Goal: Task Accomplishment & Management: Manage account settings

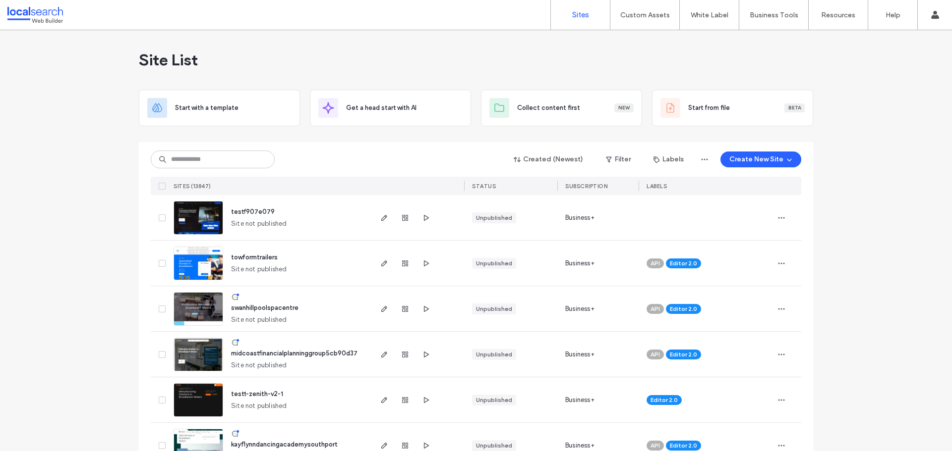
click at [204, 165] on input at bounding box center [213, 160] width 124 height 18
paste input "********"
type input "********"
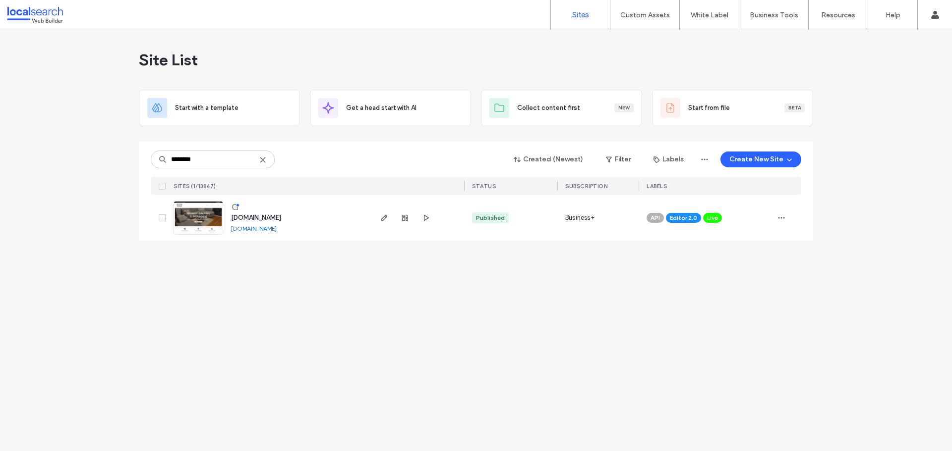
click at [205, 214] on img at bounding box center [198, 235] width 49 height 67
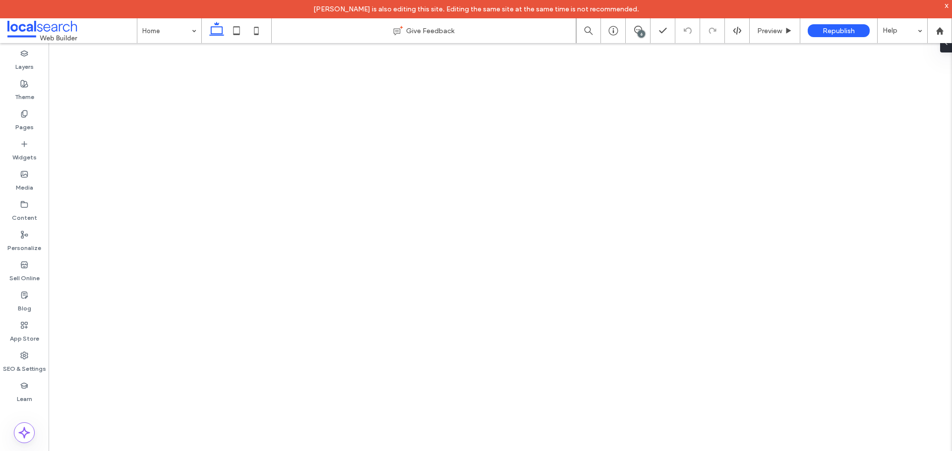
click at [25, 356] on icon at bounding box center [24, 356] width 8 height 8
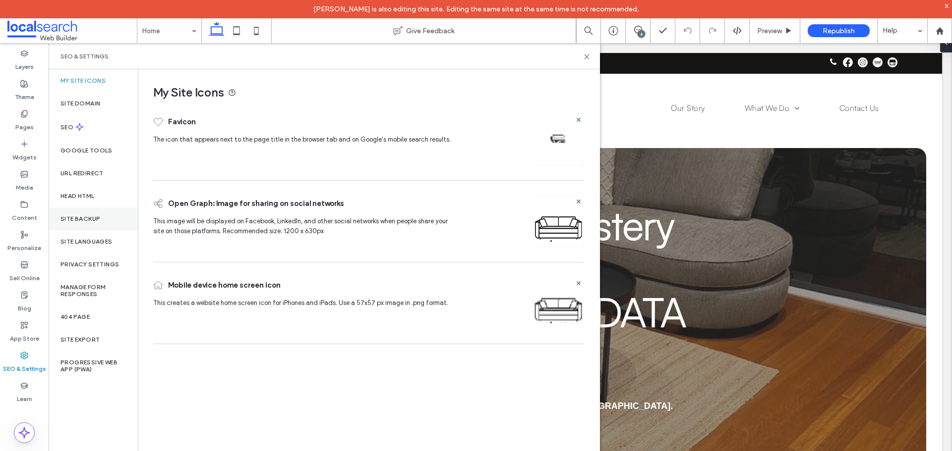
click at [82, 222] on label "Site Backup" at bounding box center [80, 219] width 40 height 7
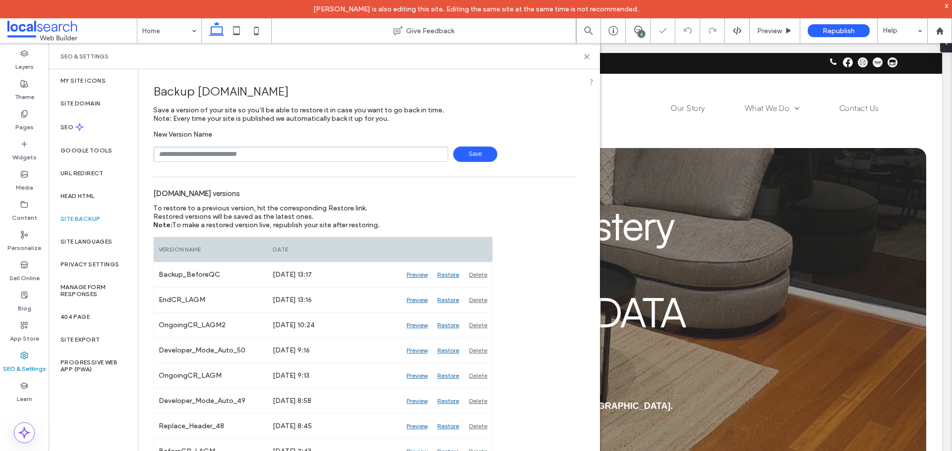
click at [181, 151] on input "text" at bounding box center [300, 154] width 295 height 15
type input "**********"
drag, startPoint x: 483, startPoint y: 155, endPoint x: 44, endPoint y: 167, distance: 439.3
click at [483, 154] on span "Save" at bounding box center [475, 154] width 44 height 15
click at [104, 106] on div "Site Domain" at bounding box center [93, 103] width 89 height 23
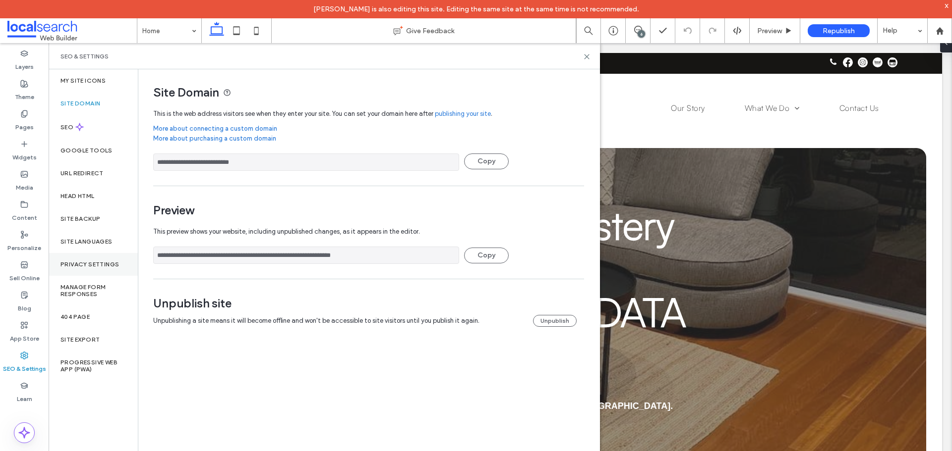
drag, startPoint x: 333, startPoint y: 257, endPoint x: 120, endPoint y: 257, distance: 212.6
click at [120, 257] on div "**********" at bounding box center [324, 269] width 551 height 400
click at [92, 222] on label "Site Backup" at bounding box center [80, 219] width 40 height 7
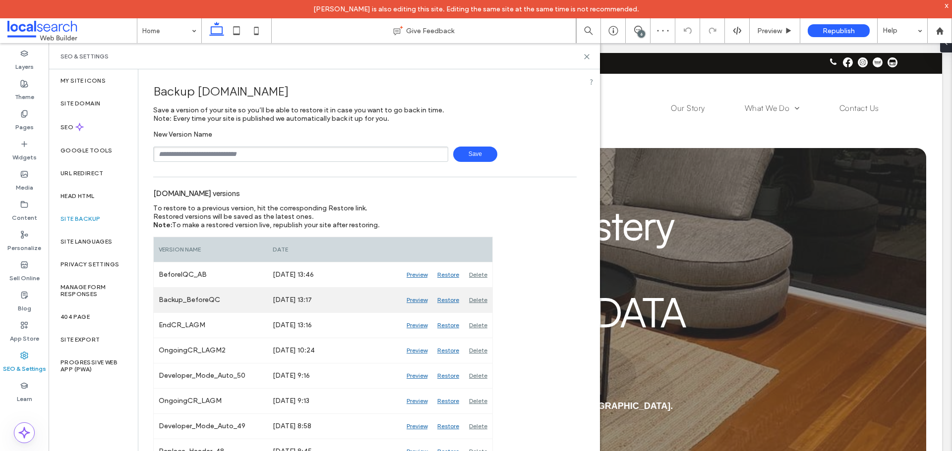
click at [415, 298] on div "Preview" at bounding box center [416, 300] width 31 height 25
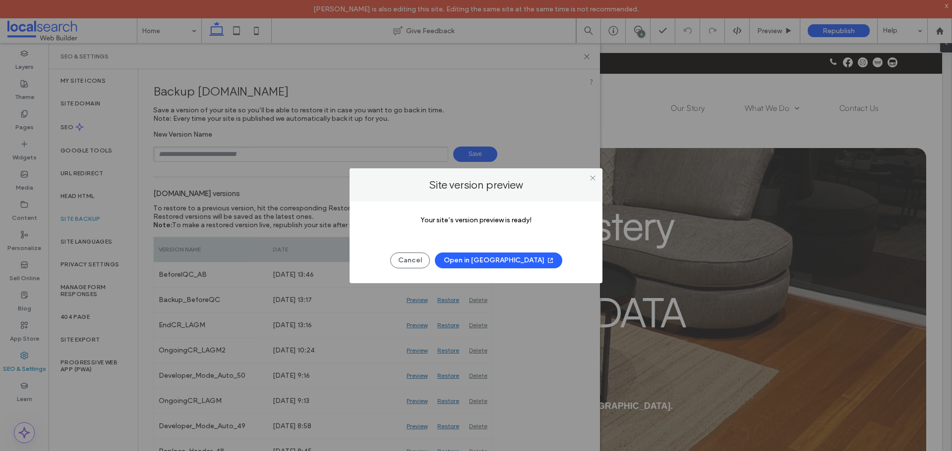
click at [506, 258] on button "Open in New Tab" at bounding box center [498, 261] width 127 height 16
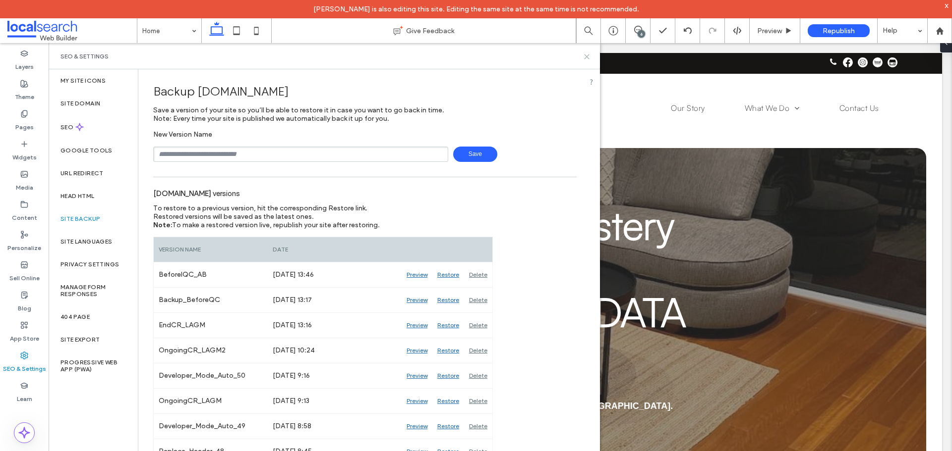
drag, startPoint x: 583, startPoint y: 54, endPoint x: 536, endPoint y: 11, distance: 63.8
click at [583, 54] on icon at bounding box center [586, 56] width 7 height 7
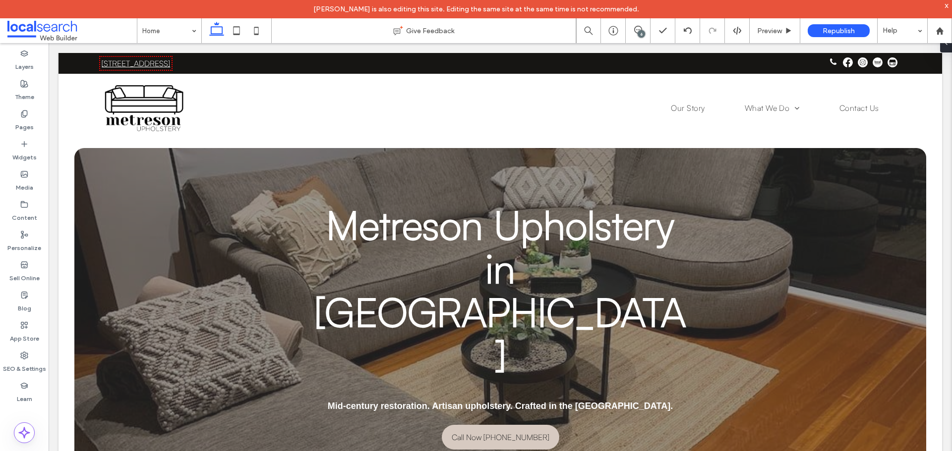
click at [638, 34] on div "6" at bounding box center [640, 33] width 7 height 7
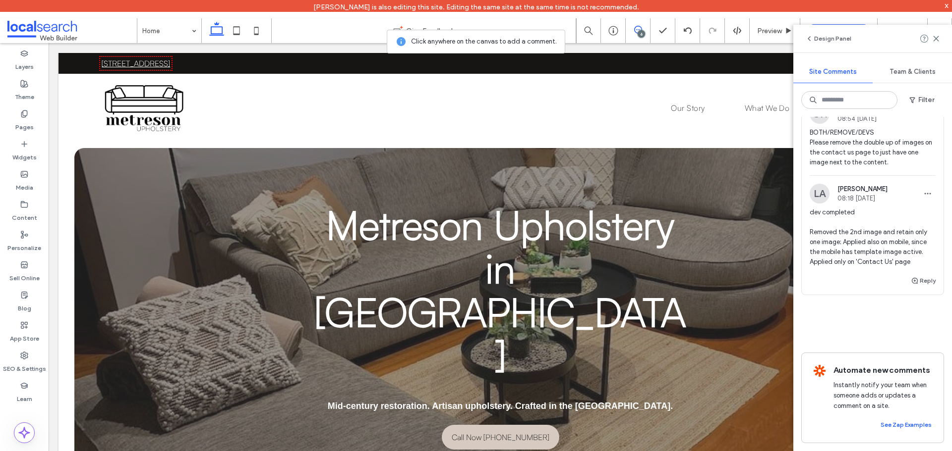
scroll to position [1140, 0]
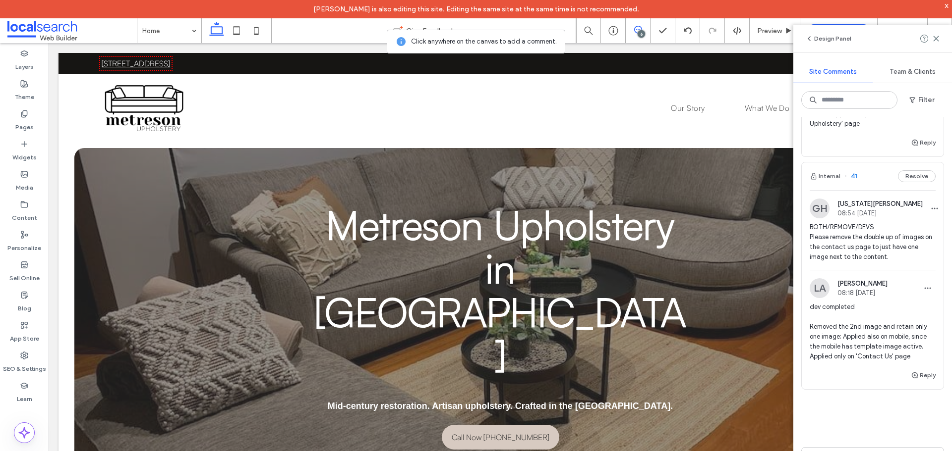
click at [843, 253] on span "BOTH/REMOVE/DEVS Please remove the double up of images on the contact us page t…" at bounding box center [872, 243] width 126 height 40
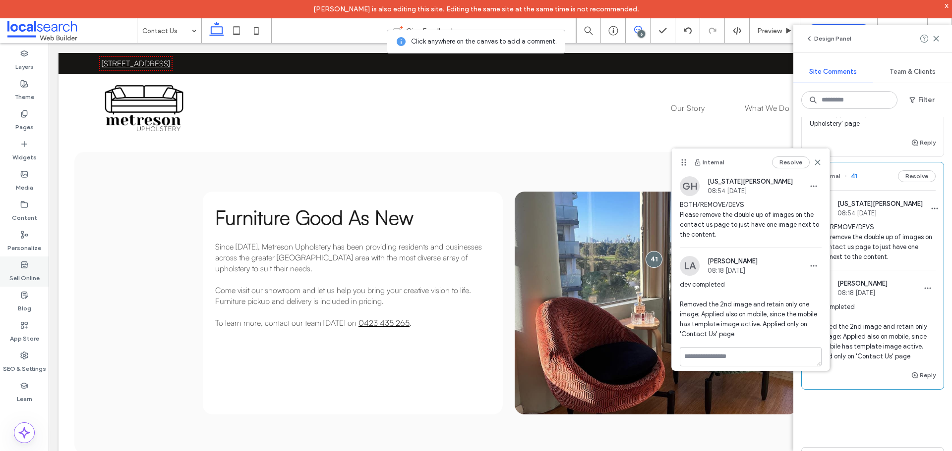
drag, startPoint x: 21, startPoint y: 367, endPoint x: 45, endPoint y: 283, distance: 86.9
click at [21, 366] on label "SEO & Settings" at bounding box center [24, 367] width 43 height 14
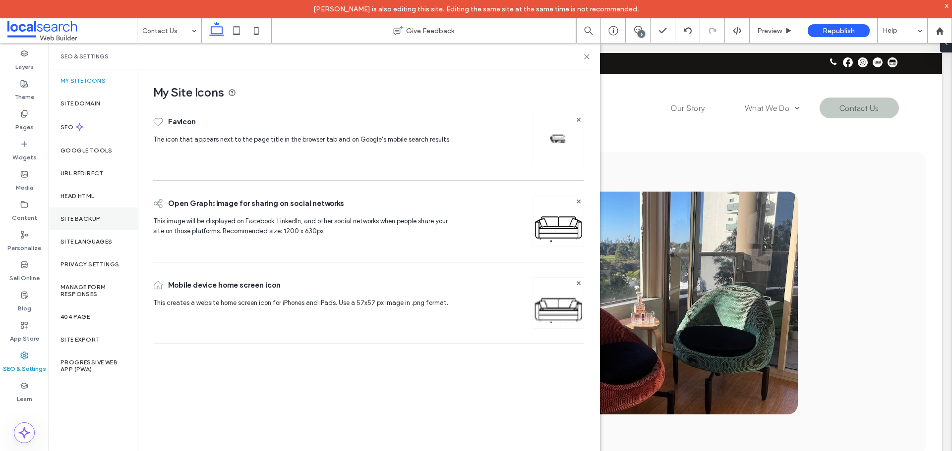
click at [80, 221] on label "Site Backup" at bounding box center [80, 219] width 40 height 7
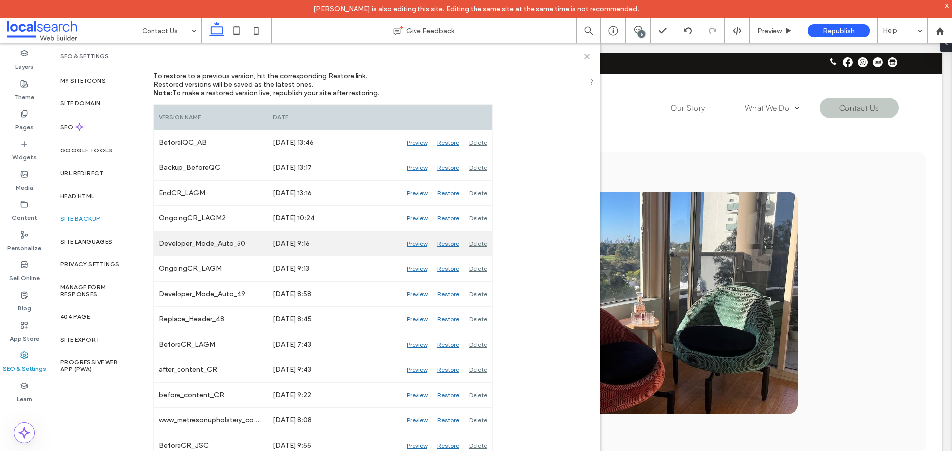
scroll to position [149, 0]
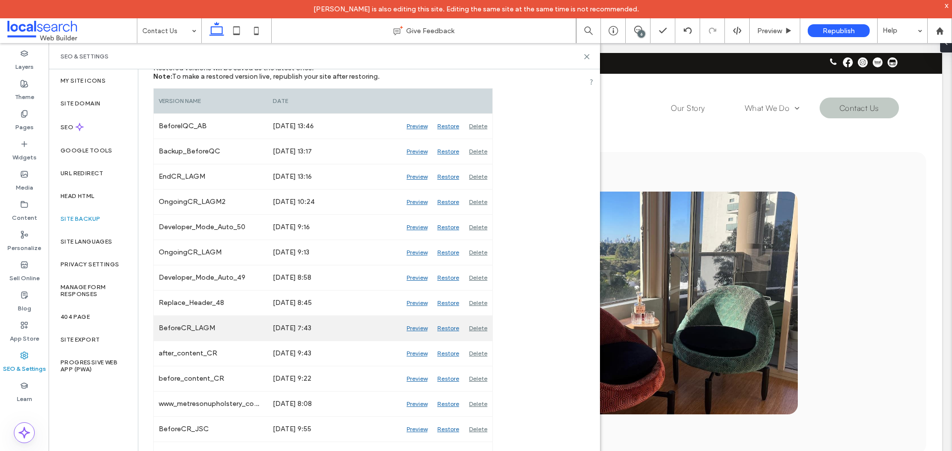
click at [417, 327] on div "Preview" at bounding box center [416, 328] width 31 height 25
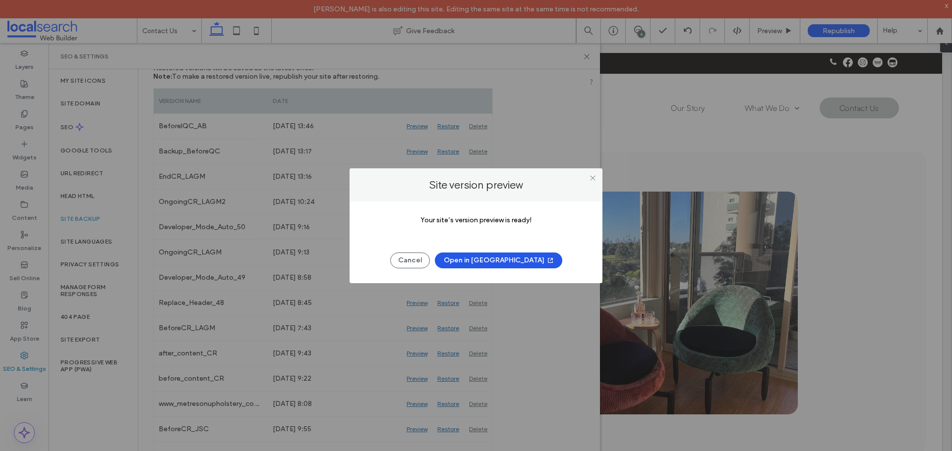
click at [510, 259] on button "Open in New Tab" at bounding box center [498, 261] width 127 height 16
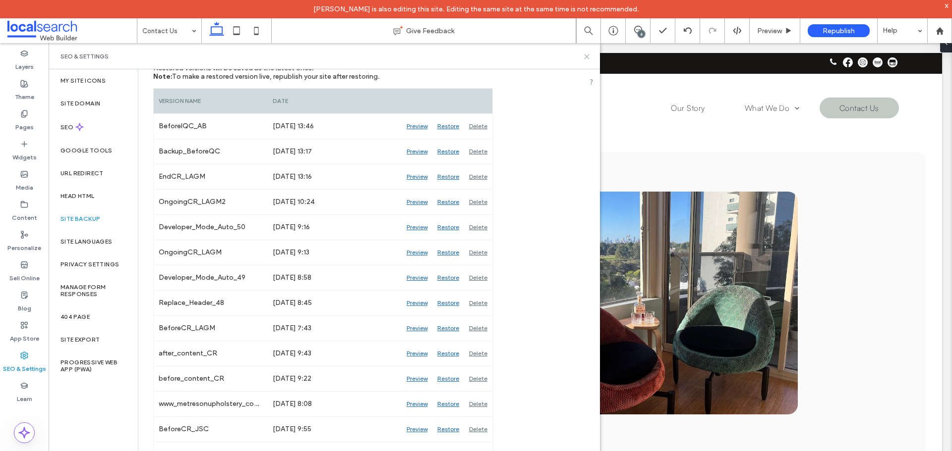
drag, startPoint x: 587, startPoint y: 59, endPoint x: 573, endPoint y: 9, distance: 52.1
click at [587, 59] on icon at bounding box center [586, 56] width 7 height 7
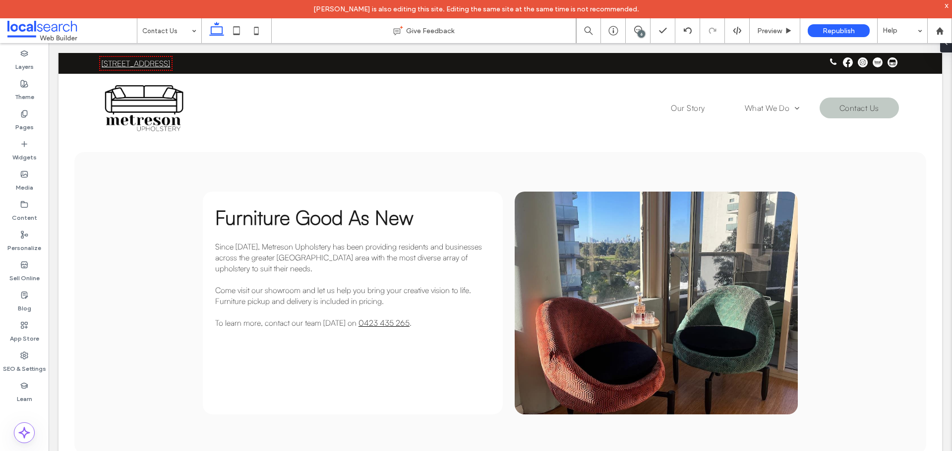
click at [639, 37] on div "6" at bounding box center [640, 33] width 7 height 7
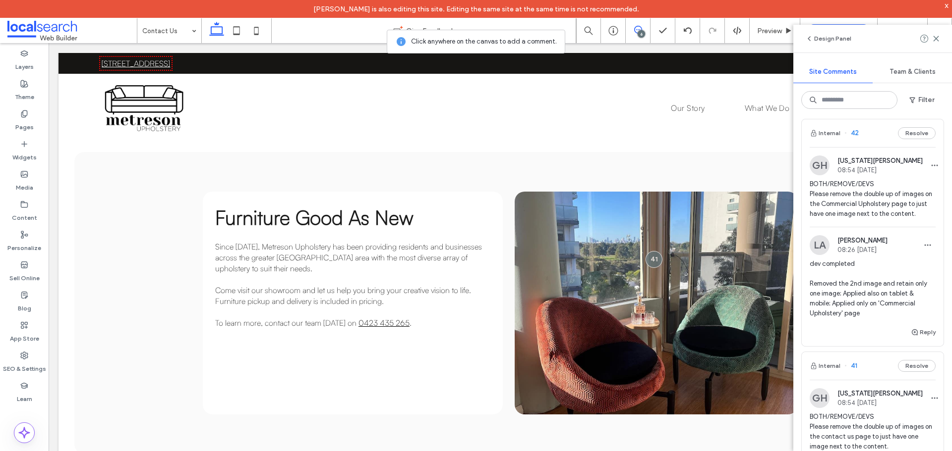
scroll to position [991, 0]
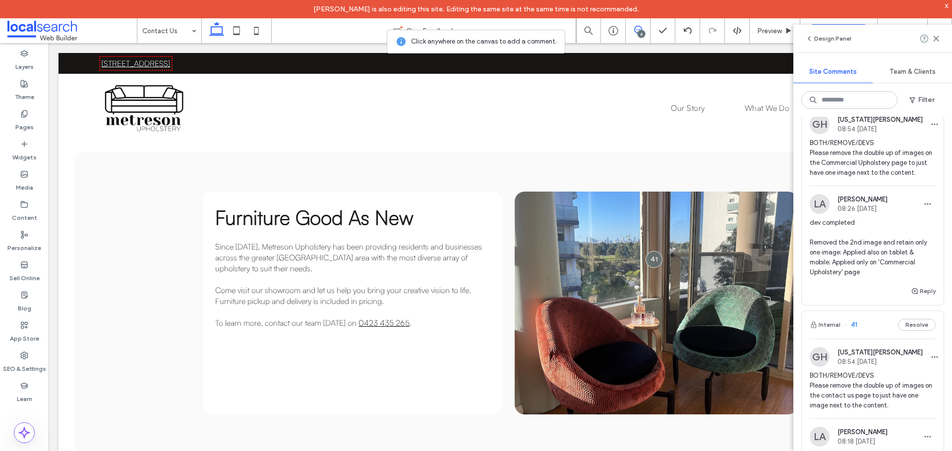
click at [861, 152] on span "BOTH/REMOVE/DEVS Please remove the double up of images on the Commercial Uphols…" at bounding box center [872, 158] width 126 height 40
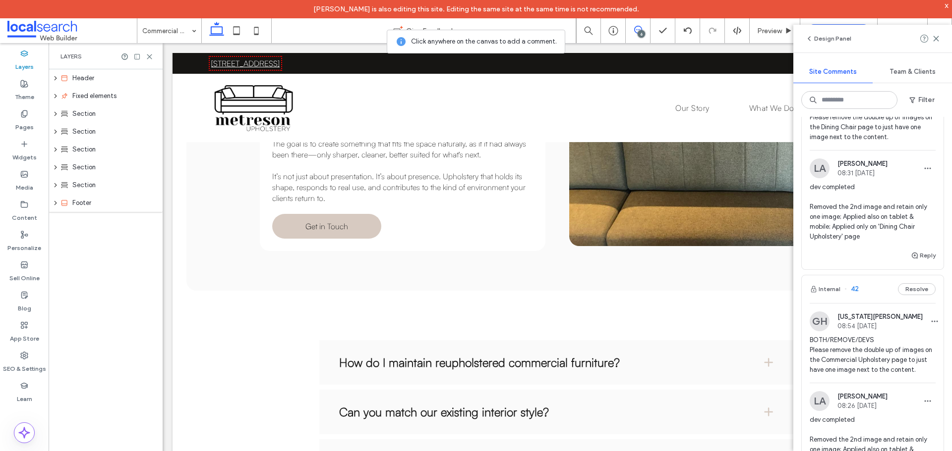
scroll to position [743, 0]
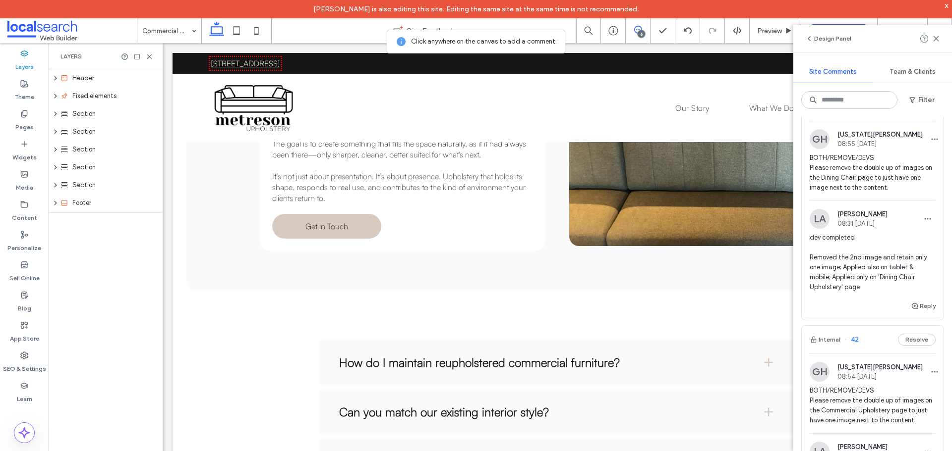
click at [861, 174] on span "BOTH/REMOVE/DEVS Please remove the double up of images on the Dining Chair page…" at bounding box center [872, 173] width 126 height 40
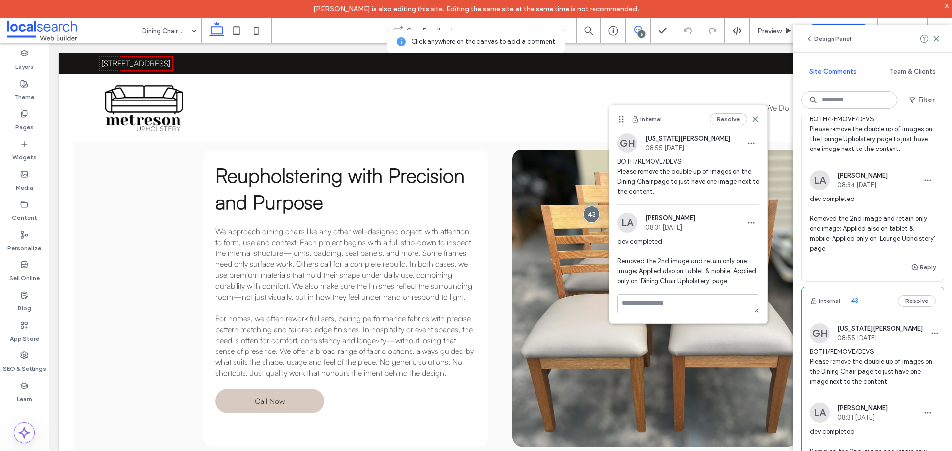
scroll to position [496, 0]
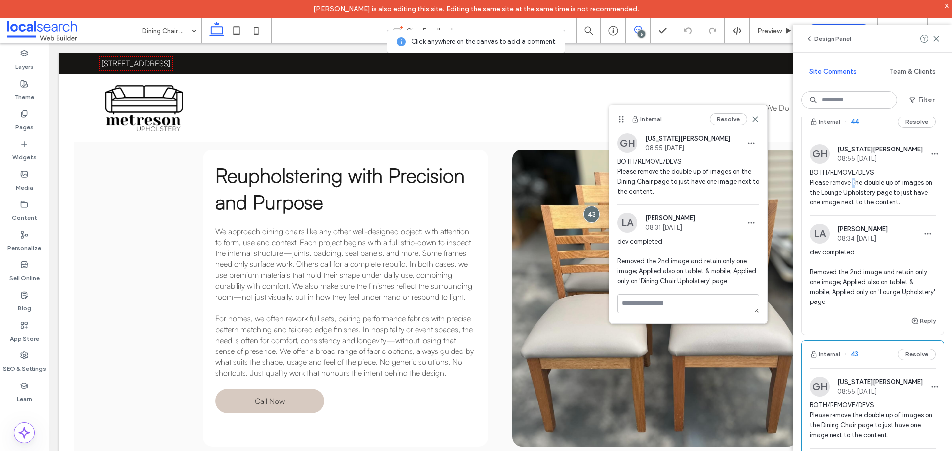
click at [853, 186] on span "BOTH/REMOVE/DEVS Please remove the double up of images on the Lounge Upholstery…" at bounding box center [872, 188] width 126 height 40
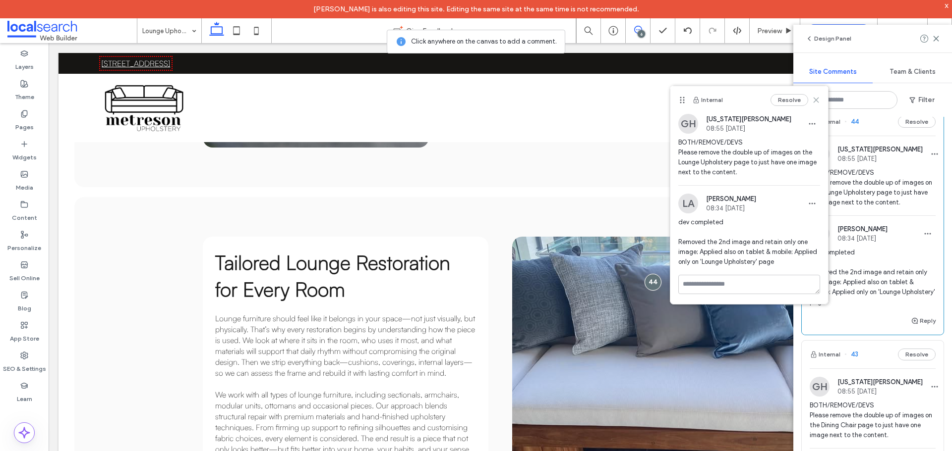
click at [817, 102] on icon at bounding box center [816, 100] width 8 height 8
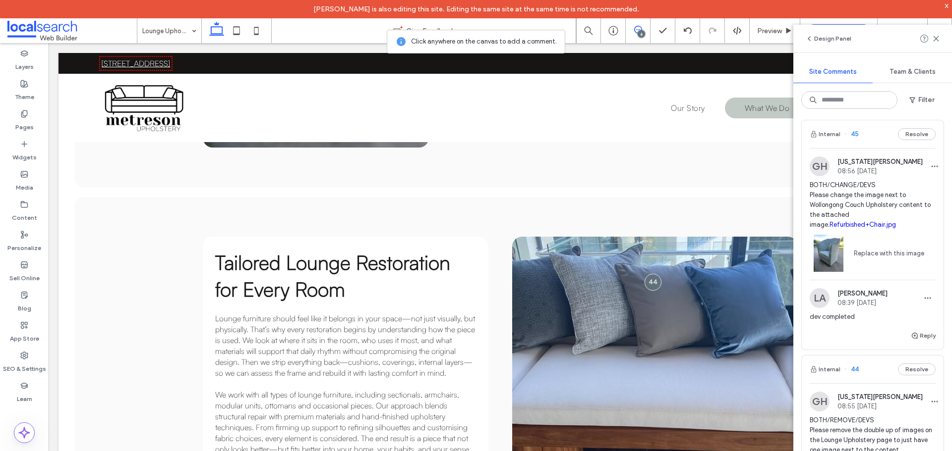
scroll to position [149, 0]
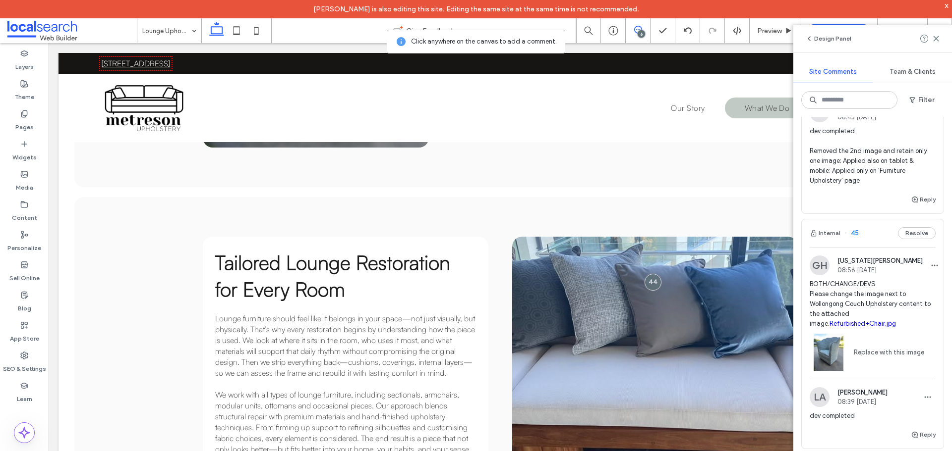
click at [852, 296] on span "BOTH/CHANGE/DEVS Please change the image next to Wollongong Couch Upholstery co…" at bounding box center [872, 305] width 126 height 50
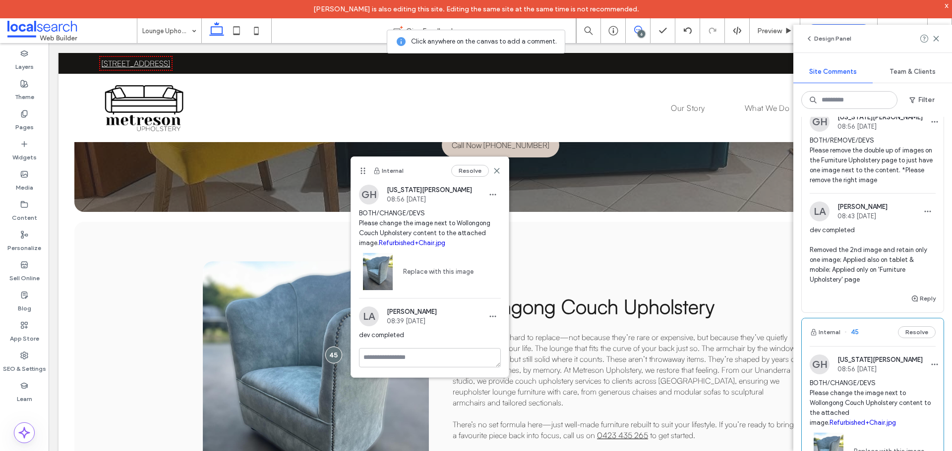
scroll to position [0, 0]
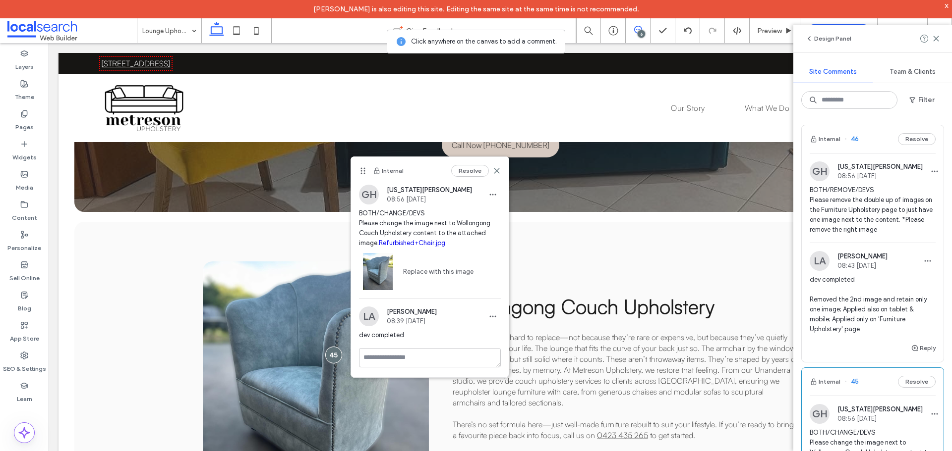
click at [824, 202] on span "BOTH/REMOVE/DEVS Please remove the double up of images on the Furniture Upholst…" at bounding box center [872, 210] width 126 height 50
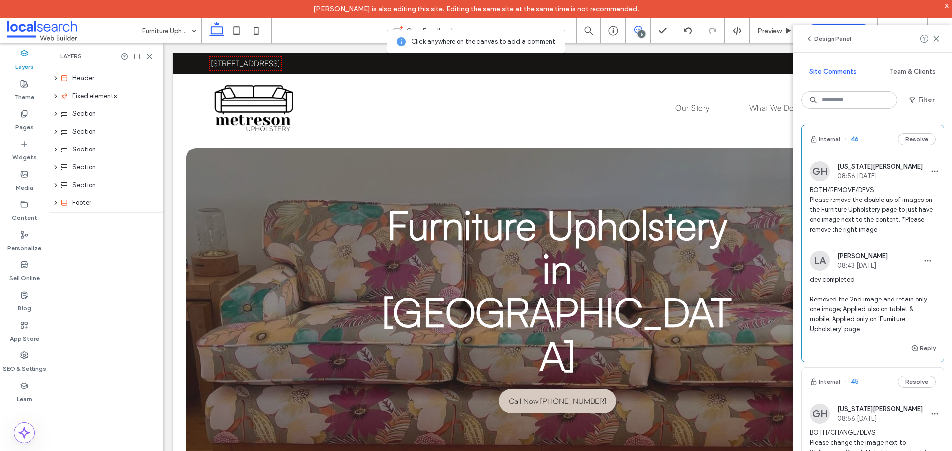
click at [849, 209] on span "BOTH/REMOVE/DEVS Please remove the double up of images on the Furniture Upholst…" at bounding box center [872, 210] width 126 height 50
click at [816, 218] on span "BOTH/REMOVE/DEVS Please remove the double up of images on the Furniture Upholst…" at bounding box center [872, 210] width 126 height 50
click at [876, 222] on span "BOTH/REMOVE/DEVS Please remove the double up of images on the Furniture Upholst…" at bounding box center [872, 210] width 126 height 50
click at [885, 224] on span "BOTH/REMOVE/DEVS Please remove the double up of images on the Furniture Upholst…" at bounding box center [872, 210] width 126 height 50
click at [868, 214] on span "BOTH/REMOVE/DEVS Please remove the double up of images on the Furniture Upholst…" at bounding box center [872, 210] width 126 height 50
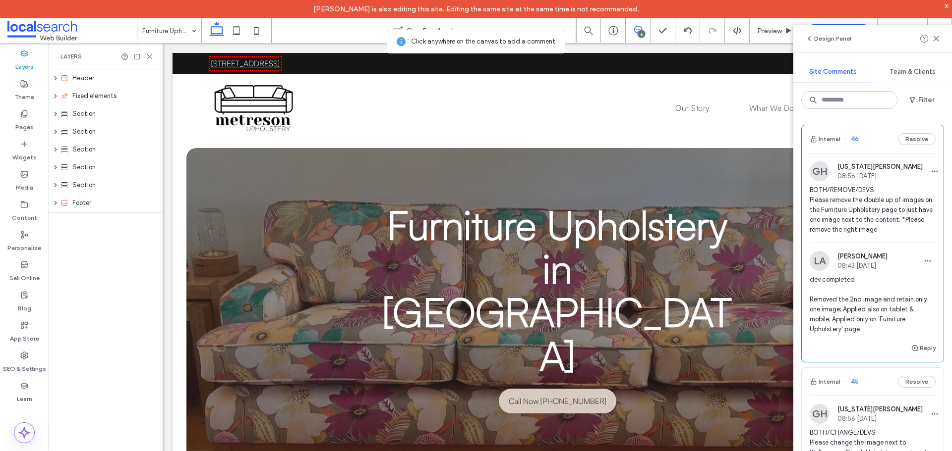
click at [851, 208] on span "BOTH/REMOVE/DEVS Please remove the double up of images on the Furniture Upholst…" at bounding box center [872, 210] width 126 height 50
click at [850, 208] on span "BOTH/REMOVE/DEVS Please remove the double up of images on the Furniture Upholst…" at bounding box center [872, 210] width 126 height 50
click at [861, 211] on span "BOTH/REMOVE/DEVS Please remove the double up of images on the Furniture Upholst…" at bounding box center [872, 210] width 126 height 50
click at [816, 202] on span "BOTH/REMOVE/DEVS Please remove the double up of images on the Furniture Upholst…" at bounding box center [872, 210] width 126 height 50
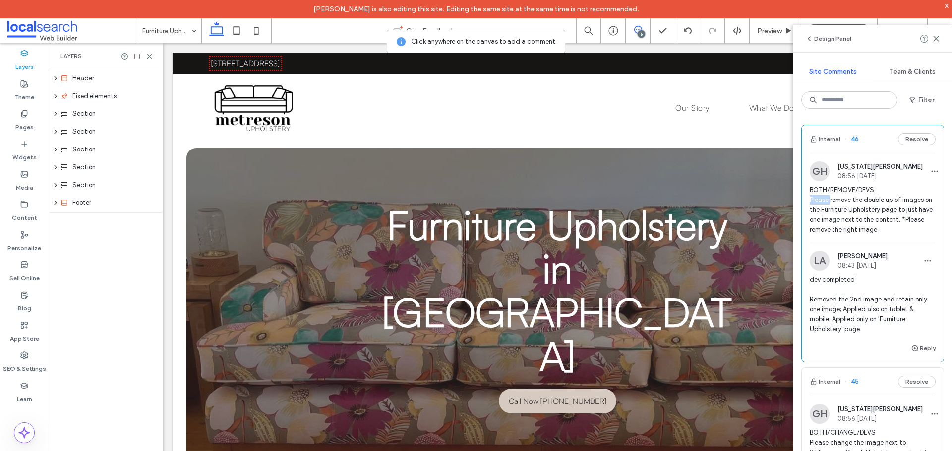
click at [816, 202] on span "BOTH/REMOVE/DEVS Please remove the double up of images on the Furniture Upholst…" at bounding box center [872, 210] width 126 height 50
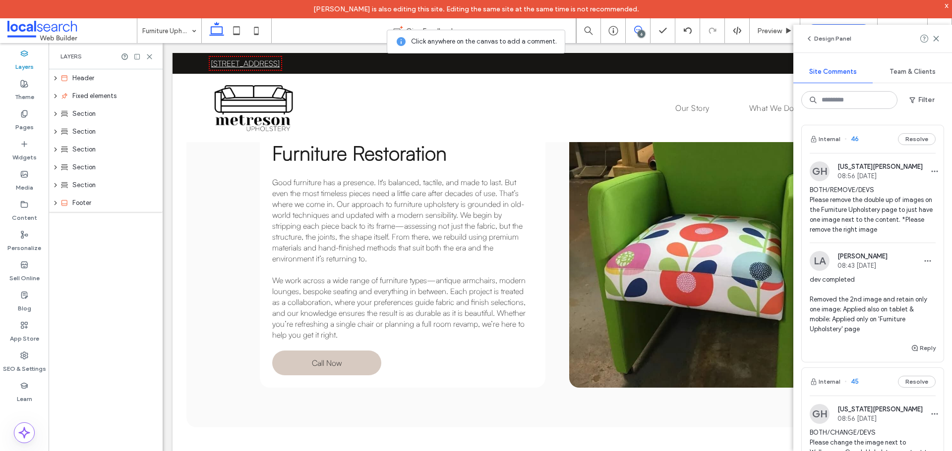
scroll to position [743, 0]
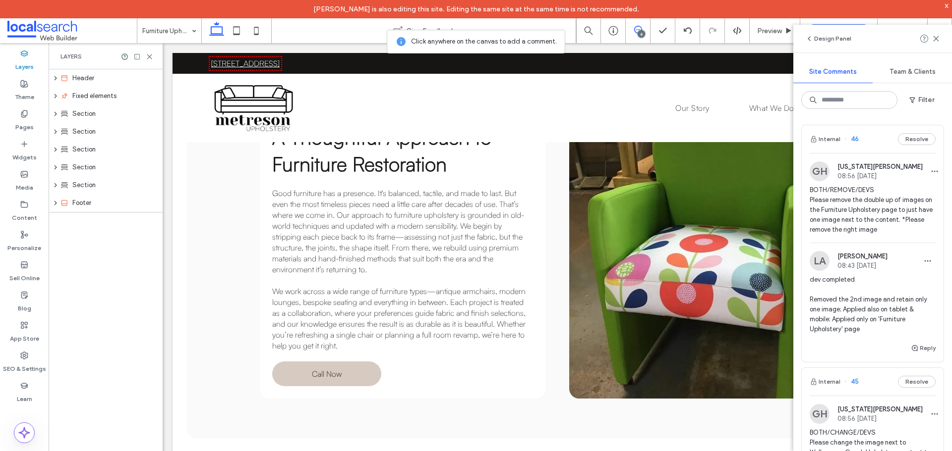
click at [841, 210] on span "BOTH/REMOVE/DEVS Please remove the double up of images on the Furniture Upholst…" at bounding box center [872, 210] width 126 height 50
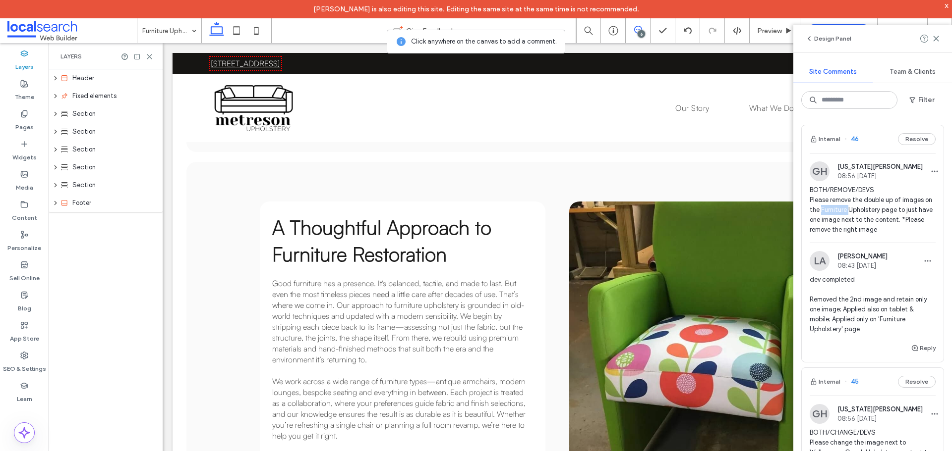
scroll to position [165, 0]
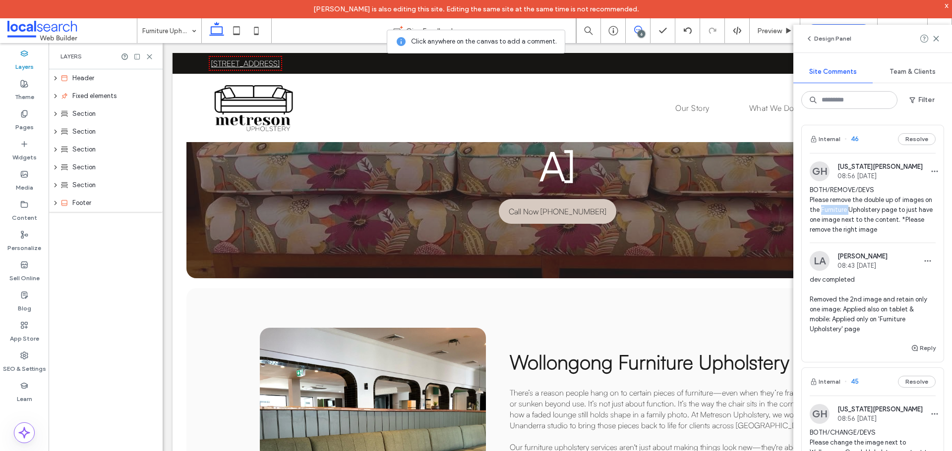
click at [841, 210] on span "BOTH/REMOVE/DEVS Please remove the double up of images on the Furniture Upholst…" at bounding box center [872, 210] width 126 height 50
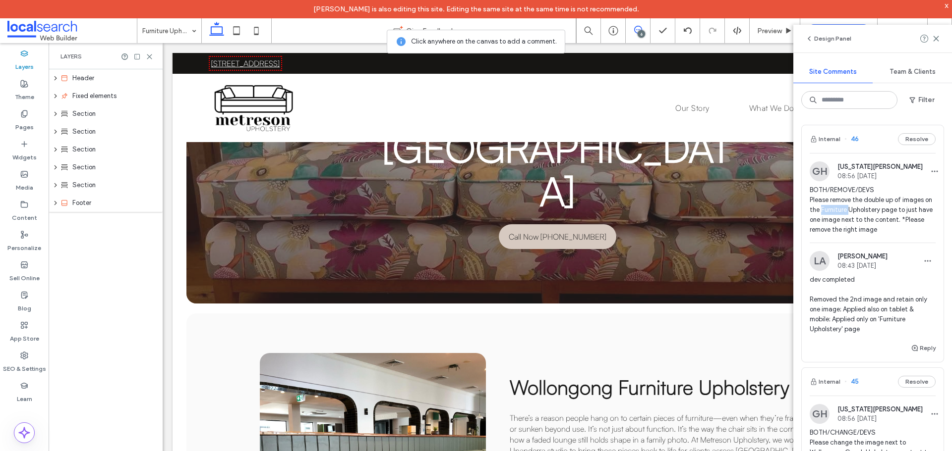
scroll to position [0, 0]
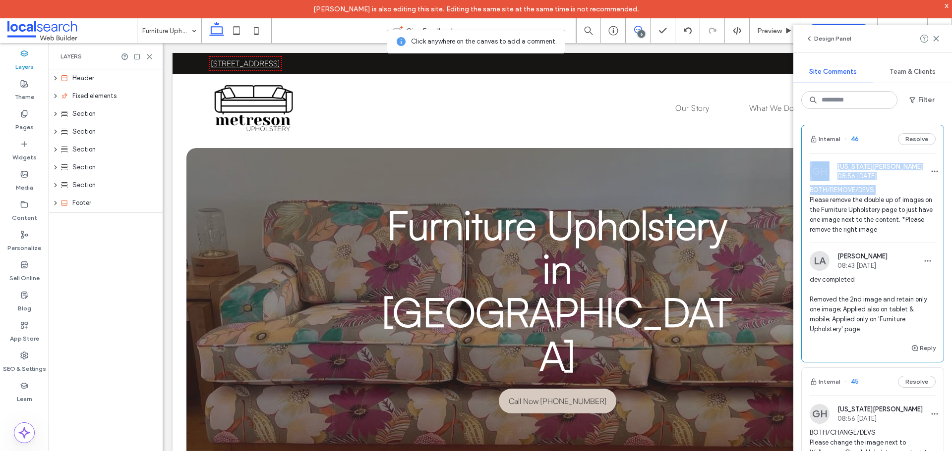
click at [841, 210] on span "BOTH/REMOVE/DEVS Please remove the double up of images on the Furniture Upholst…" at bounding box center [872, 210] width 126 height 50
click at [839, 176] on span "08:56 Oct 10 2025" at bounding box center [879, 175] width 85 height 7
click at [859, 208] on span "BOTH/REMOVE/DEVS Please remove the double up of images on the Furniture Upholst…" at bounding box center [872, 210] width 126 height 50
click at [826, 230] on span "BOTH/REMOVE/DEVS Please remove the double up of images on the Furniture Upholst…" at bounding box center [872, 210] width 126 height 50
click at [834, 222] on span "BOTH/REMOVE/DEVS Please remove the double up of images on the Furniture Upholst…" at bounding box center [872, 210] width 126 height 50
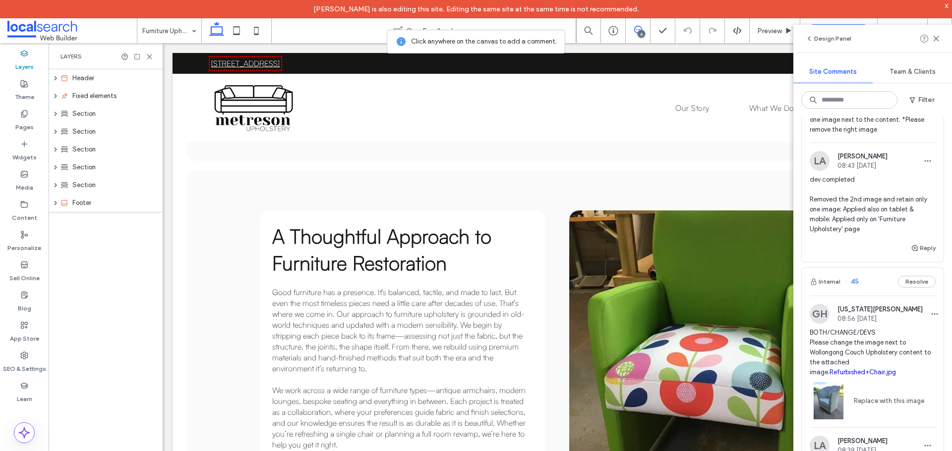
scroll to position [198, 0]
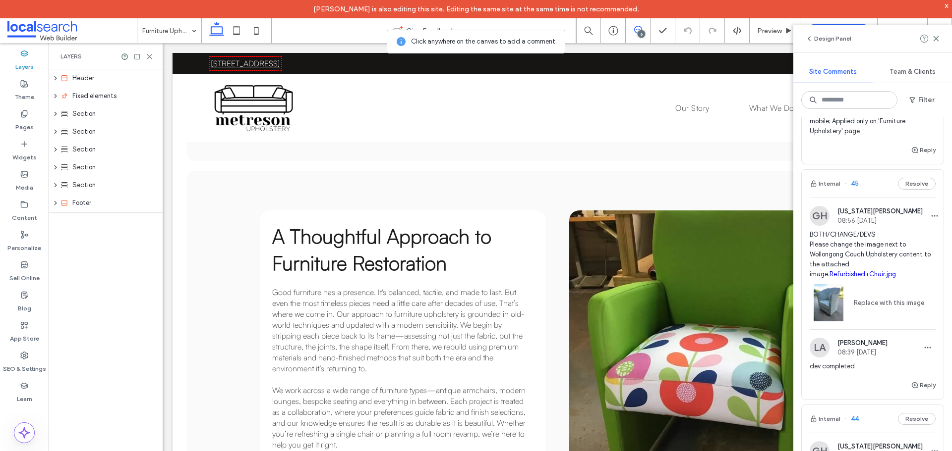
click at [863, 252] on span "BOTH/CHANGE/DEVS Please change the image next to Wollongong Couch Upholstery co…" at bounding box center [872, 255] width 126 height 50
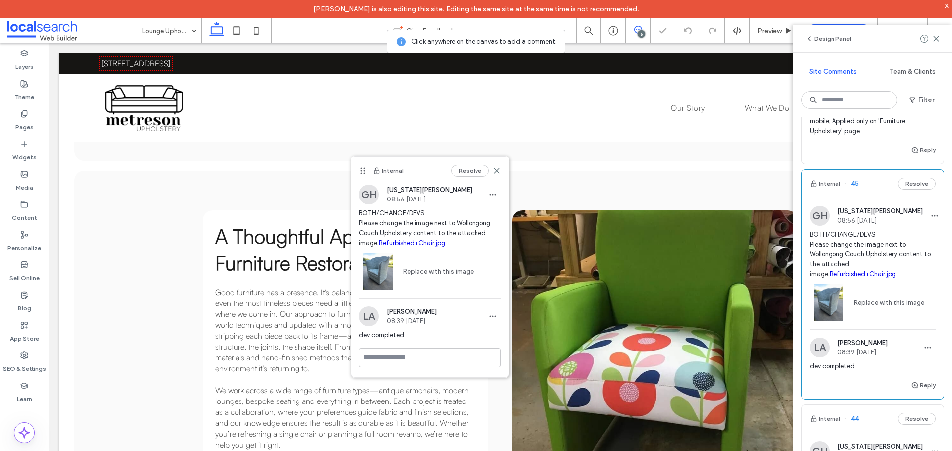
scroll to position [297, 0]
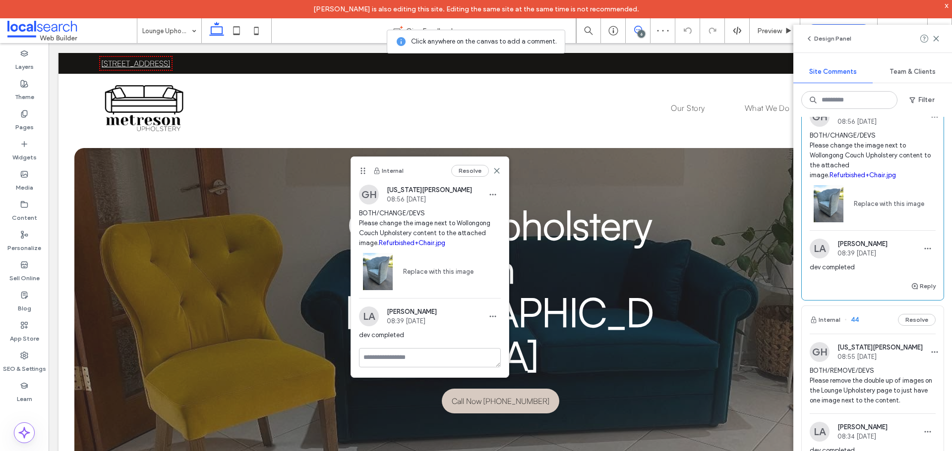
click at [871, 382] on span "BOTH/REMOVE/DEVS Please remove the double up of images on the Lounge Upholstery…" at bounding box center [872, 386] width 126 height 40
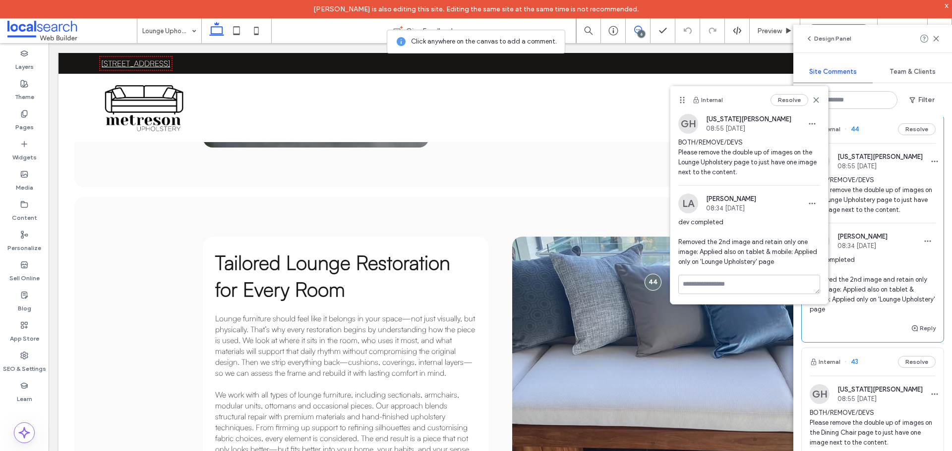
scroll to position [545, 0]
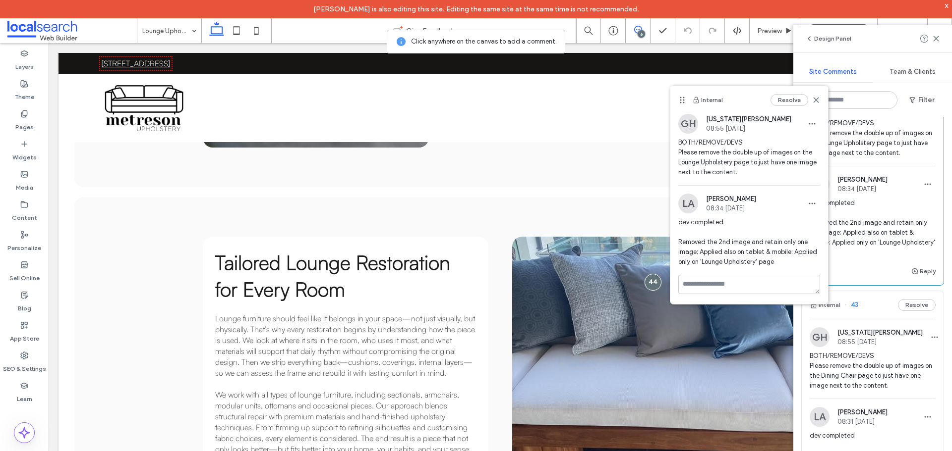
click at [869, 364] on span "BOTH/REMOVE/DEVS Please remove the double up of images on the Dining Chair page…" at bounding box center [872, 371] width 126 height 40
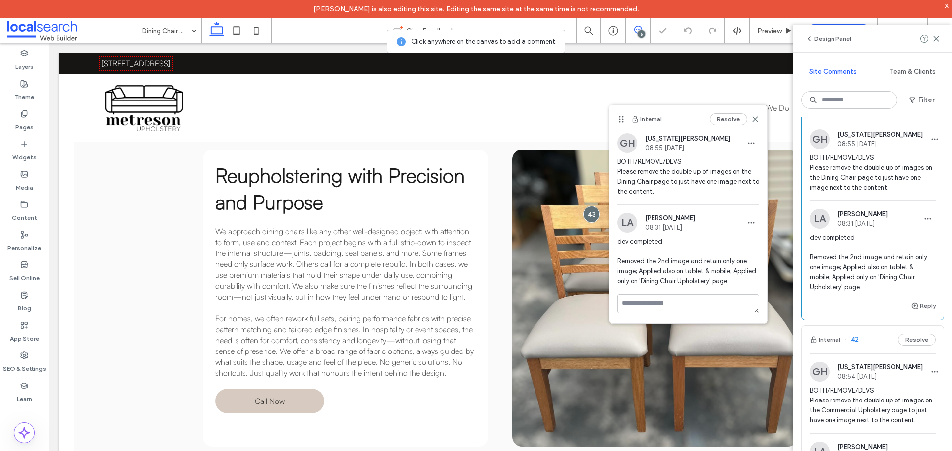
scroll to position [842, 0]
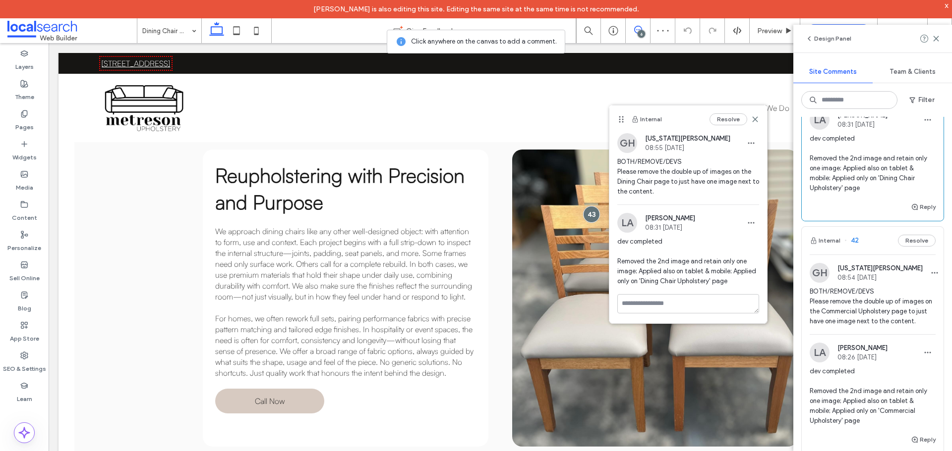
click at [858, 315] on span "BOTH/REMOVE/DEVS Please remove the double up of images on the Commercial Uphols…" at bounding box center [872, 307] width 126 height 40
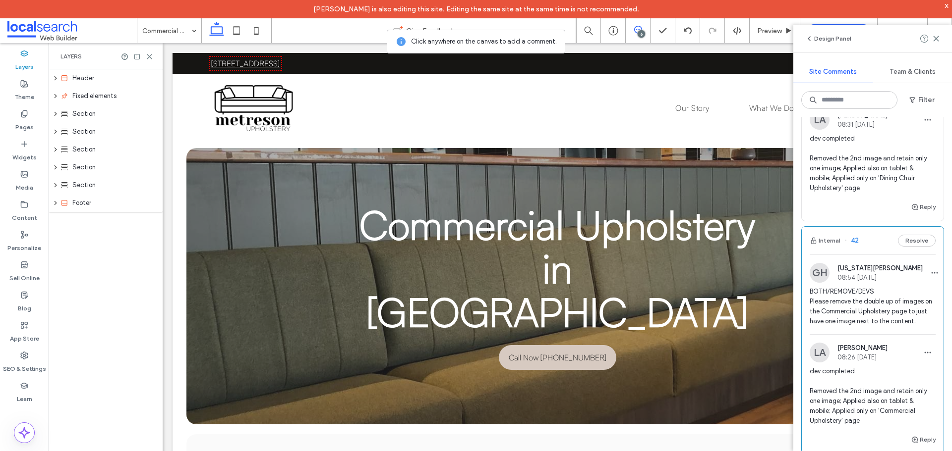
scroll to position [694, 0]
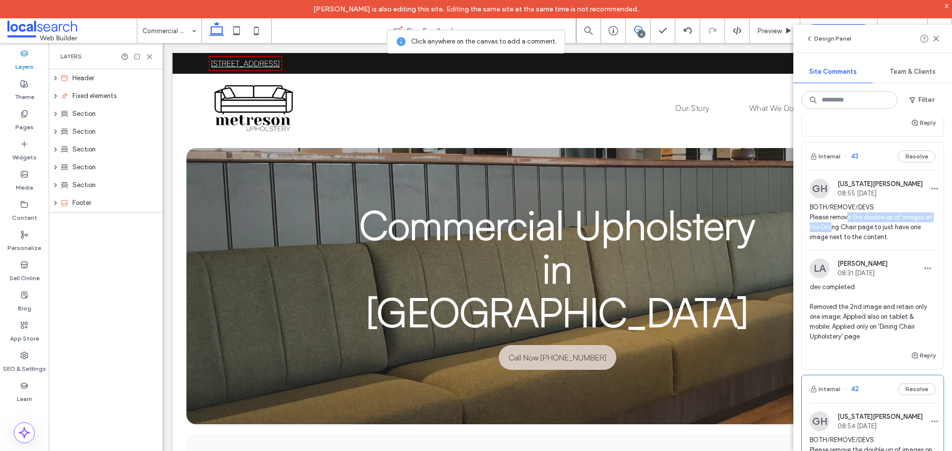
drag, startPoint x: 847, startPoint y: 222, endPoint x: 840, endPoint y: 225, distance: 8.4
click at [840, 225] on span "BOTH/REMOVE/DEVS Please remove the double up of images on the Dining Chair page…" at bounding box center [872, 223] width 126 height 40
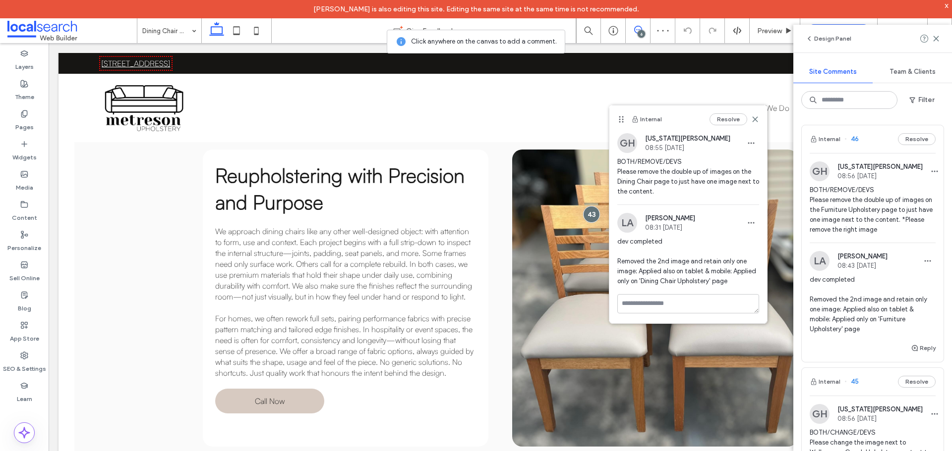
scroll to position [618, 0]
click at [854, 207] on span "BOTH/REMOVE/DEVS Please remove the double up of images on the Furniture Upholst…" at bounding box center [872, 210] width 126 height 50
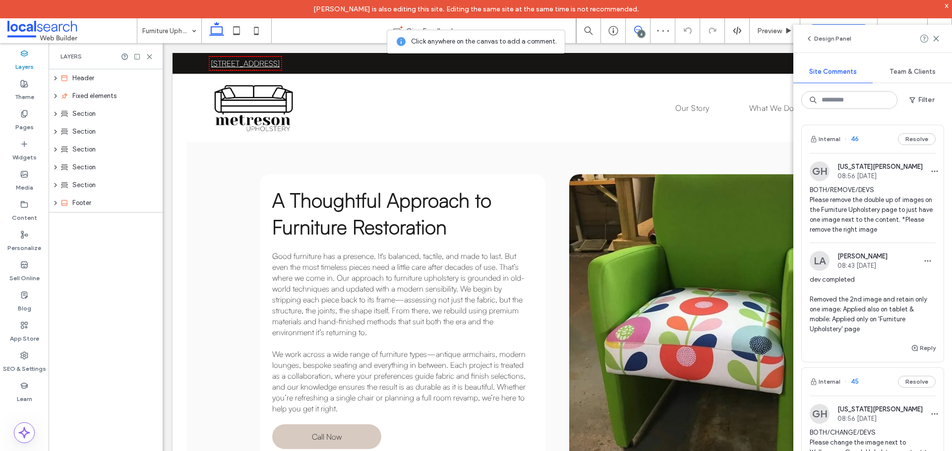
scroll to position [793, 0]
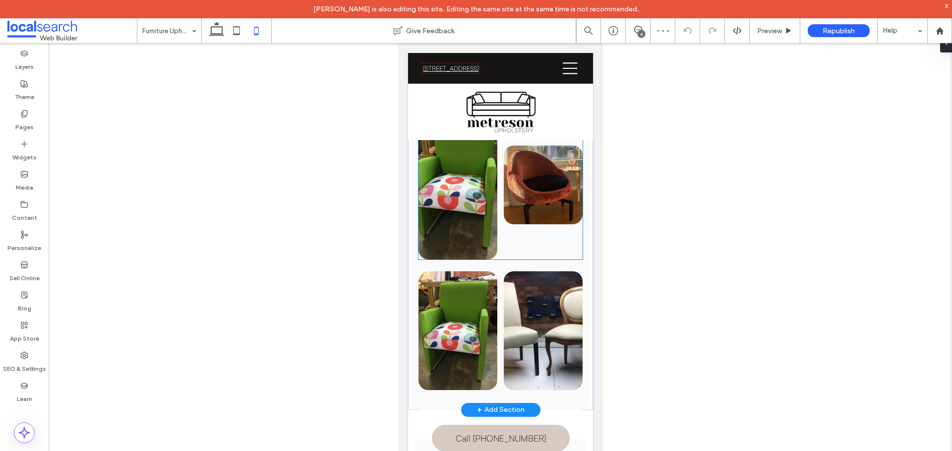
scroll to position [1279, 0]
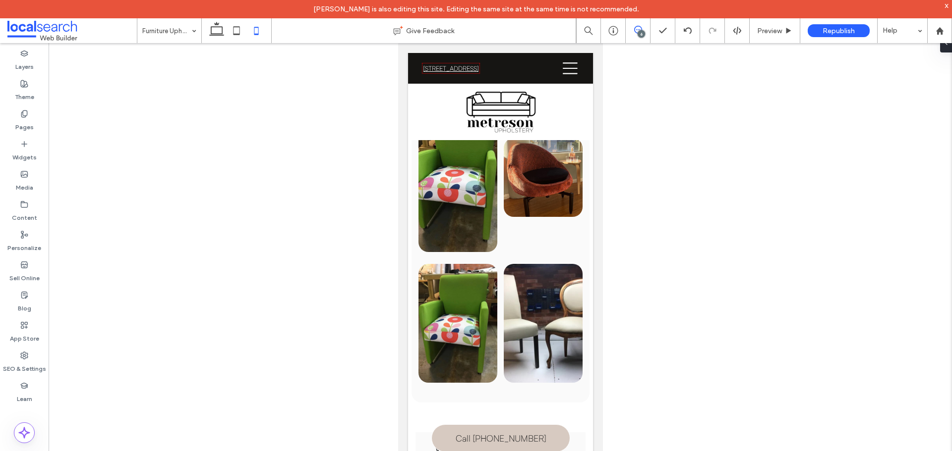
click at [634, 29] on icon at bounding box center [638, 30] width 8 height 8
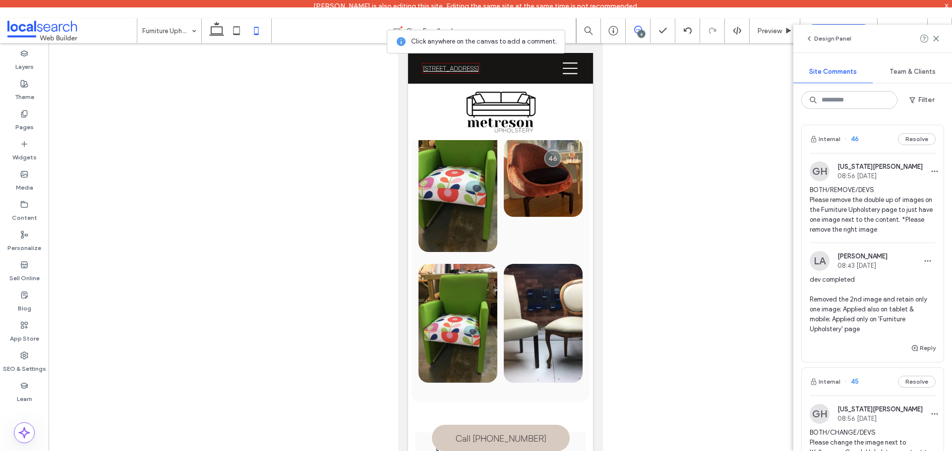
click at [862, 217] on span "BOTH/REMOVE/DEVS Please remove the double up of images on the Furniture Upholst…" at bounding box center [872, 210] width 126 height 50
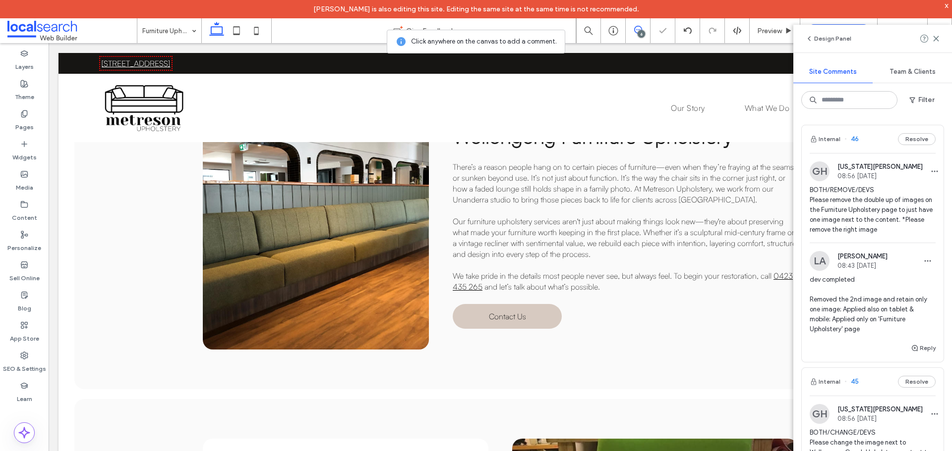
scroll to position [0, 0]
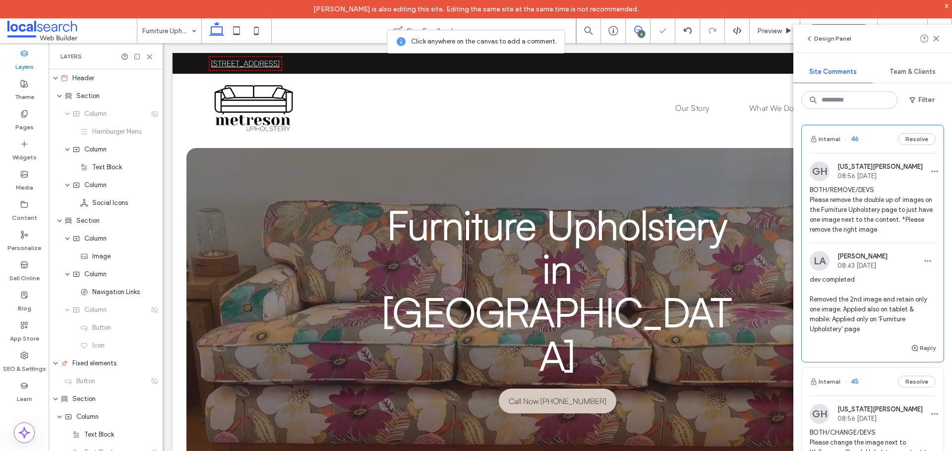
click at [866, 215] on span "BOTH/REMOVE/DEVS Please remove the double up of images on the Furniture Upholst…" at bounding box center [872, 210] width 126 height 50
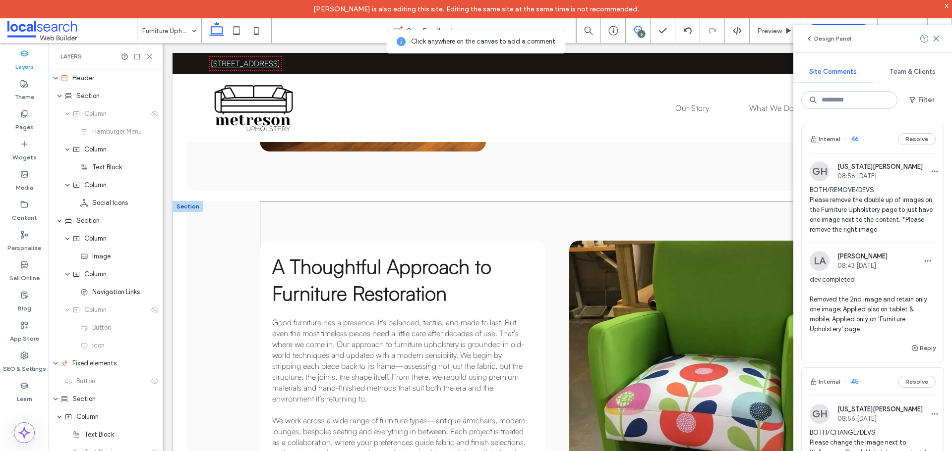
scroll to position [545, 0]
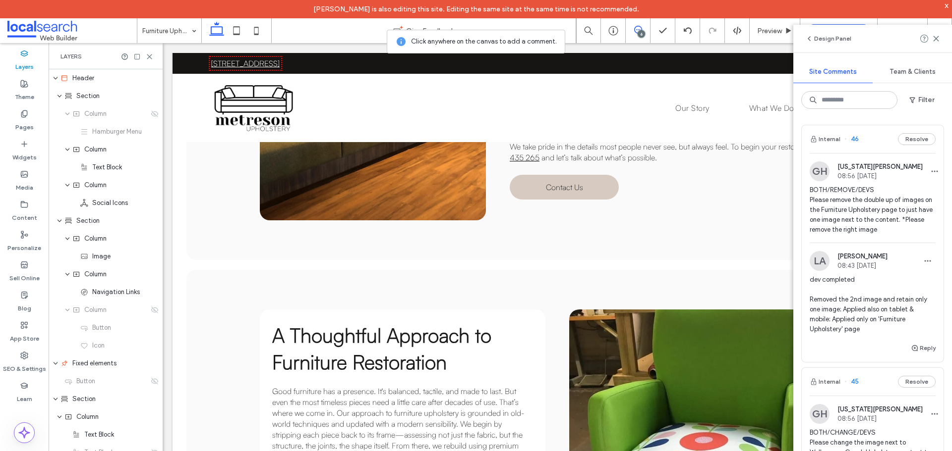
click at [151, 55] on icon at bounding box center [149, 56] width 7 height 7
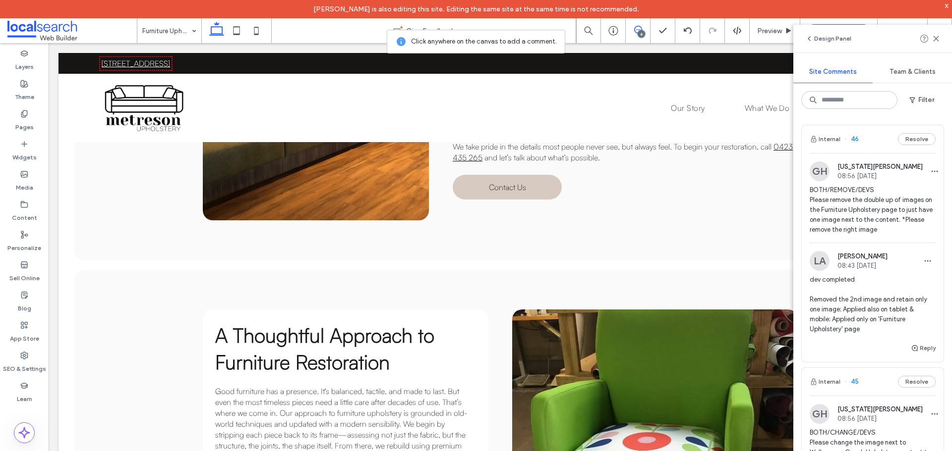
click at [865, 212] on span "BOTH/REMOVE/DEVS Please remove the double up of images on the Furniture Upholst…" at bounding box center [872, 210] width 126 height 50
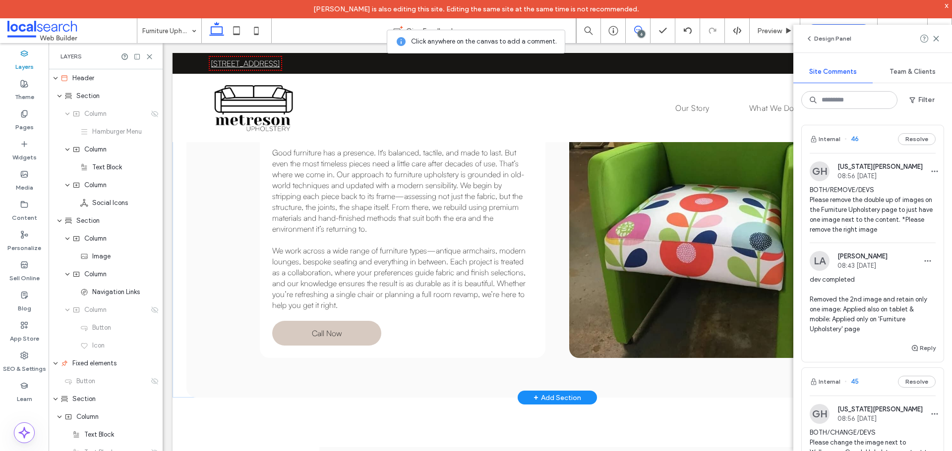
scroll to position [644, 0]
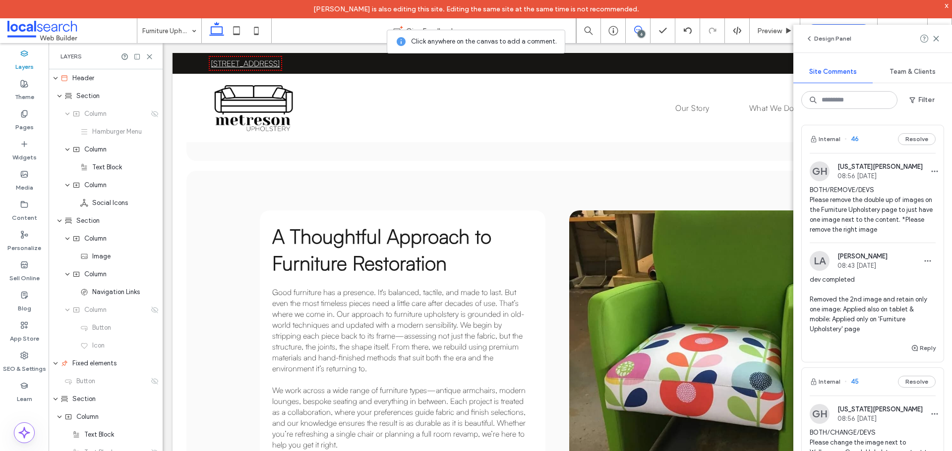
click at [888, 210] on span "BOTH/REMOVE/DEVS Please remove the double up of images on the Furniture Upholst…" at bounding box center [872, 210] width 126 height 50
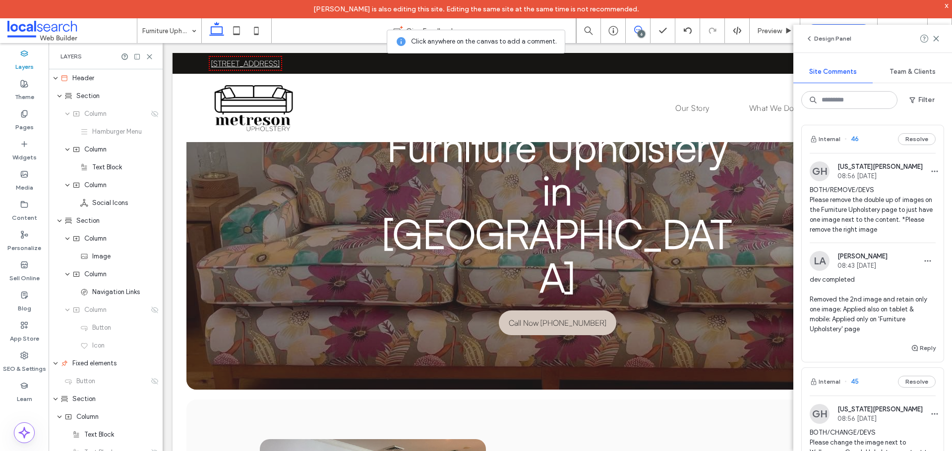
scroll to position [0, 0]
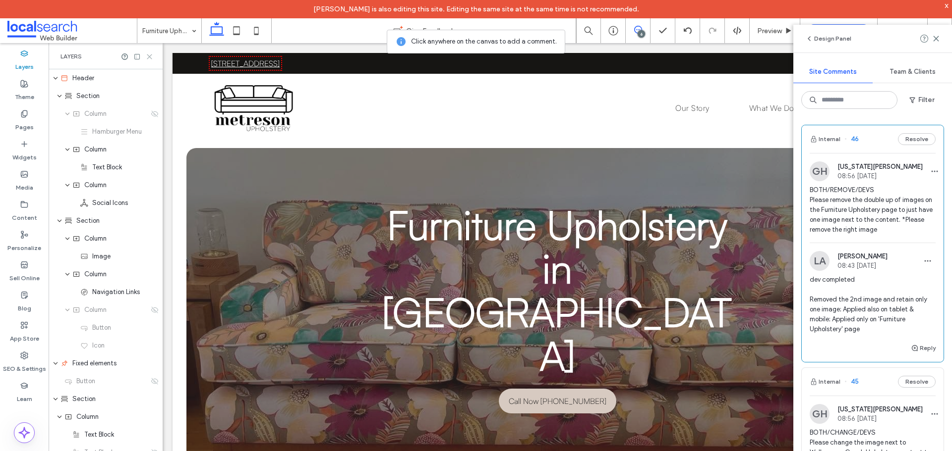
click at [147, 56] on icon at bounding box center [149, 56] width 7 height 7
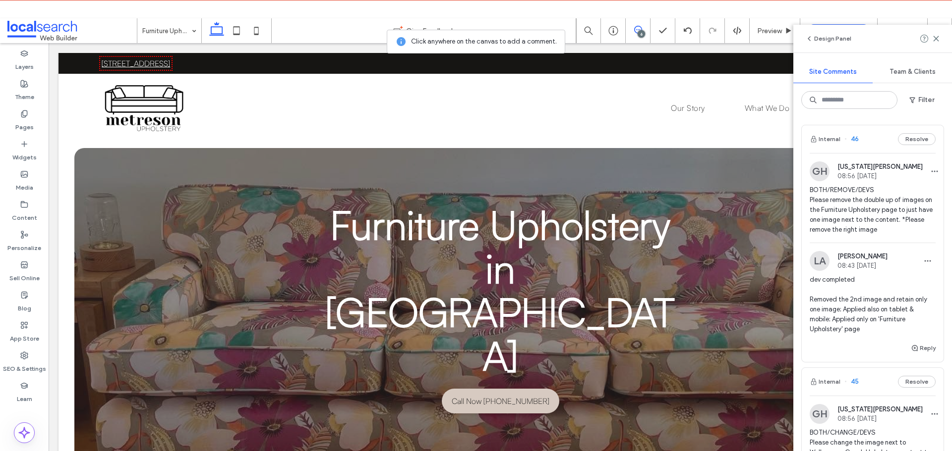
click at [846, 203] on span "BOTH/REMOVE/DEVS Please remove the double up of images on the Furniture Upholst…" at bounding box center [872, 210] width 126 height 50
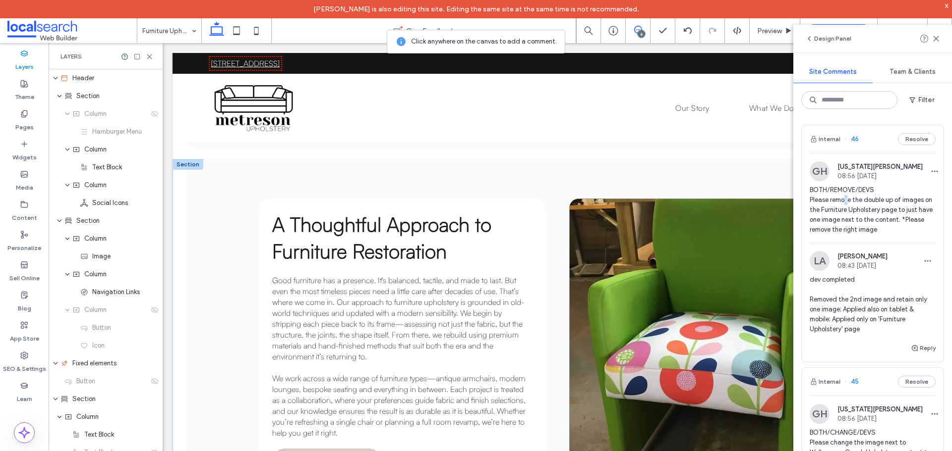
scroll to position [644, 0]
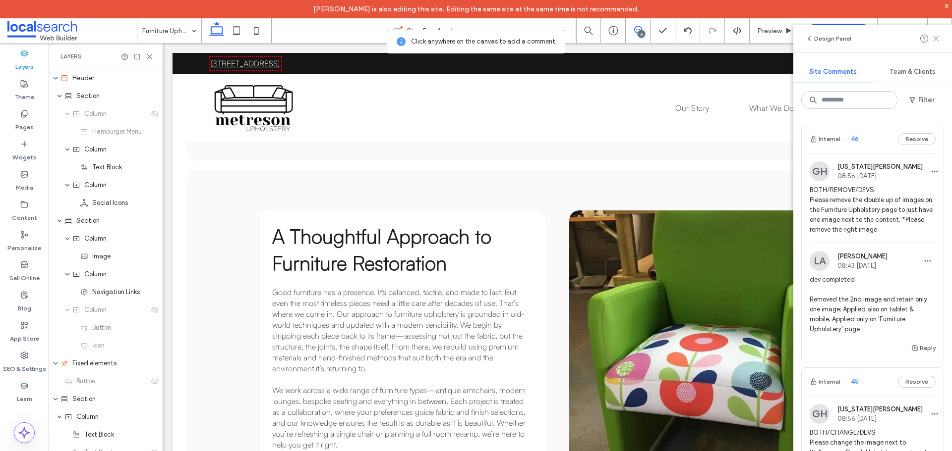
click at [935, 40] on use at bounding box center [935, 38] width 4 height 4
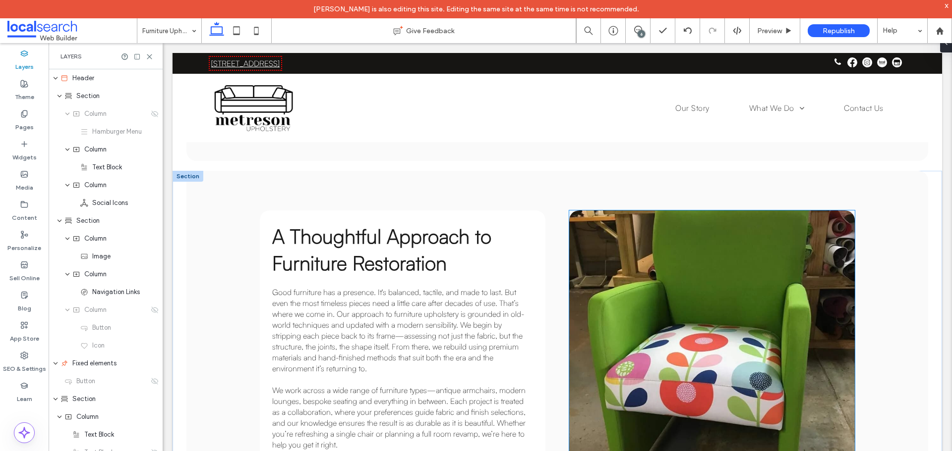
click at [672, 293] on link at bounding box center [711, 354] width 285 height 287
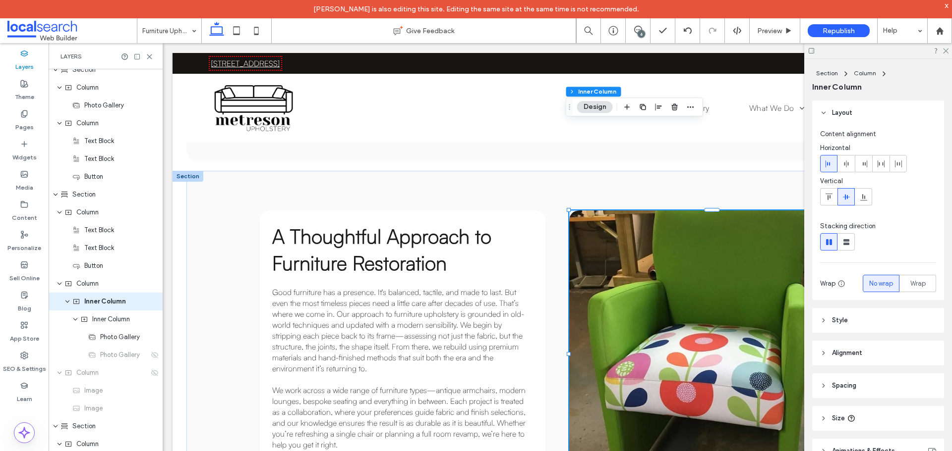
click at [672, 293] on link at bounding box center [711, 354] width 285 height 287
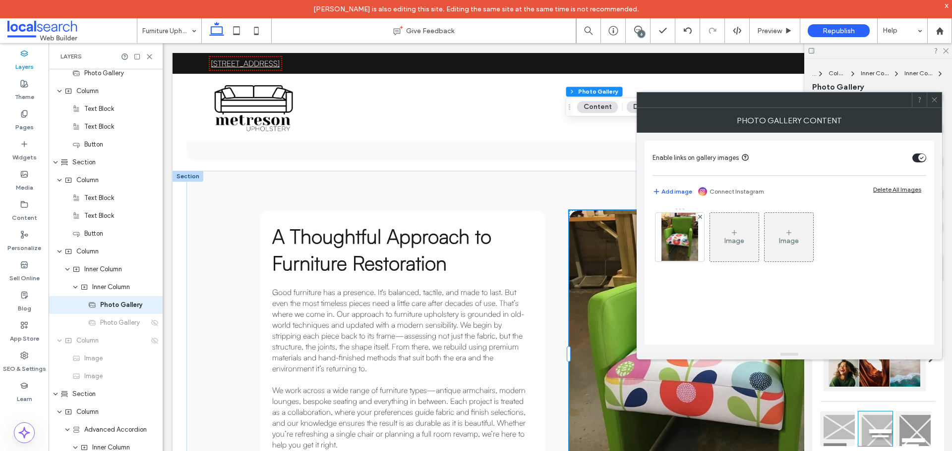
scroll to position [504, 0]
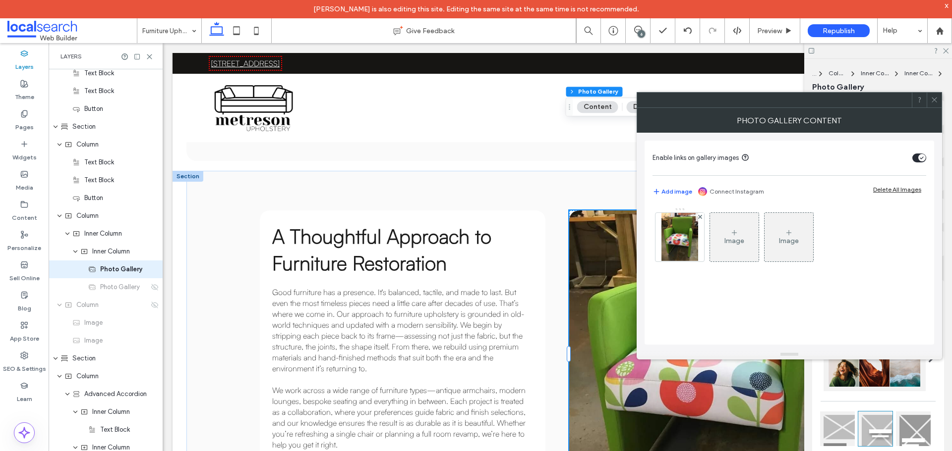
click at [936, 103] on icon at bounding box center [933, 99] width 7 height 7
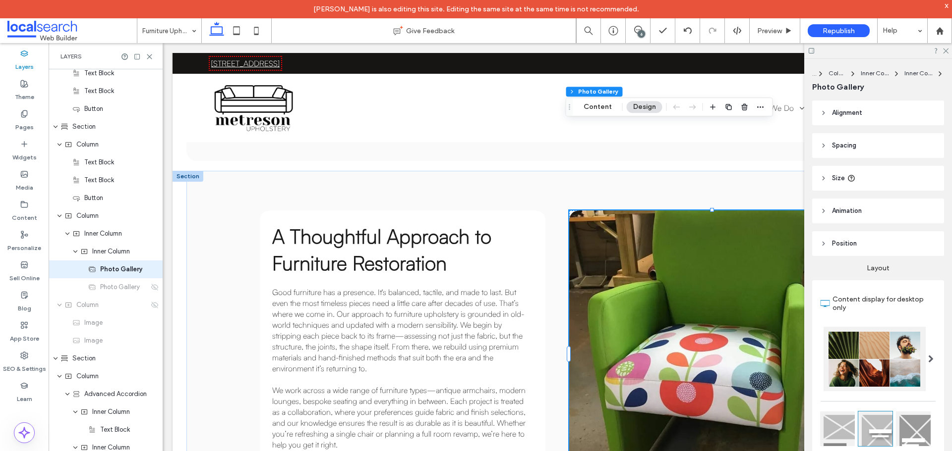
click at [759, 282] on link at bounding box center [711, 354] width 285 height 287
click at [255, 31] on icon at bounding box center [256, 31] width 20 height 20
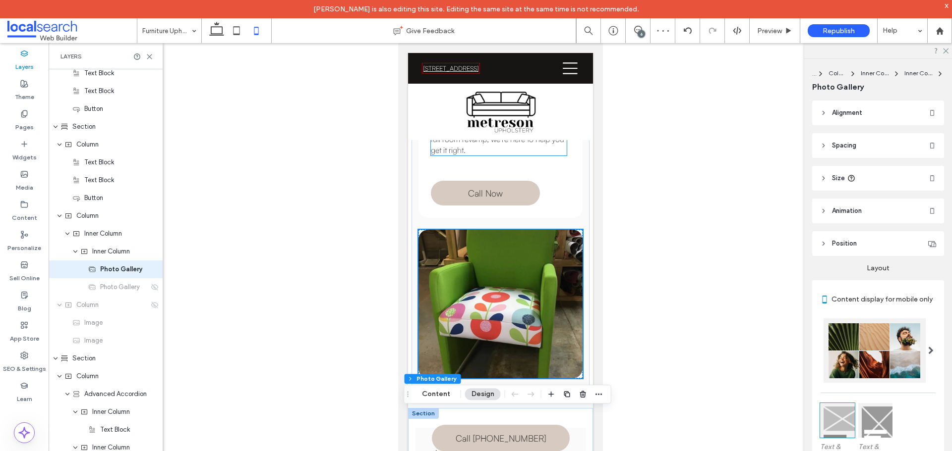
scroll to position [1279, 0]
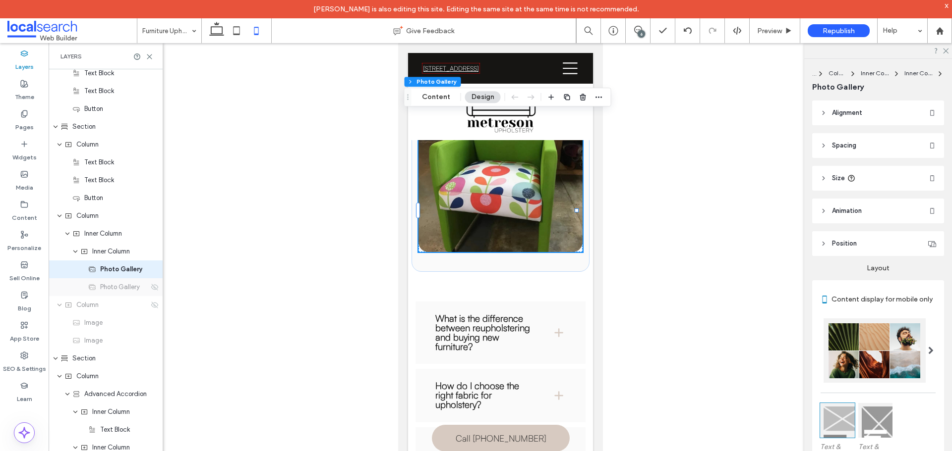
click at [112, 289] on span "Photo Gallery" at bounding box center [120, 287] width 40 height 10
click at [217, 30] on icon at bounding box center [217, 31] width 20 height 20
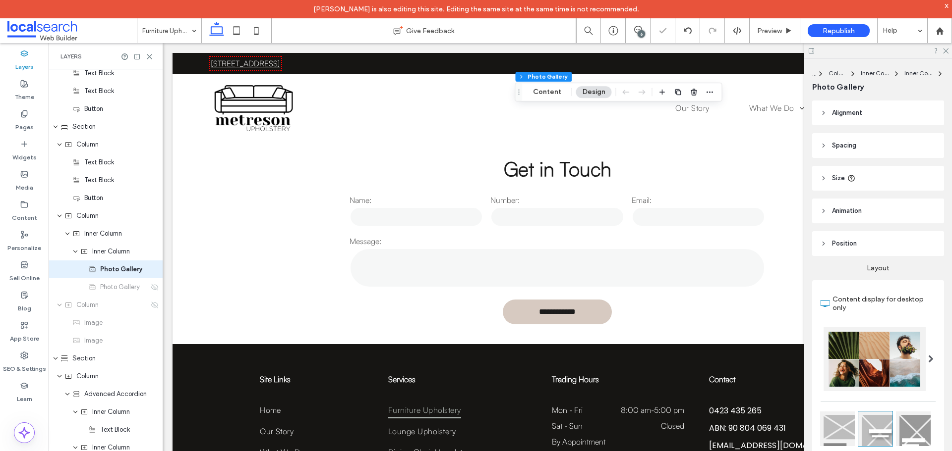
scroll to position [660, 0]
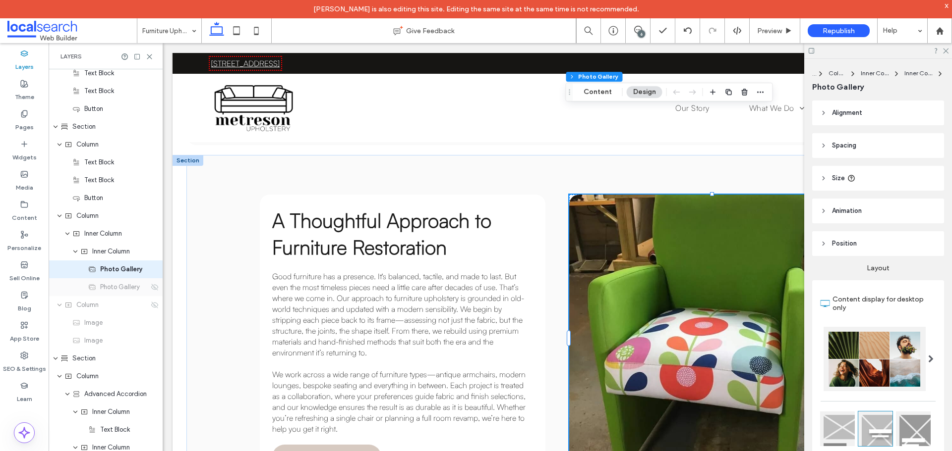
click at [119, 290] on span "Photo Gallery" at bounding box center [120, 287] width 40 height 10
click at [943, 50] on icon at bounding box center [945, 50] width 6 height 6
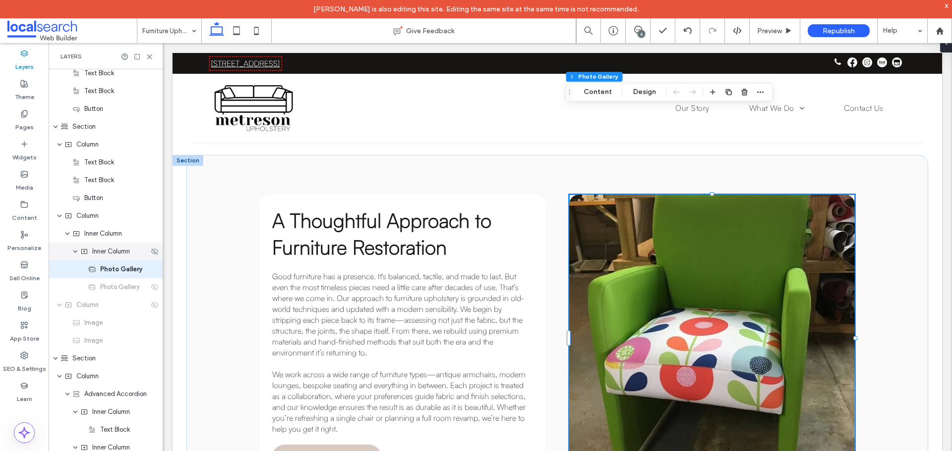
click at [105, 251] on span "Inner Column" at bounding box center [111, 252] width 38 height 10
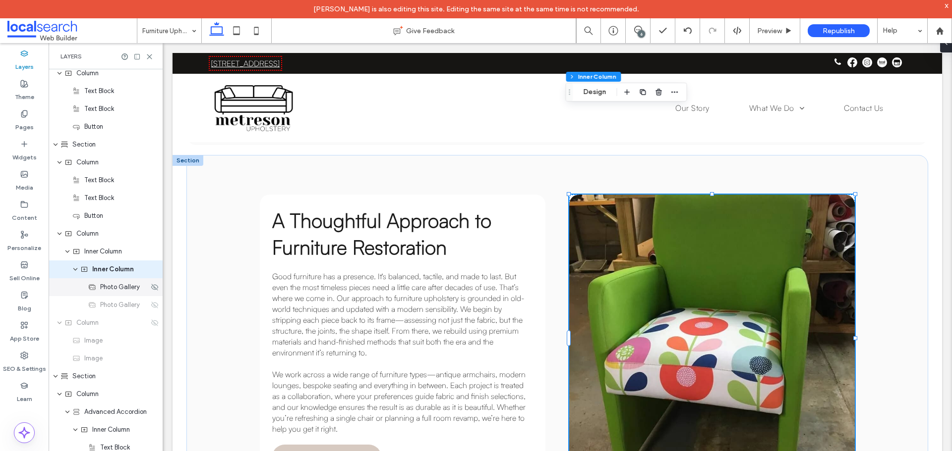
click at [109, 290] on span "Photo Gallery" at bounding box center [120, 287] width 40 height 10
click at [111, 290] on span "Photo Gallery" at bounding box center [120, 287] width 40 height 10
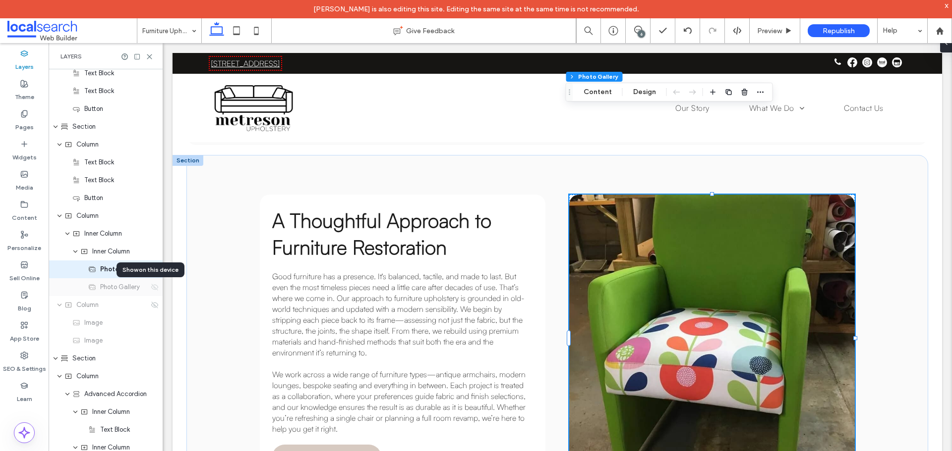
click at [151, 288] on icon at bounding box center [155, 287] width 8 height 8
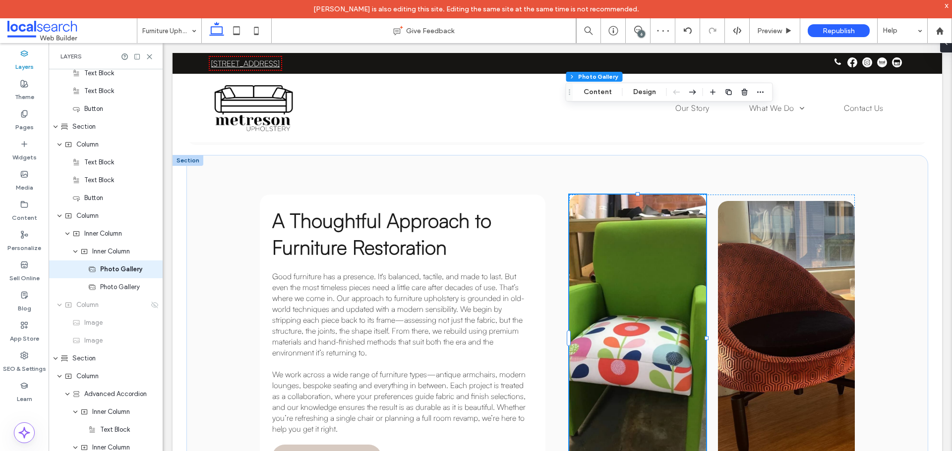
click at [663, 312] on link at bounding box center [637, 338] width 137 height 287
click at [608, 274] on link at bounding box center [637, 338] width 137 height 287
click at [595, 90] on button "Content" at bounding box center [597, 92] width 41 height 12
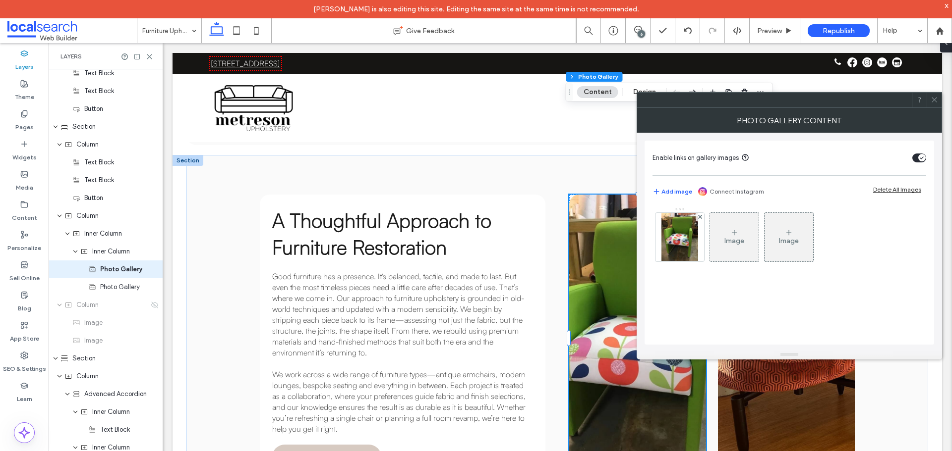
click at [936, 98] on icon at bounding box center [933, 99] width 7 height 7
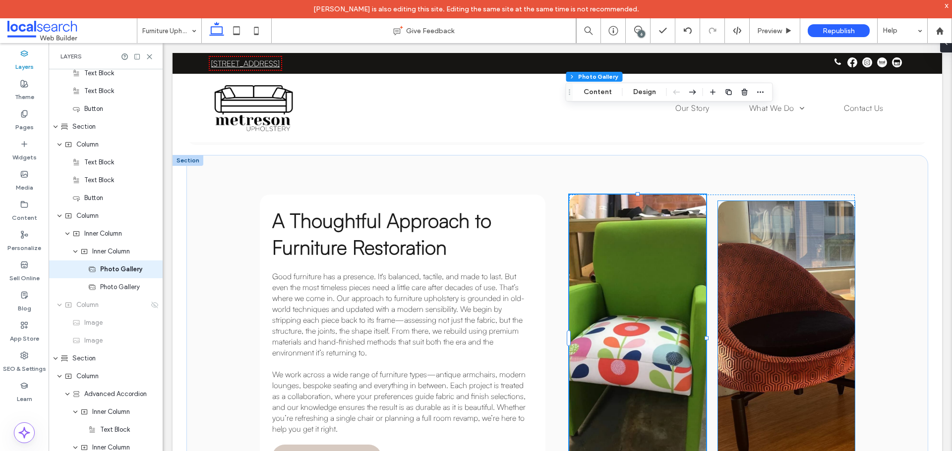
click at [769, 353] on link at bounding box center [786, 338] width 137 height 275
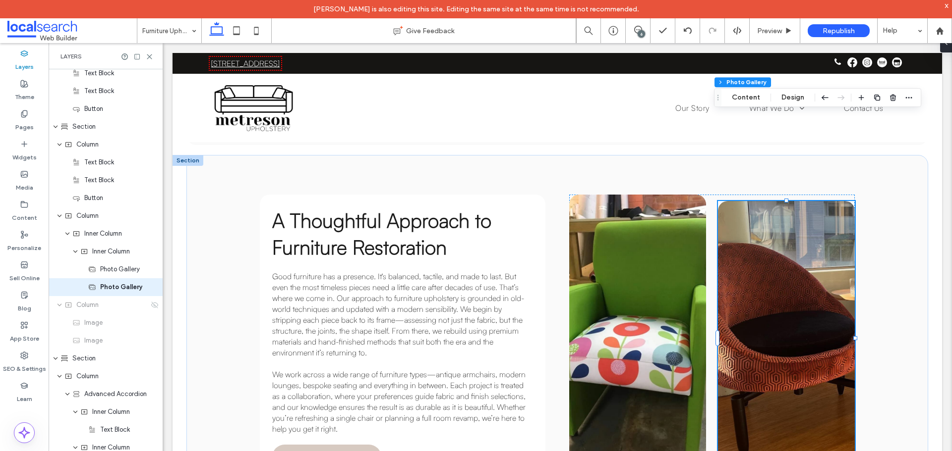
scroll to position [522, 0]
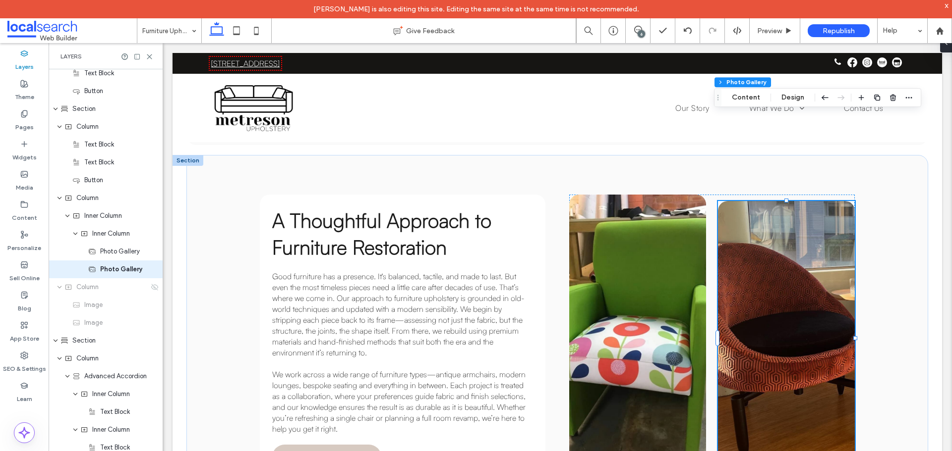
click at [749, 342] on link at bounding box center [786, 338] width 137 height 275
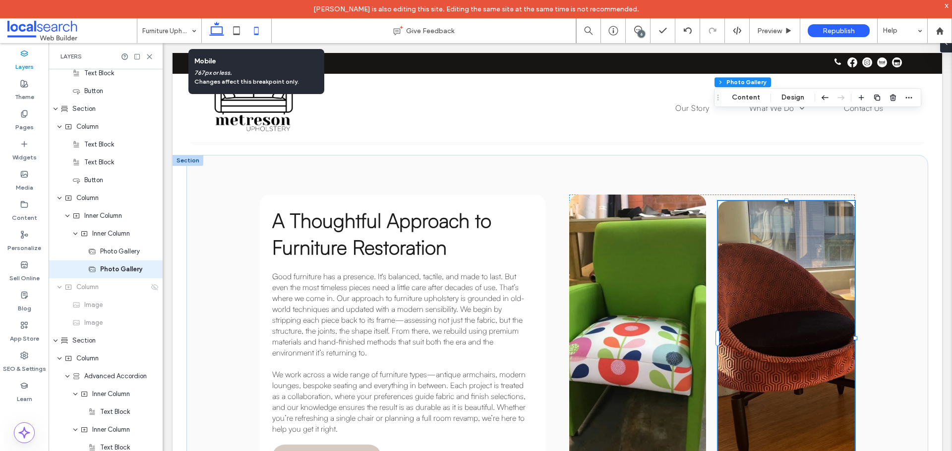
click at [253, 33] on icon at bounding box center [256, 31] width 20 height 20
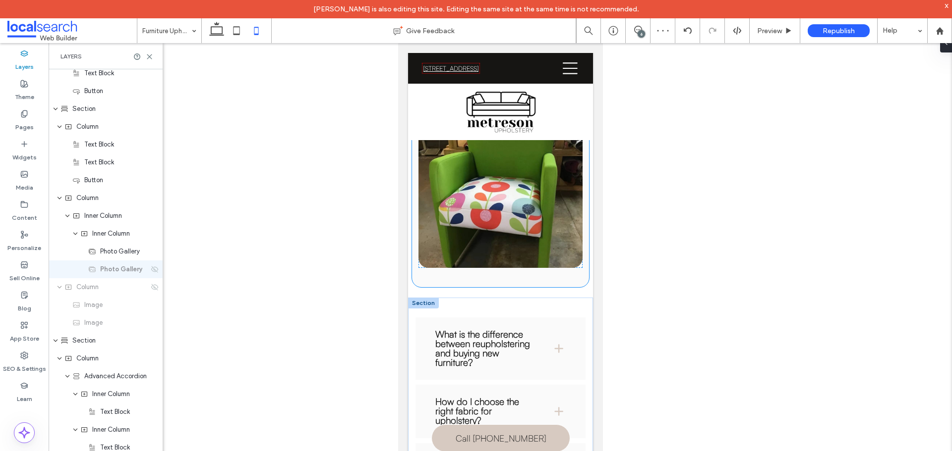
scroll to position [1265, 0]
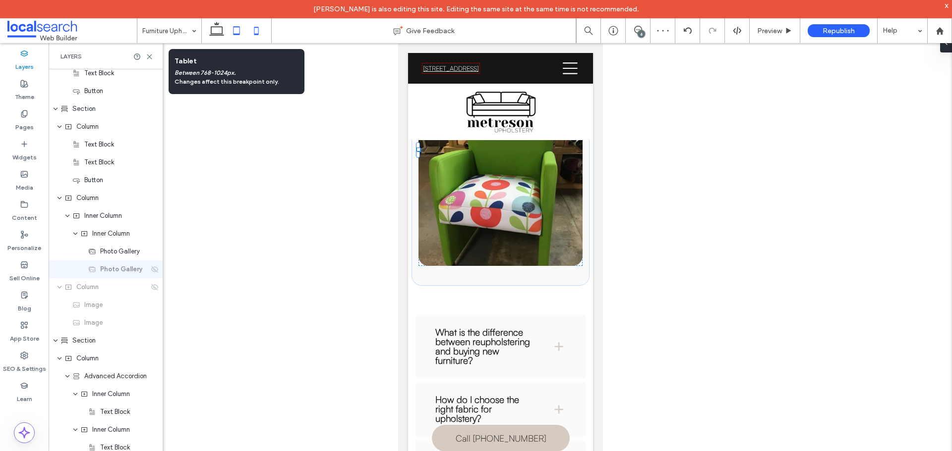
click at [233, 32] on use at bounding box center [236, 30] width 6 height 8
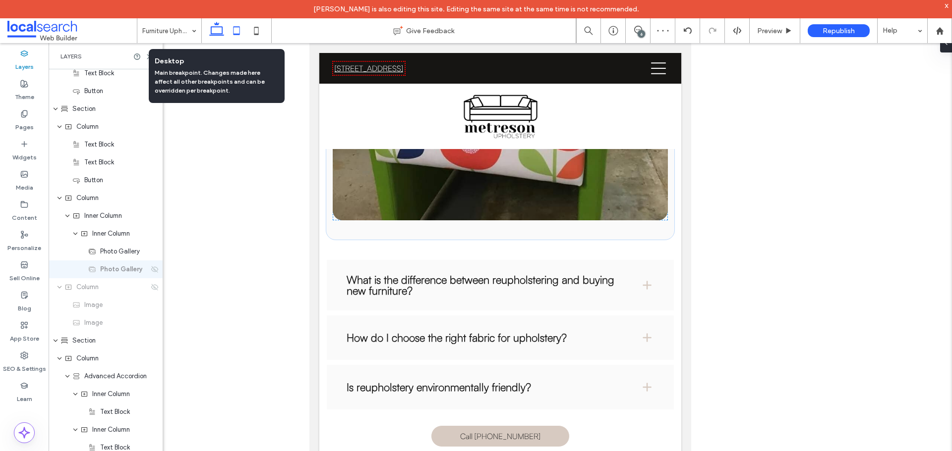
click at [219, 30] on icon at bounding box center [217, 31] width 20 height 20
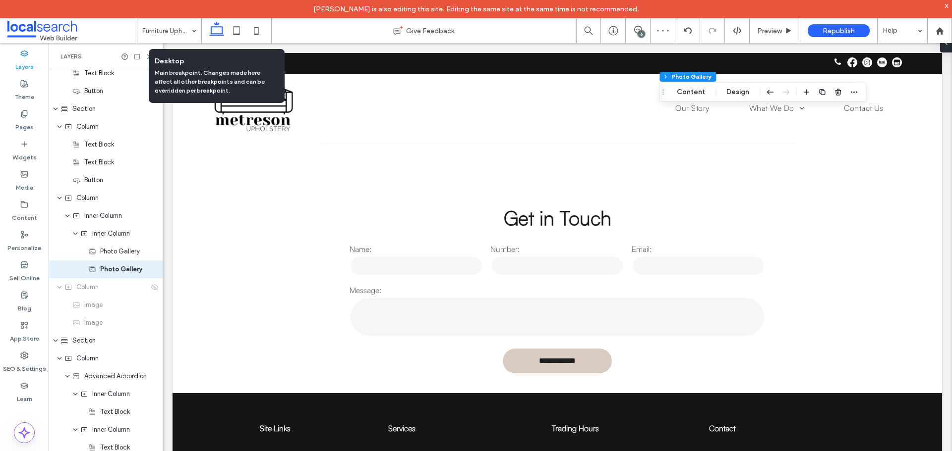
scroll to position [962, 0]
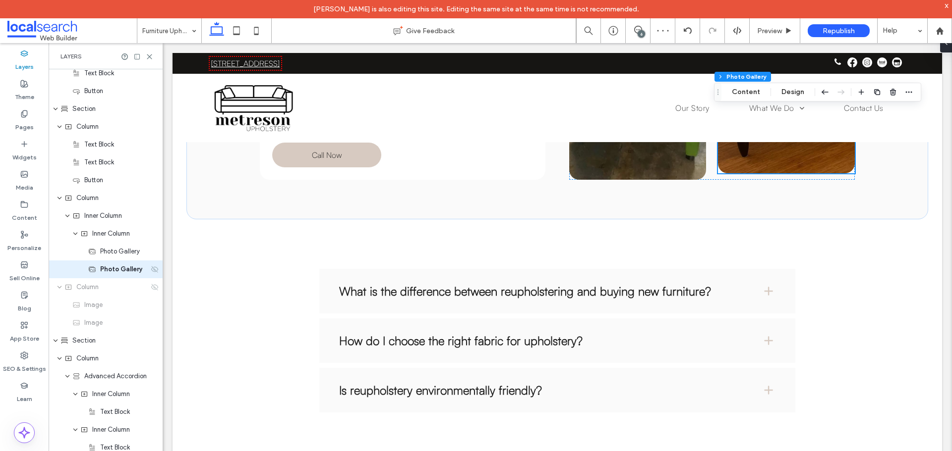
click at [151, 272] on icon at bounding box center [155, 270] width 8 height 8
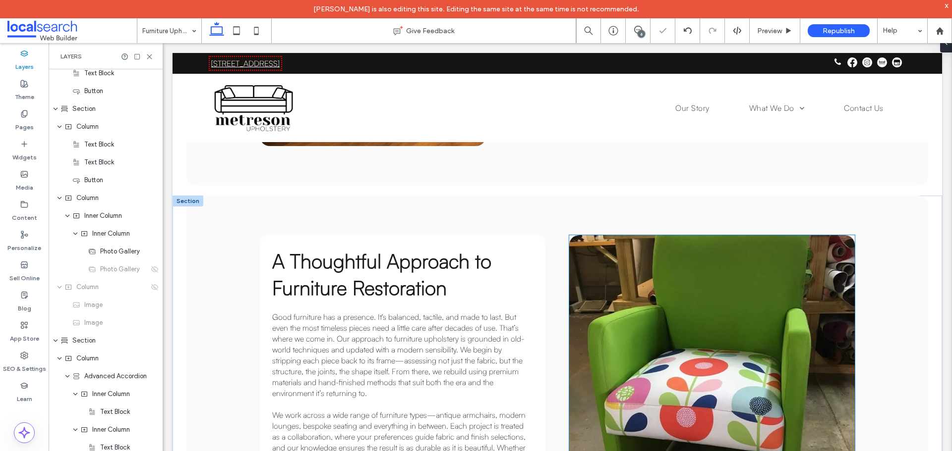
scroll to position [616, 0]
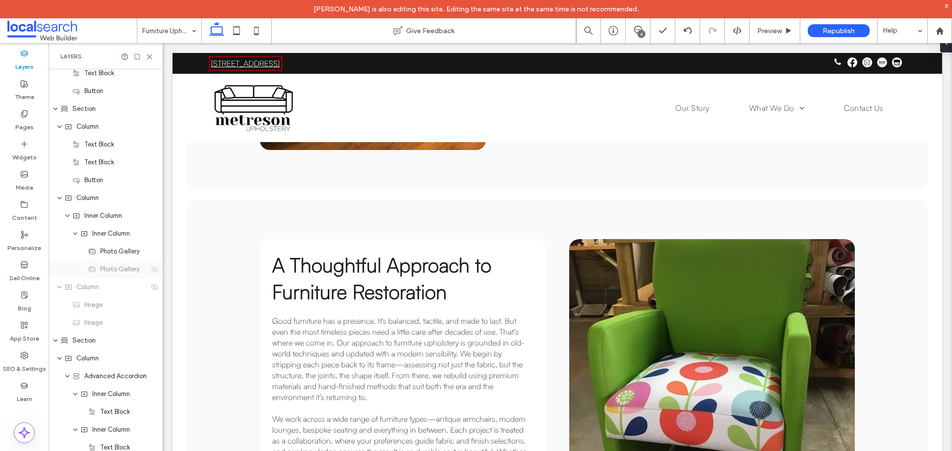
click at [151, 272] on use at bounding box center [154, 269] width 7 height 6
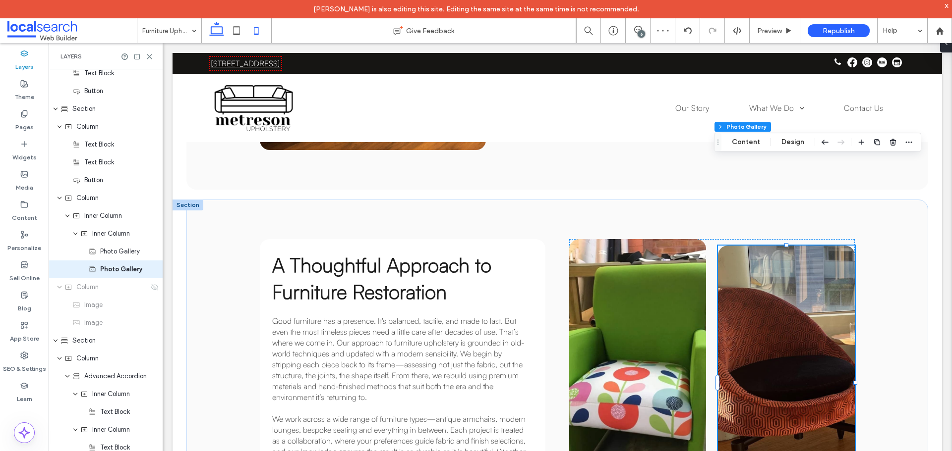
click at [255, 25] on icon at bounding box center [256, 31] width 20 height 20
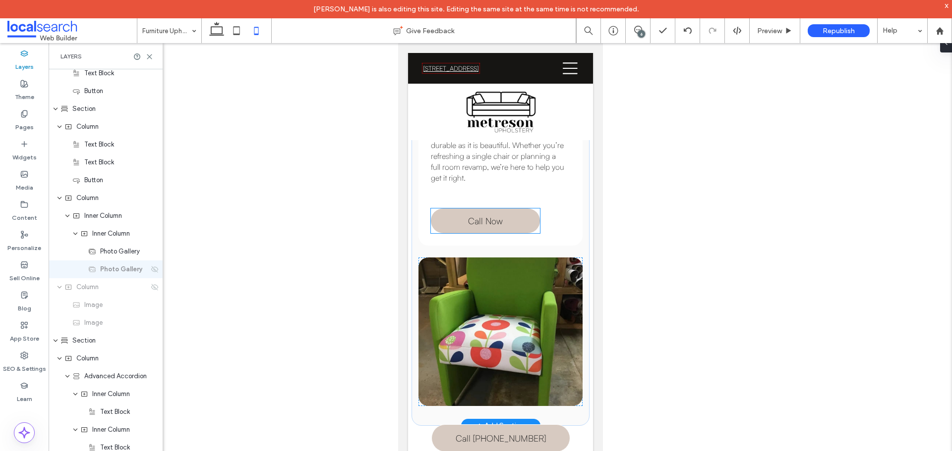
scroll to position [1230, 0]
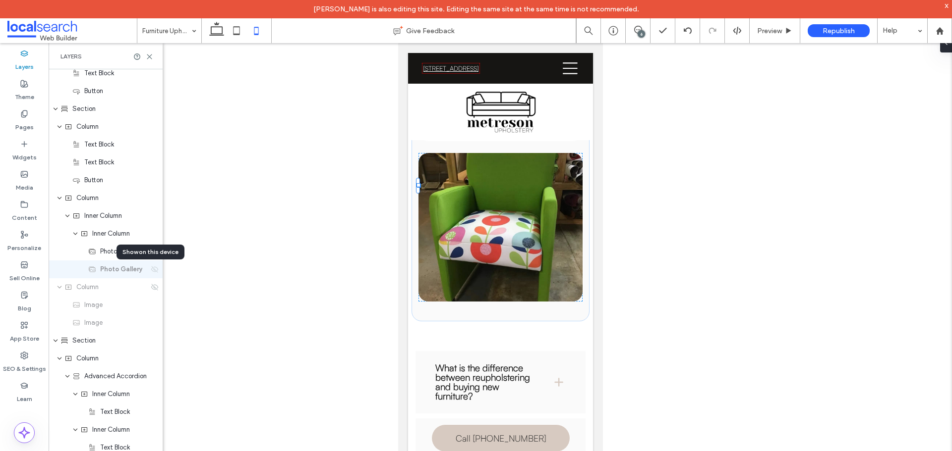
click at [153, 269] on use at bounding box center [154, 269] width 7 height 6
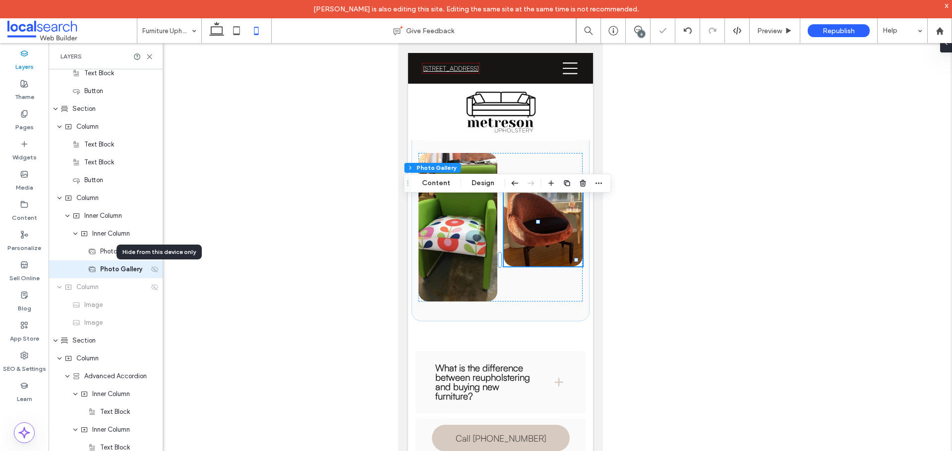
click at [153, 269] on use at bounding box center [154, 269] width 7 height 6
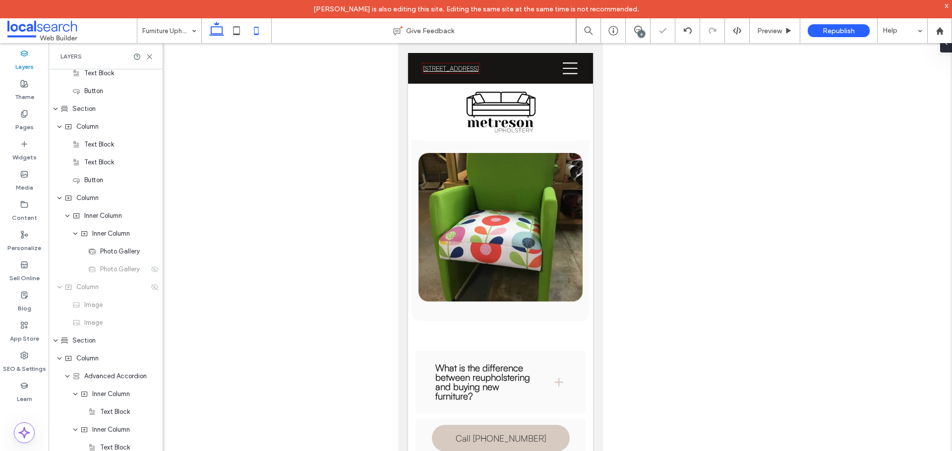
click at [213, 32] on icon at bounding box center [217, 31] width 20 height 20
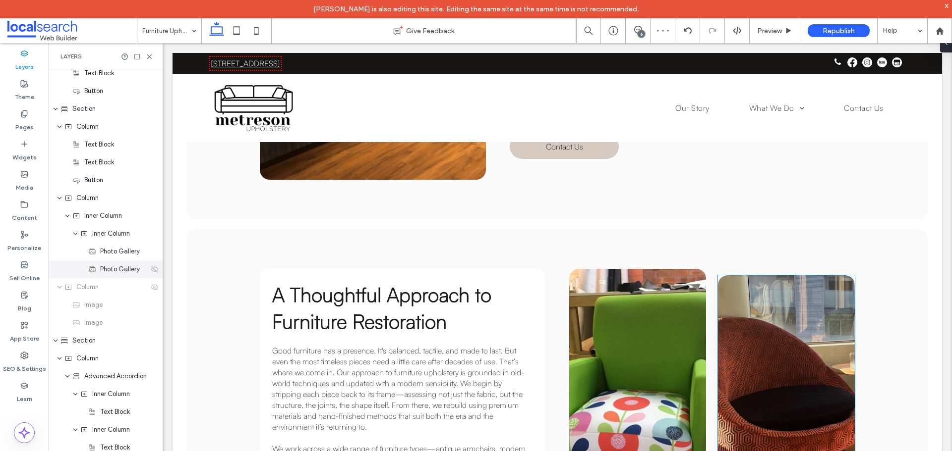
click at [151, 271] on icon at bounding box center [155, 270] width 8 height 8
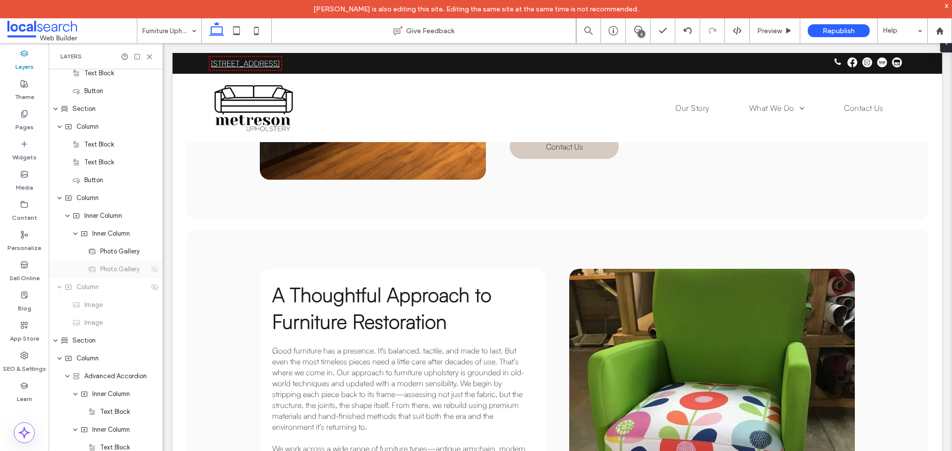
click at [151, 272] on use at bounding box center [154, 269] width 7 height 6
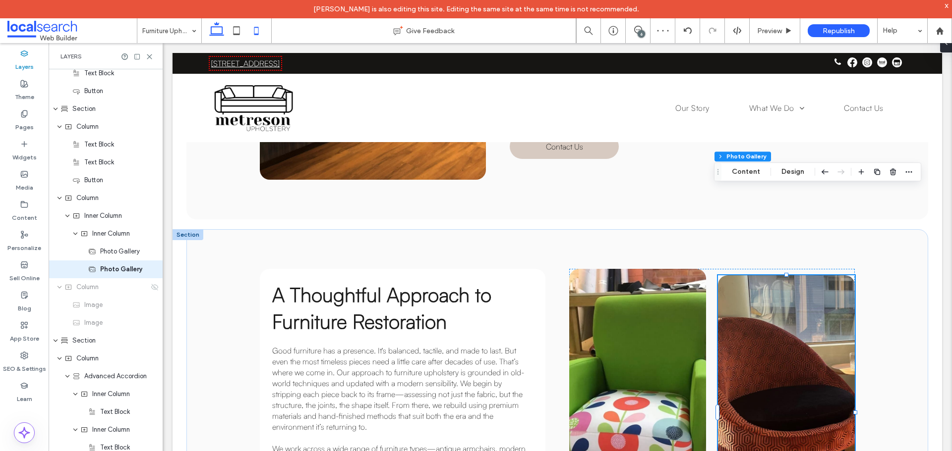
click at [253, 32] on icon at bounding box center [256, 31] width 20 height 20
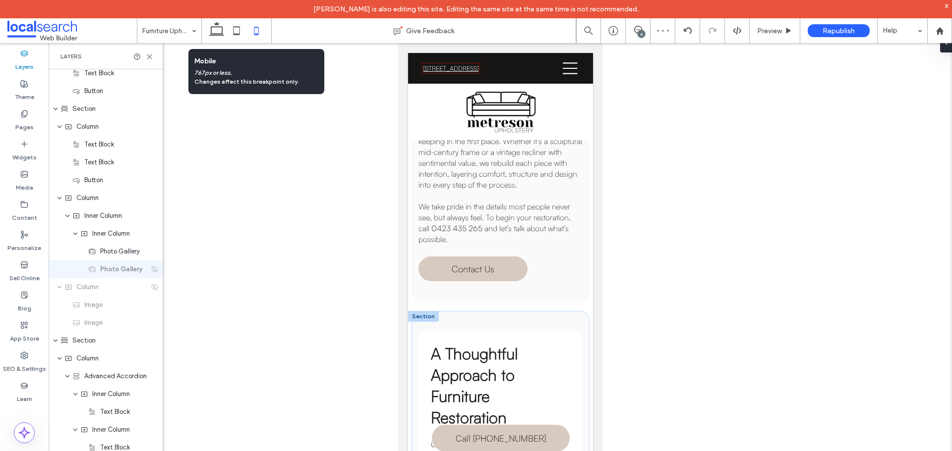
scroll to position [734, 0]
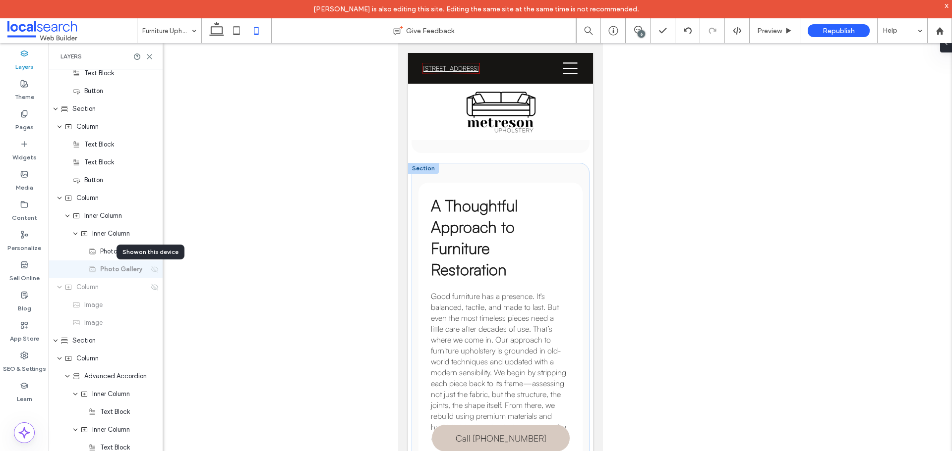
click at [151, 269] on icon at bounding box center [155, 270] width 8 height 8
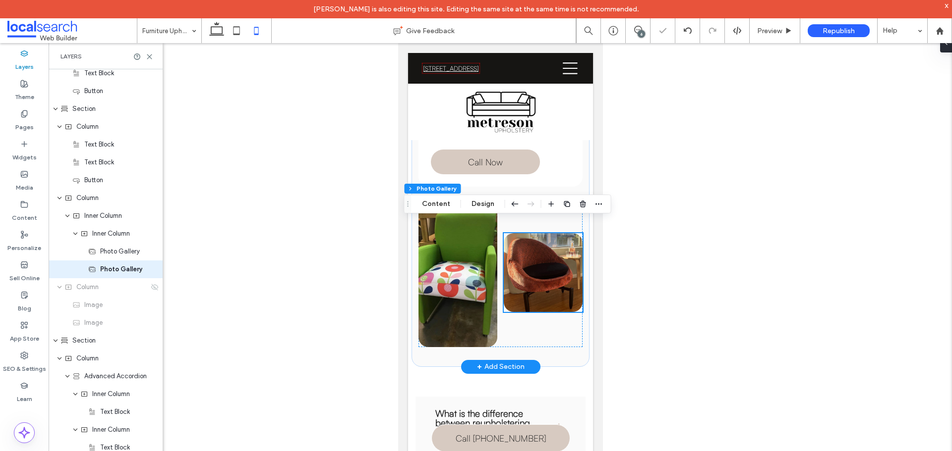
scroll to position [1162, 0]
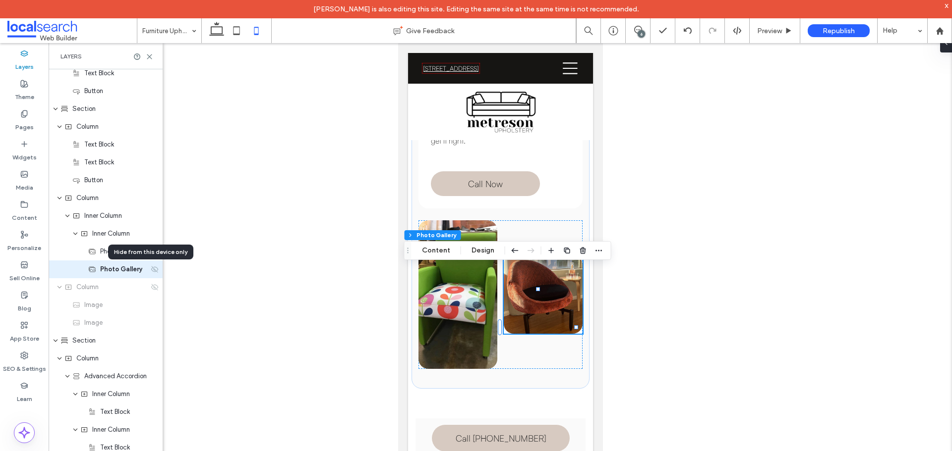
click at [151, 269] on use at bounding box center [154, 269] width 7 height 6
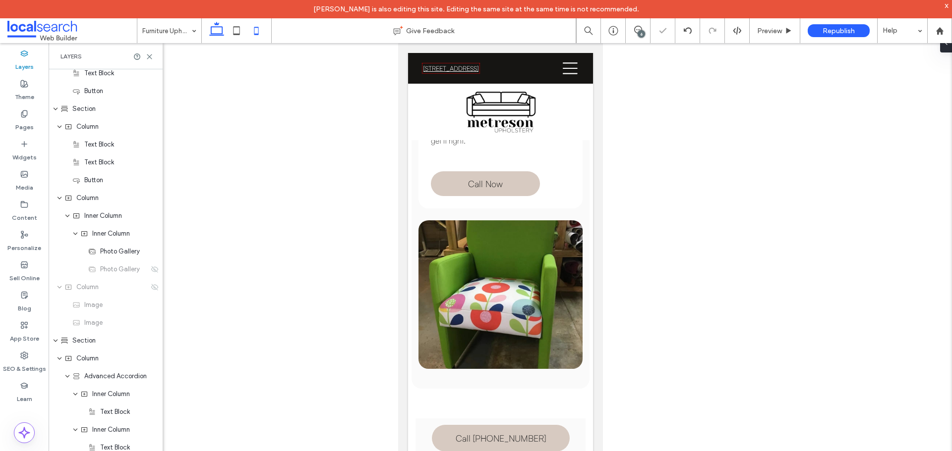
click at [216, 32] on icon at bounding box center [217, 31] width 20 height 20
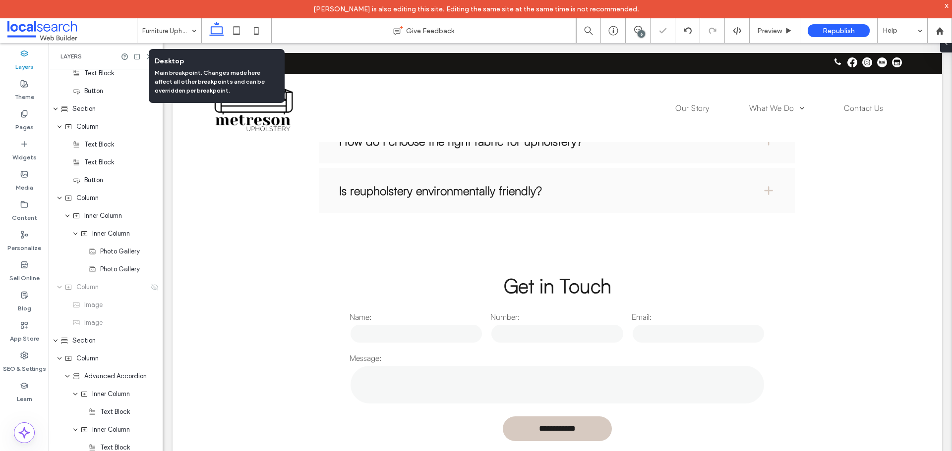
scroll to position [656, 0]
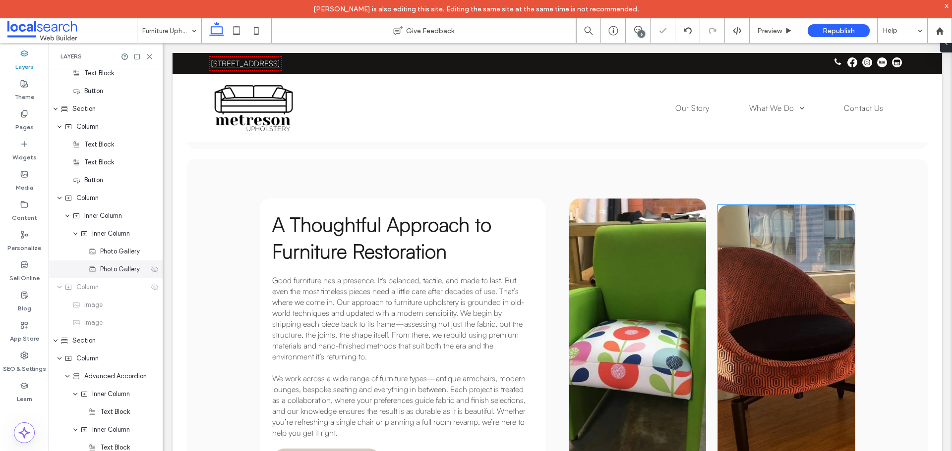
click at [151, 270] on icon at bounding box center [155, 270] width 8 height 8
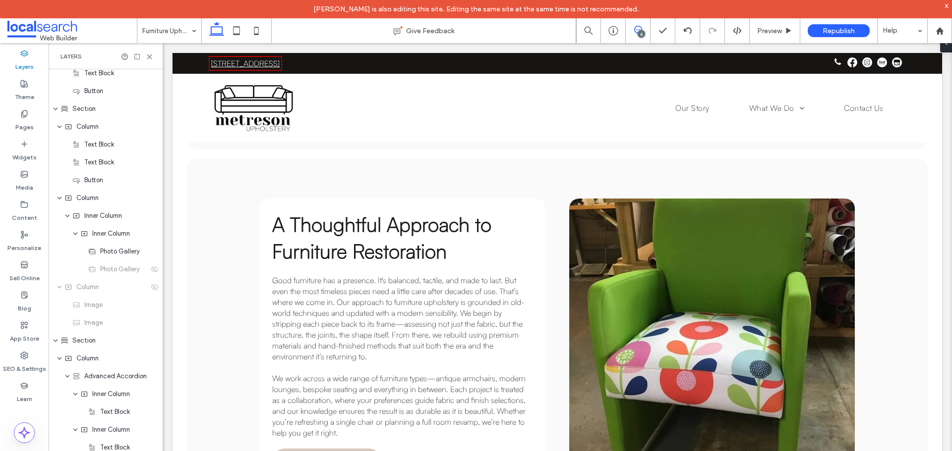
click at [635, 29] on icon at bounding box center [638, 30] width 8 height 8
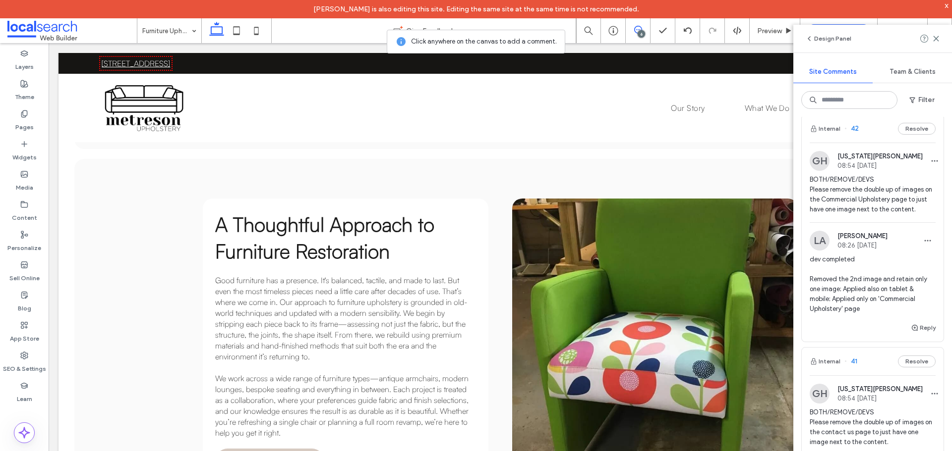
scroll to position [1041, 0]
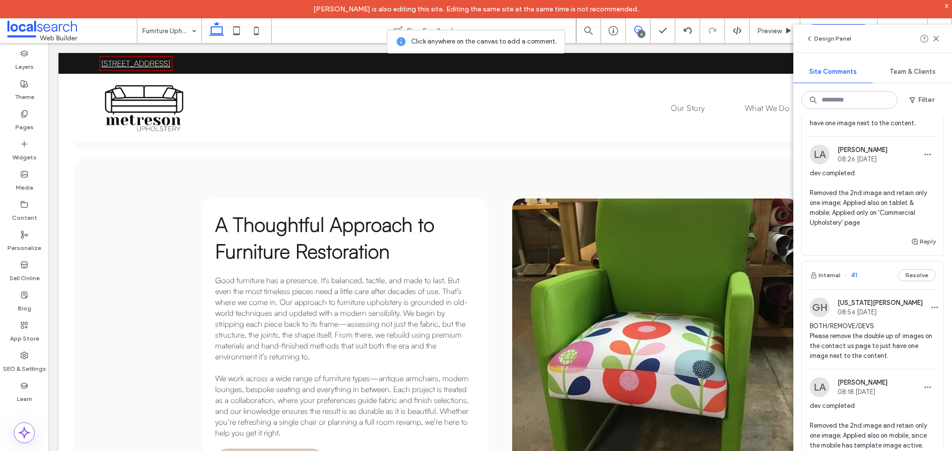
click at [865, 340] on span "BOTH/REMOVE/DEVS Please remove the double up of images on the contact us page t…" at bounding box center [872, 342] width 126 height 40
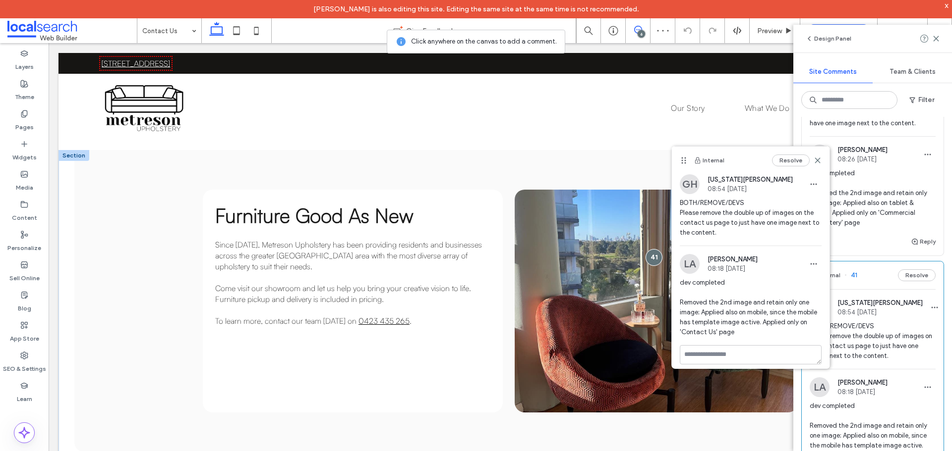
scroll to position [590, 0]
click at [26, 91] on label "Theme" at bounding box center [24, 95] width 19 height 14
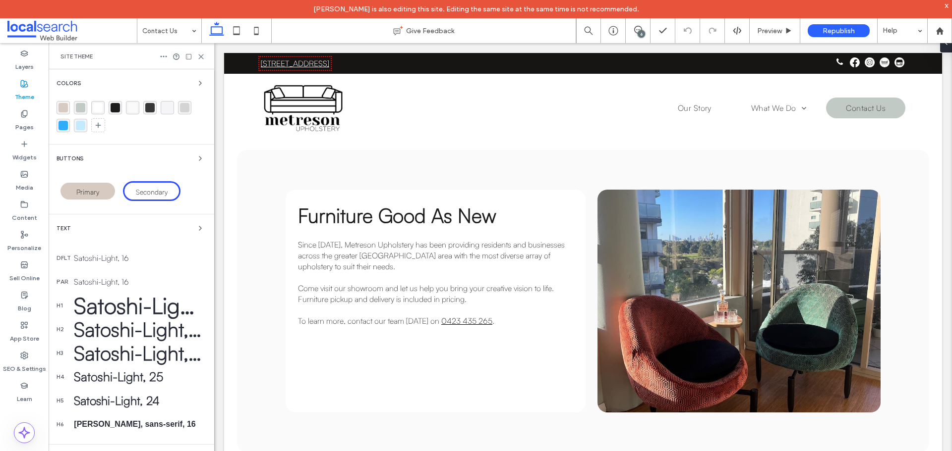
scroll to position [0, 0]
click at [20, 62] on label "Layers" at bounding box center [24, 64] width 18 height 14
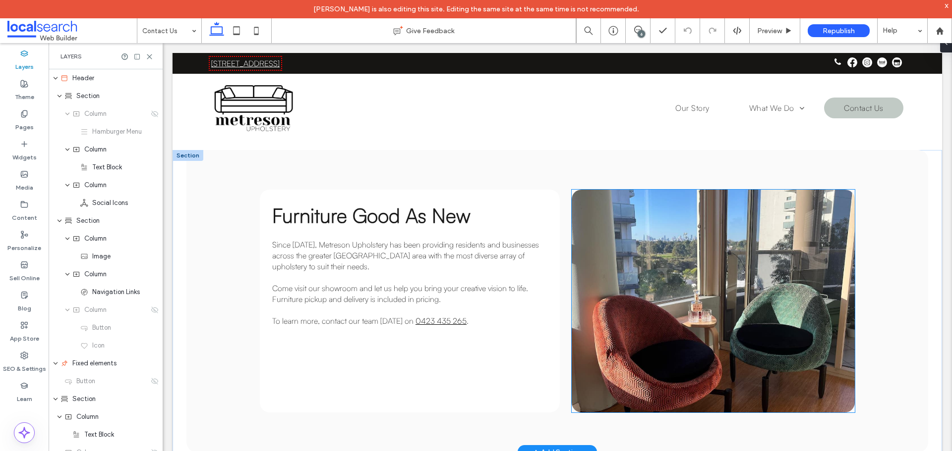
click at [648, 280] on link at bounding box center [712, 301] width 283 height 223
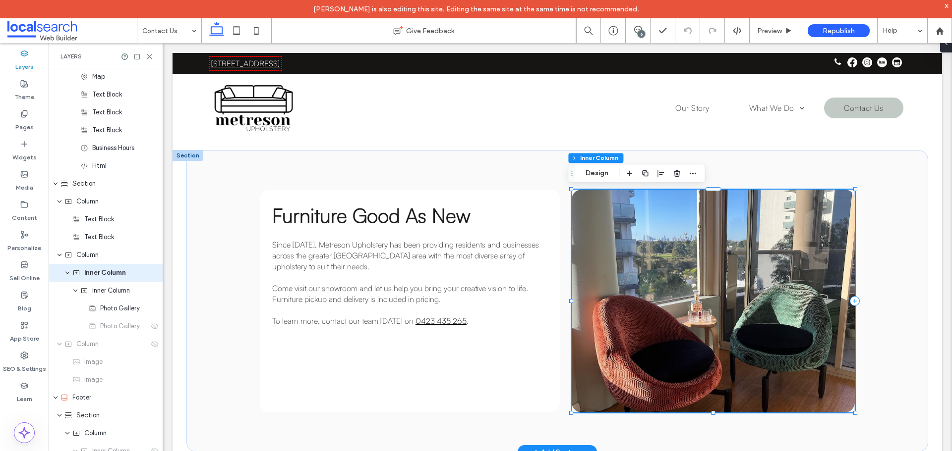
scroll to position [522, 0]
click at [672, 238] on link at bounding box center [712, 301] width 283 height 223
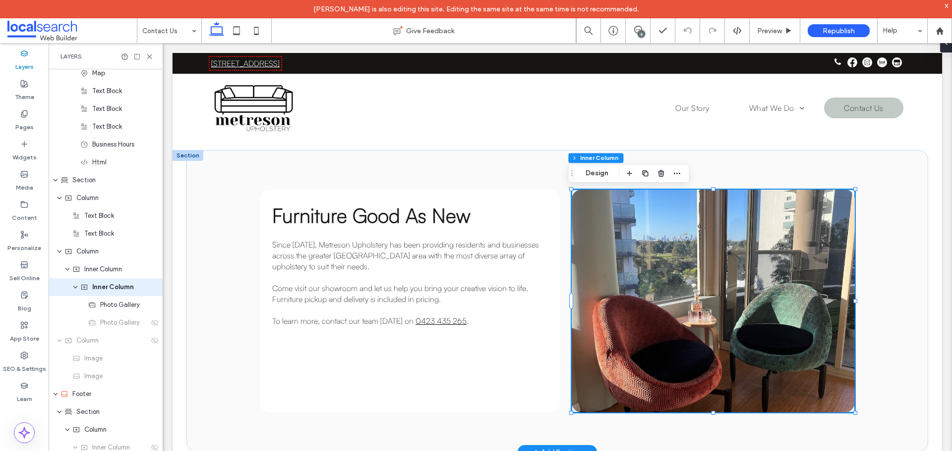
scroll to position [540, 0]
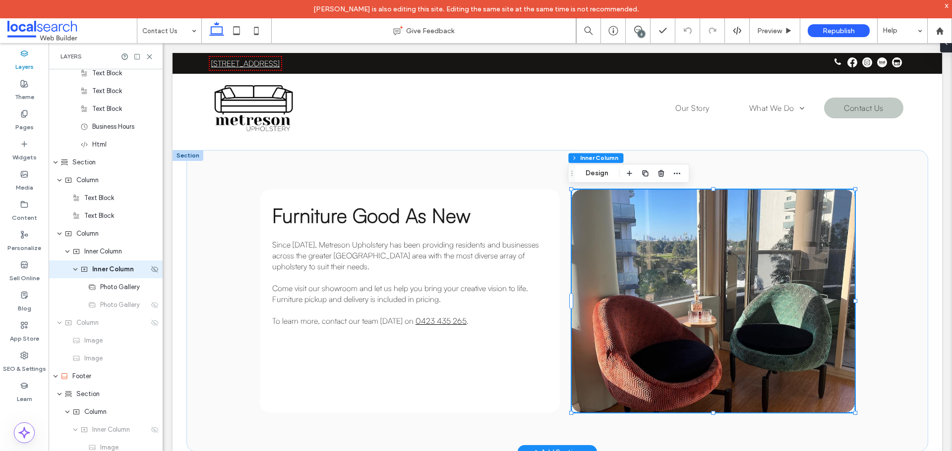
click at [107, 275] on div "Inner Column" at bounding box center [106, 270] width 114 height 18
click at [111, 292] on div "Photo Gallery" at bounding box center [106, 288] width 114 height 18
click at [105, 243] on div "Inner Column" at bounding box center [106, 252] width 114 height 18
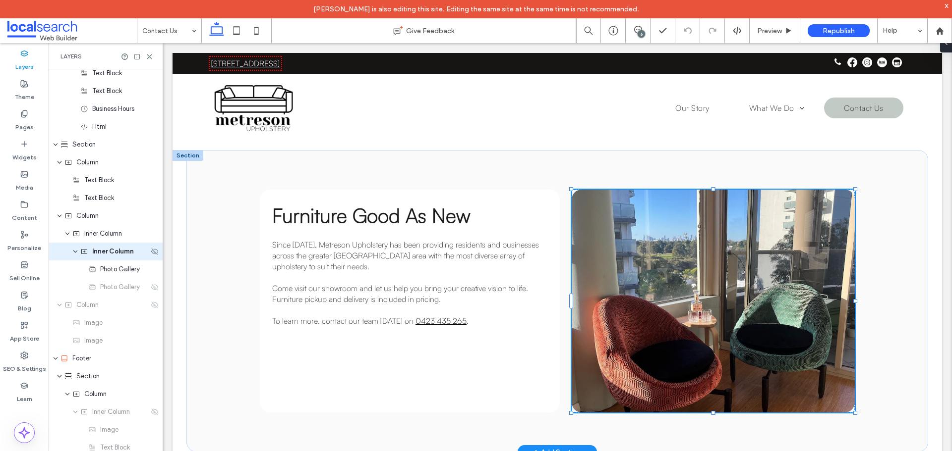
scroll to position [540, 0]
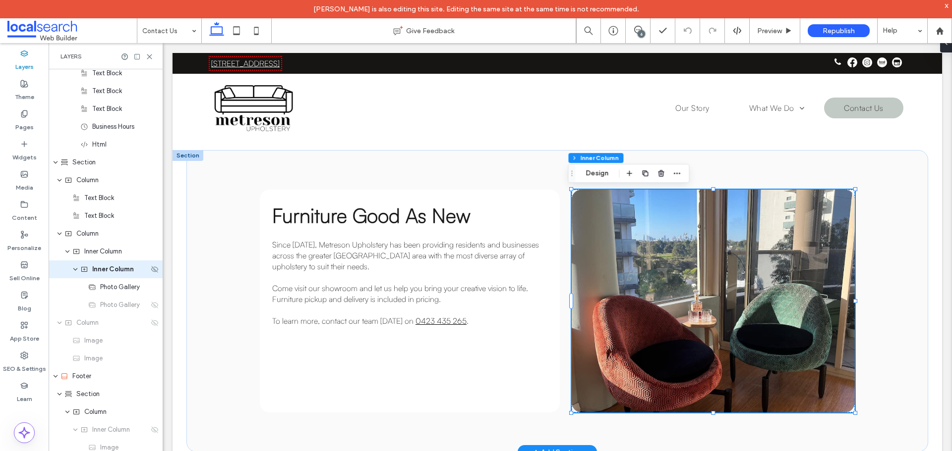
click at [103, 270] on span "Inner Column" at bounding box center [113, 270] width 42 height 10
click at [597, 174] on button "Design" at bounding box center [597, 174] width 36 height 12
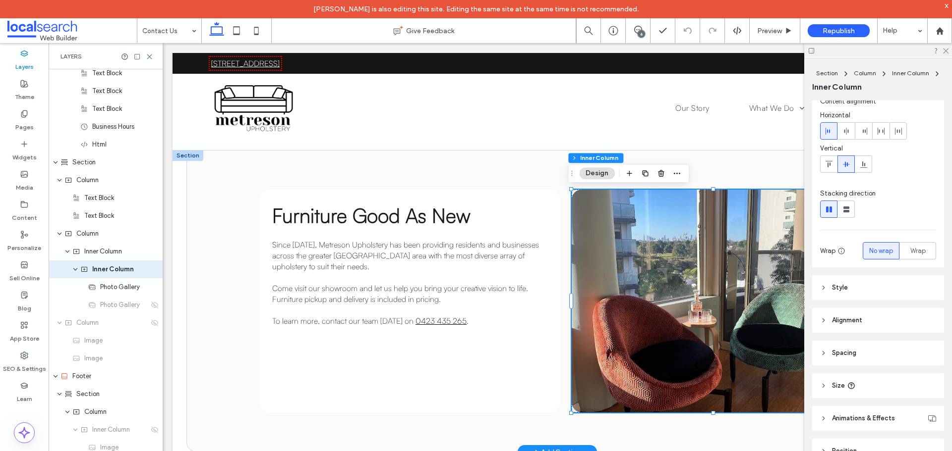
scroll to position [0, 0]
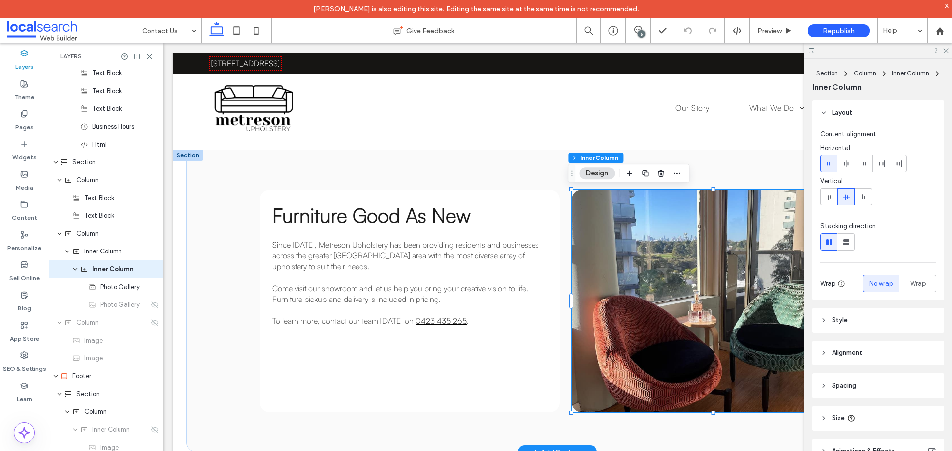
click at [853, 323] on header "Style" at bounding box center [878, 320] width 132 height 25
click at [869, 347] on span "Image" at bounding box center [878, 348] width 18 height 8
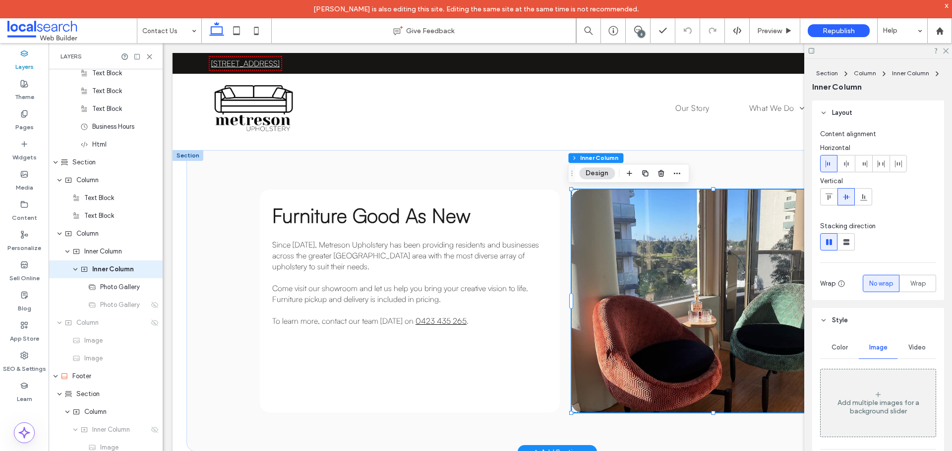
click at [842, 343] on div "Color" at bounding box center [839, 348] width 39 height 22
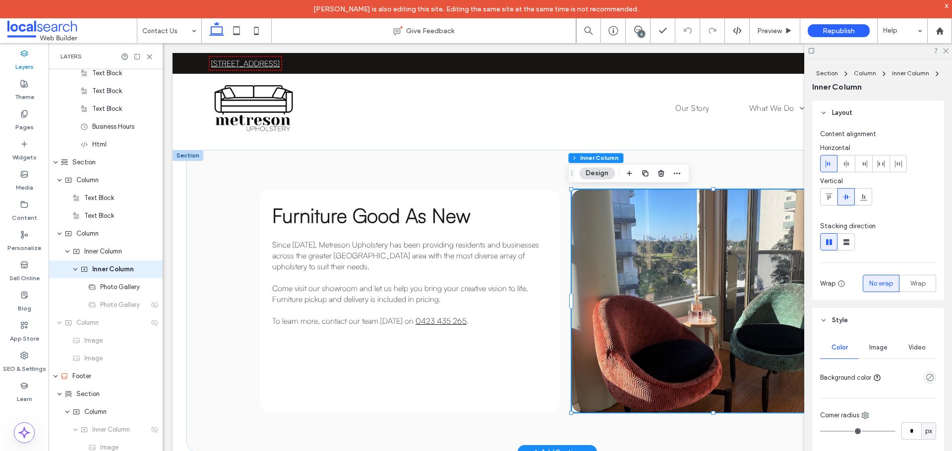
click at [640, 317] on link at bounding box center [712, 301] width 283 height 223
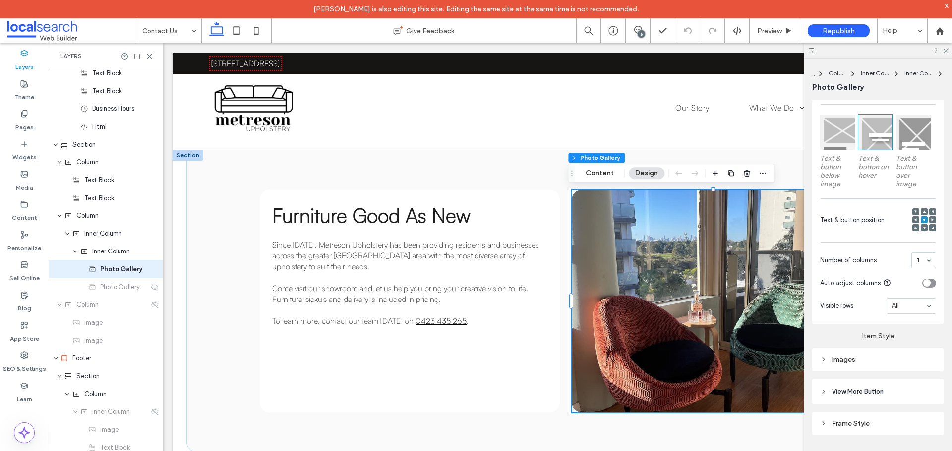
scroll to position [305, 0]
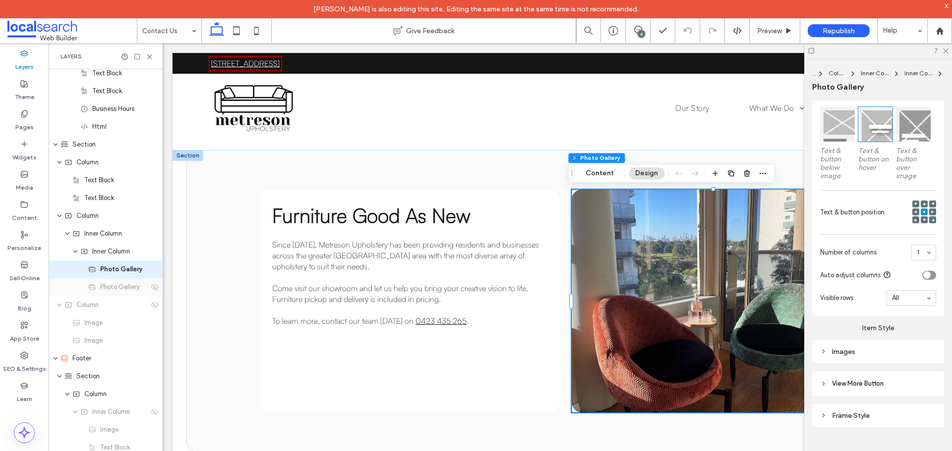
click at [128, 292] on div "Photo Gallery" at bounding box center [106, 288] width 114 height 18
click at [114, 289] on span "Photo Gallery" at bounding box center [120, 287] width 40 height 10
click at [151, 288] on use at bounding box center [154, 287] width 7 height 6
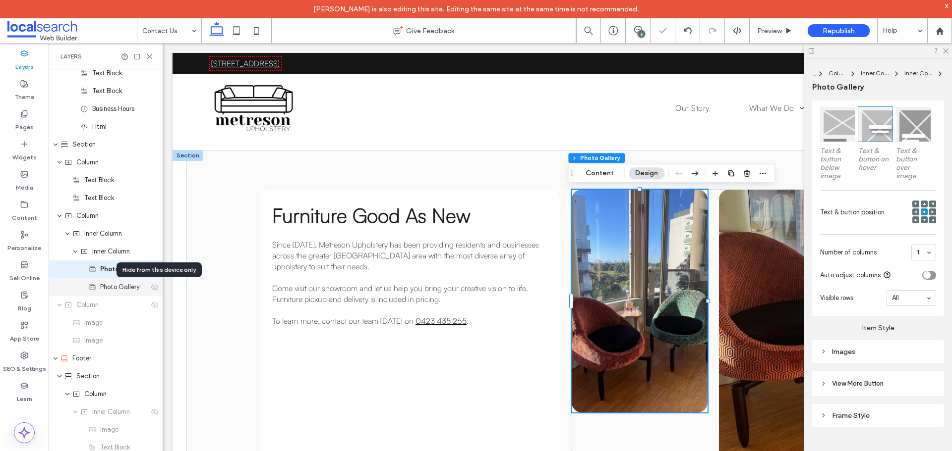
click at [151, 288] on use at bounding box center [154, 287] width 7 height 6
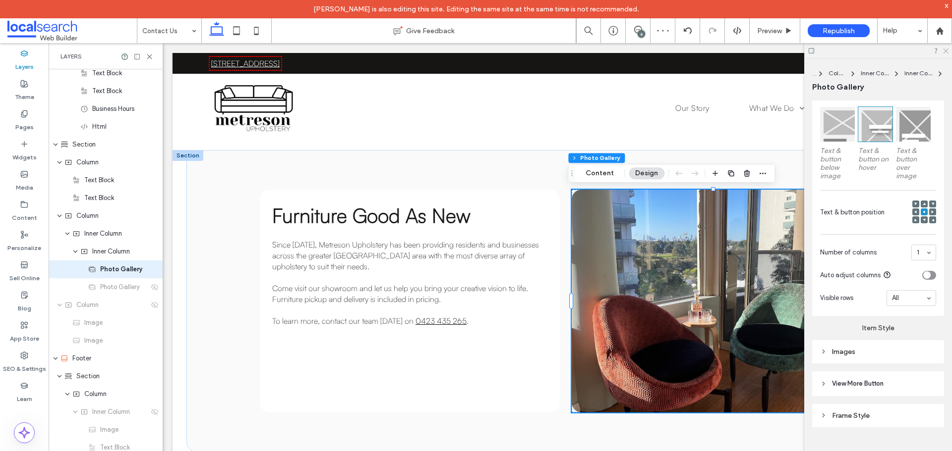
click at [947, 51] on icon at bounding box center [945, 50] width 6 height 6
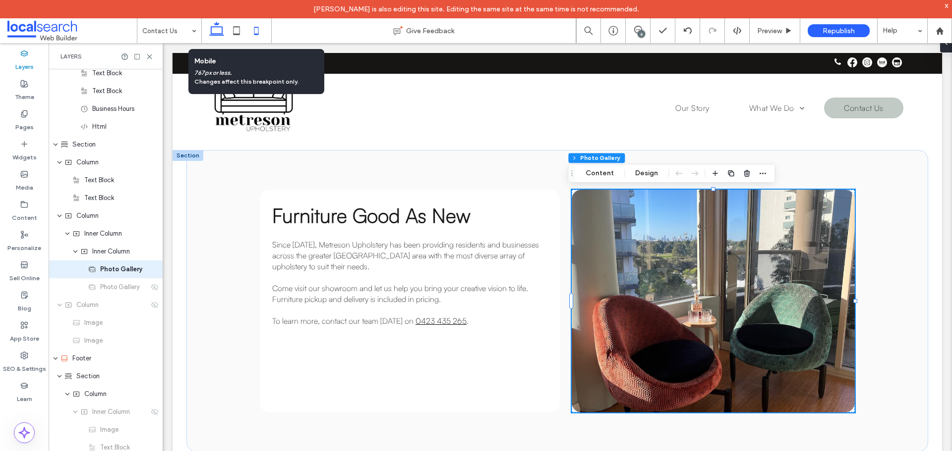
click at [260, 32] on icon at bounding box center [256, 31] width 20 height 20
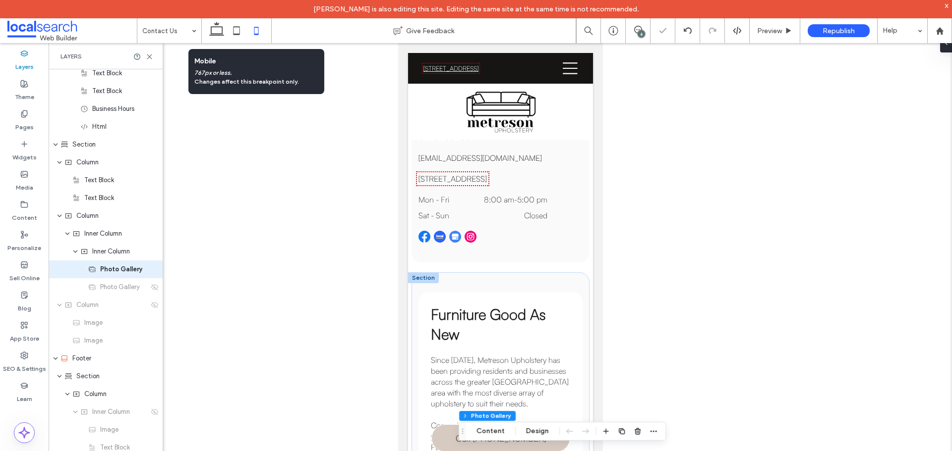
scroll to position [476, 0]
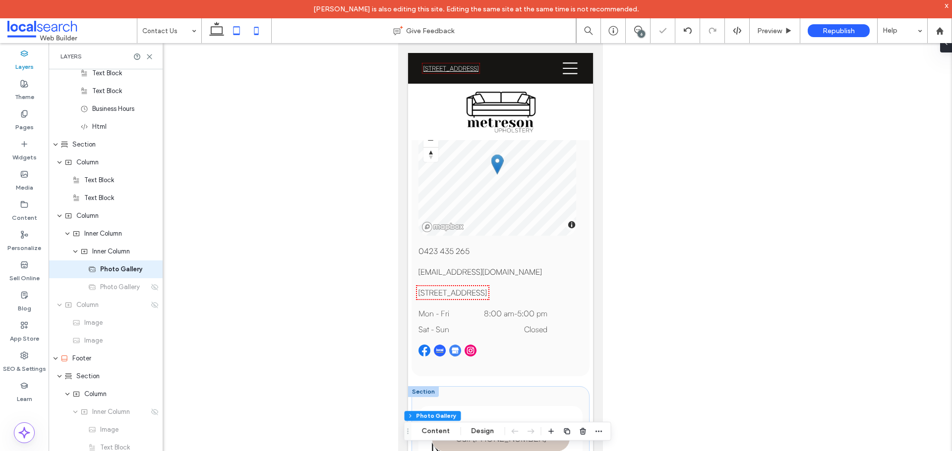
click at [241, 32] on icon at bounding box center [236, 31] width 20 height 20
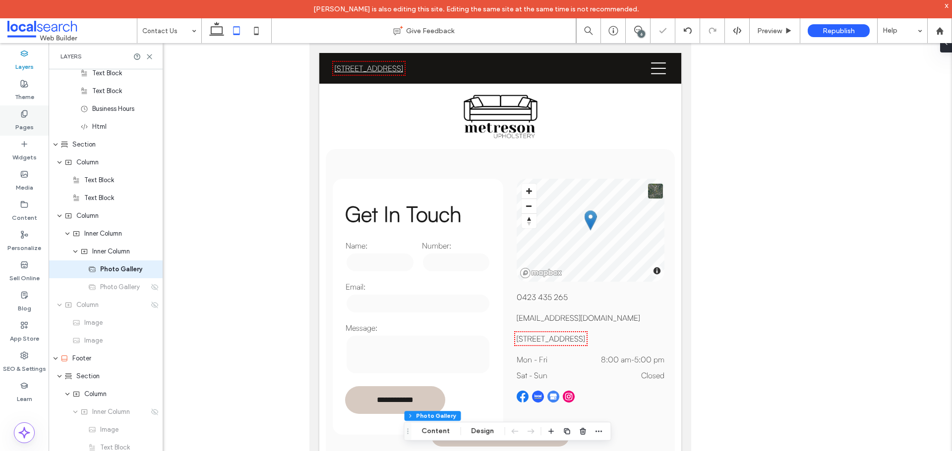
scroll to position [296, 0]
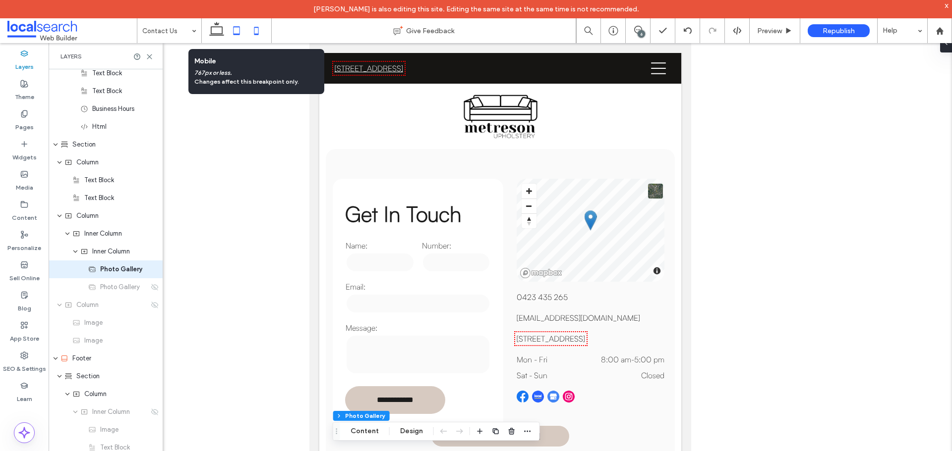
click at [258, 31] on icon at bounding box center [256, 31] width 20 height 20
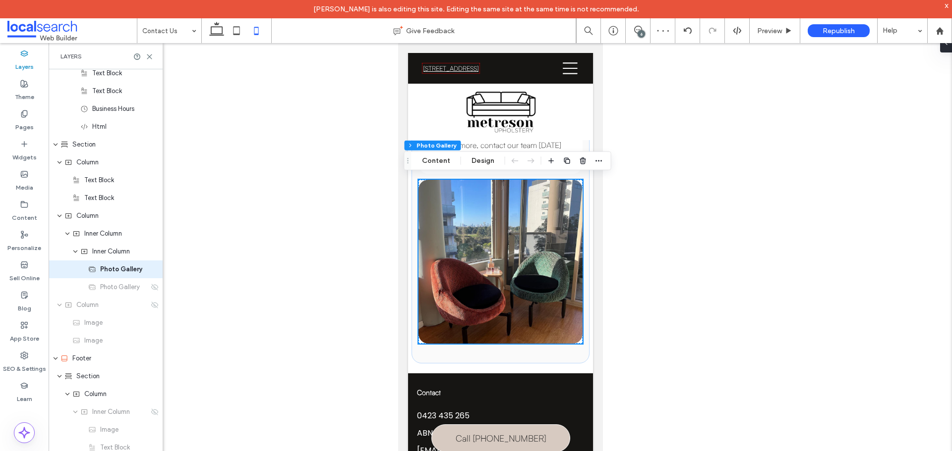
scroll to position [928, 0]
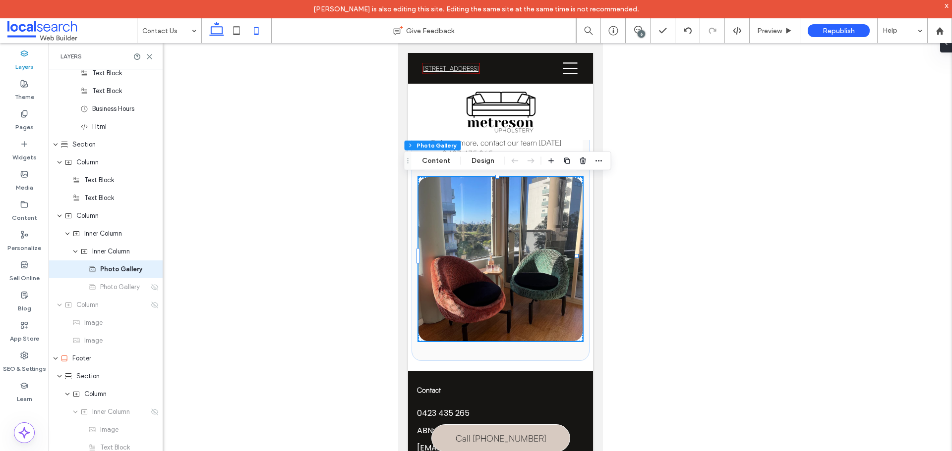
click at [216, 31] on icon at bounding box center [217, 31] width 20 height 20
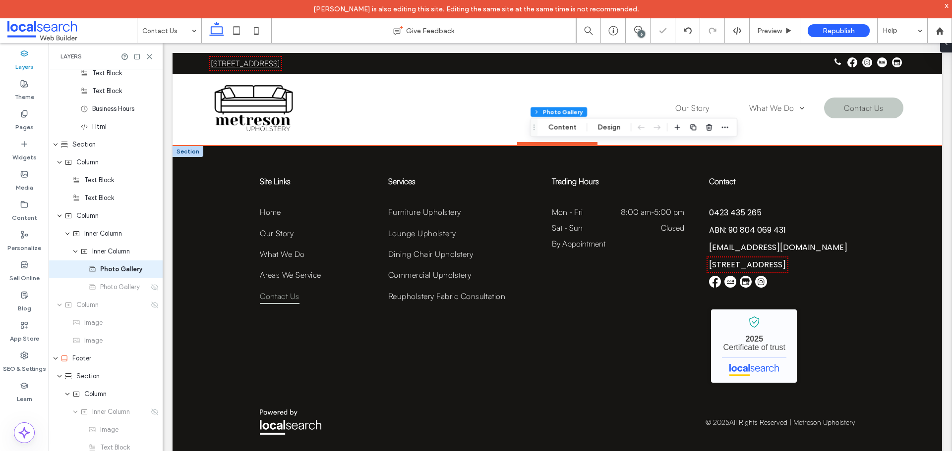
scroll to position [636, 0]
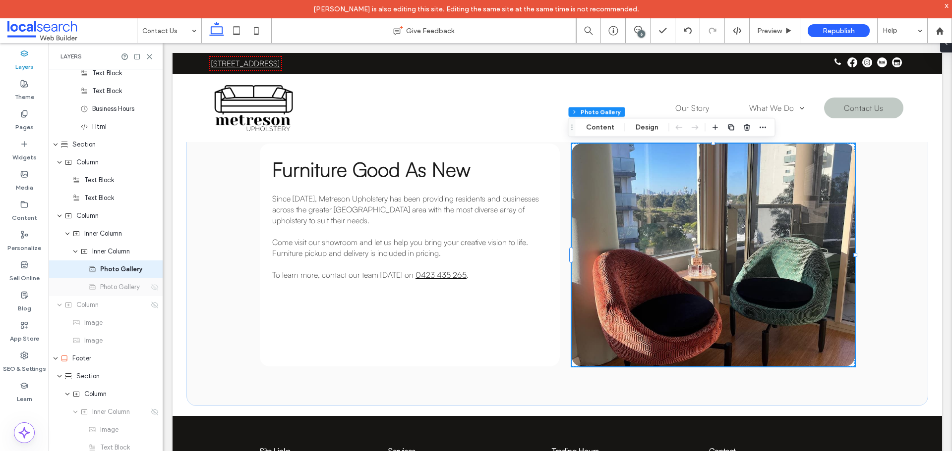
click at [151, 287] on use at bounding box center [154, 287] width 7 height 6
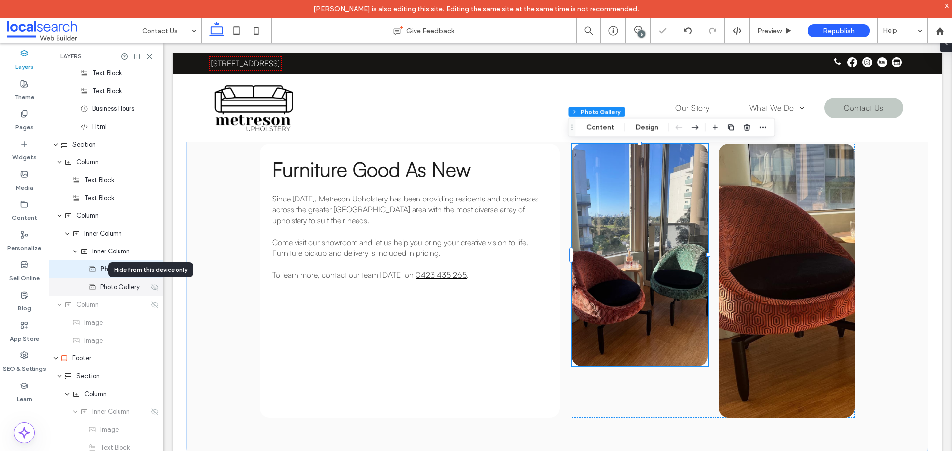
click at [151, 287] on use at bounding box center [154, 287] width 7 height 6
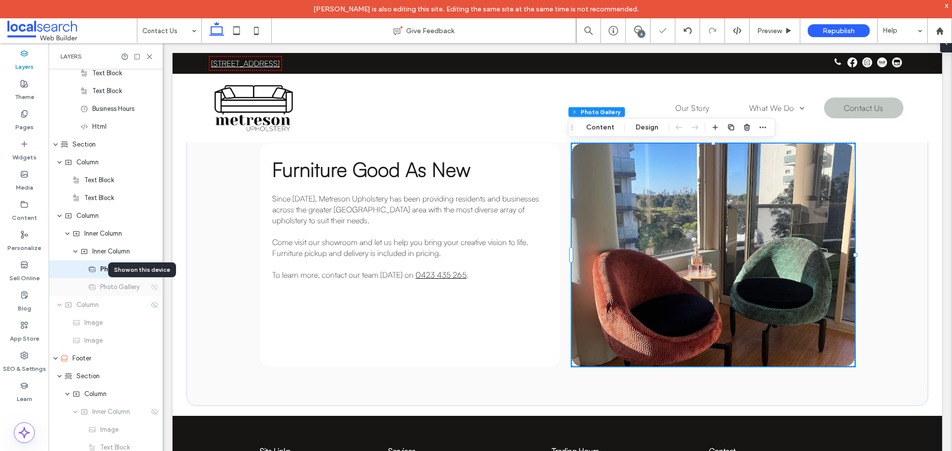
click at [151, 287] on use at bounding box center [154, 287] width 7 height 6
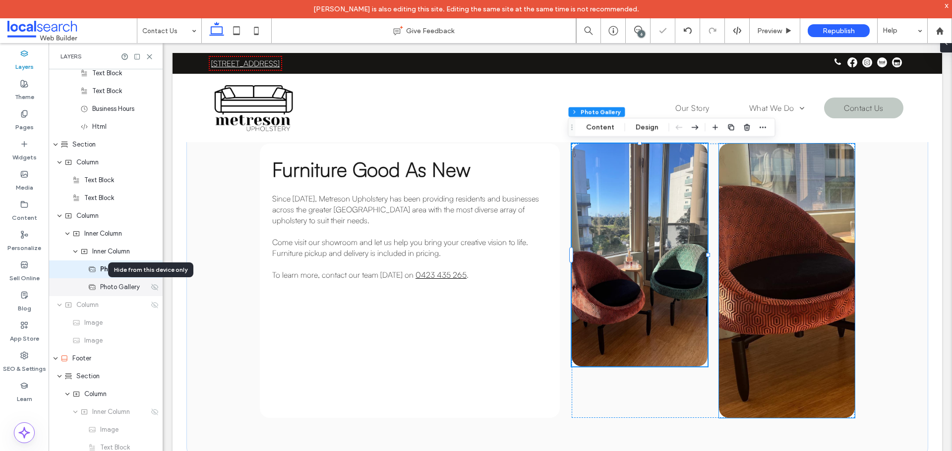
click at [151, 289] on icon at bounding box center [155, 287] width 8 height 8
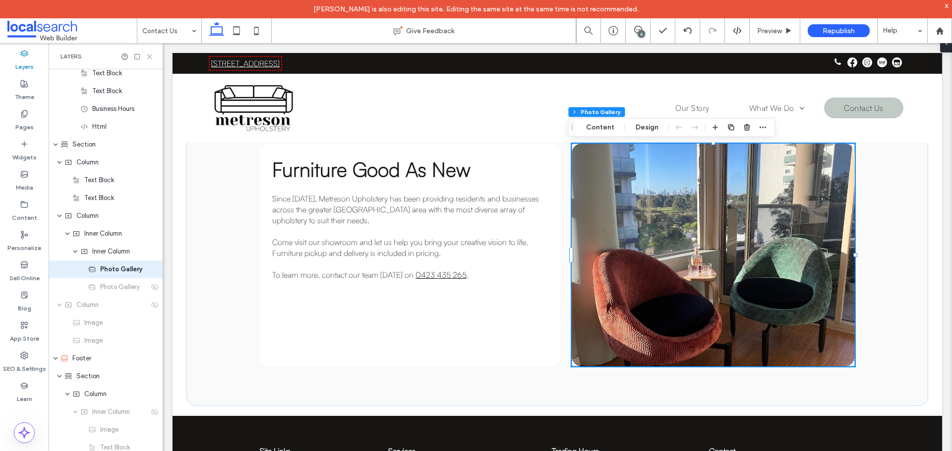
click at [151, 54] on icon at bounding box center [149, 56] width 7 height 7
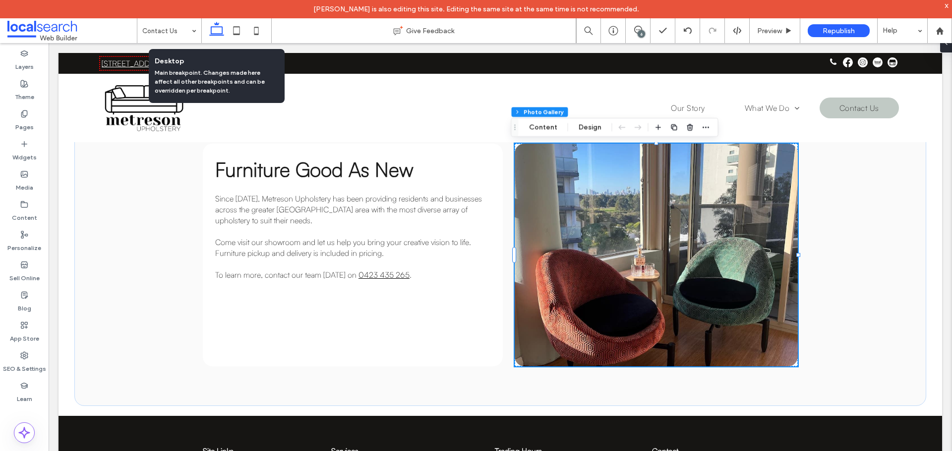
click at [220, 30] on icon at bounding box center [217, 31] width 20 height 20
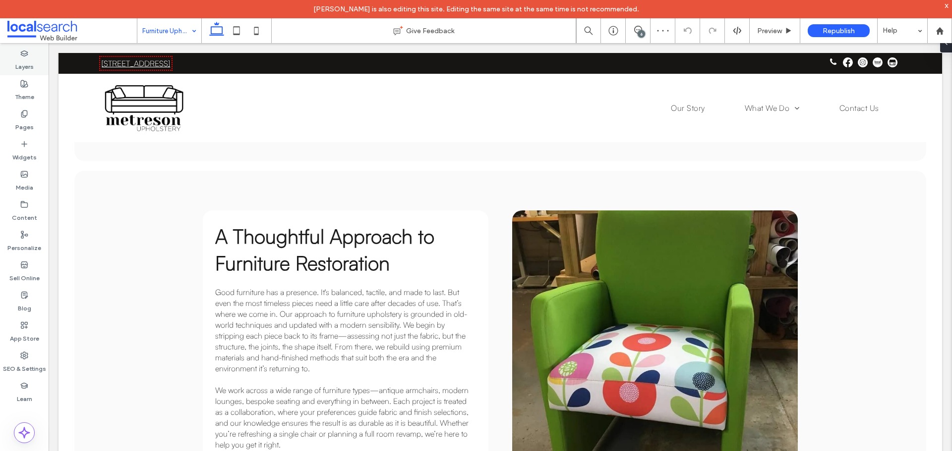
click at [23, 63] on label "Layers" at bounding box center [24, 64] width 18 height 14
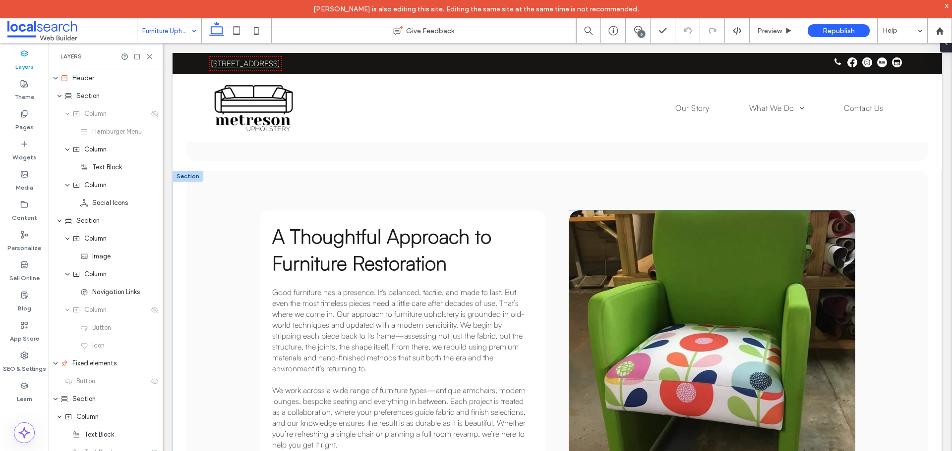
click at [686, 281] on link at bounding box center [711, 354] width 285 height 287
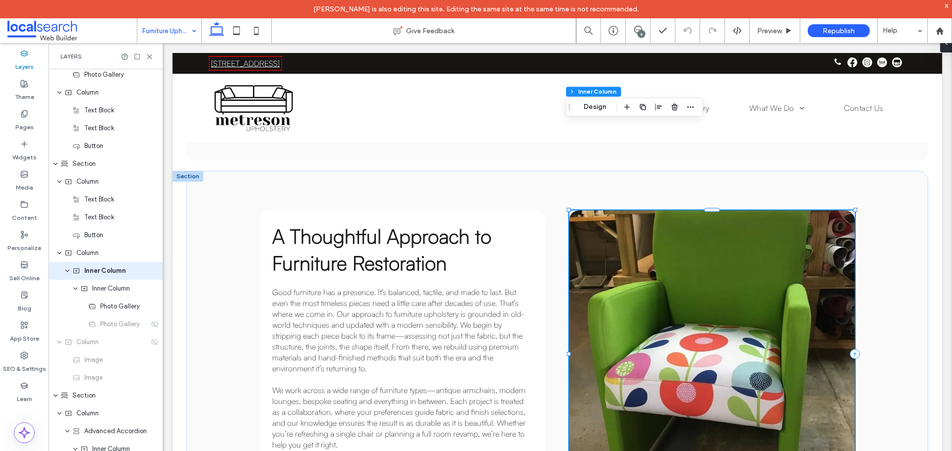
scroll to position [469, 0]
click at [686, 281] on link at bounding box center [711, 354] width 285 height 287
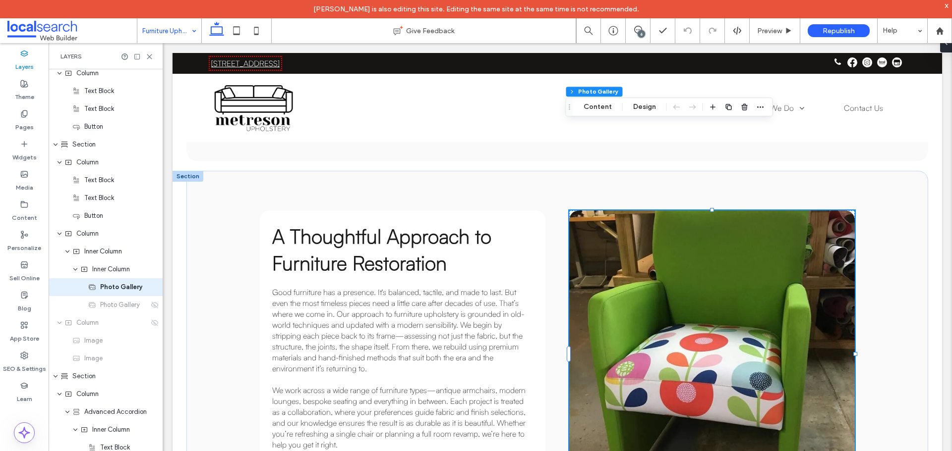
scroll to position [504, 0]
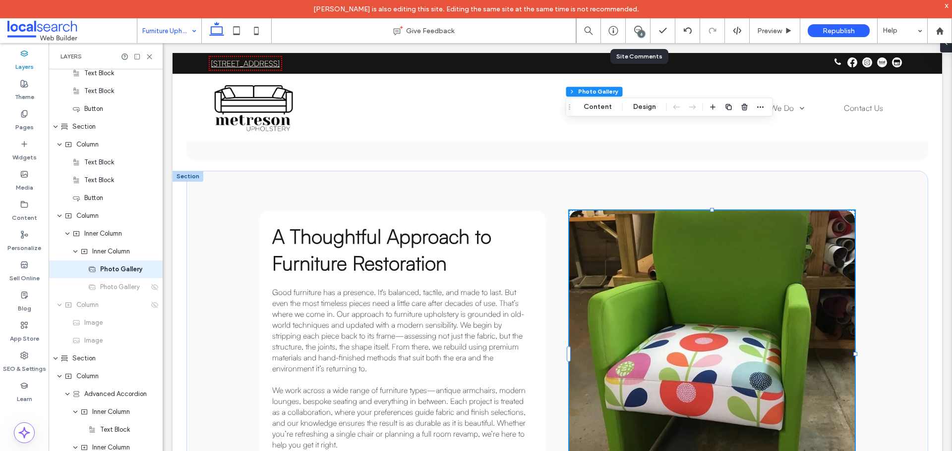
click at [636, 42] on div "6" at bounding box center [637, 30] width 25 height 25
click at [639, 33] on div "6" at bounding box center [640, 33] width 7 height 7
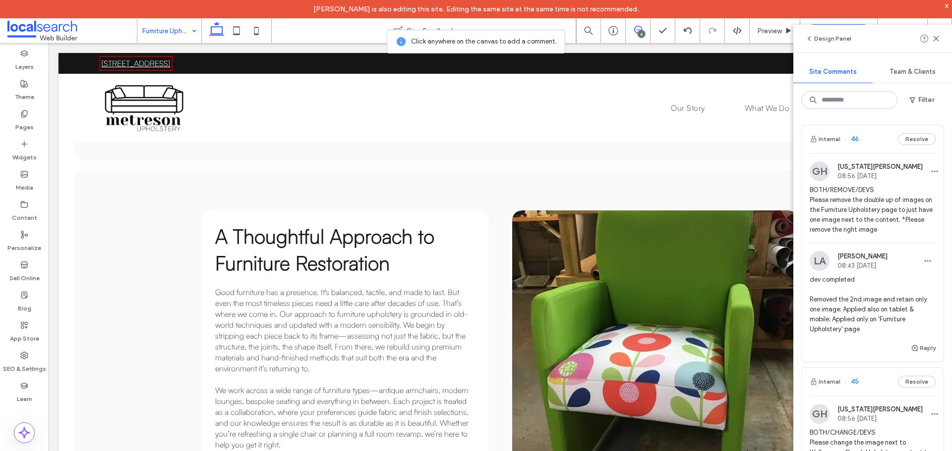
click at [866, 202] on span "BOTH/REMOVE/DEVS Please remove the double up of images on the Furniture Upholst…" at bounding box center [872, 210] width 126 height 50
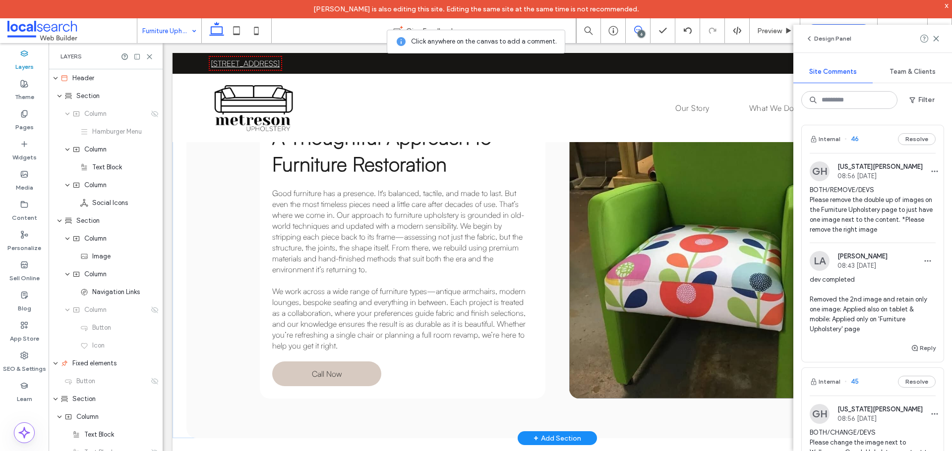
scroll to position [793, 0]
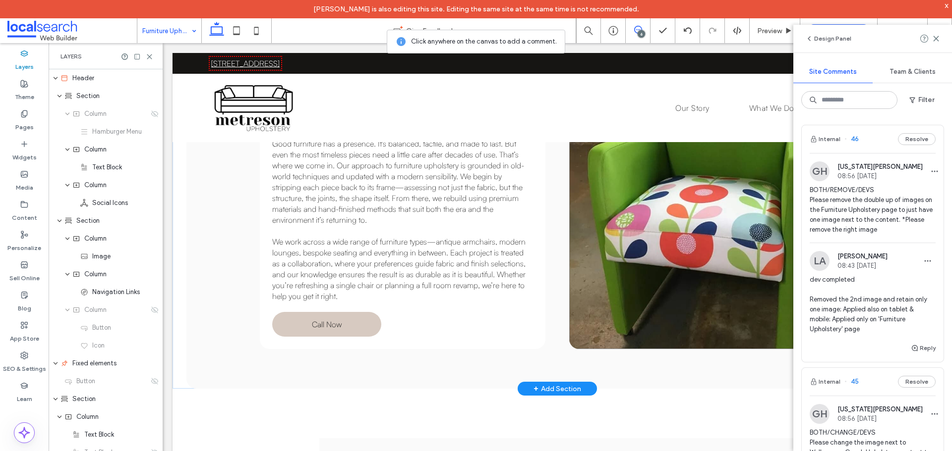
click at [658, 226] on link at bounding box center [711, 205] width 285 height 287
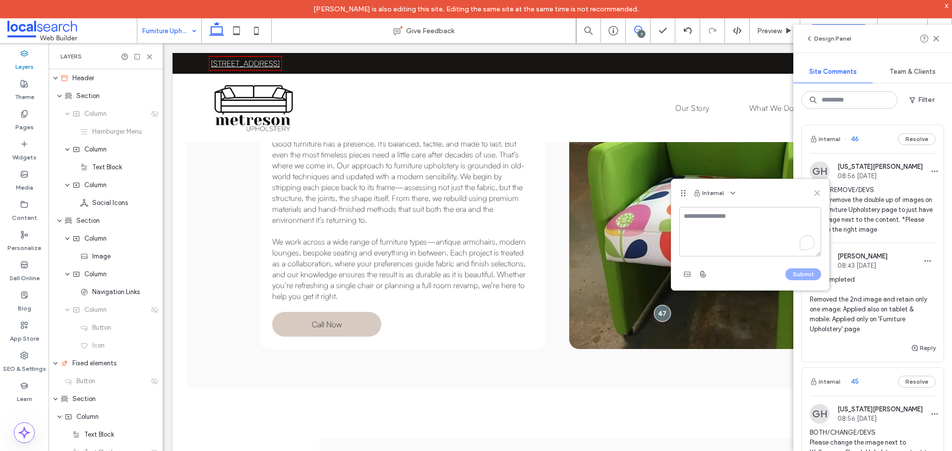
click at [815, 193] on icon at bounding box center [817, 193] width 8 height 8
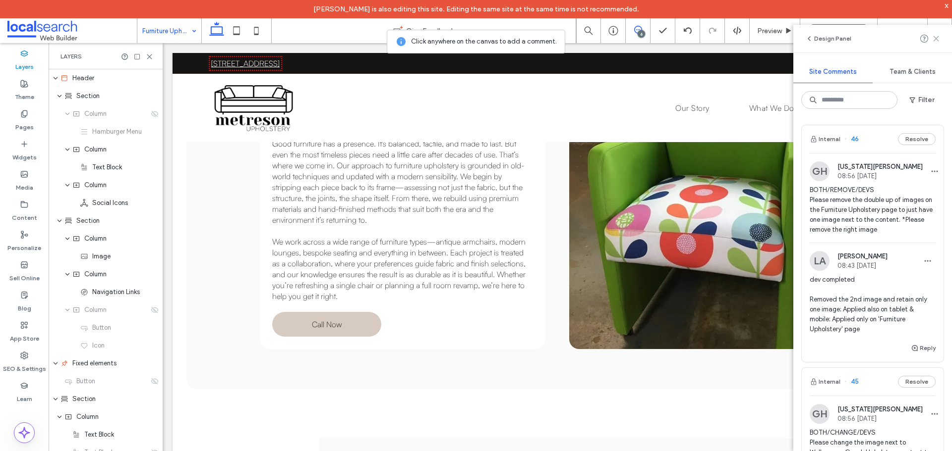
click at [936, 39] on use at bounding box center [935, 38] width 4 height 4
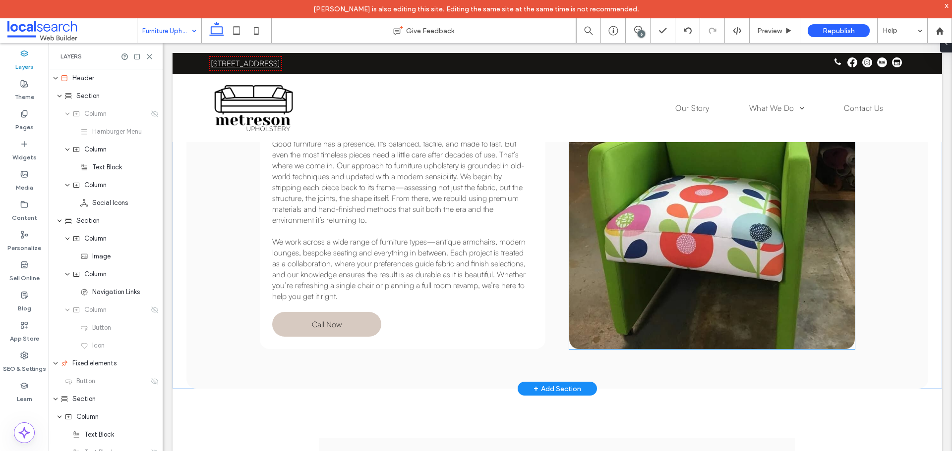
click at [713, 230] on link at bounding box center [711, 205] width 285 height 287
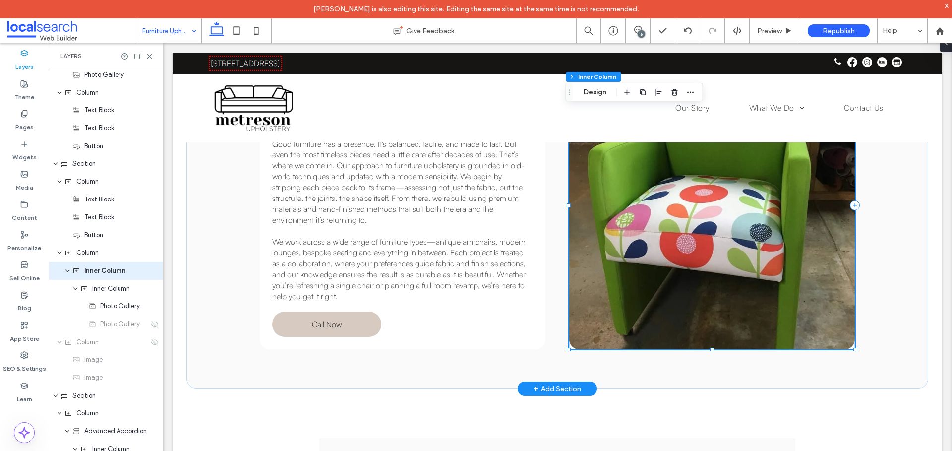
scroll to position [469, 0]
click at [669, 194] on link at bounding box center [711, 205] width 285 height 287
click at [669, 193] on link at bounding box center [711, 205] width 285 height 287
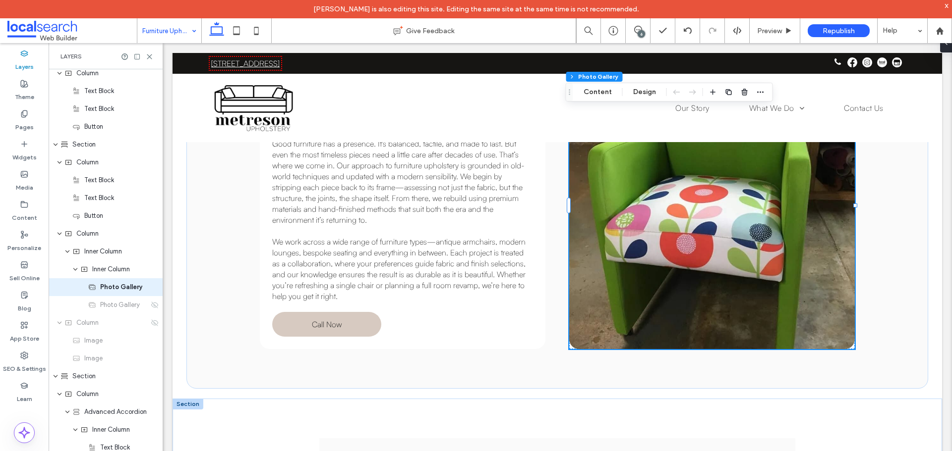
scroll to position [504, 0]
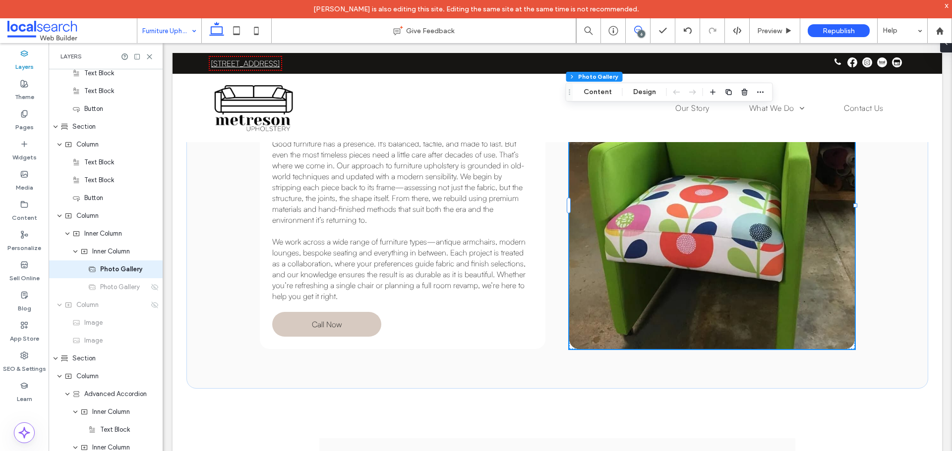
click at [636, 32] on div "6" at bounding box center [637, 30] width 24 height 8
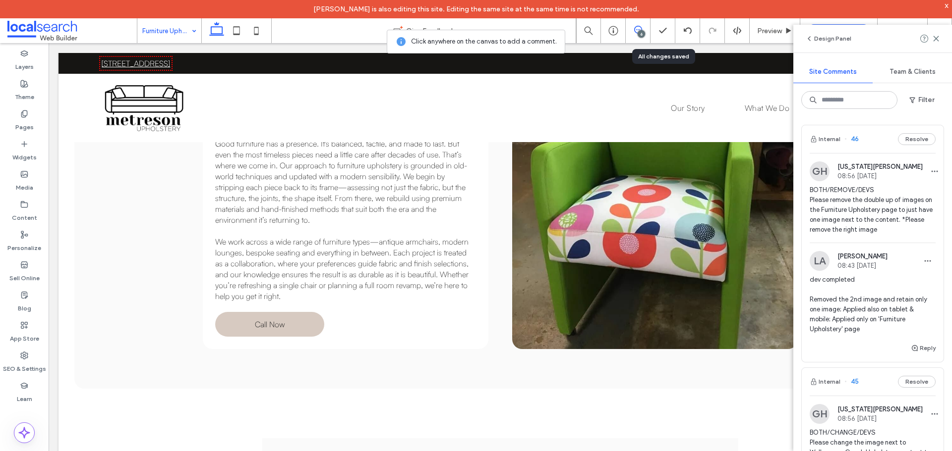
click at [855, 203] on span "BOTH/REMOVE/DEVS Please remove the double up of images on the Furniture Upholst…" at bounding box center [872, 210] width 126 height 50
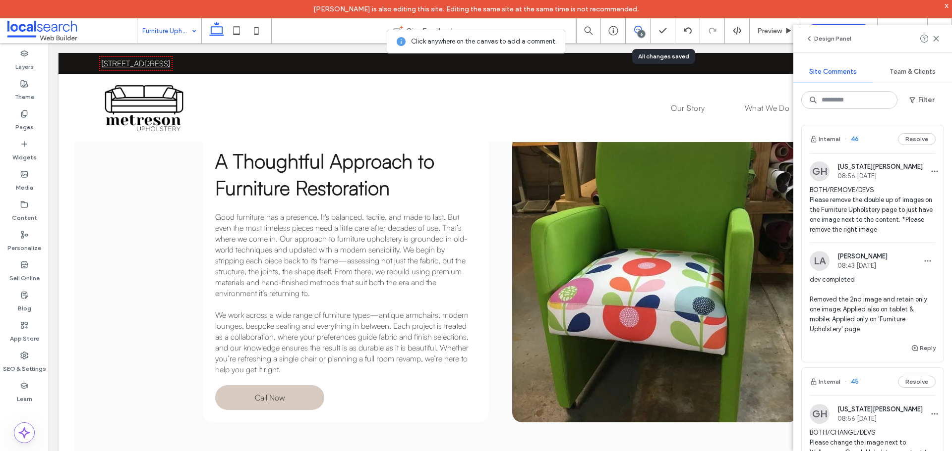
scroll to position [0, 0]
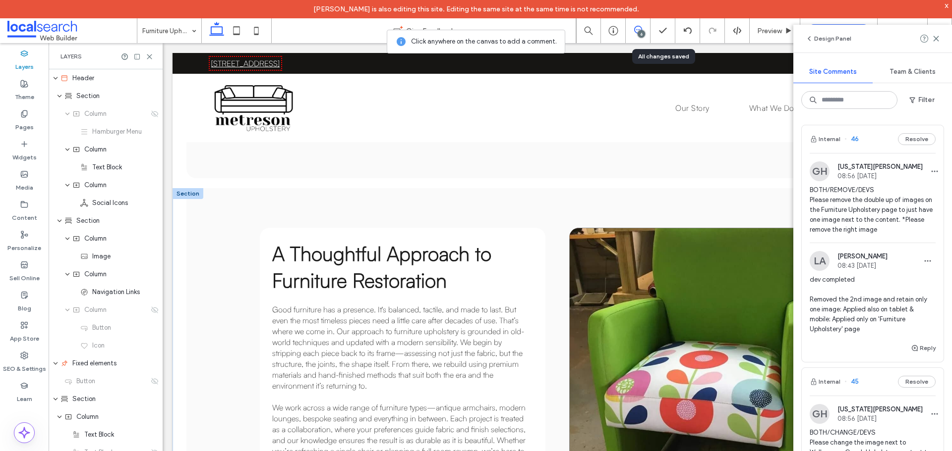
scroll to position [644, 0]
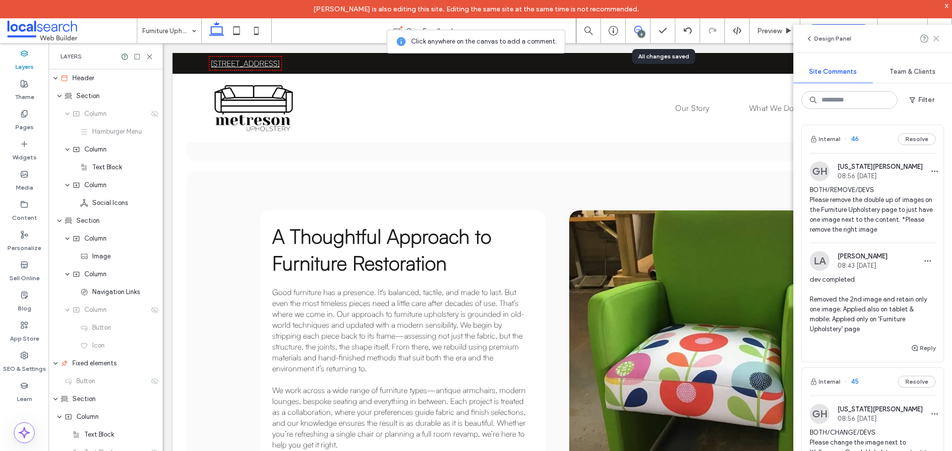
click at [935, 36] on icon at bounding box center [936, 39] width 8 height 8
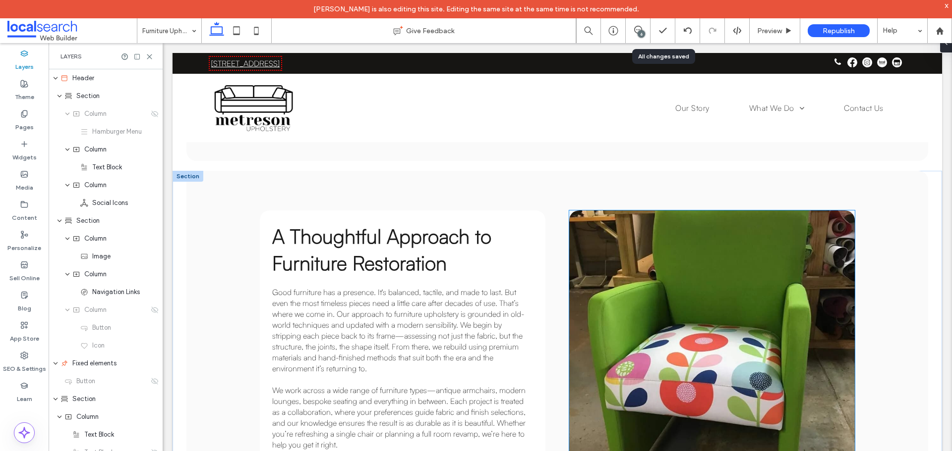
click at [771, 211] on link at bounding box center [711, 354] width 285 height 287
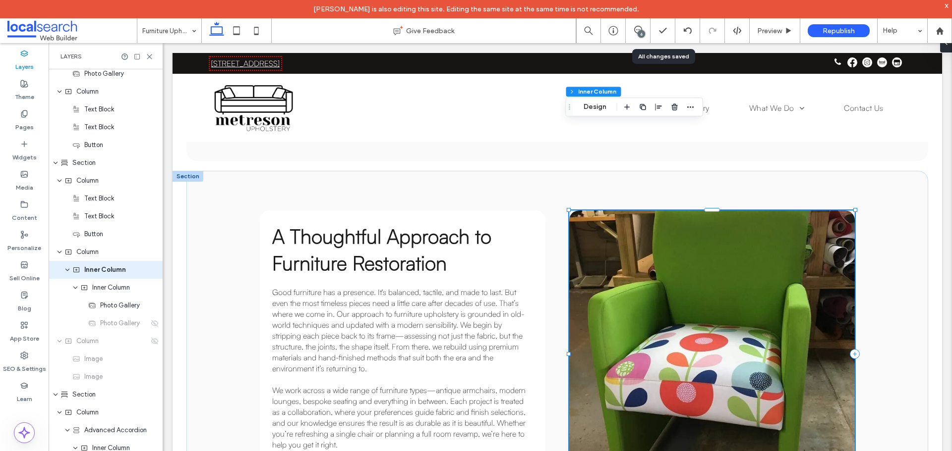
scroll to position [469, 0]
click at [150, 327] on div "Photo Gallery" at bounding box center [106, 323] width 114 height 18
click at [151, 321] on icon at bounding box center [155, 323] width 8 height 8
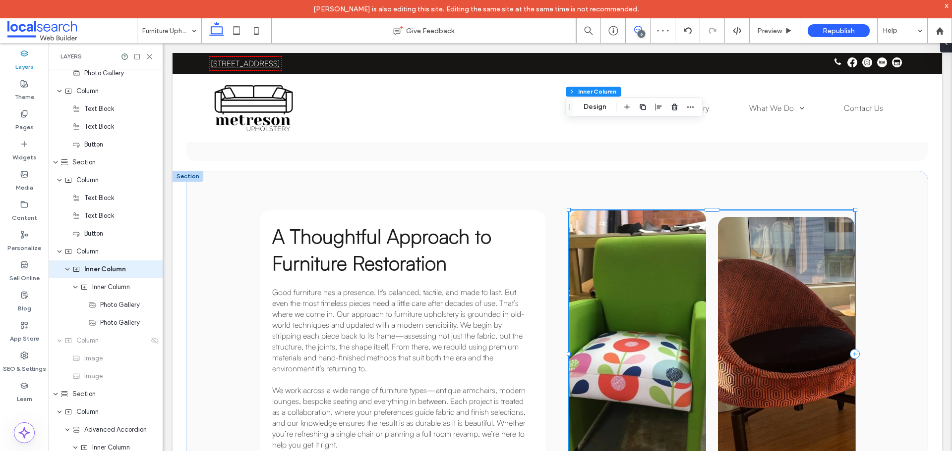
click at [634, 32] on use at bounding box center [638, 30] width 8 height 8
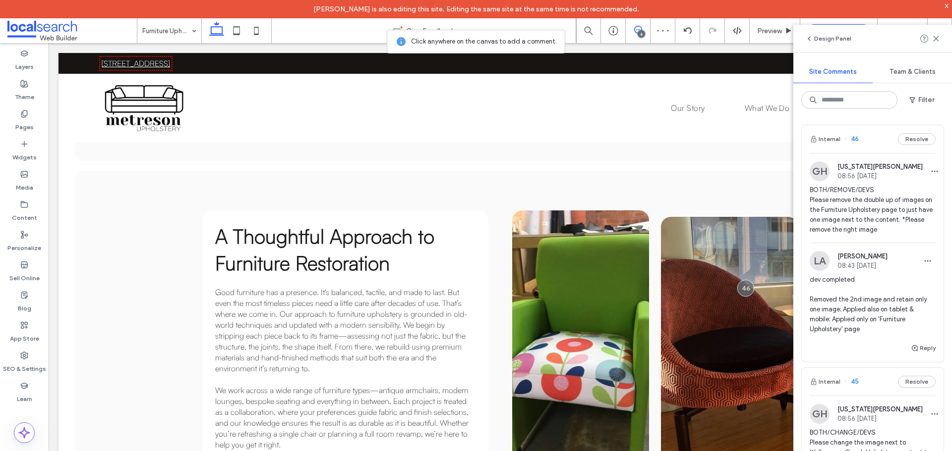
click at [873, 204] on span "BOTH/REMOVE/DEVS Please remove the double up of images on the Furniture Upholst…" at bounding box center [872, 210] width 126 height 50
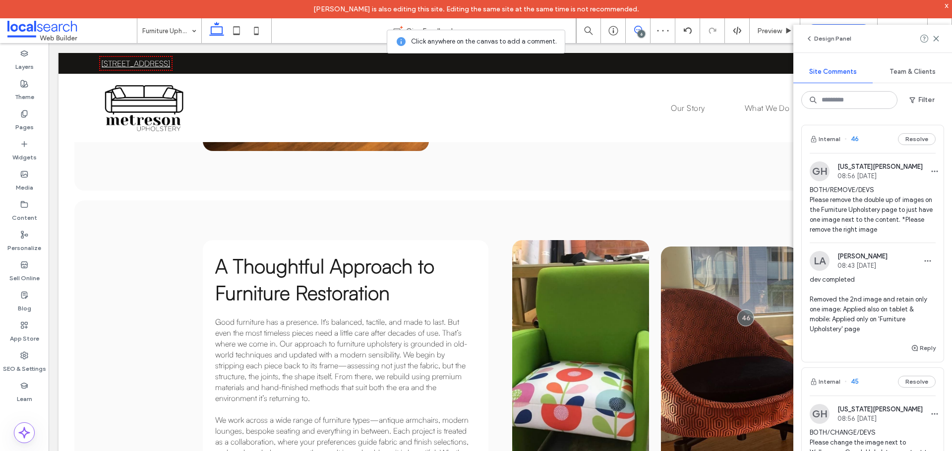
scroll to position [613, 0]
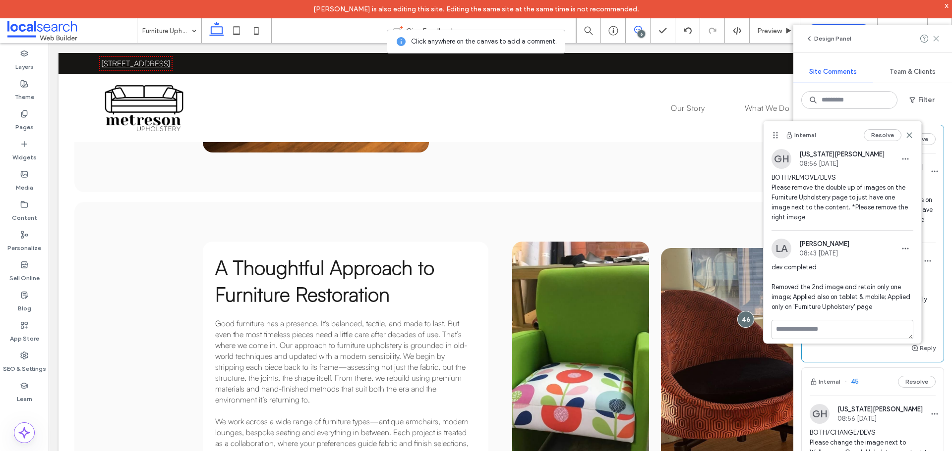
click at [933, 38] on icon at bounding box center [936, 39] width 8 height 8
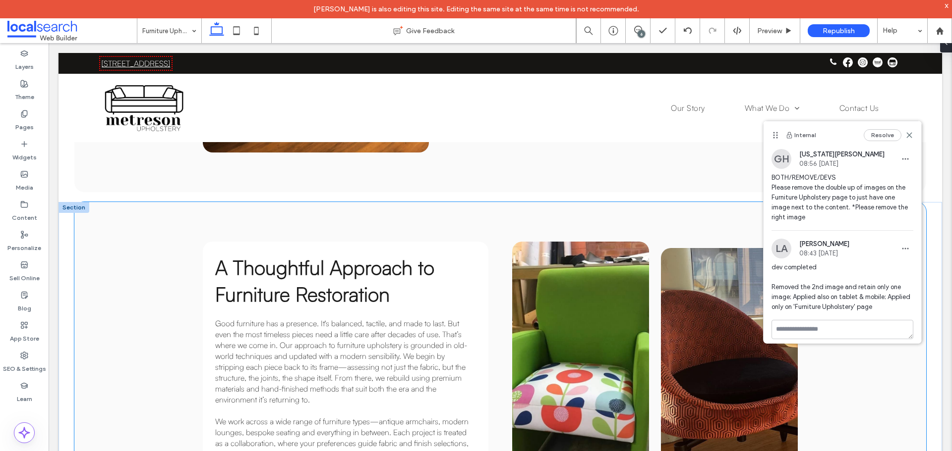
click at [819, 403] on div "A Thoughtful Approach to Furniture Restoration Good furniture has a presence. I…" at bounding box center [499, 385] width 851 height 367
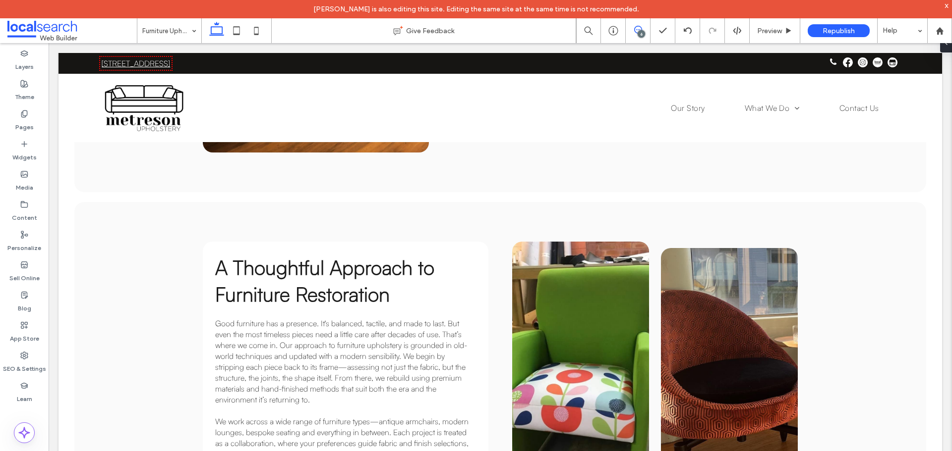
click at [642, 29] on span at bounding box center [637, 30] width 24 height 8
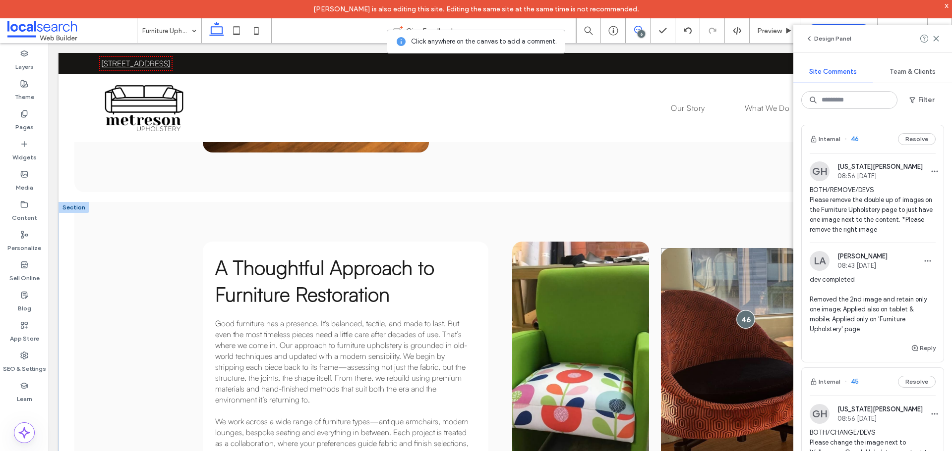
click at [738, 310] on div at bounding box center [745, 319] width 18 height 18
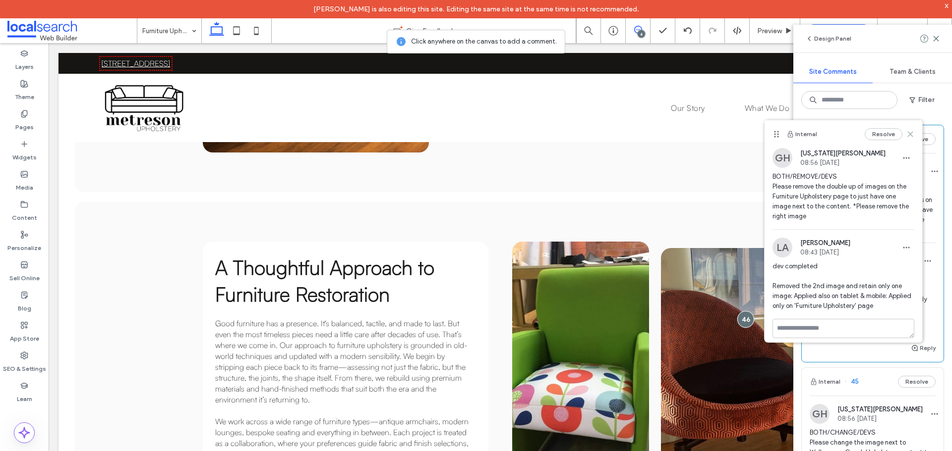
click at [906, 134] on icon at bounding box center [910, 134] width 8 height 8
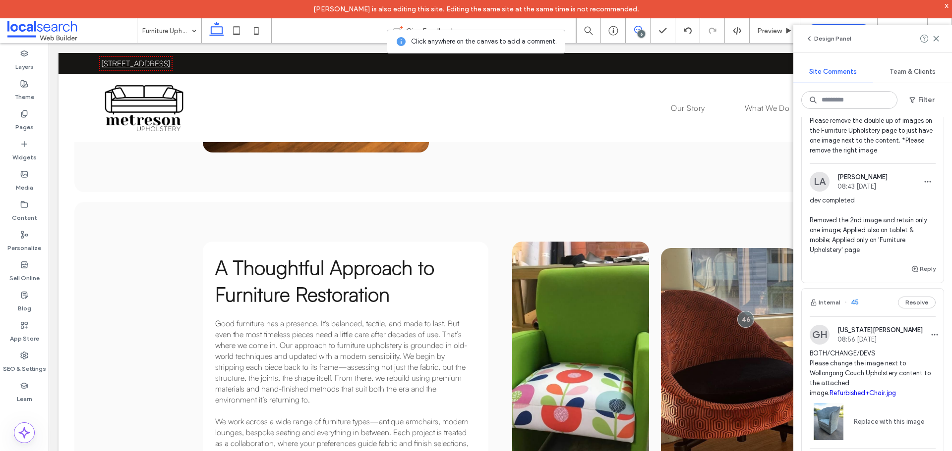
scroll to position [198, 0]
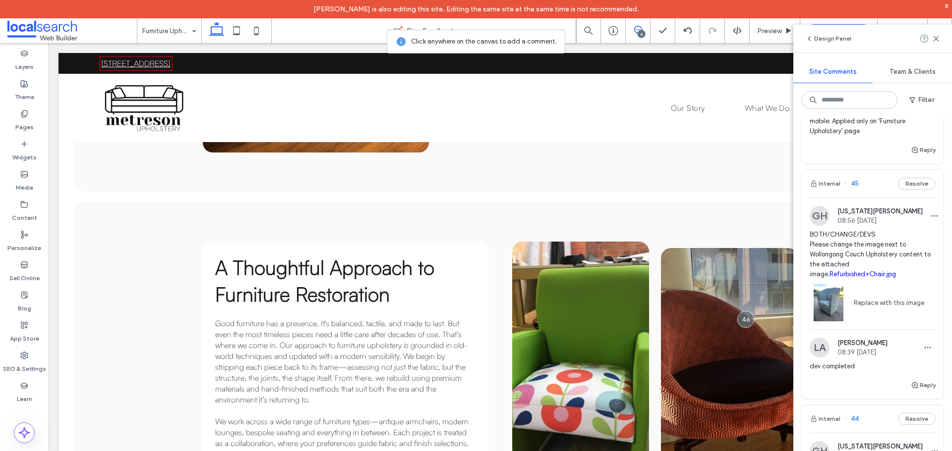
click at [858, 241] on span "BOTH/CHANGE/DEVS Please change the image next to Wollongong Couch Upholstery co…" at bounding box center [872, 255] width 126 height 50
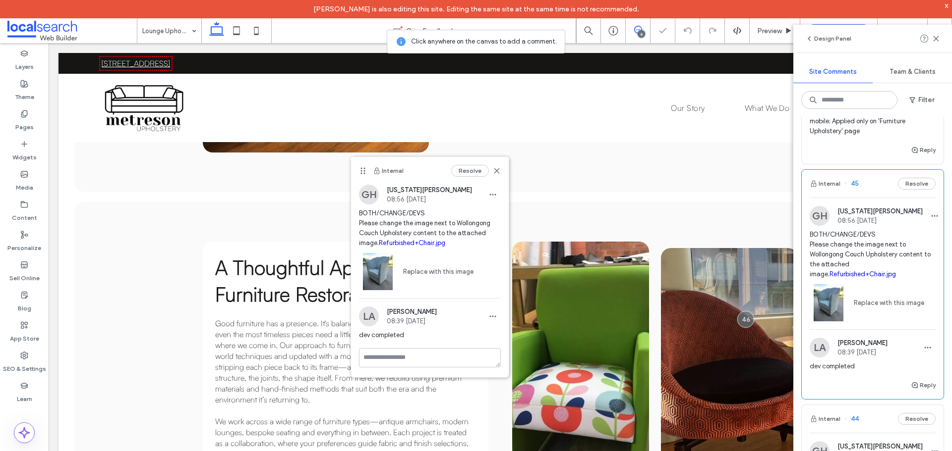
click at [859, 241] on span "BOTH/CHANGE/DEVS Please change the image next to Wollongong Couch Upholstery co…" at bounding box center [872, 255] width 126 height 50
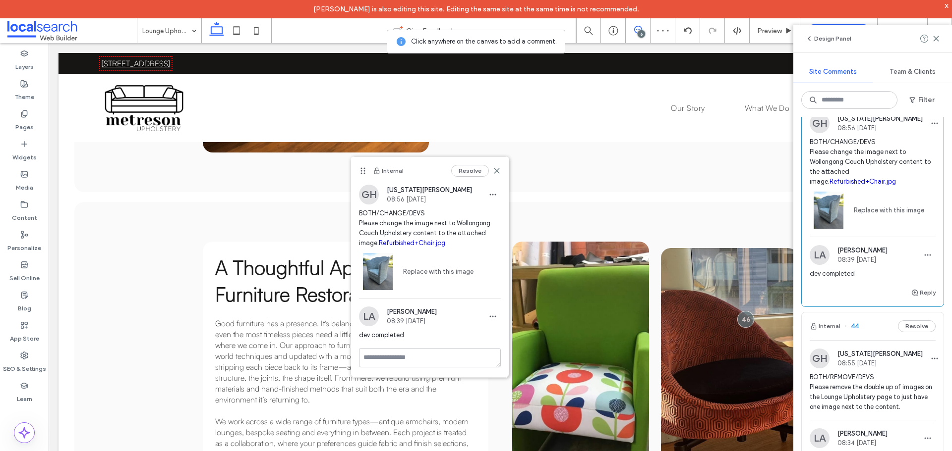
scroll to position [396, 0]
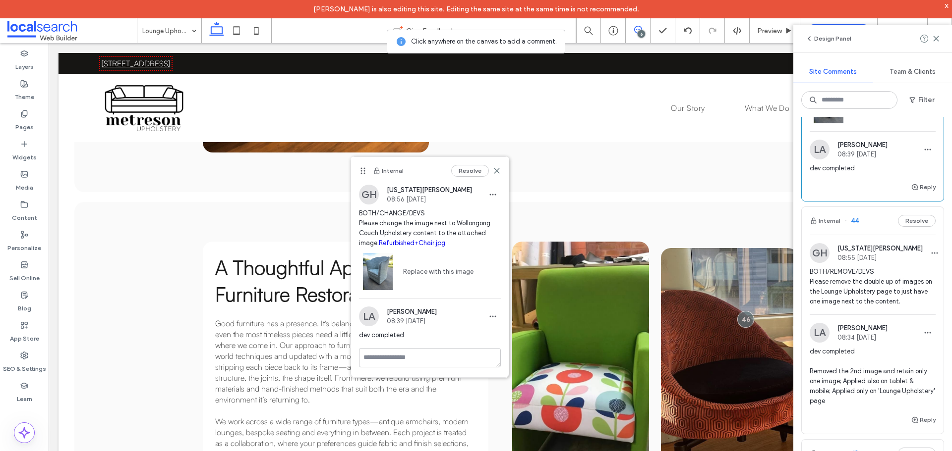
click at [848, 294] on span "BOTH/REMOVE/DEVS Please remove the double up of images on the Lounge Upholstery…" at bounding box center [872, 287] width 126 height 40
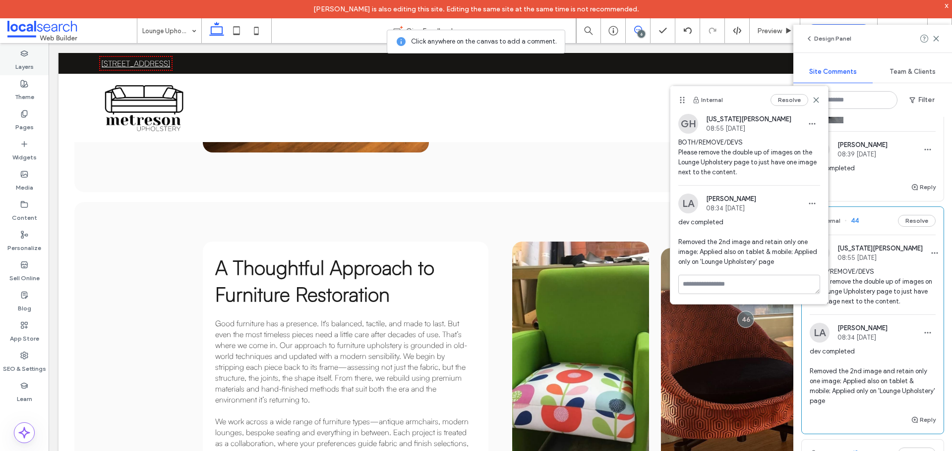
click at [24, 59] on label "Layers" at bounding box center [24, 64] width 18 height 14
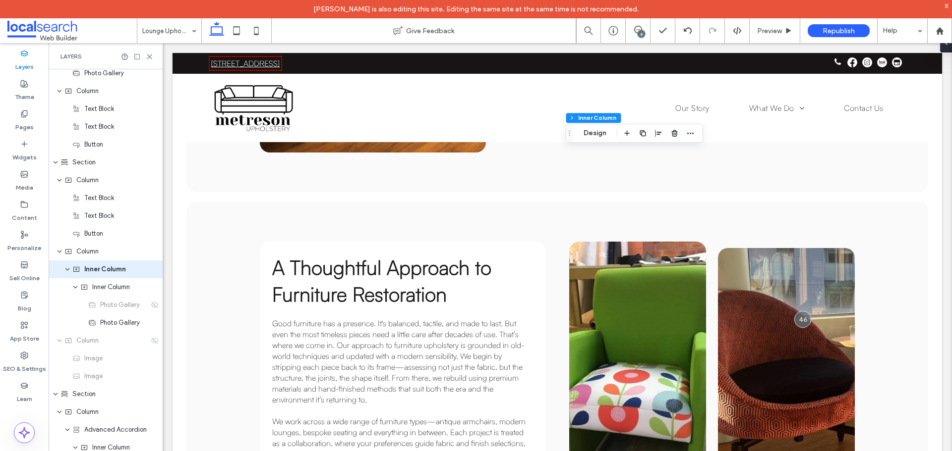
scroll to position [280, 0]
click at [151, 306] on use at bounding box center [154, 305] width 7 height 6
click at [261, 30] on icon at bounding box center [256, 31] width 20 height 20
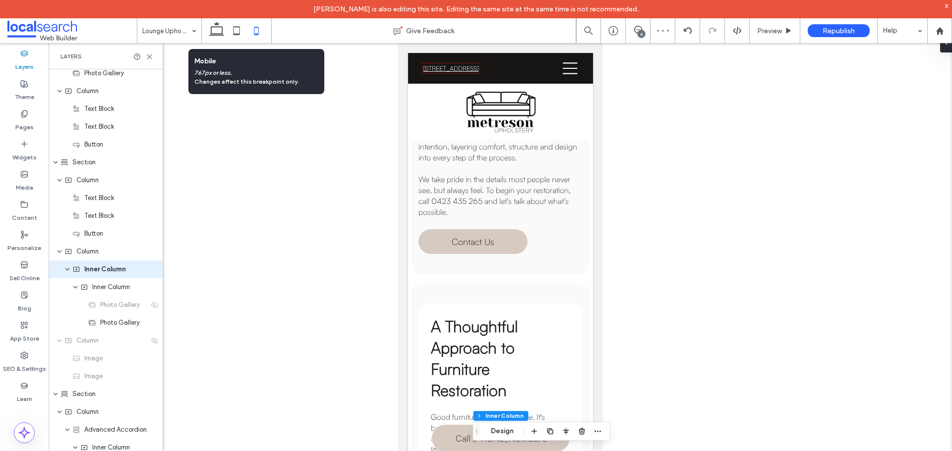
type input "*"
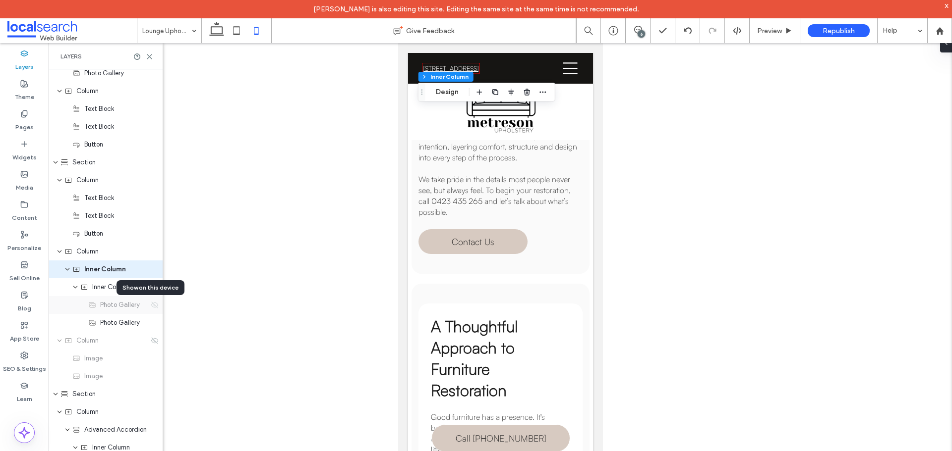
click at [151, 306] on use at bounding box center [154, 305] width 7 height 6
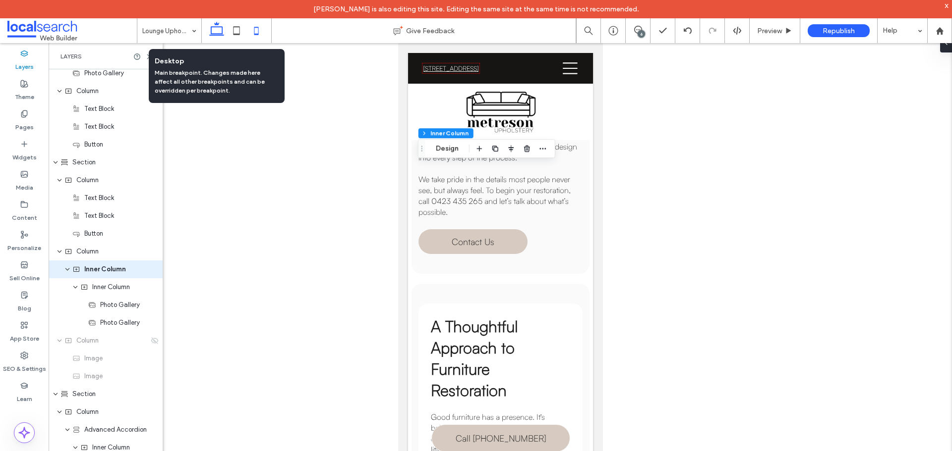
click at [217, 34] on use at bounding box center [216, 29] width 15 height 14
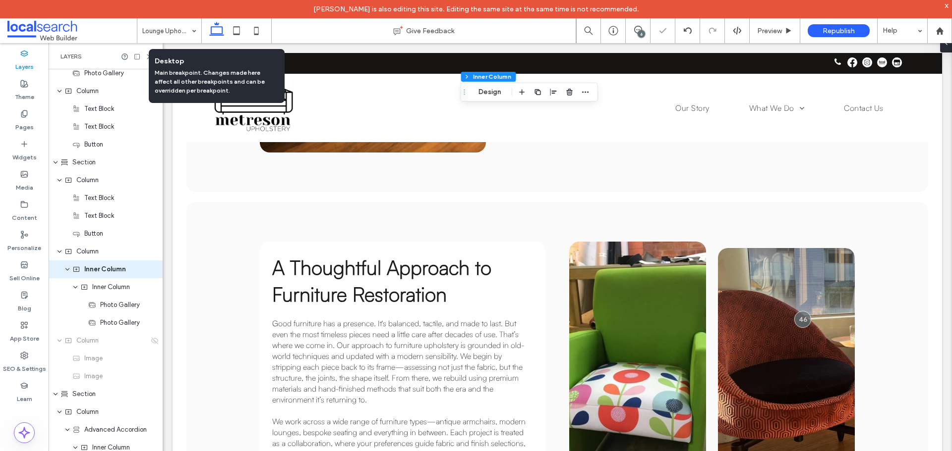
type input "***"
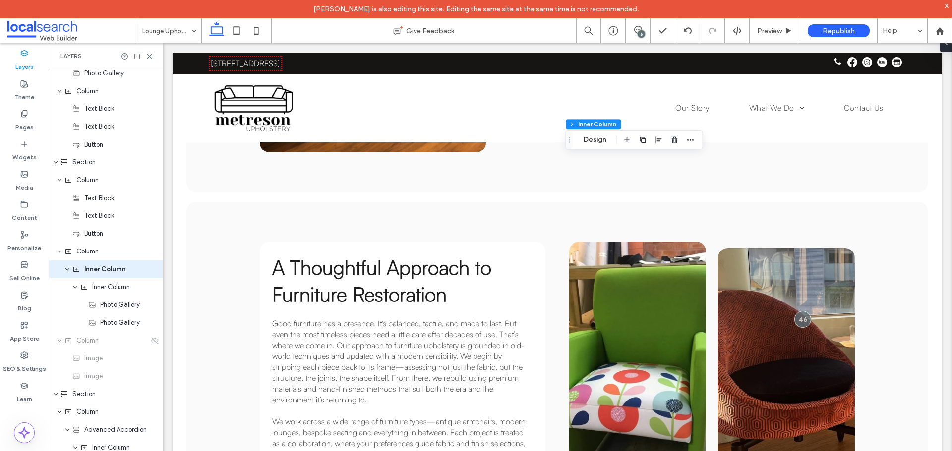
click at [638, 31] on div "6" at bounding box center [640, 33] width 7 height 7
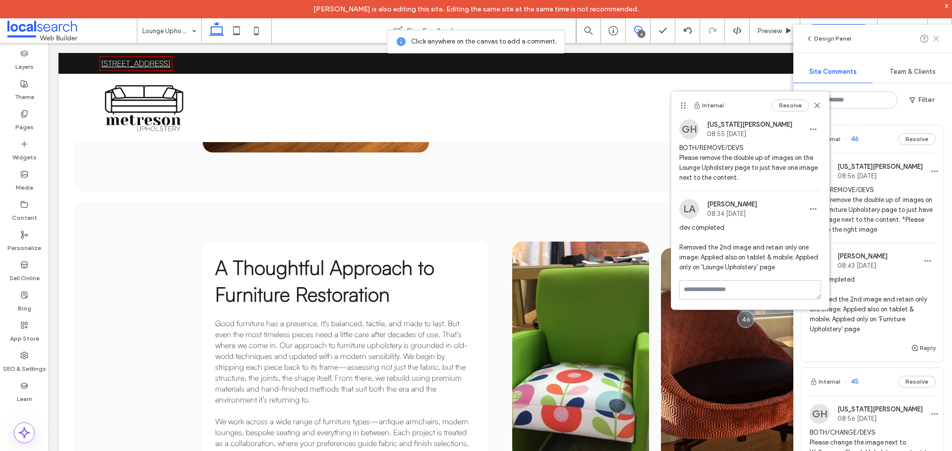
click at [936, 40] on use at bounding box center [935, 38] width 4 height 4
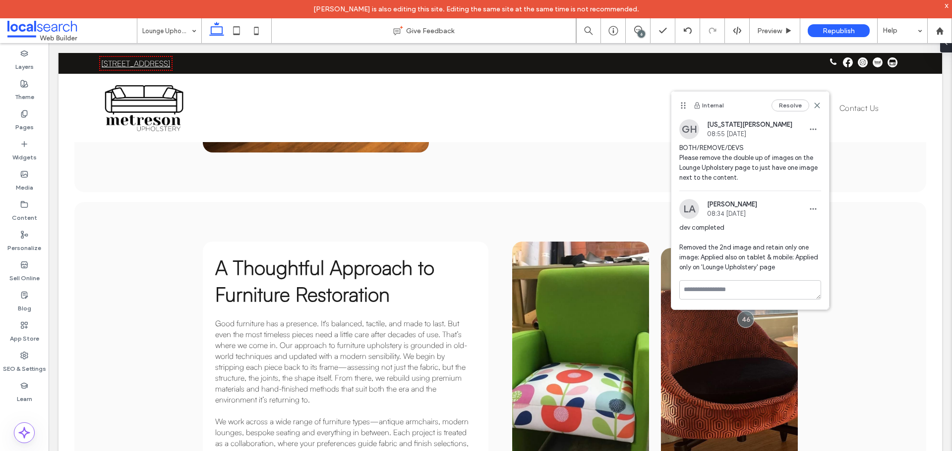
click at [643, 31] on div "6" at bounding box center [640, 33] width 7 height 7
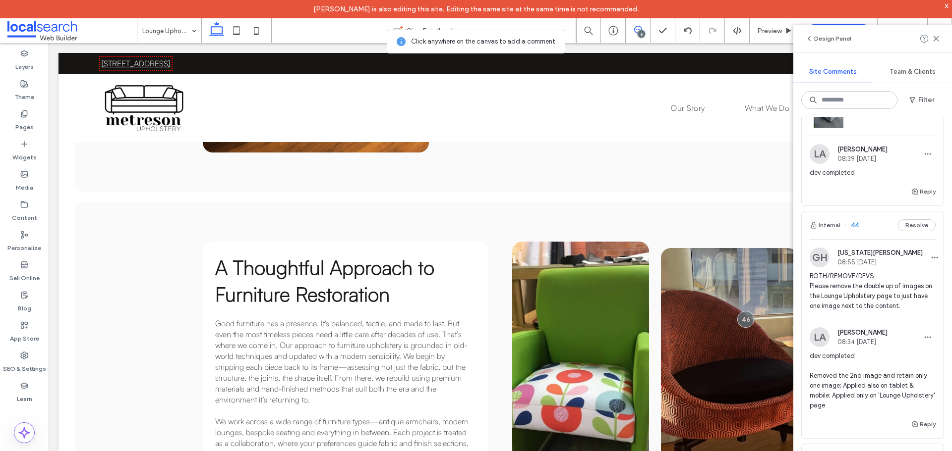
scroll to position [446, 0]
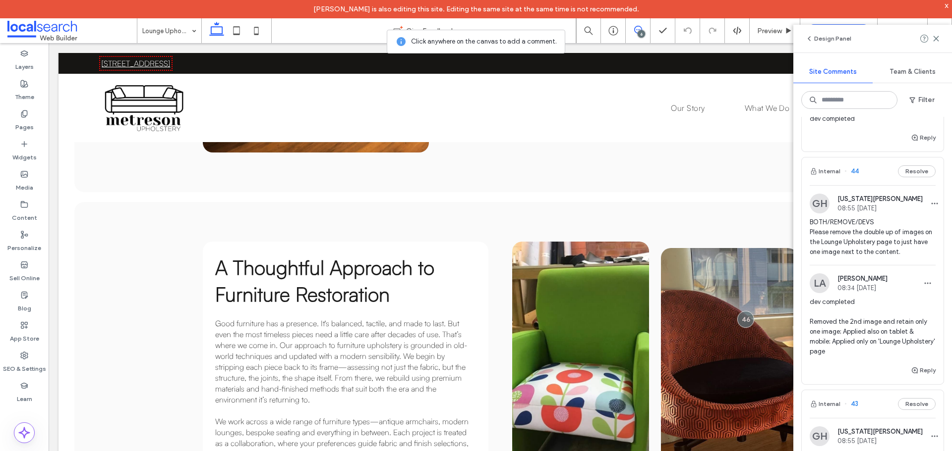
click at [850, 253] on span "BOTH/REMOVE/DEVS Please remove the double up of images on the Lounge Upholstery…" at bounding box center [872, 238] width 126 height 40
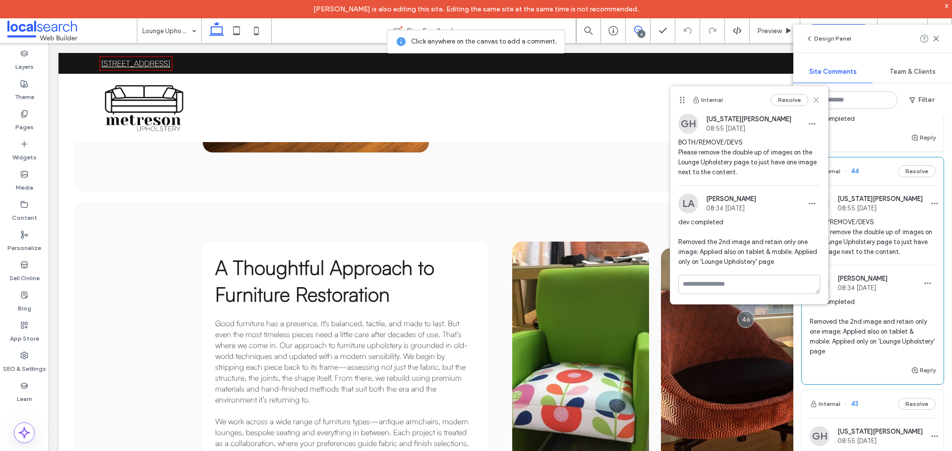
click at [819, 101] on icon at bounding box center [816, 100] width 8 height 8
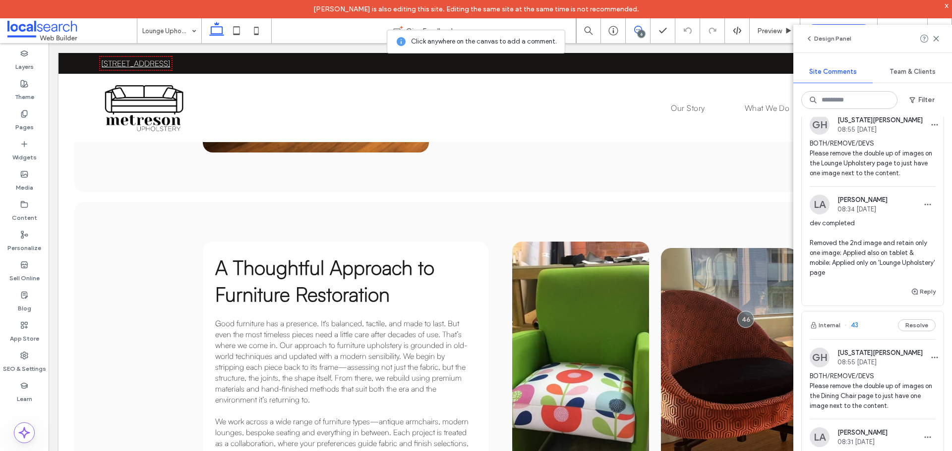
scroll to position [644, 0]
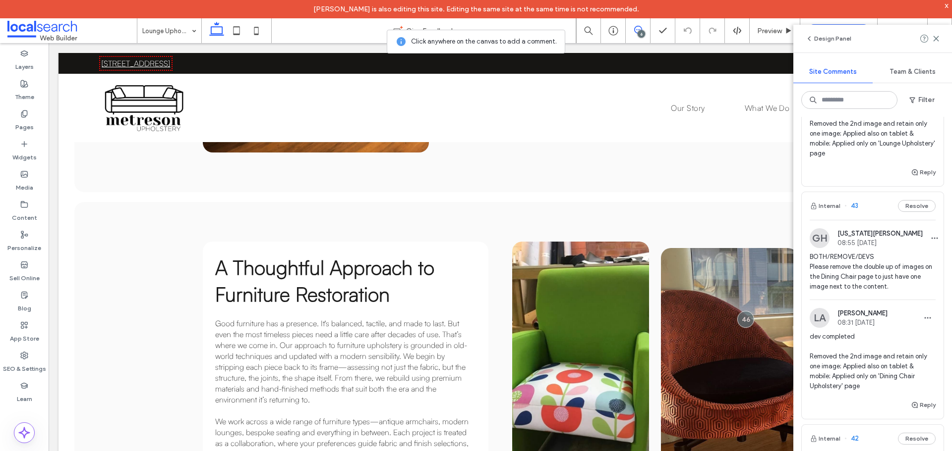
click at [853, 281] on span "BOTH/REMOVE/DEVS Please remove the double up of images on the Dining Chair page…" at bounding box center [872, 272] width 126 height 40
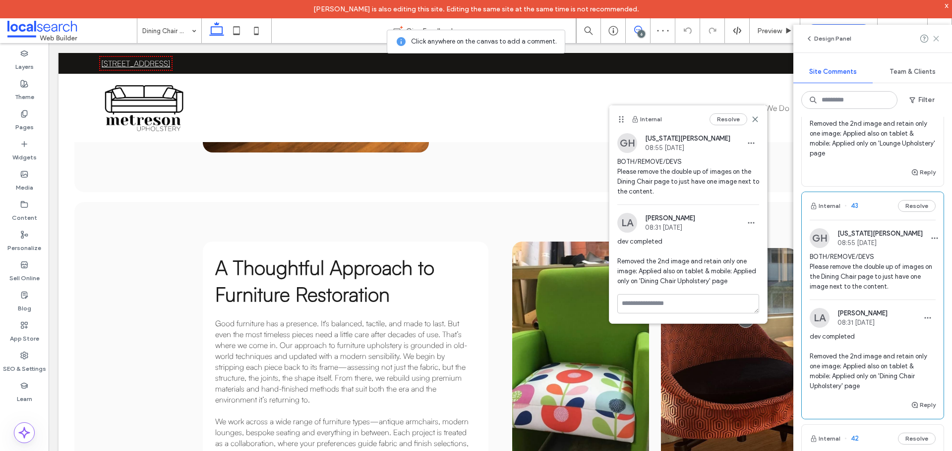
click at [937, 38] on use at bounding box center [935, 38] width 4 height 4
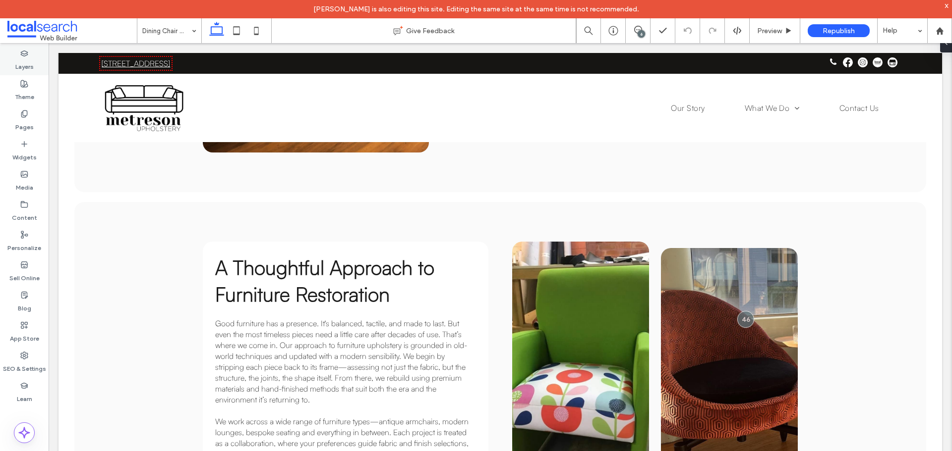
click at [29, 69] on label "Layers" at bounding box center [24, 64] width 18 height 14
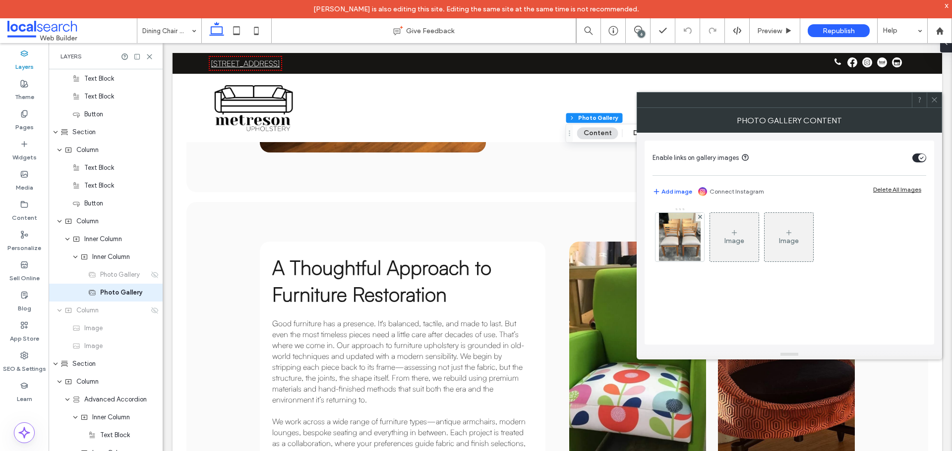
scroll to position [522, 0]
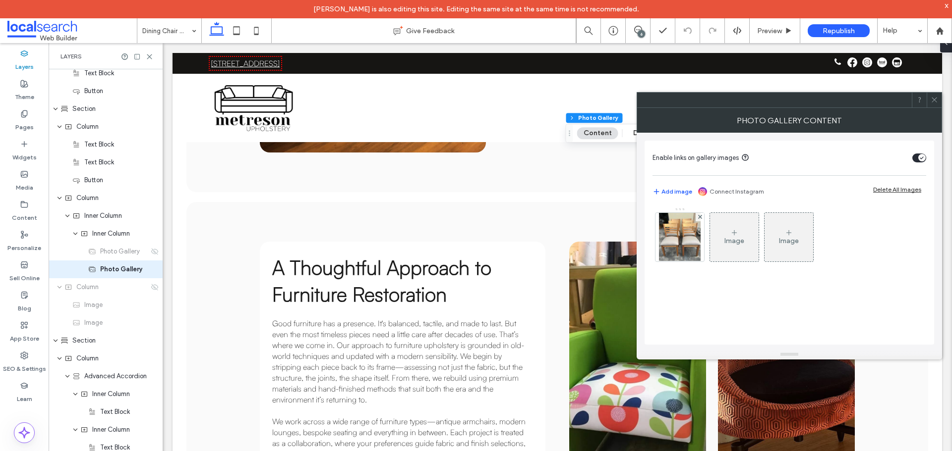
click at [935, 100] on icon at bounding box center [933, 99] width 7 height 7
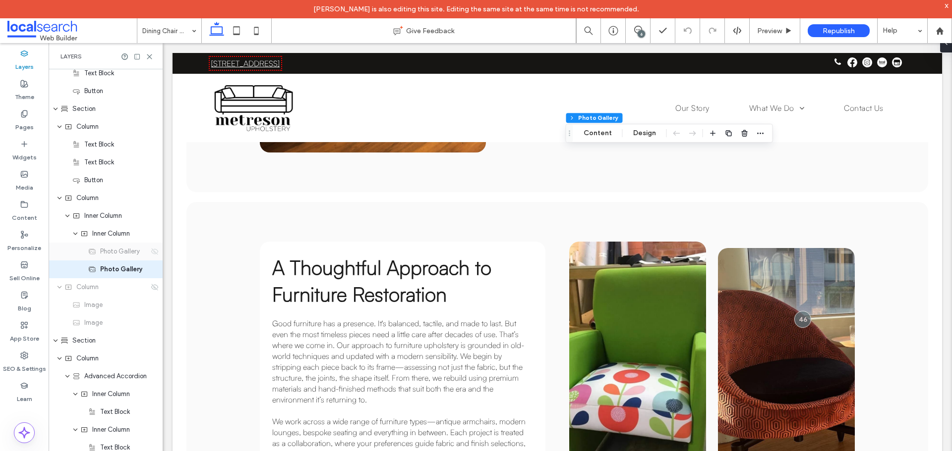
click at [151, 254] on icon at bounding box center [155, 252] width 8 height 8
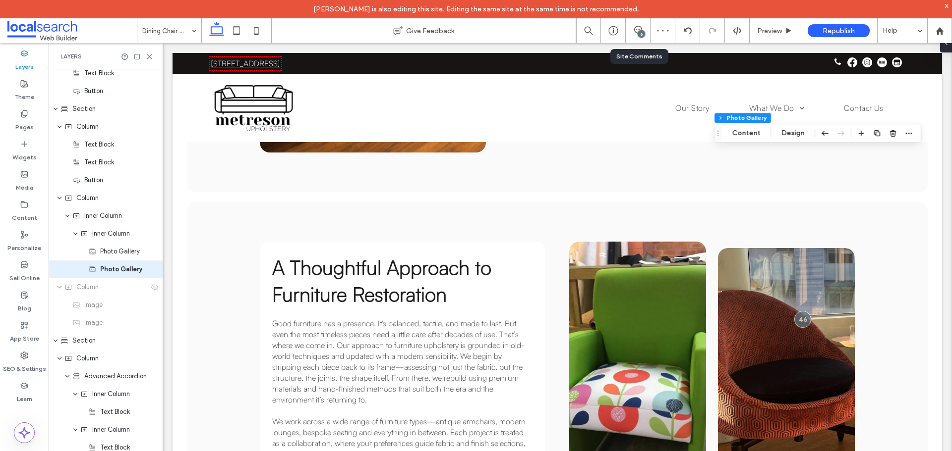
click at [634, 35] on div "6" at bounding box center [637, 31] width 24 height 10
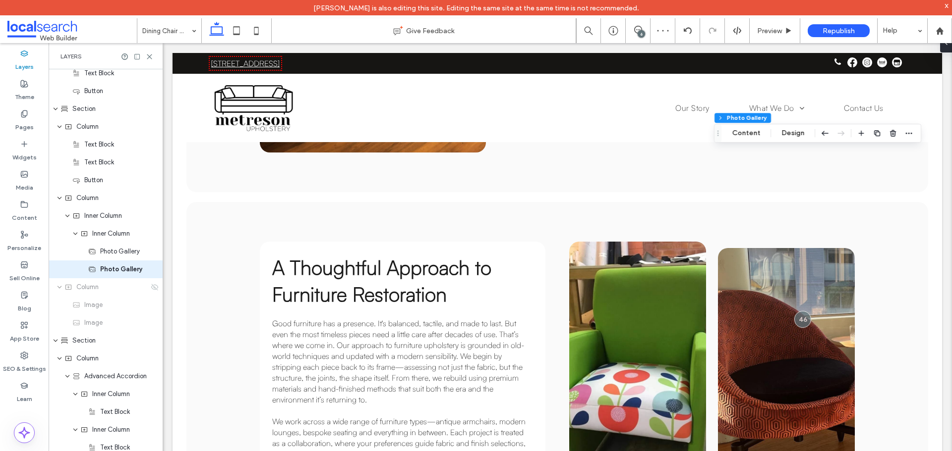
click at [640, 35] on div "6" at bounding box center [640, 33] width 7 height 7
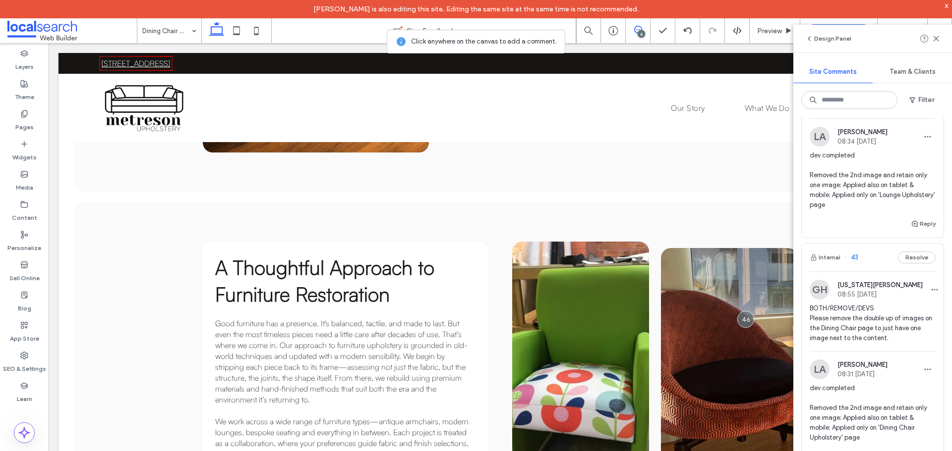
scroll to position [595, 0]
click at [851, 330] on span "BOTH/REMOVE/DEVS Please remove the double up of images on the Dining Chair page…" at bounding box center [872, 322] width 126 height 40
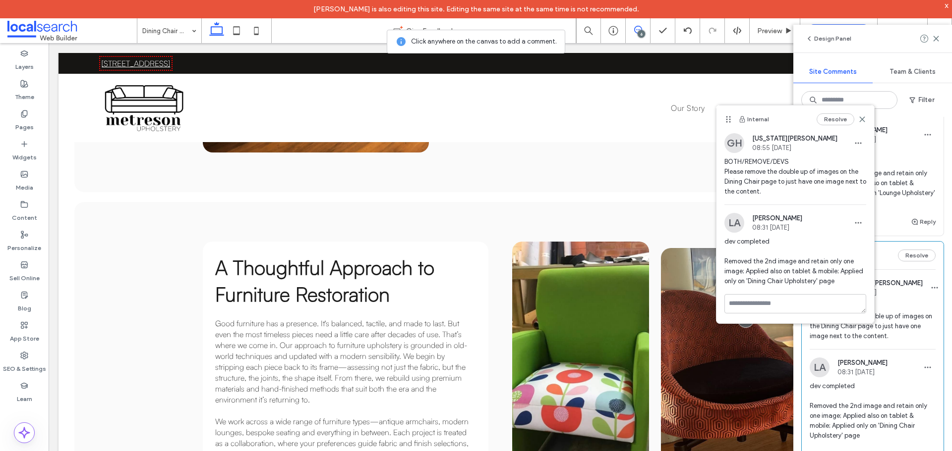
drag, startPoint x: 861, startPoint y: 120, endPoint x: 886, endPoint y: 89, distance: 39.8
click at [861, 120] on icon at bounding box center [862, 119] width 8 height 8
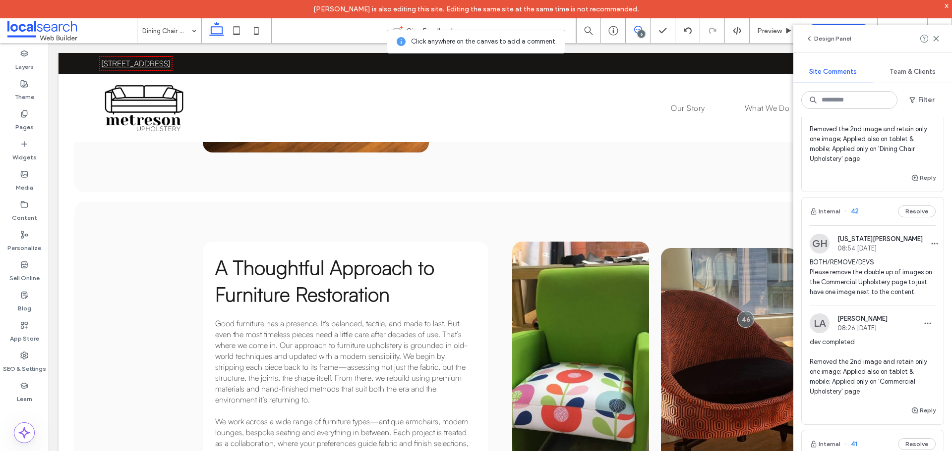
scroll to position [892, 0]
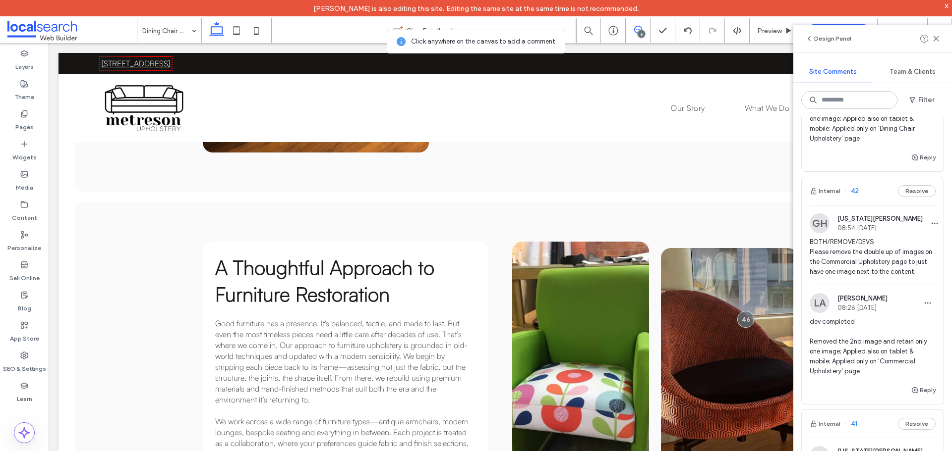
click at [839, 259] on span "BOTH/REMOVE/DEVS Please remove the double up of images on the Commercial Uphols…" at bounding box center [872, 257] width 126 height 40
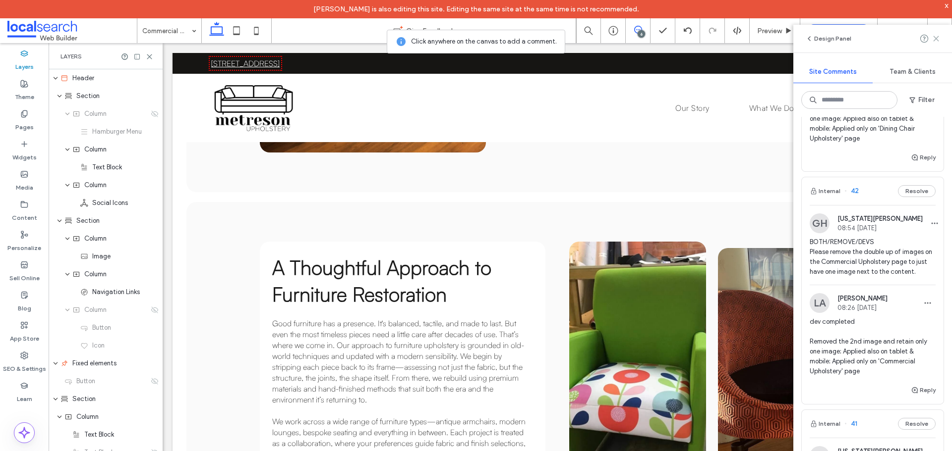
click at [937, 36] on icon at bounding box center [936, 39] width 8 height 8
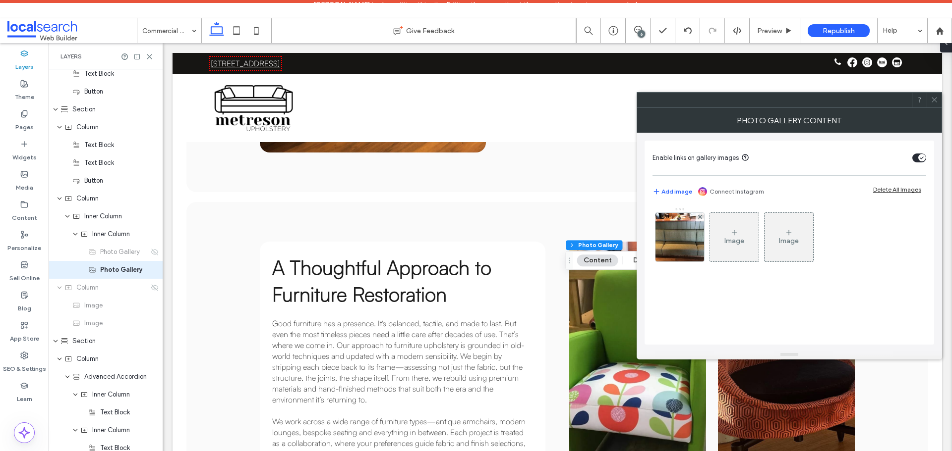
scroll to position [522, 0]
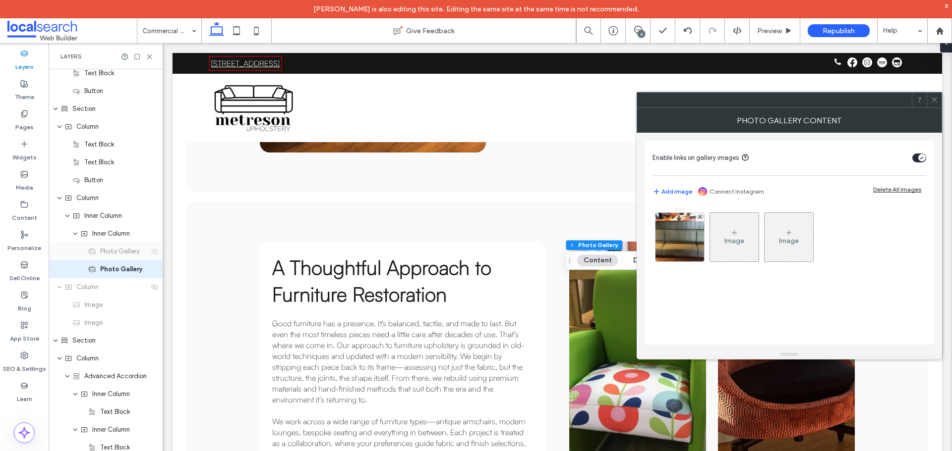
click at [151, 253] on use at bounding box center [154, 251] width 7 height 6
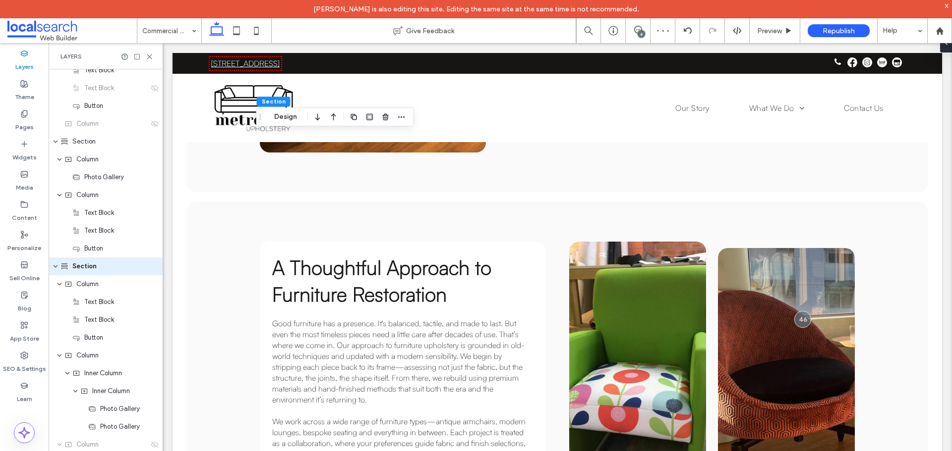
scroll to position [362, 0]
click at [638, 36] on div "6" at bounding box center [640, 33] width 7 height 7
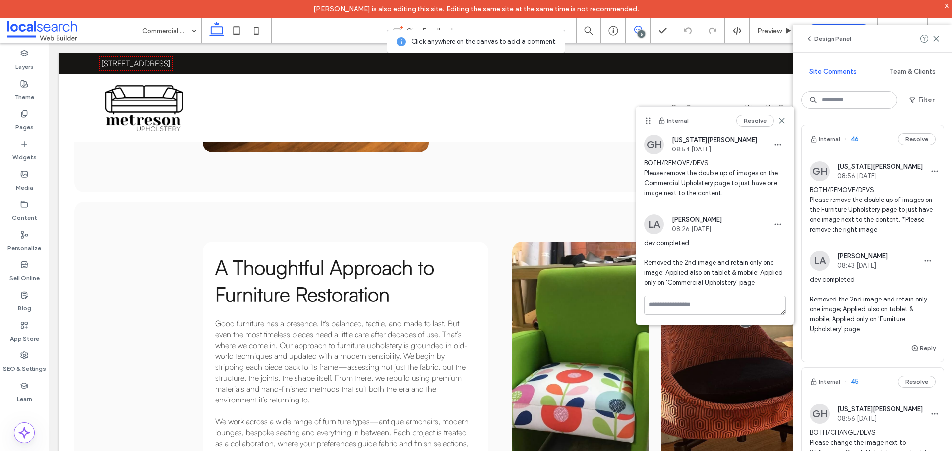
drag, startPoint x: 781, startPoint y: 120, endPoint x: 910, endPoint y: 64, distance: 140.7
click at [782, 119] on icon at bounding box center [782, 121] width 8 height 8
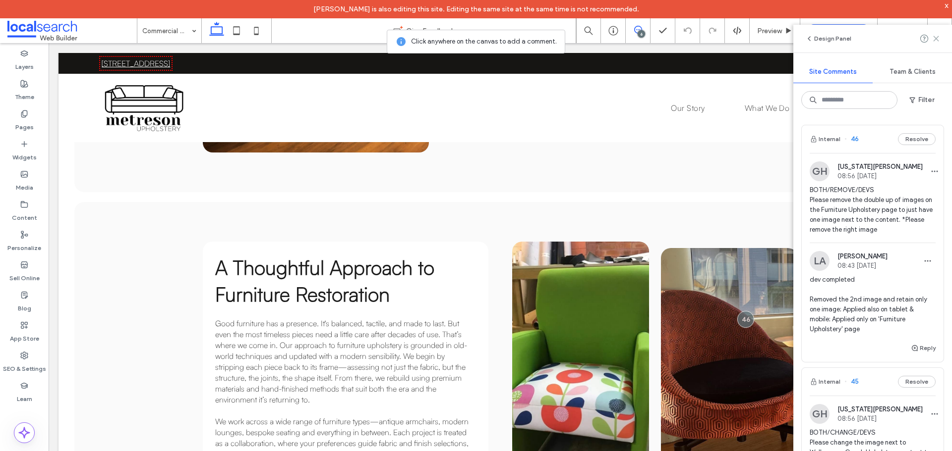
click at [937, 37] on icon at bounding box center [936, 39] width 8 height 8
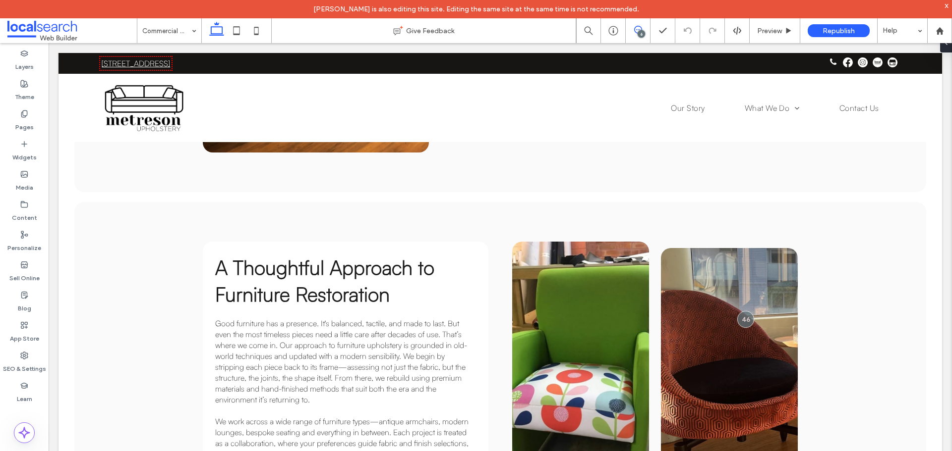
click at [636, 32] on icon at bounding box center [638, 30] width 8 height 8
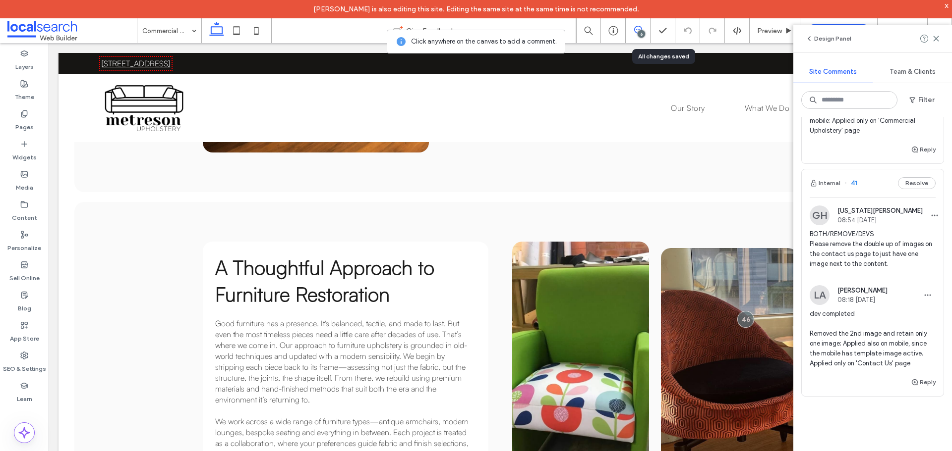
scroll to position [1140, 0]
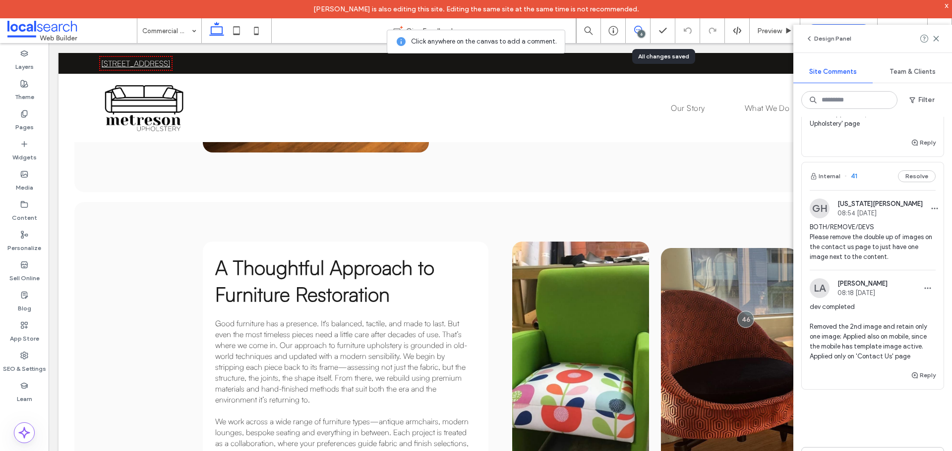
click at [825, 242] on span "BOTH/REMOVE/DEVS Please remove the double up of images on the contact us page t…" at bounding box center [872, 243] width 126 height 40
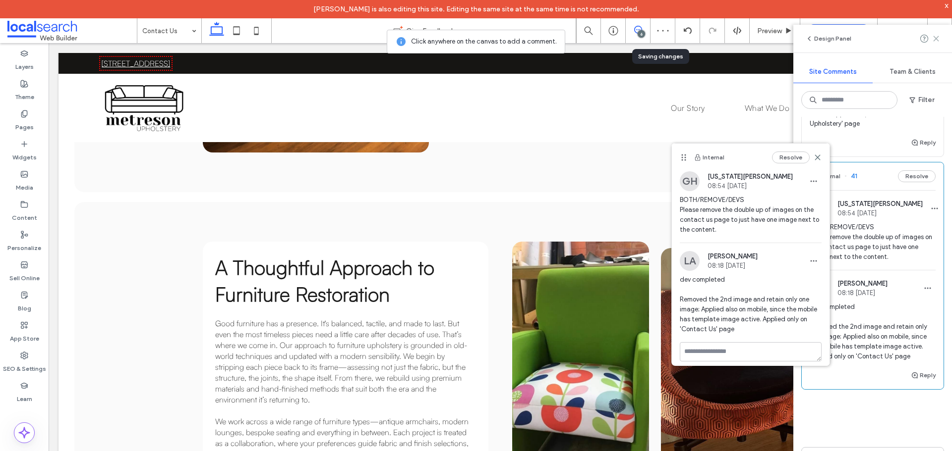
click at [937, 40] on use at bounding box center [935, 38] width 4 height 4
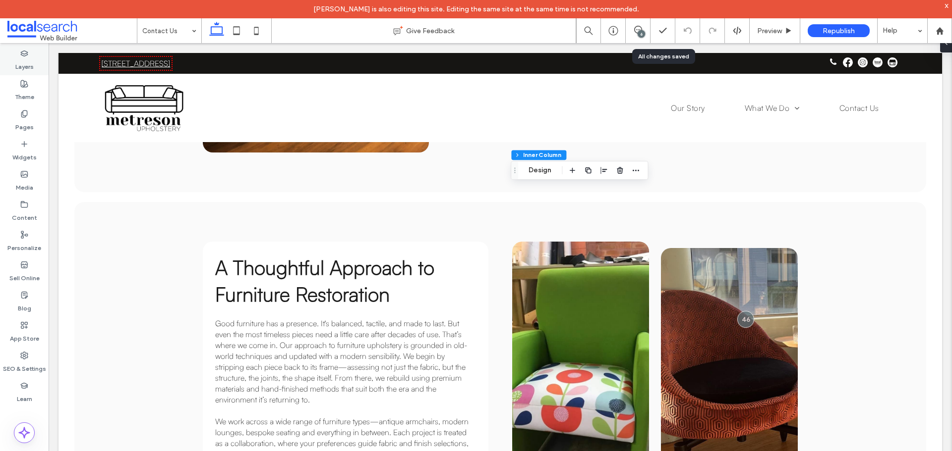
click at [30, 62] on label "Layers" at bounding box center [24, 64] width 18 height 14
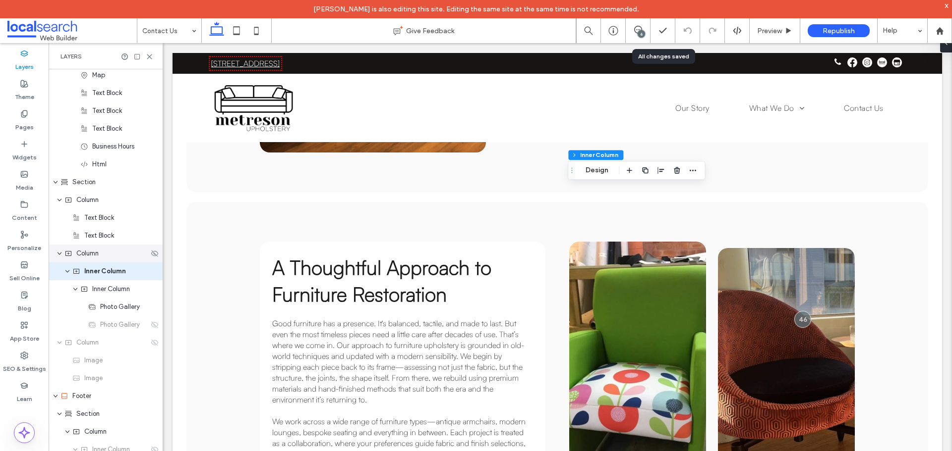
scroll to position [522, 0]
click at [152, 327] on icon at bounding box center [155, 323] width 8 height 8
click at [149, 56] on icon at bounding box center [149, 56] width 7 height 7
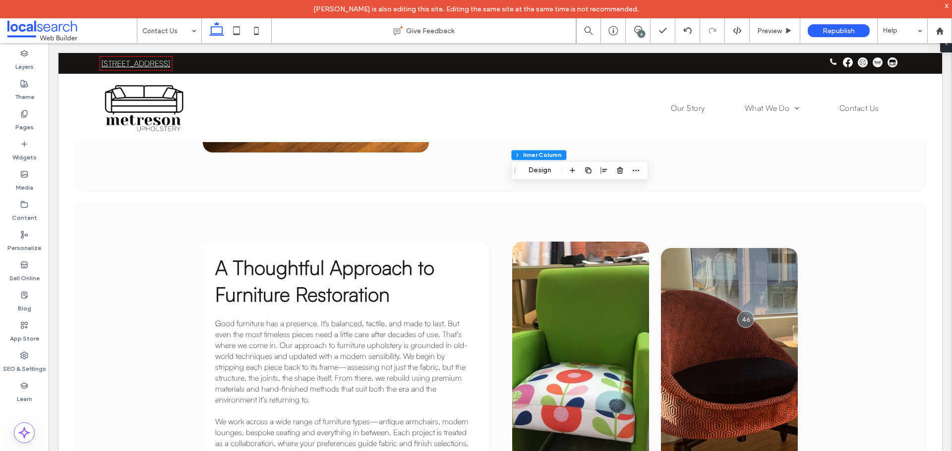
click at [637, 34] on div "6" at bounding box center [640, 33] width 7 height 7
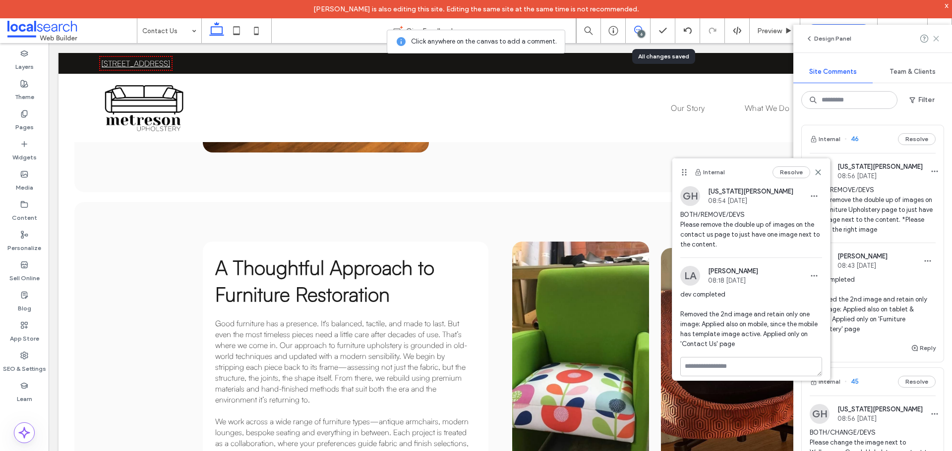
click at [937, 39] on icon at bounding box center [936, 39] width 8 height 8
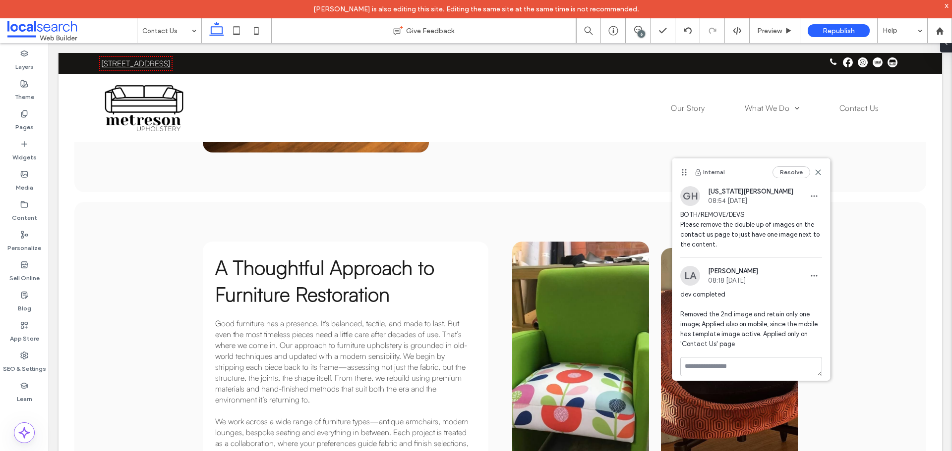
click at [639, 37] on div "6" at bounding box center [640, 33] width 7 height 7
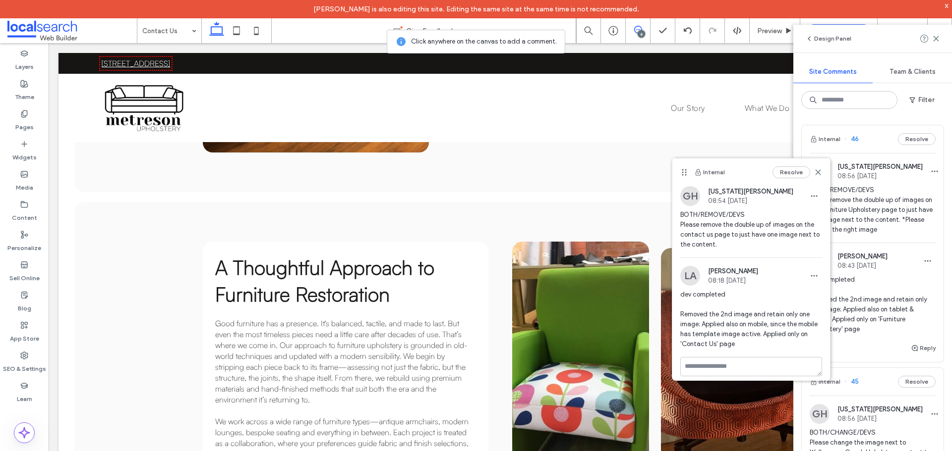
drag, startPoint x: 811, startPoint y: 169, endPoint x: 812, endPoint y: 158, distance: 11.4
click at [814, 169] on icon at bounding box center [818, 172] width 8 height 8
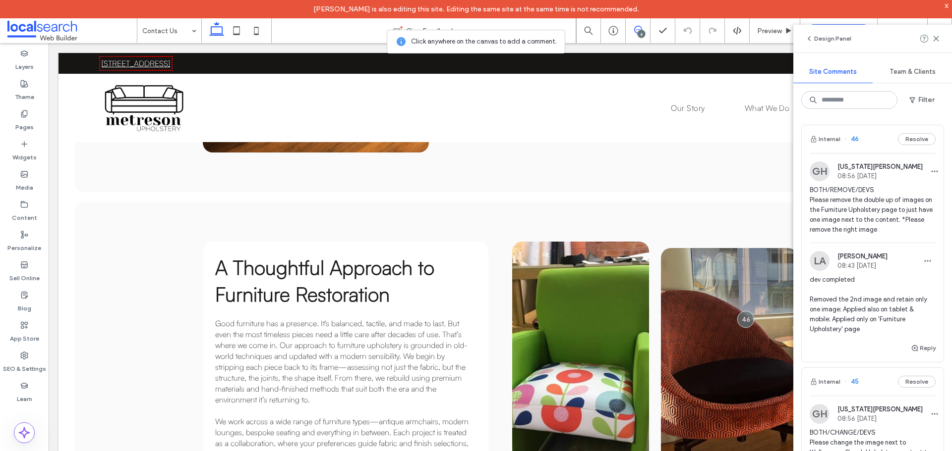
drag, startPoint x: 935, startPoint y: 40, endPoint x: 333, endPoint y: 16, distance: 603.1
click at [935, 40] on icon at bounding box center [936, 39] width 8 height 8
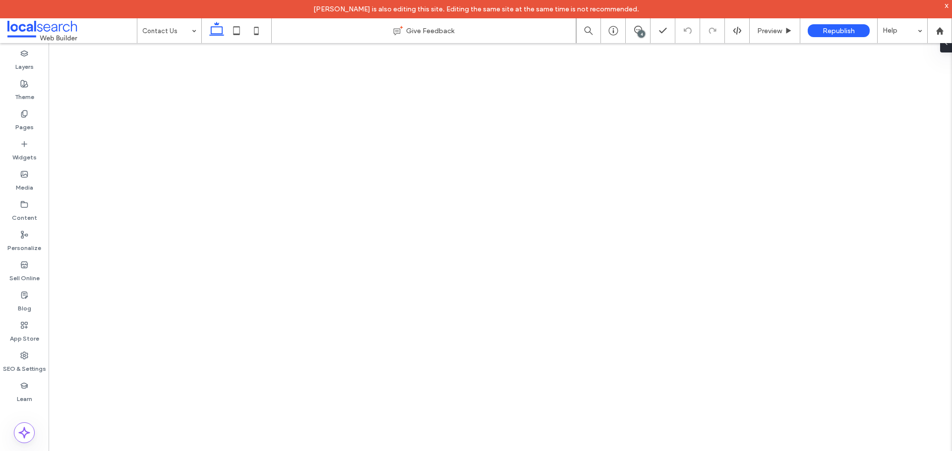
click at [639, 28] on icon at bounding box center [638, 30] width 8 height 8
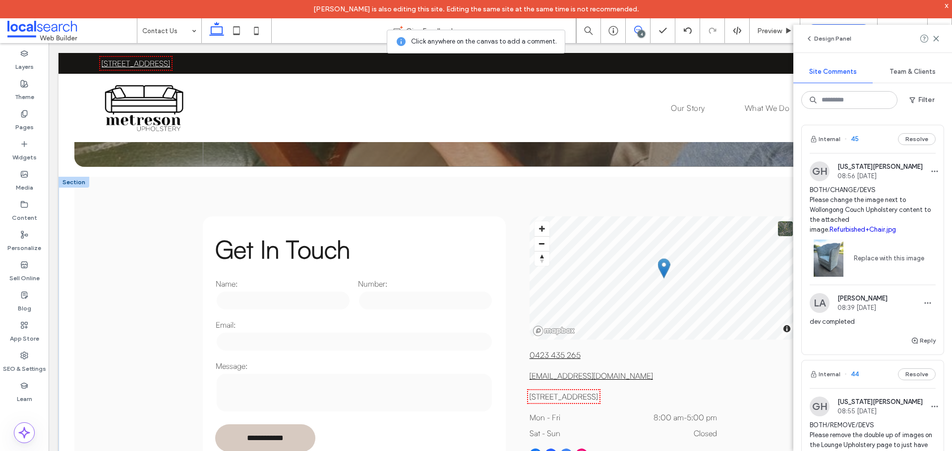
scroll to position [297, 0]
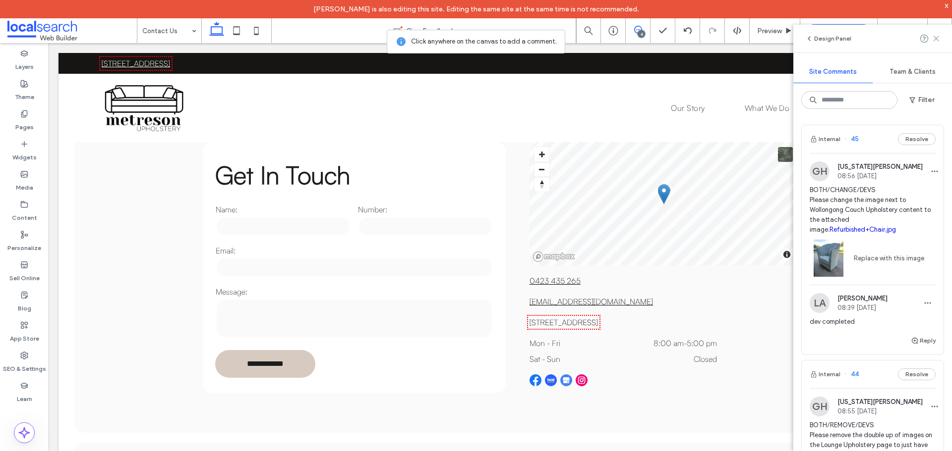
click at [938, 36] on use at bounding box center [935, 38] width 4 height 4
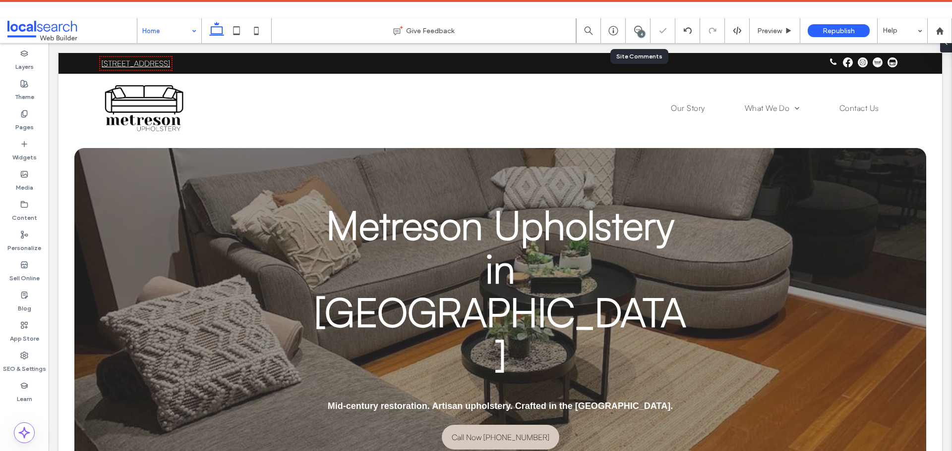
click at [643, 35] on div "4" at bounding box center [640, 33] width 7 height 7
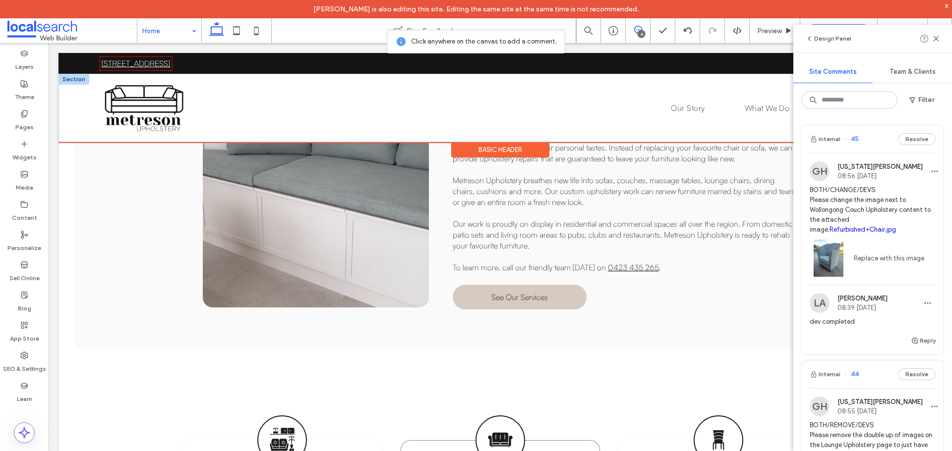
scroll to position [694, 0]
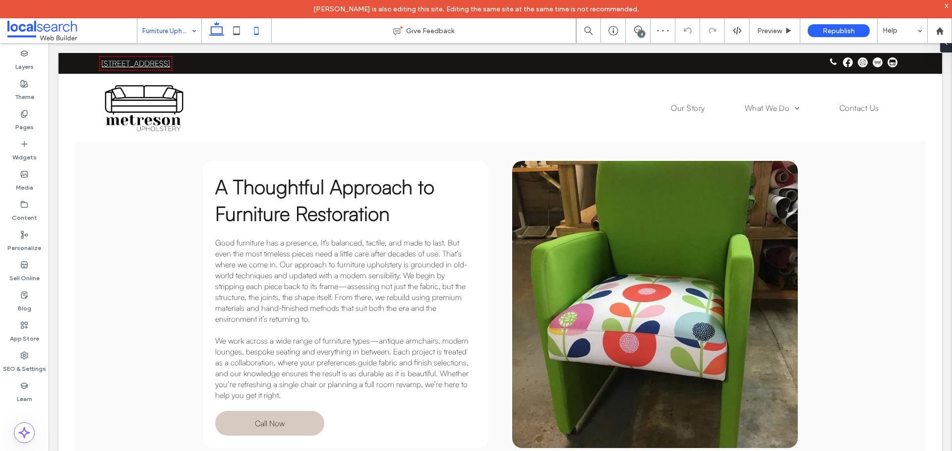
click at [248, 27] on icon at bounding box center [256, 31] width 20 height 20
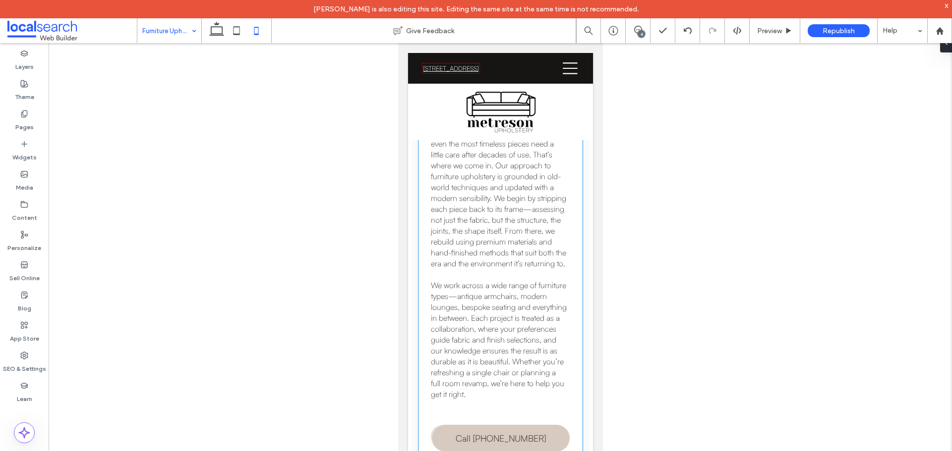
scroll to position [883, 0]
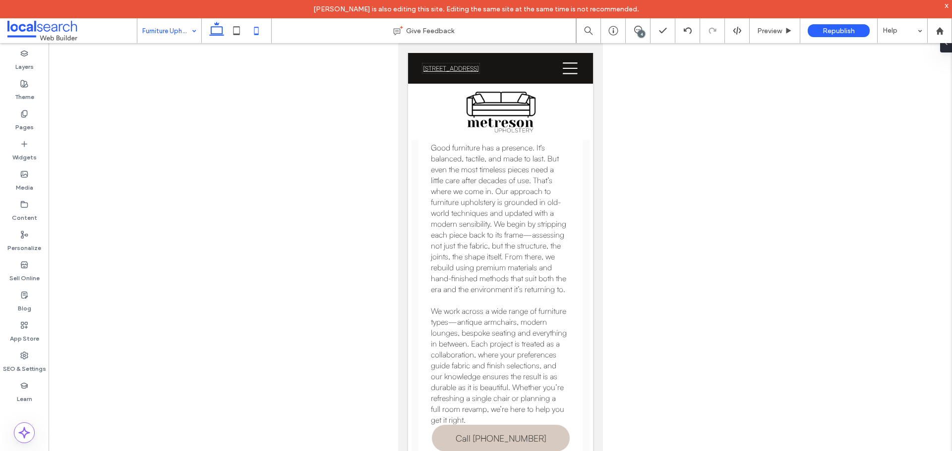
click at [219, 34] on use at bounding box center [216, 29] width 15 height 14
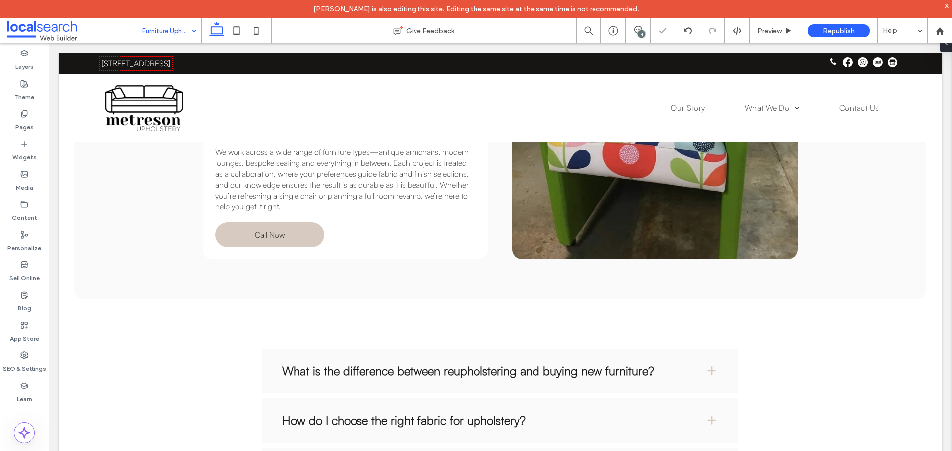
scroll to position [586, 0]
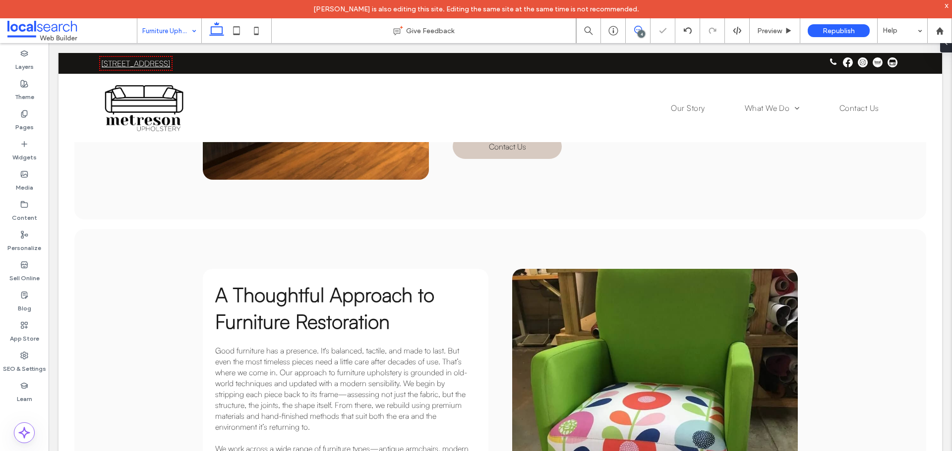
click at [644, 31] on span at bounding box center [637, 30] width 24 height 8
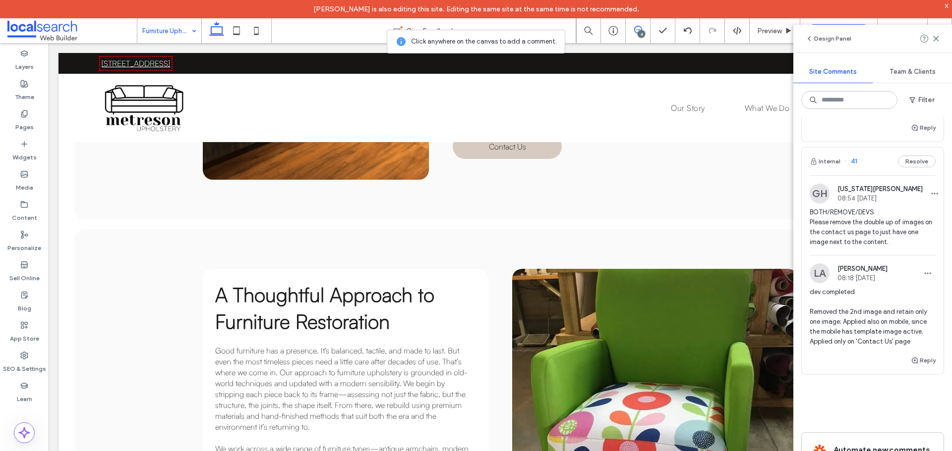
scroll to position [743, 0]
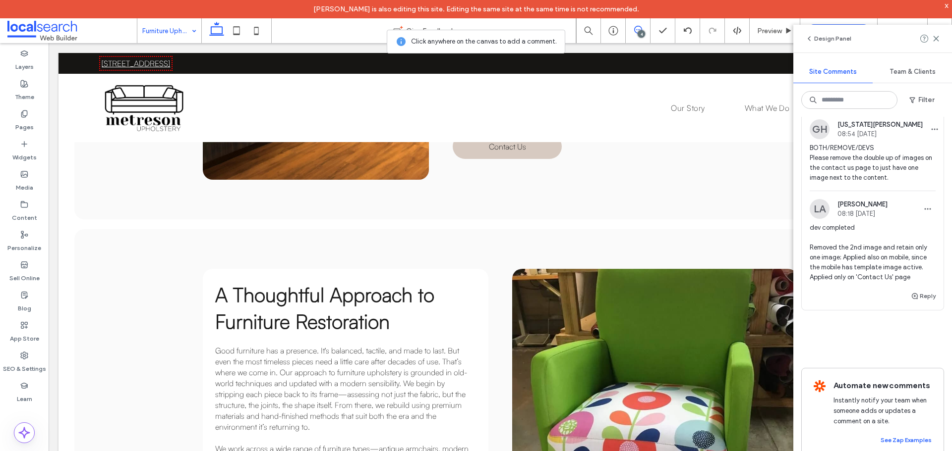
click at [849, 169] on span "BOTH/REMOVE/DEVS Please remove the double up of images on the contact us page t…" at bounding box center [872, 163] width 126 height 40
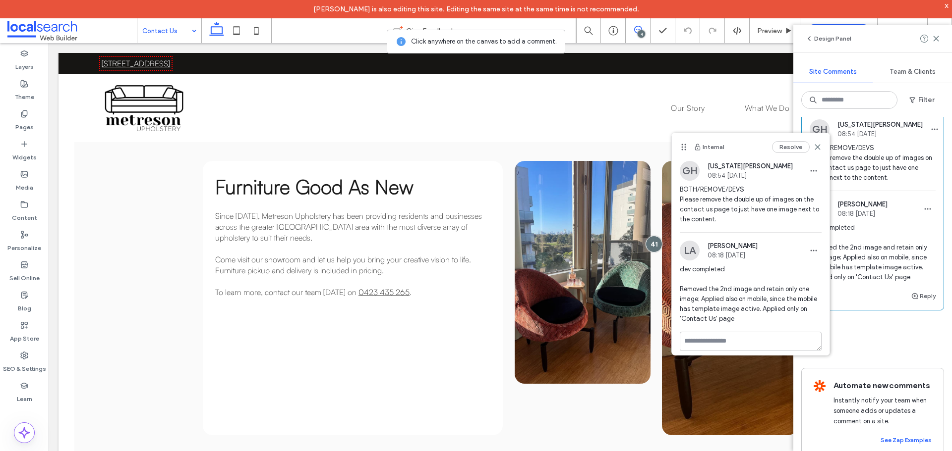
click at [738, 195] on span "BOTH/REMOVE/DEVS Please remove the double up of images on the contact us page t…" at bounding box center [750, 205] width 142 height 40
click at [815, 149] on use at bounding box center [817, 147] width 4 height 4
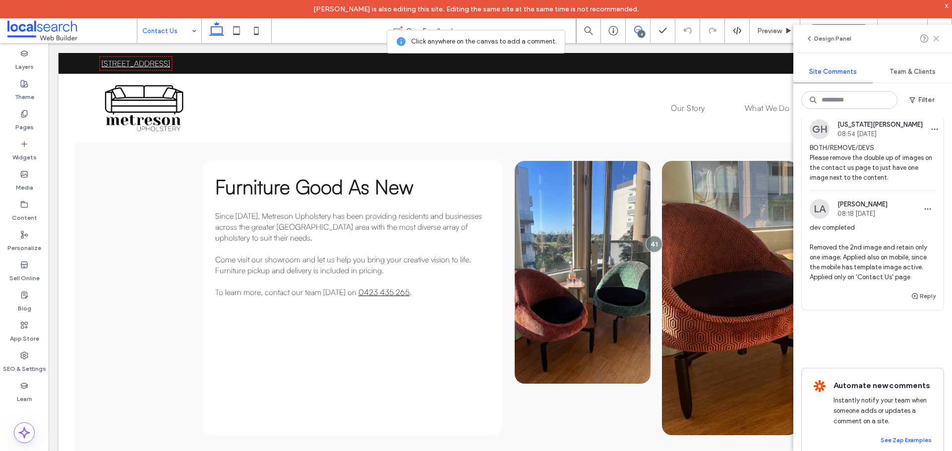
click at [934, 40] on use at bounding box center [935, 38] width 4 height 4
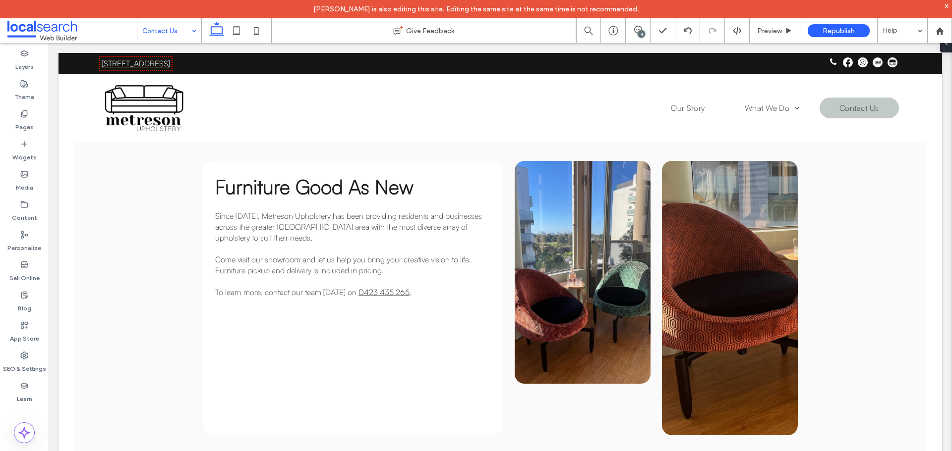
click at [641, 34] on div "4" at bounding box center [640, 33] width 7 height 7
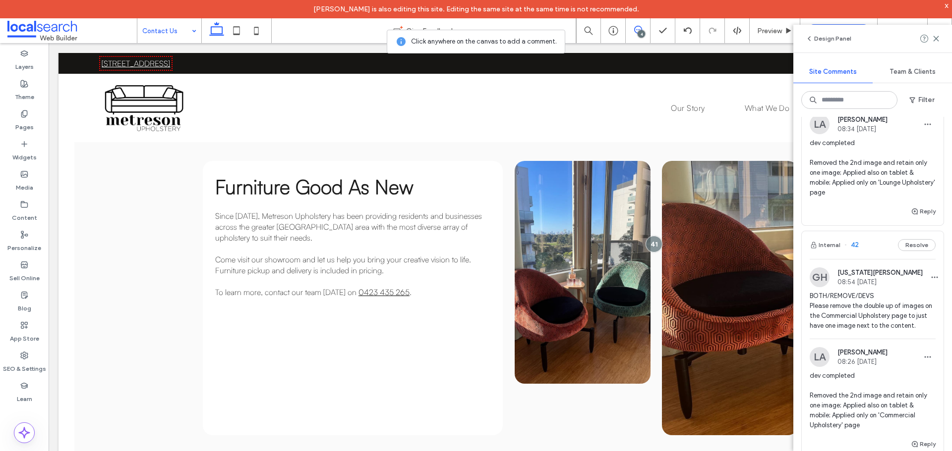
scroll to position [496, 0]
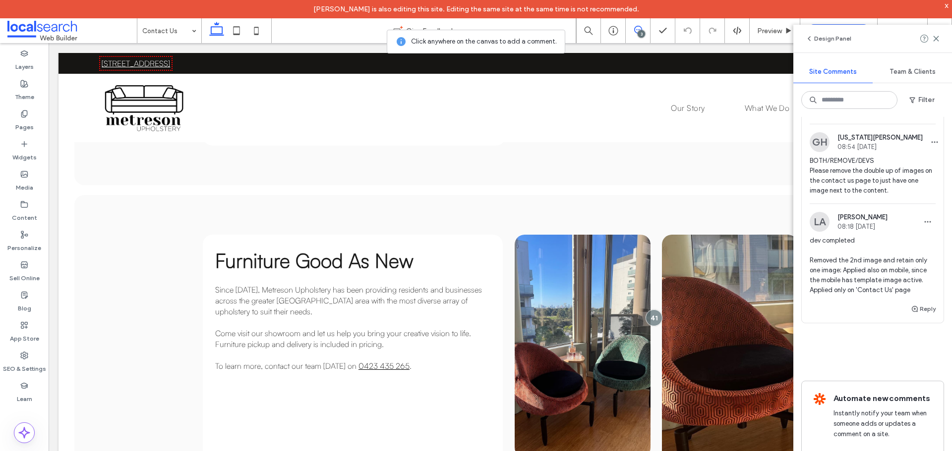
scroll to position [398, 0]
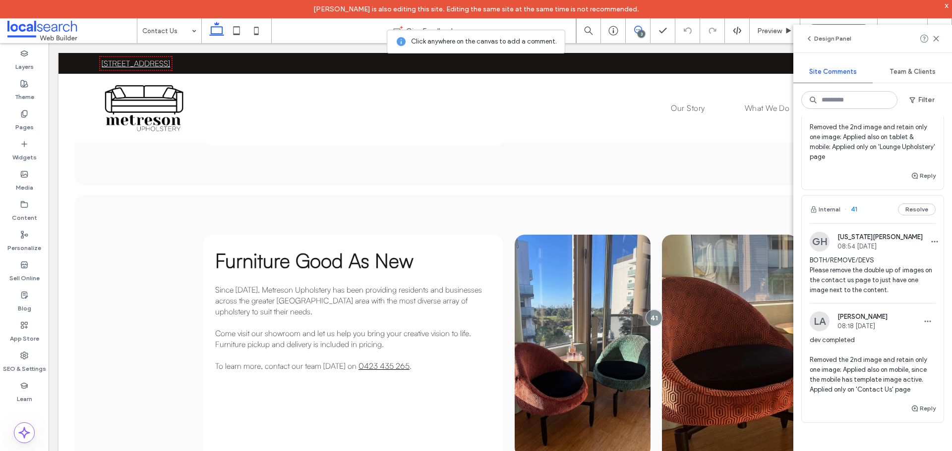
click at [847, 269] on span "BOTH/REMOVE/DEVS Please remove the double up of images on the contact us page t…" at bounding box center [872, 276] width 126 height 40
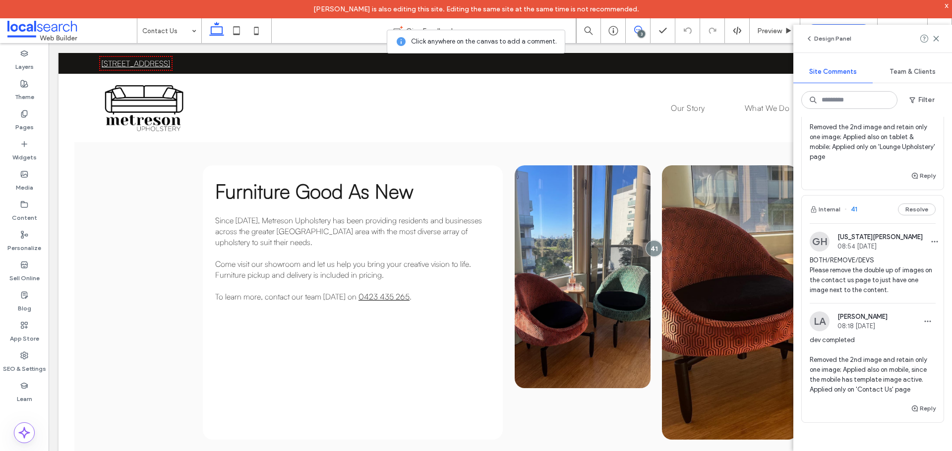
scroll to position [619, 0]
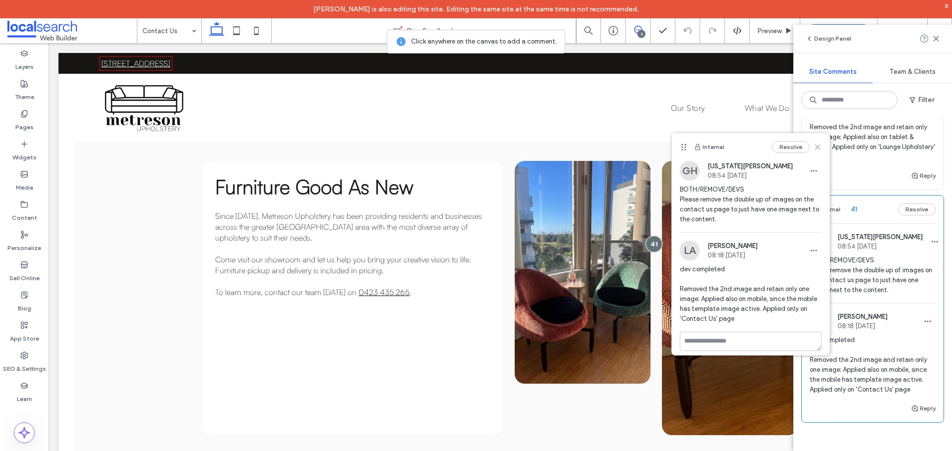
click at [813, 150] on icon at bounding box center [817, 147] width 8 height 8
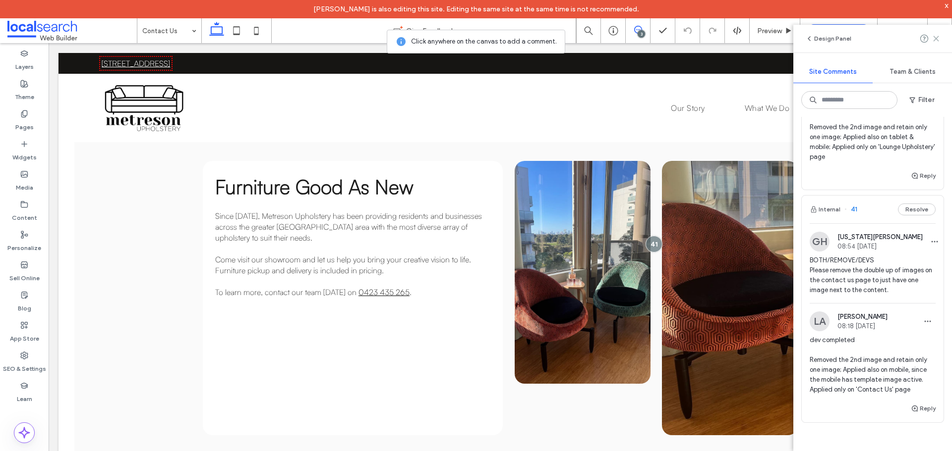
click at [935, 40] on icon at bounding box center [936, 39] width 8 height 8
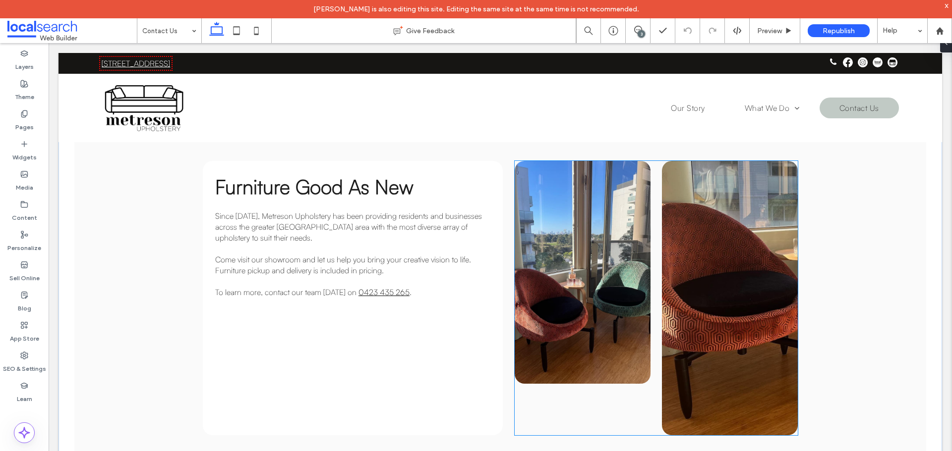
click at [726, 323] on link at bounding box center [730, 298] width 136 height 275
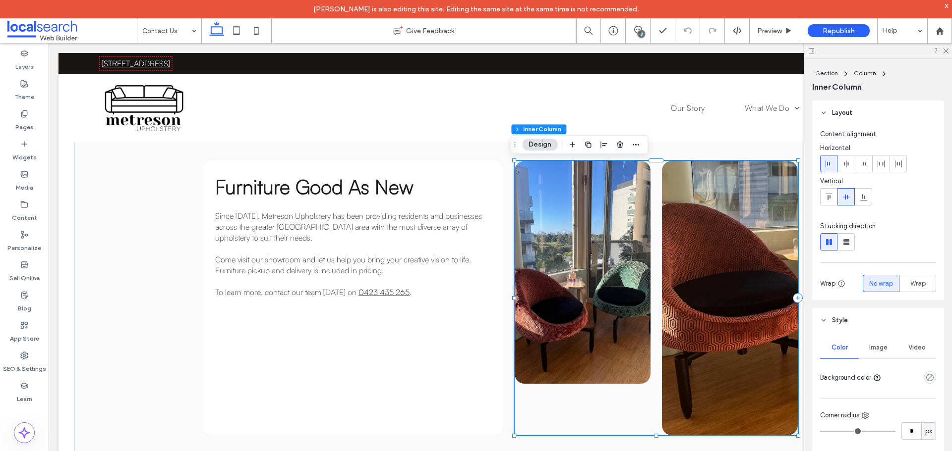
click at [713, 311] on link at bounding box center [730, 298] width 136 height 275
click at [702, 285] on link at bounding box center [730, 298] width 136 height 275
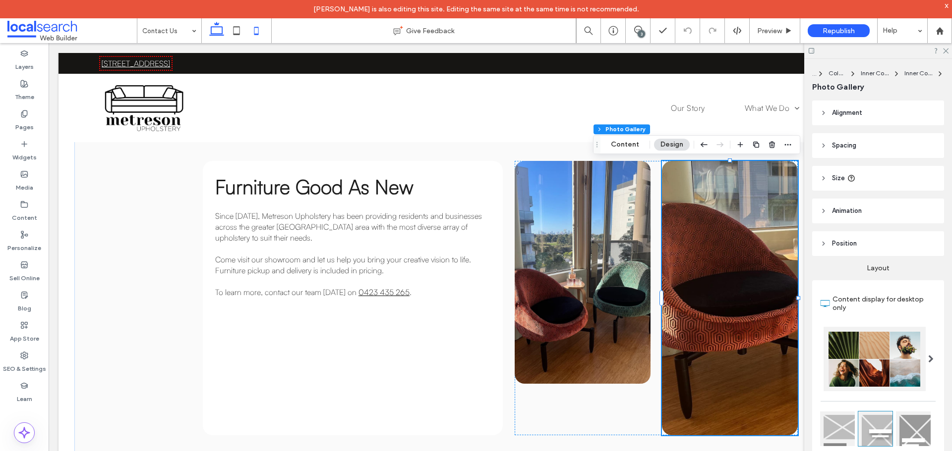
click at [253, 30] on icon at bounding box center [256, 31] width 20 height 20
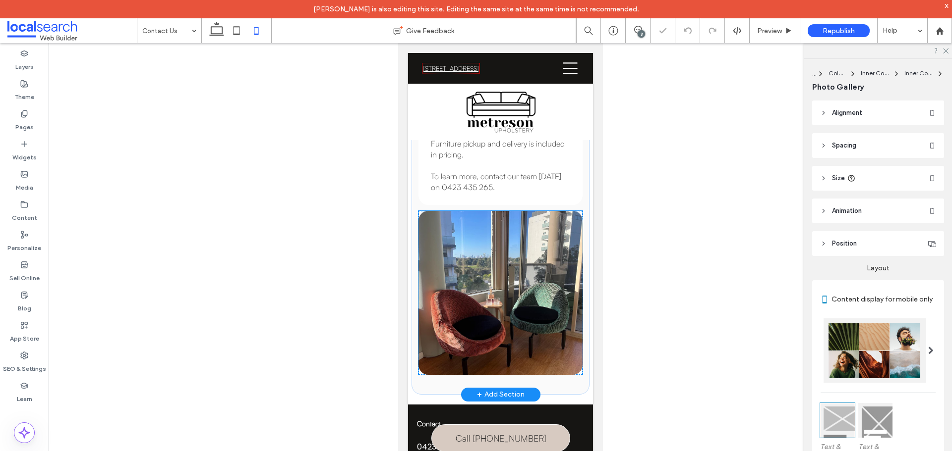
scroll to position [822, 0]
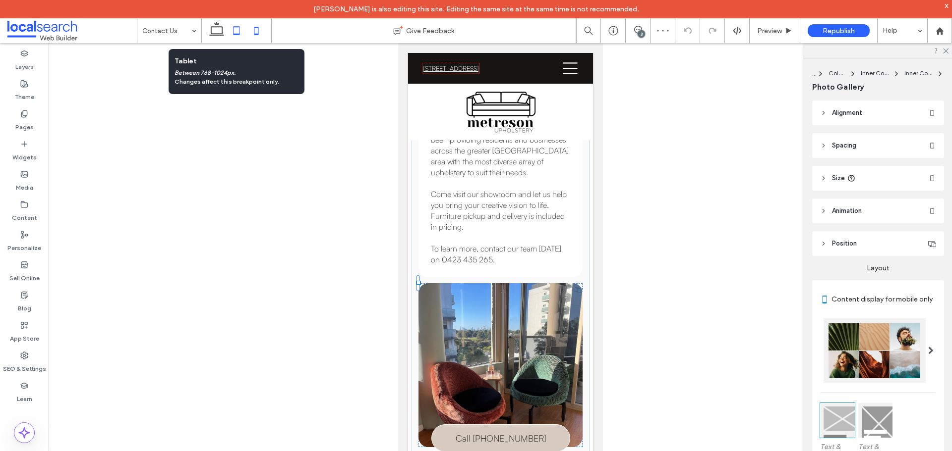
click at [238, 31] on icon at bounding box center [236, 31] width 20 height 20
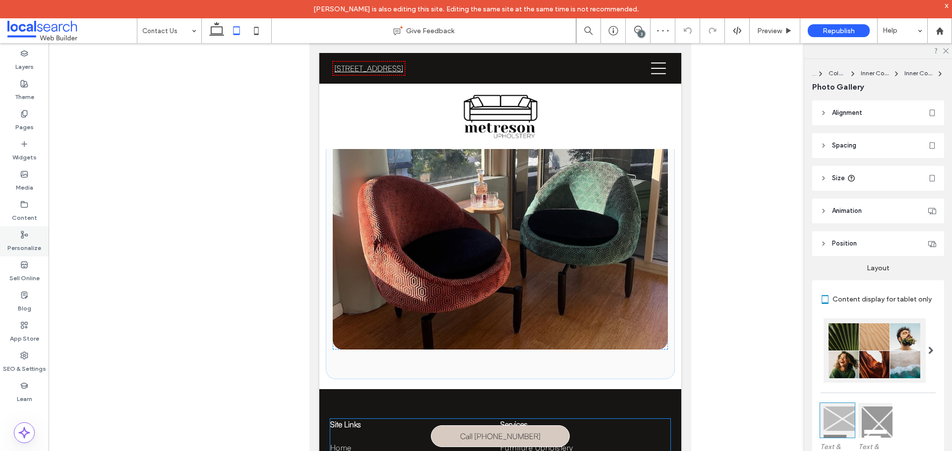
scroll to position [689, 0]
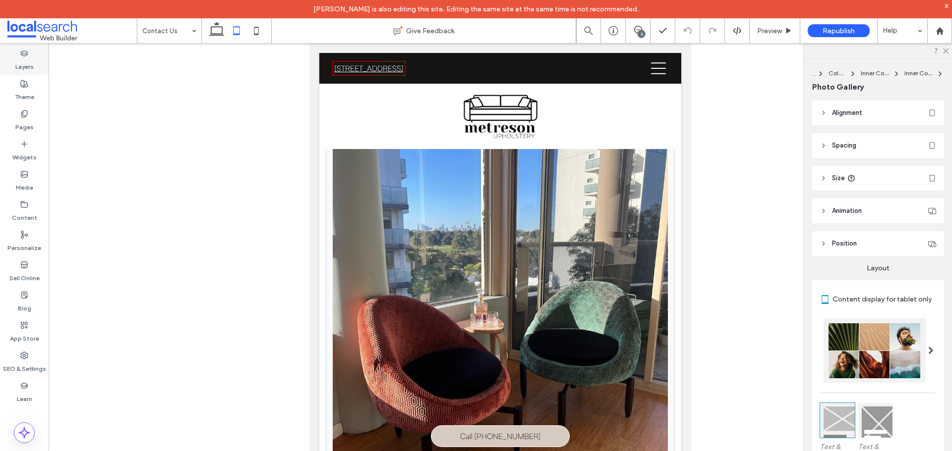
click at [31, 60] on label "Layers" at bounding box center [24, 64] width 18 height 14
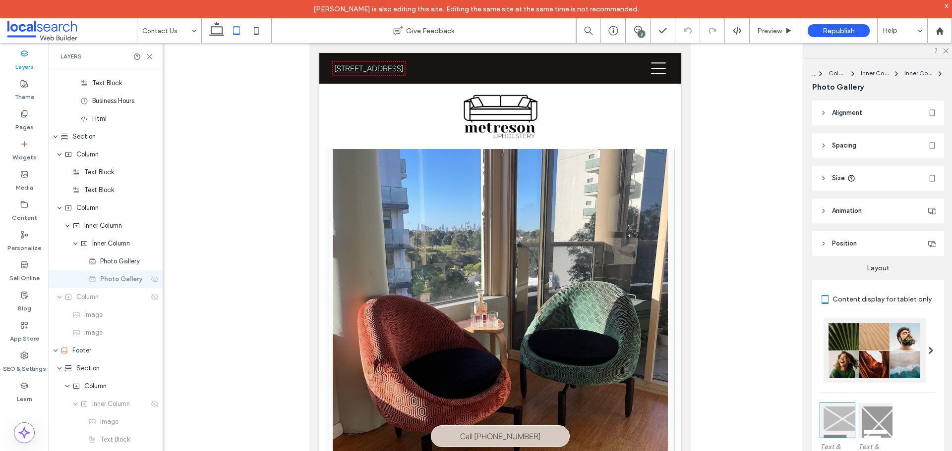
scroll to position [576, 0]
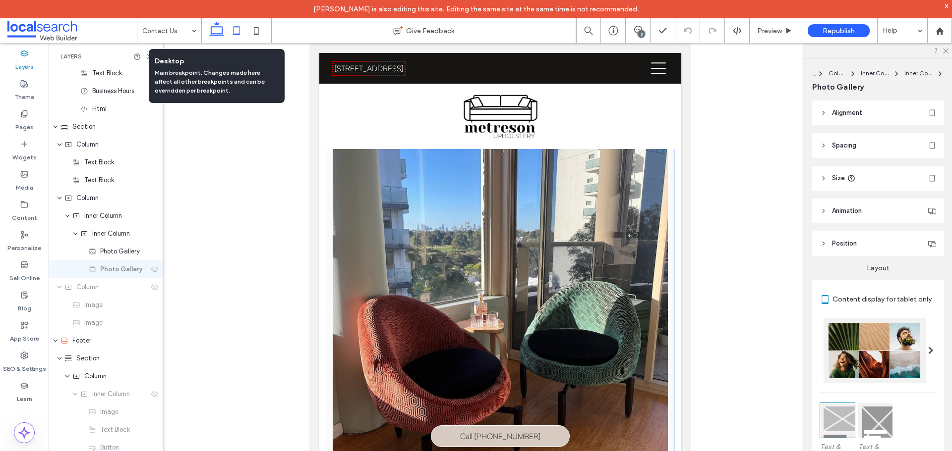
click at [215, 34] on use at bounding box center [216, 29] width 15 height 14
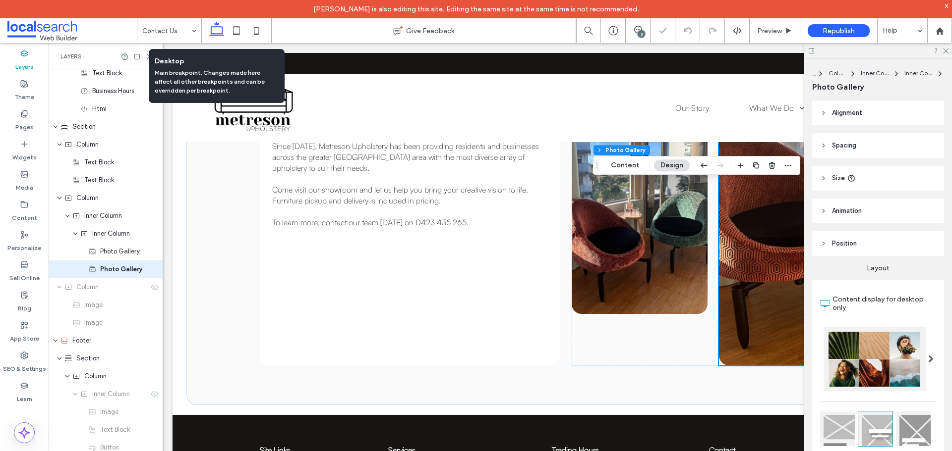
scroll to position [598, 0]
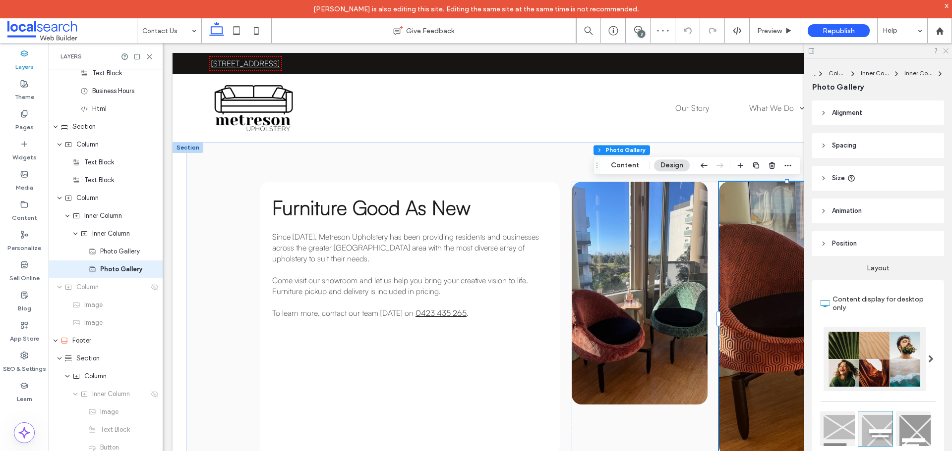
click at [947, 53] on icon at bounding box center [945, 50] width 6 height 6
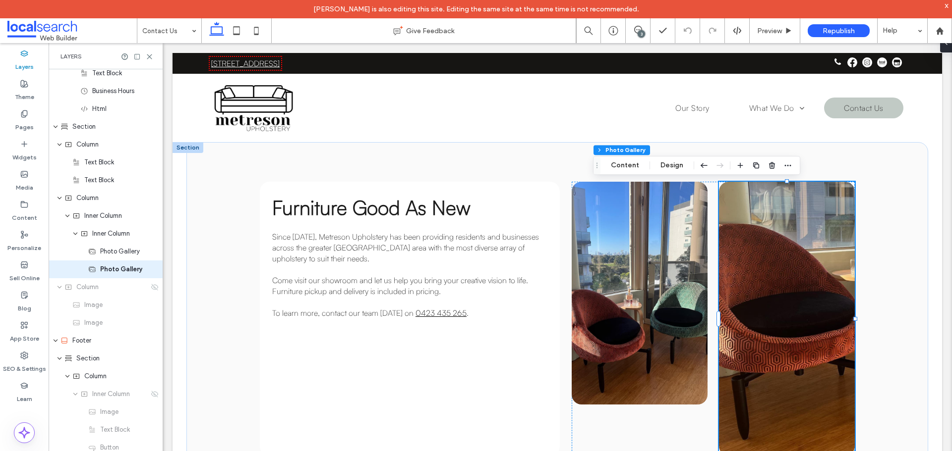
click at [785, 244] on link at bounding box center [787, 319] width 136 height 275
drag, startPoint x: 770, startPoint y: 166, endPoint x: 608, endPoint y: 124, distance: 167.7
click at [770, 166] on use "button" at bounding box center [772, 165] width 6 height 6
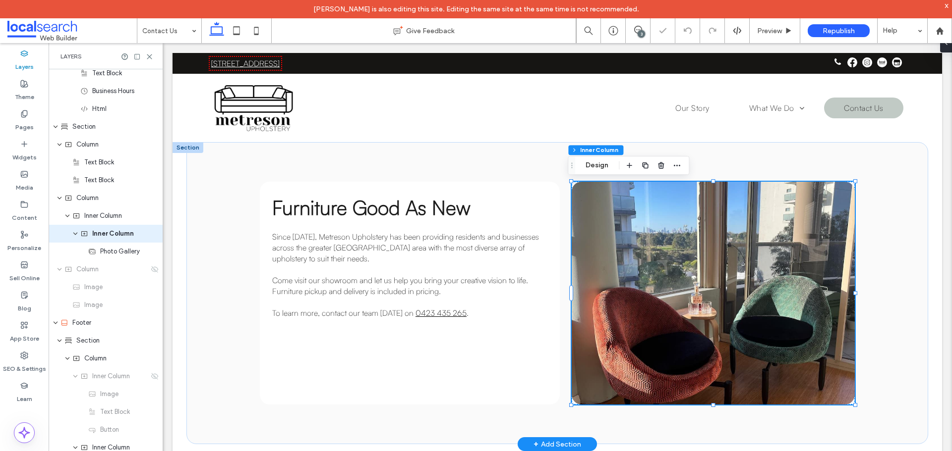
scroll to position [540, 0]
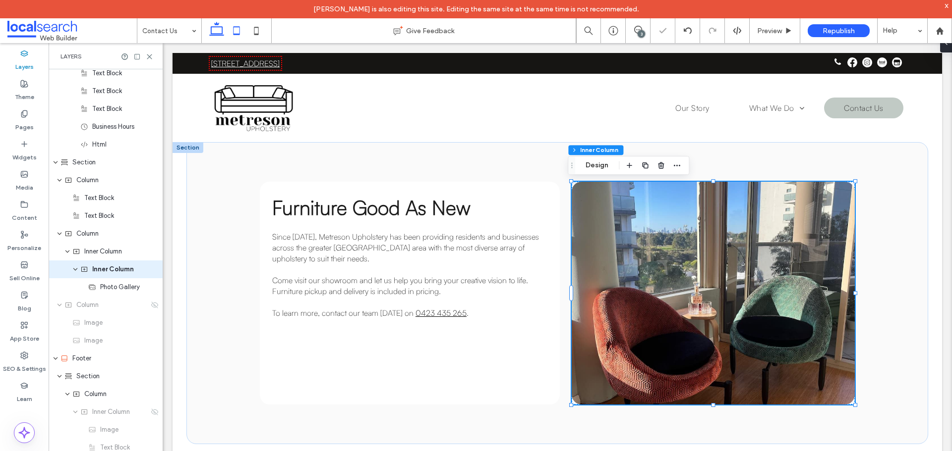
click at [241, 29] on icon at bounding box center [236, 31] width 20 height 20
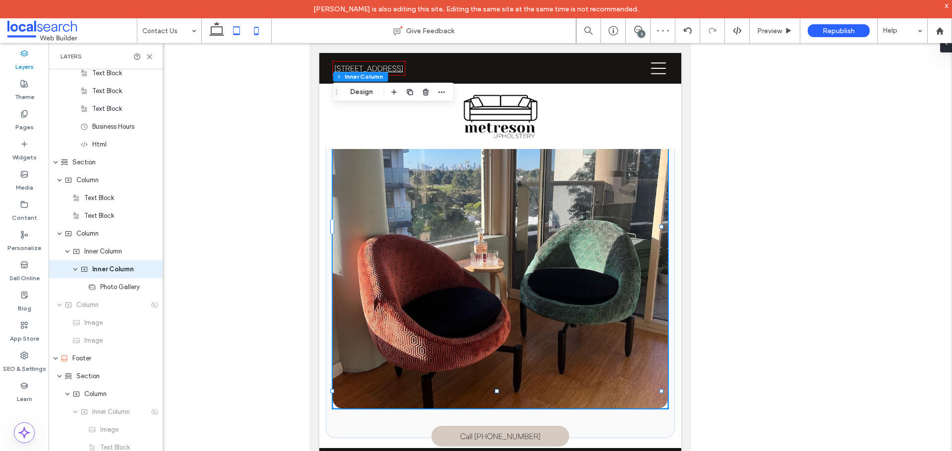
click at [258, 27] on use at bounding box center [256, 31] width 4 height 8
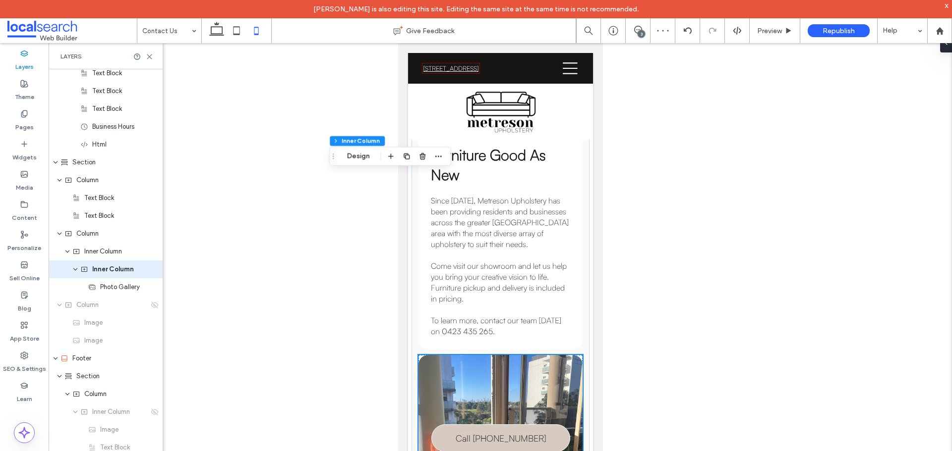
scroll to position [932, 0]
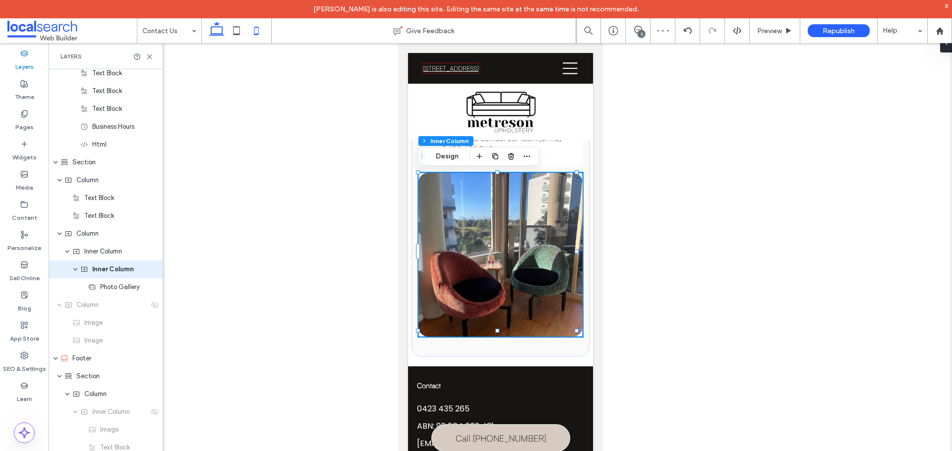
click at [215, 25] on icon at bounding box center [217, 31] width 20 height 20
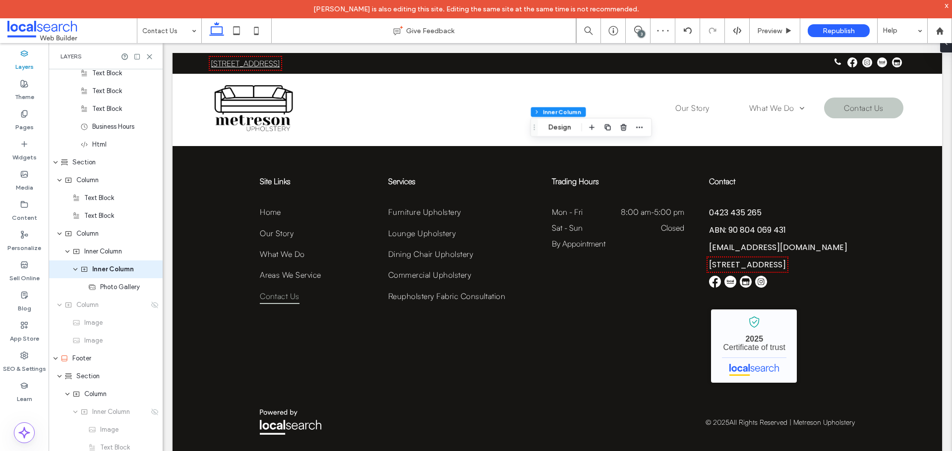
scroll to position [636, 0]
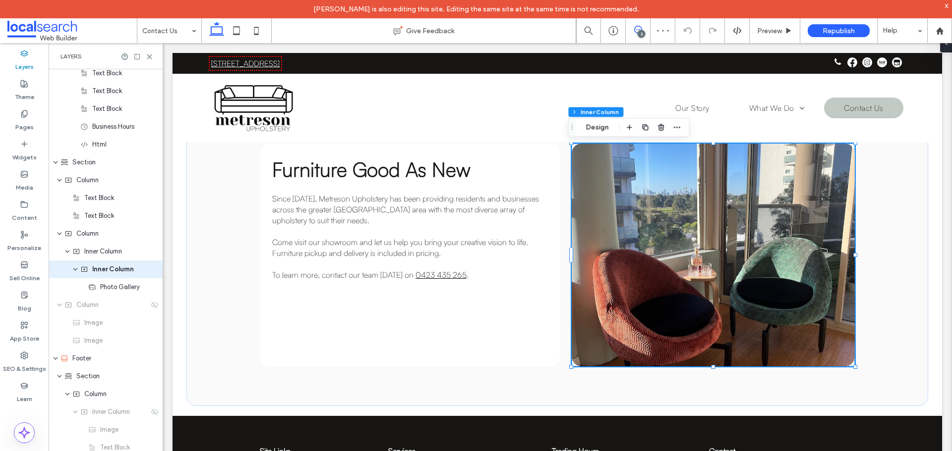
click at [641, 30] on use at bounding box center [638, 30] width 8 height 8
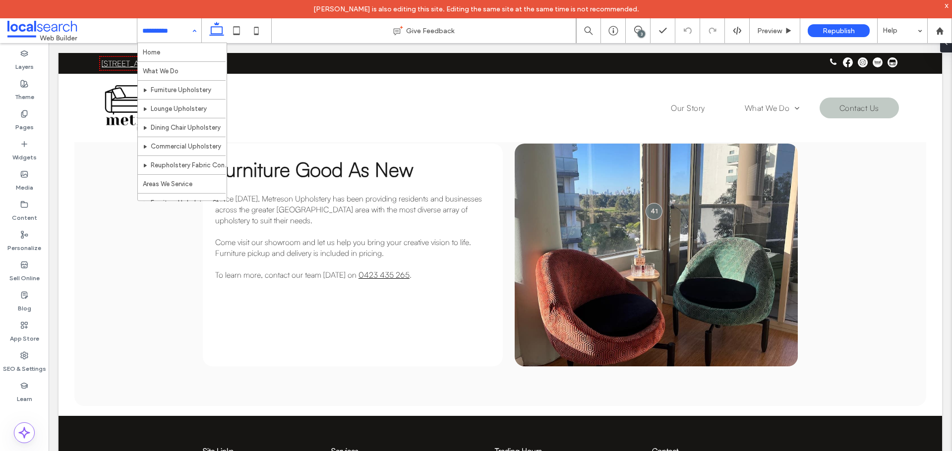
scroll to position [0, 0]
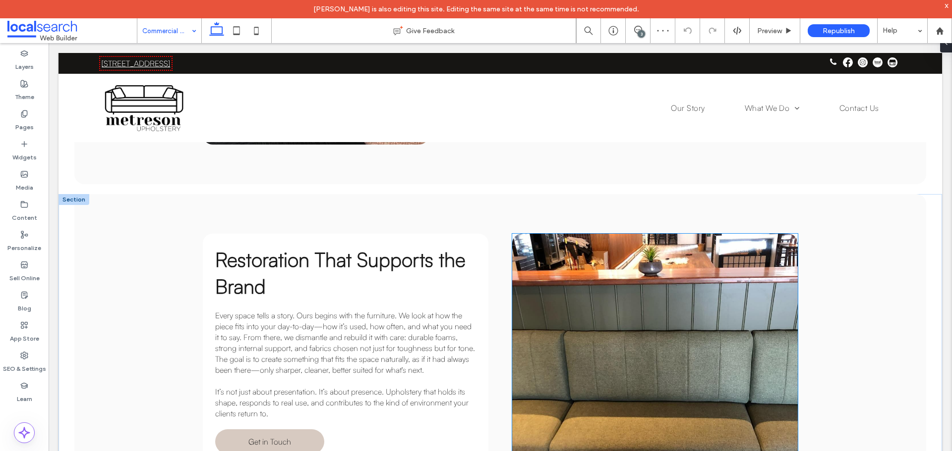
scroll to position [595, 0]
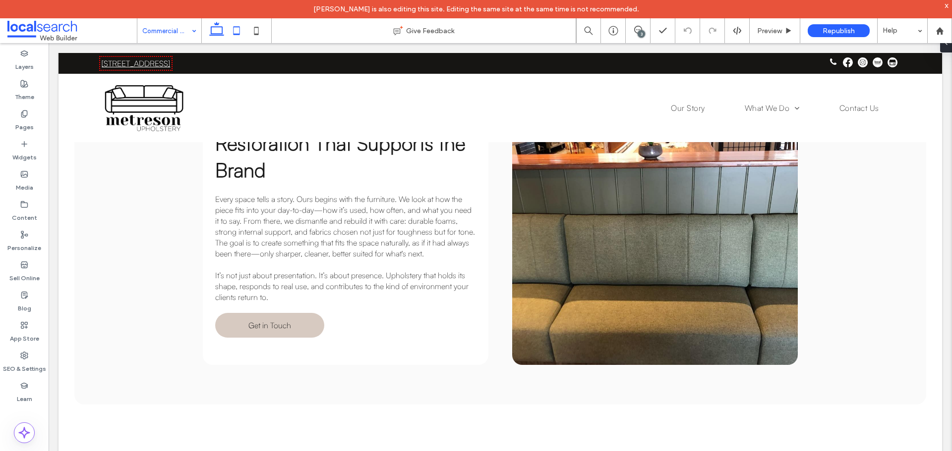
click at [239, 28] on icon at bounding box center [236, 31] width 20 height 20
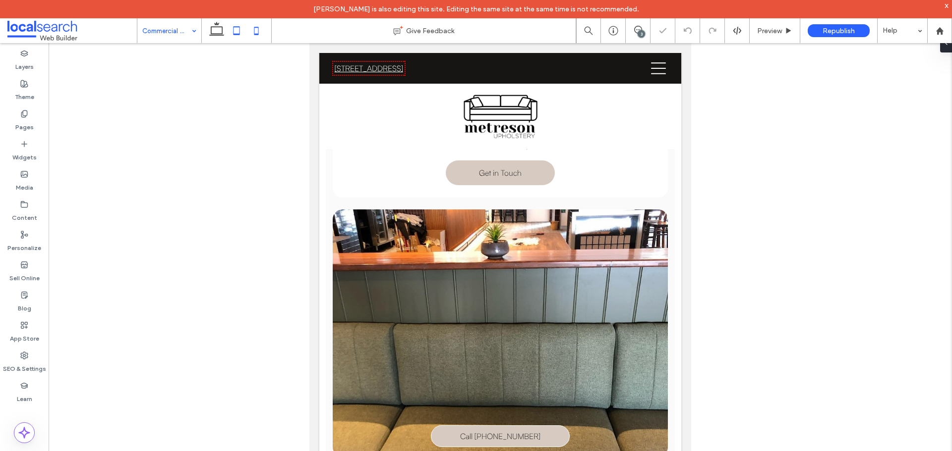
click at [256, 32] on icon at bounding box center [256, 31] width 20 height 20
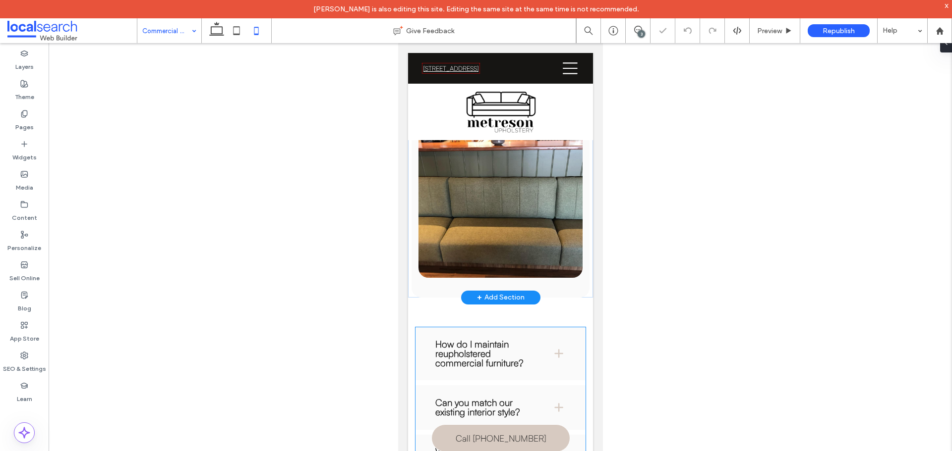
scroll to position [1009, 0]
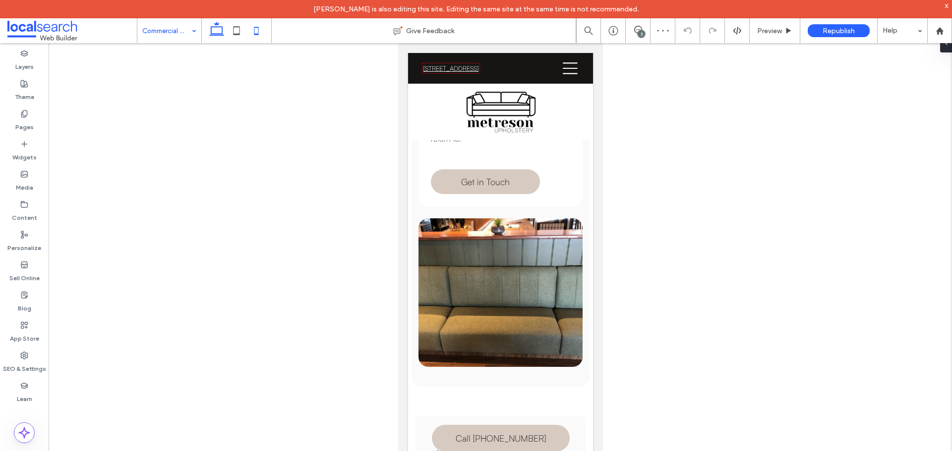
drag, startPoint x: 219, startPoint y: 34, endPoint x: 110, endPoint y: 2, distance: 113.4
click at [219, 34] on use at bounding box center [216, 29] width 15 height 14
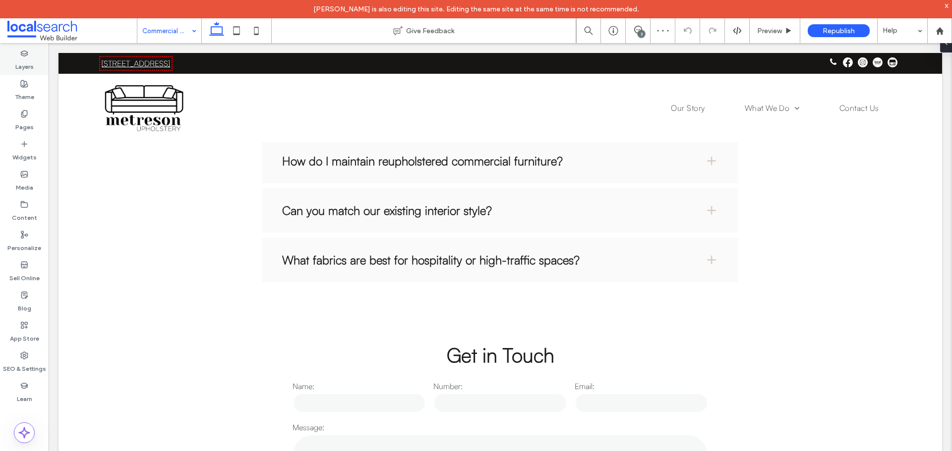
scroll to position [586, 0]
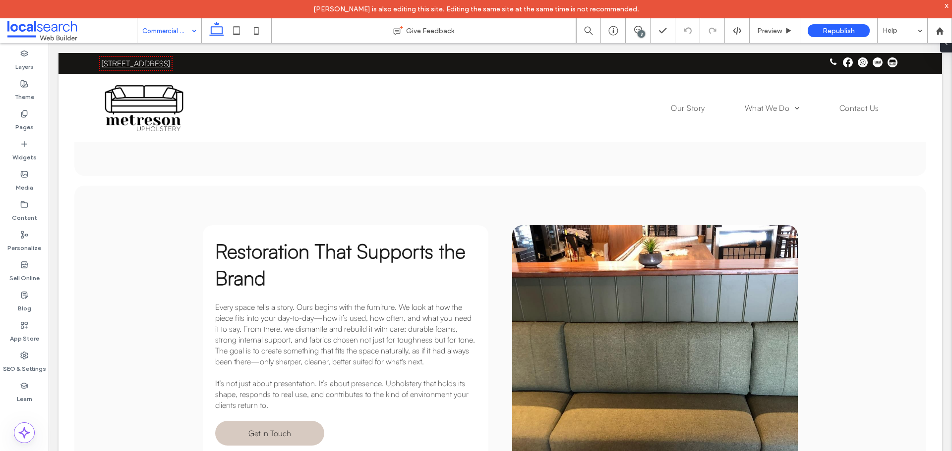
click at [639, 31] on div "3" at bounding box center [640, 33] width 7 height 7
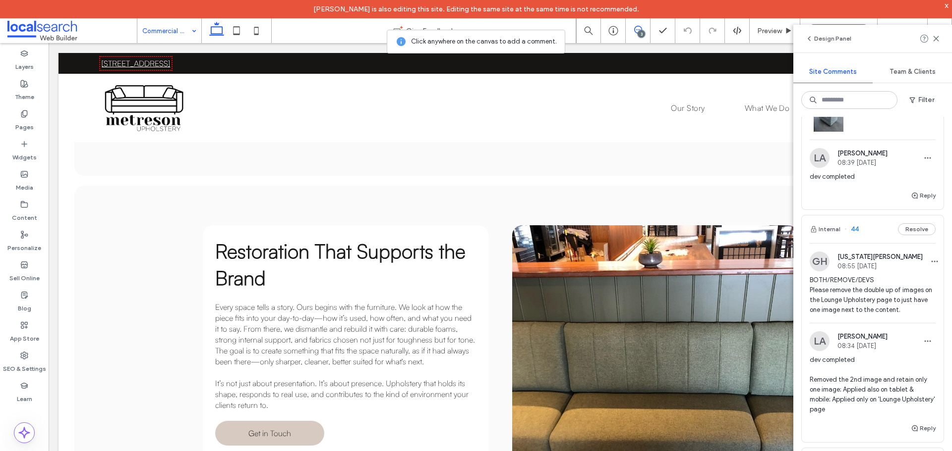
scroll to position [149, 0]
click at [847, 294] on span "BOTH/REMOVE/DEVS Please remove the double up of images on the Lounge Upholstery…" at bounding box center [872, 292] width 126 height 40
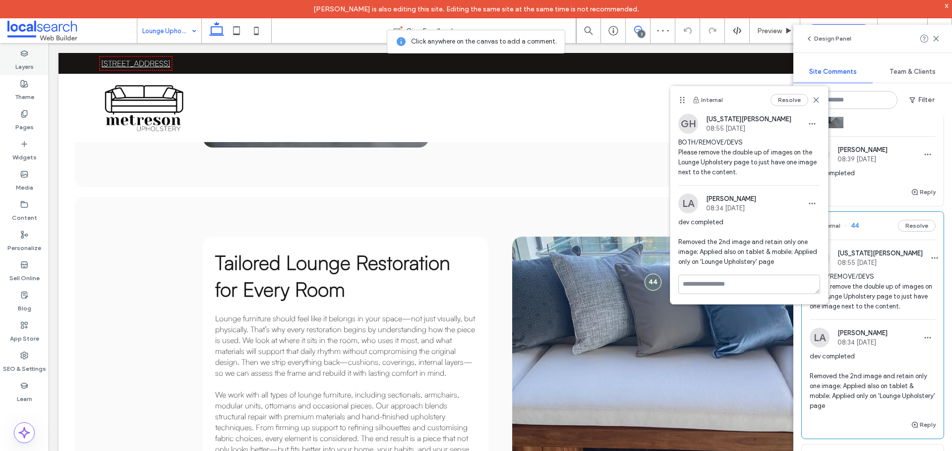
click at [20, 65] on label "Layers" at bounding box center [24, 64] width 18 height 14
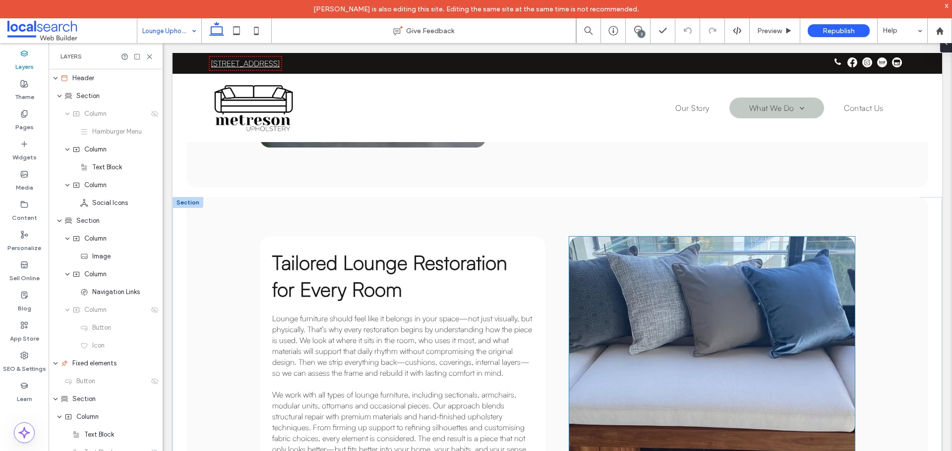
click at [715, 309] on link at bounding box center [711, 385] width 285 height 297
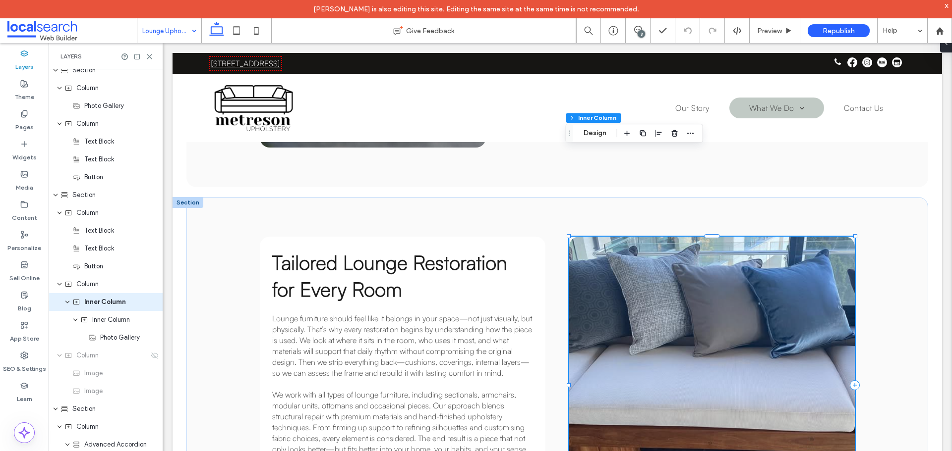
click at [715, 309] on link at bounding box center [711, 385] width 285 height 297
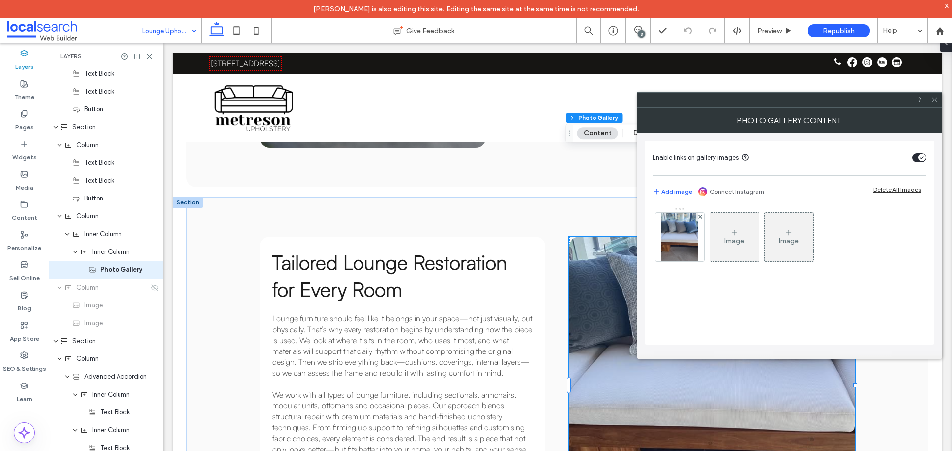
scroll to position [504, 0]
click at [234, 33] on icon at bounding box center [236, 31] width 20 height 20
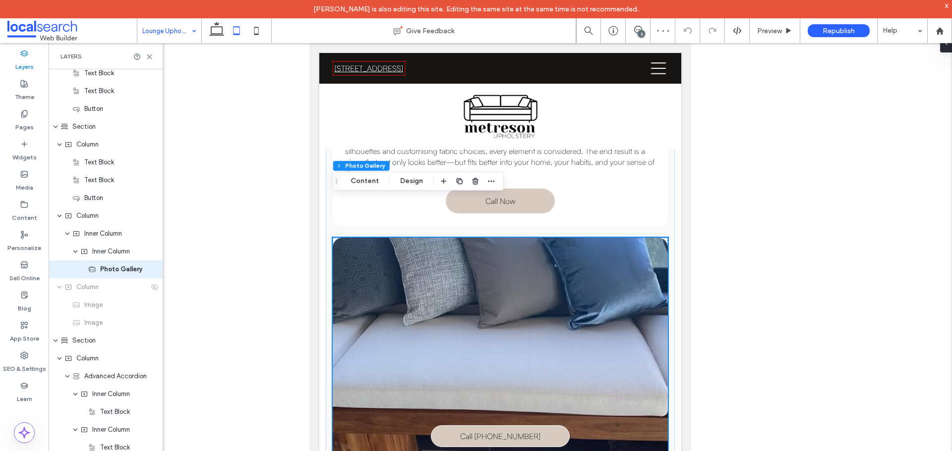
scroll to position [869, 0]
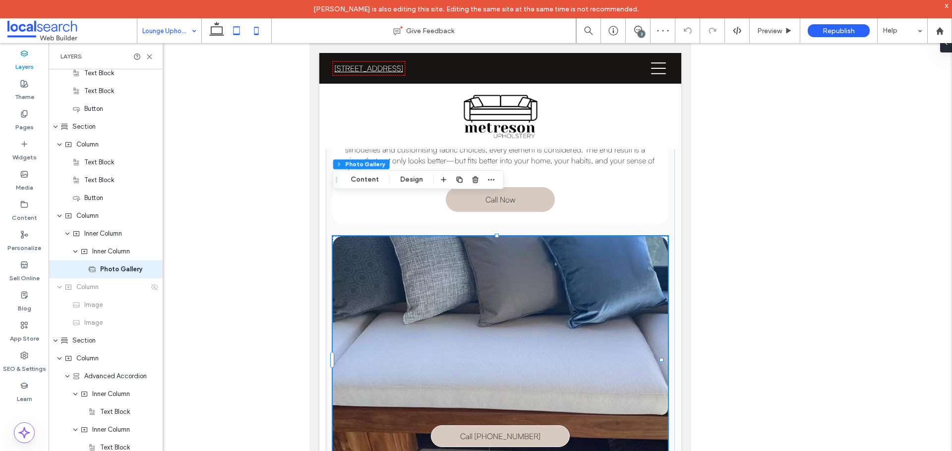
click at [257, 31] on icon at bounding box center [256, 31] width 20 height 20
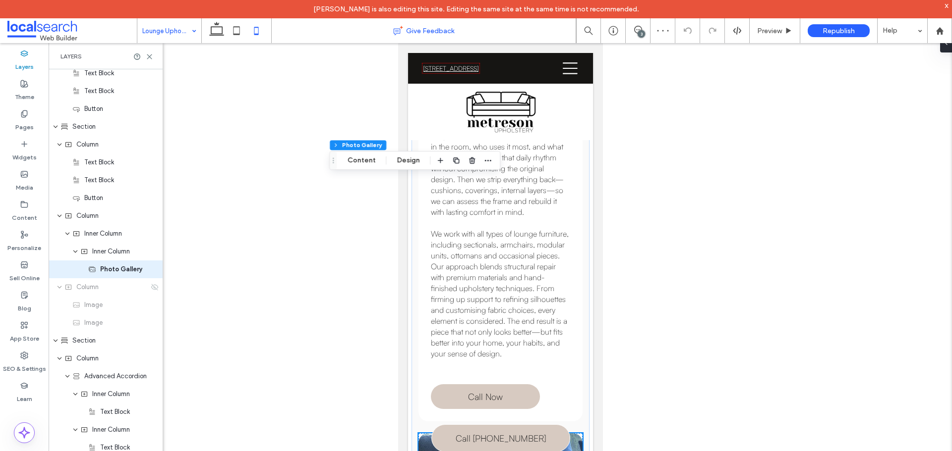
scroll to position [1098, 0]
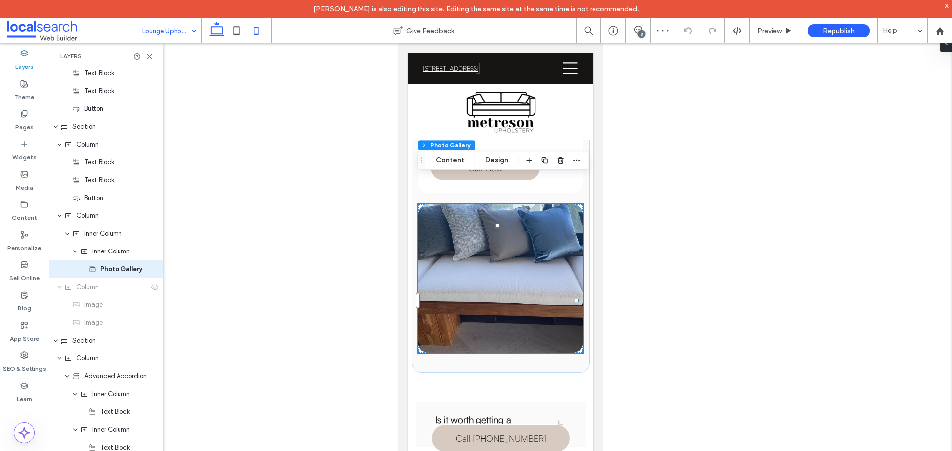
click at [213, 28] on icon at bounding box center [217, 31] width 20 height 20
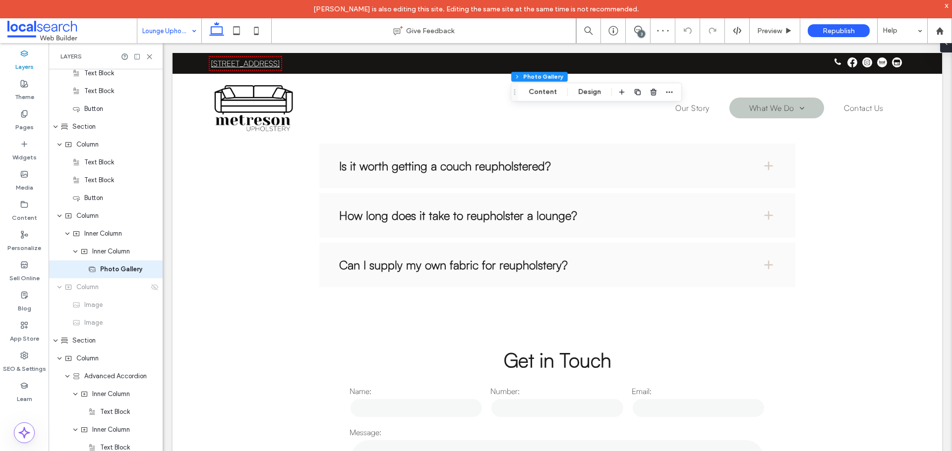
scroll to position [661, 0]
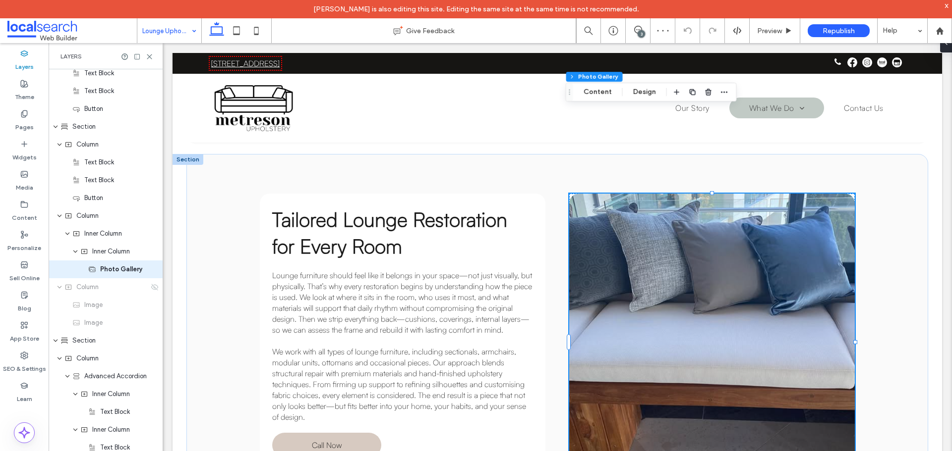
drag, startPoint x: 637, startPoint y: 33, endPoint x: 697, endPoint y: 41, distance: 60.0
click at [637, 33] on div "3" at bounding box center [640, 33] width 7 height 7
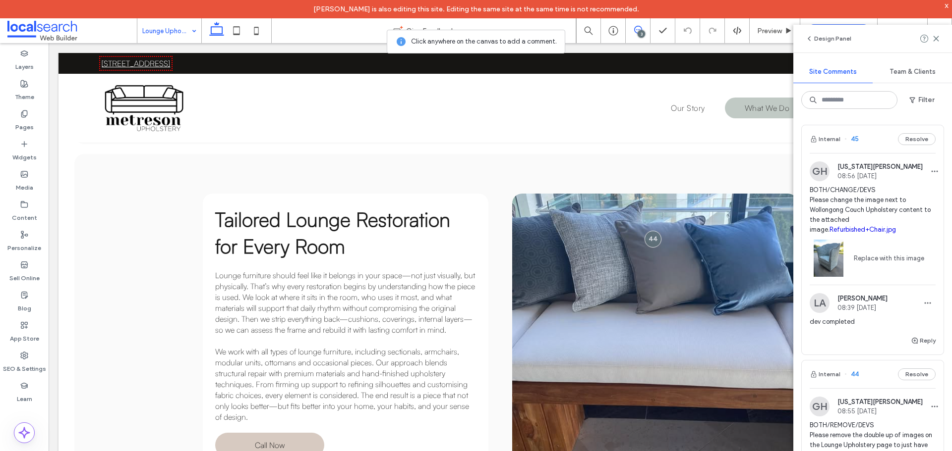
click at [851, 195] on span "BOTH/CHANGE/DEVS Please change the image next to Wollongong Couch Upholstery co…" at bounding box center [872, 210] width 126 height 50
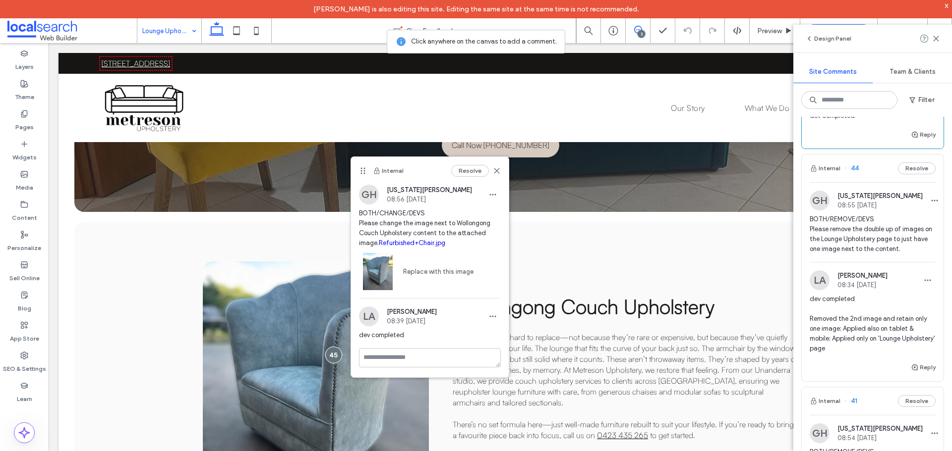
scroll to position [200, 0]
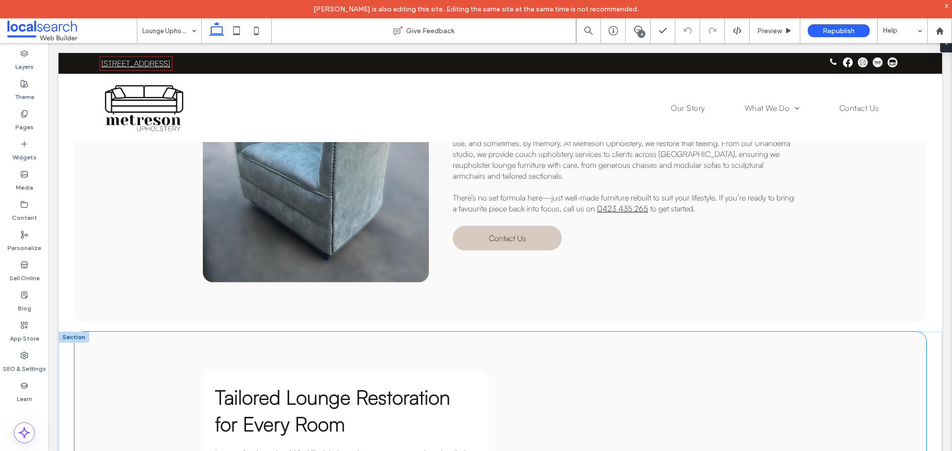
scroll to position [496, 0]
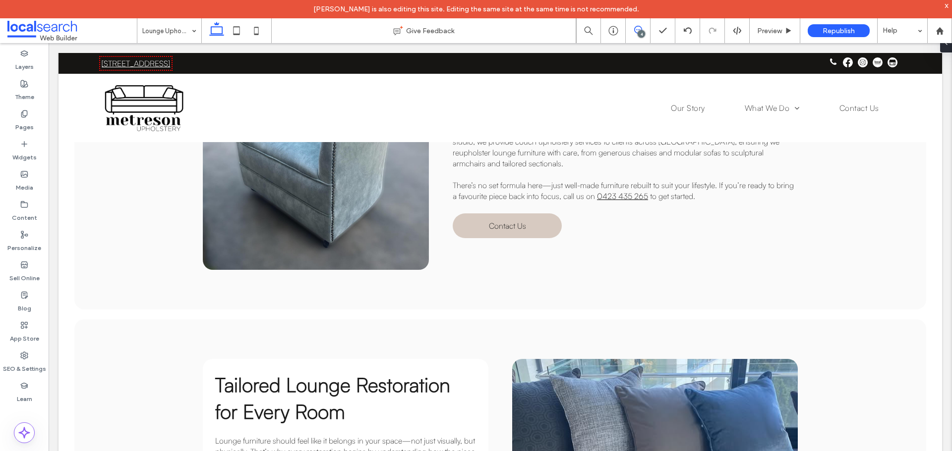
click at [639, 30] on use at bounding box center [638, 30] width 8 height 8
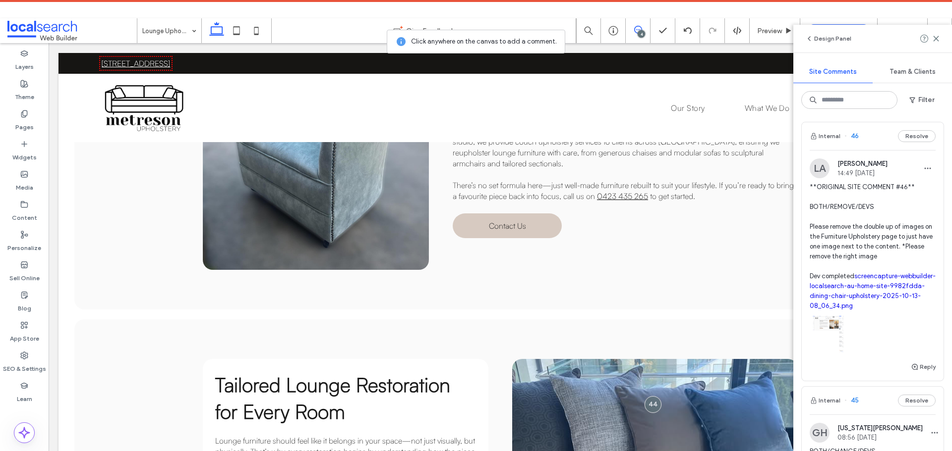
scroll to position [0, 0]
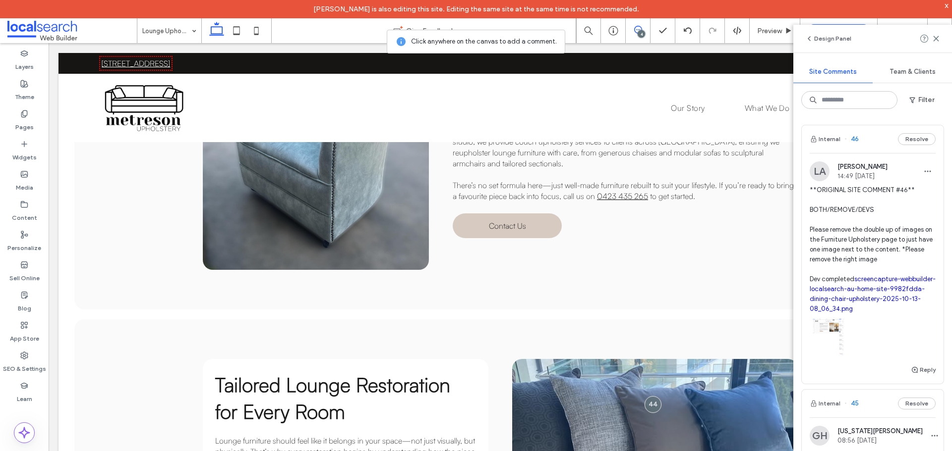
click at [873, 226] on span "**ORIGINAL SITE COMMENT #46** BOTH/REMOVE/DEVS Please remove the double up of i…" at bounding box center [872, 249] width 126 height 129
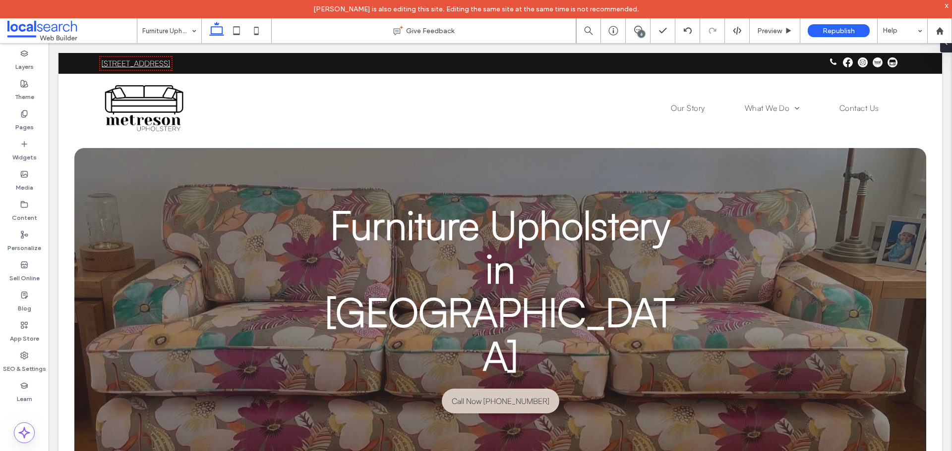
click at [640, 32] on div "6" at bounding box center [640, 33] width 7 height 7
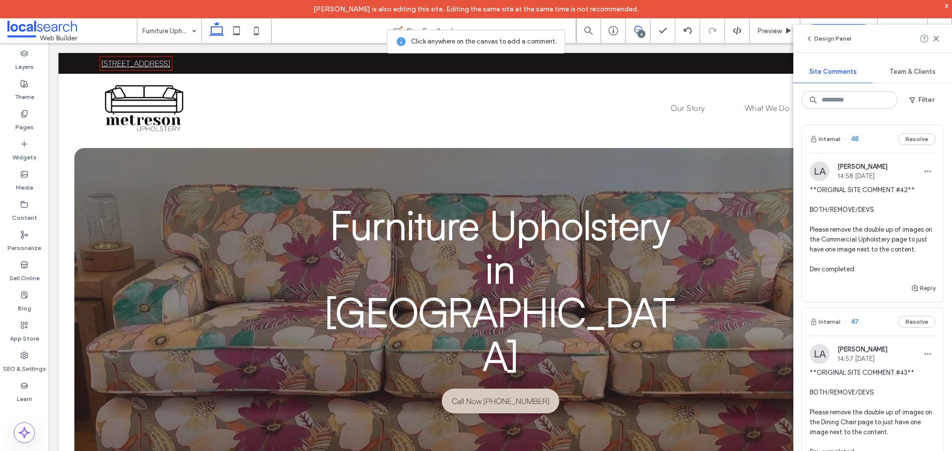
click at [859, 239] on span "**ORIGINAL SITE COMMENT #42** BOTH/REMOVE/DEVS Please remove the double up of i…" at bounding box center [872, 229] width 126 height 89
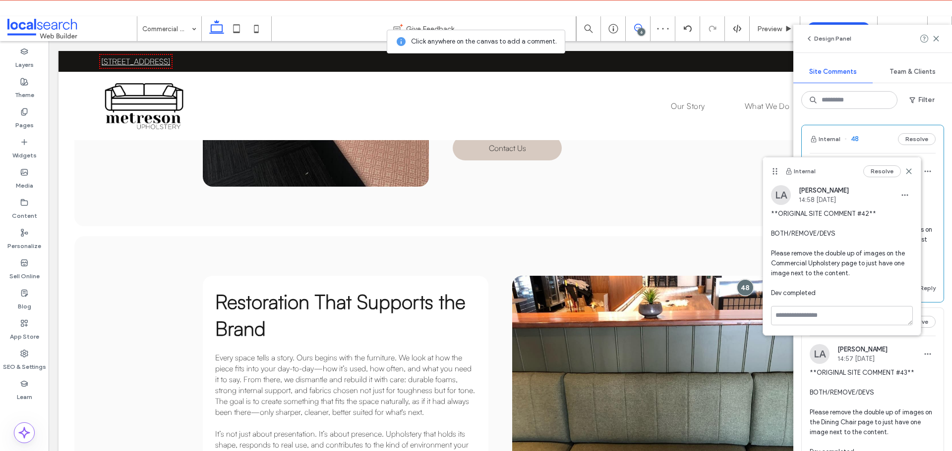
click at [925, 206] on span "**ORIGINAL SITE COMMENT #42** BOTH/REMOVE/DEVS Please remove the double up of i…" at bounding box center [872, 229] width 126 height 89
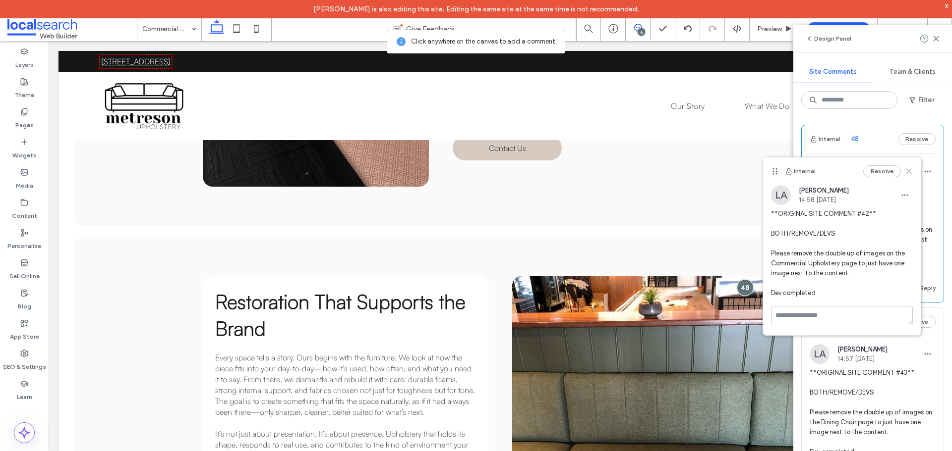
click at [909, 173] on icon at bounding box center [908, 172] width 8 height 8
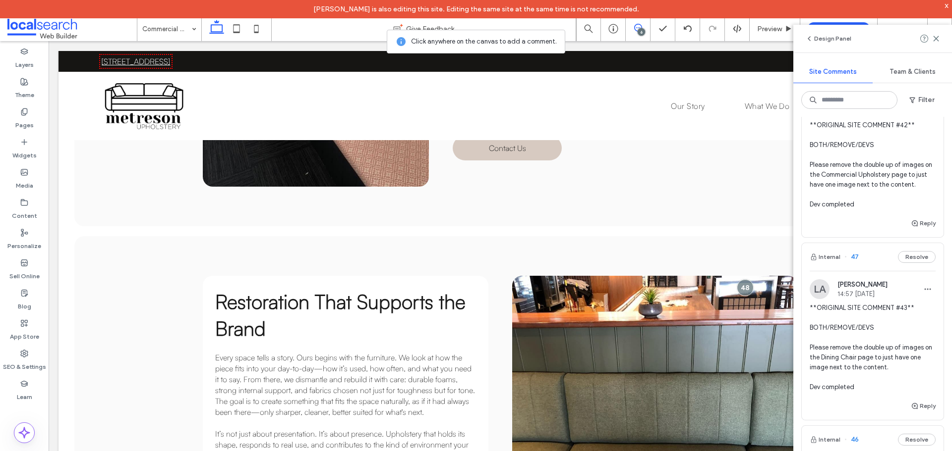
scroll to position [99, 0]
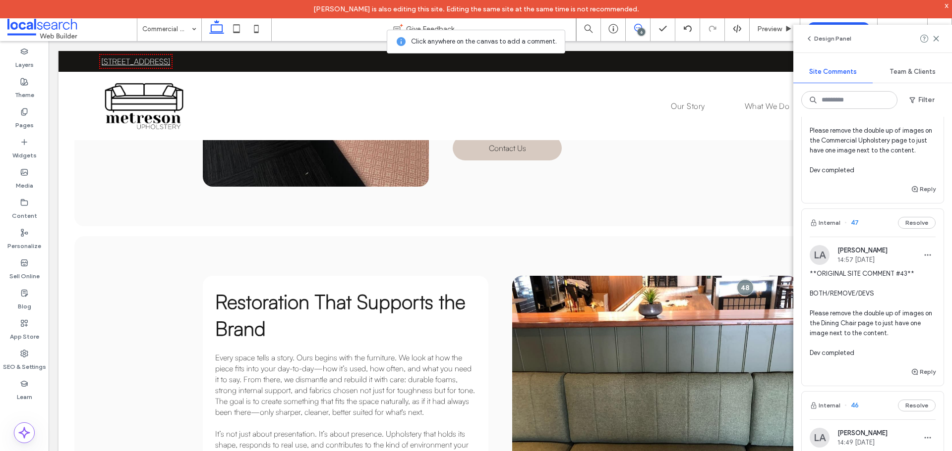
click at [861, 311] on span "**ORIGINAL SITE COMMENT #43** BOTH/REMOVE/DEVS Please remove the double up of i…" at bounding box center [872, 313] width 126 height 89
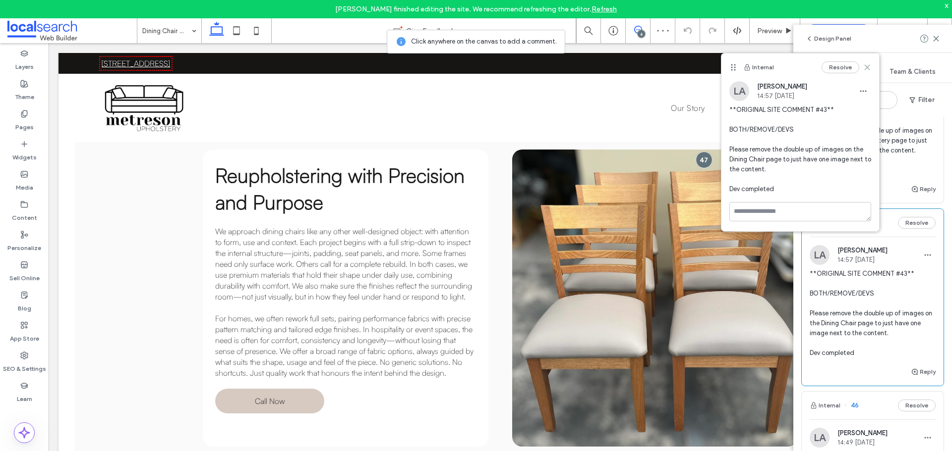
click at [869, 67] on icon at bounding box center [867, 67] width 8 height 8
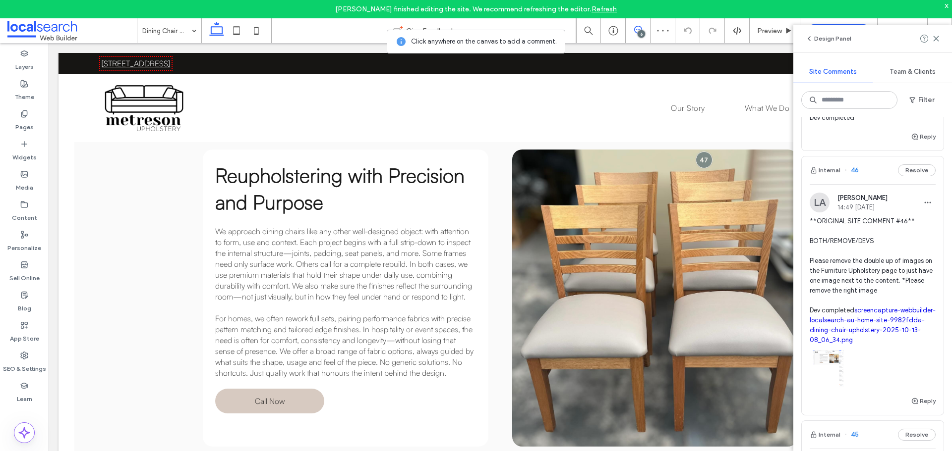
scroll to position [347, 0]
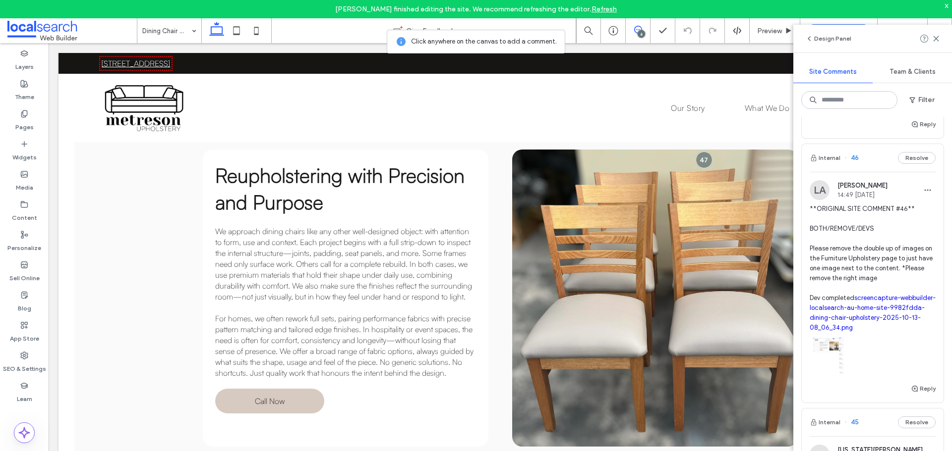
click at [860, 265] on span "**ORIGINAL SITE COMMENT #46** BOTH/REMOVE/DEVS Please remove the double up of i…" at bounding box center [872, 268] width 126 height 129
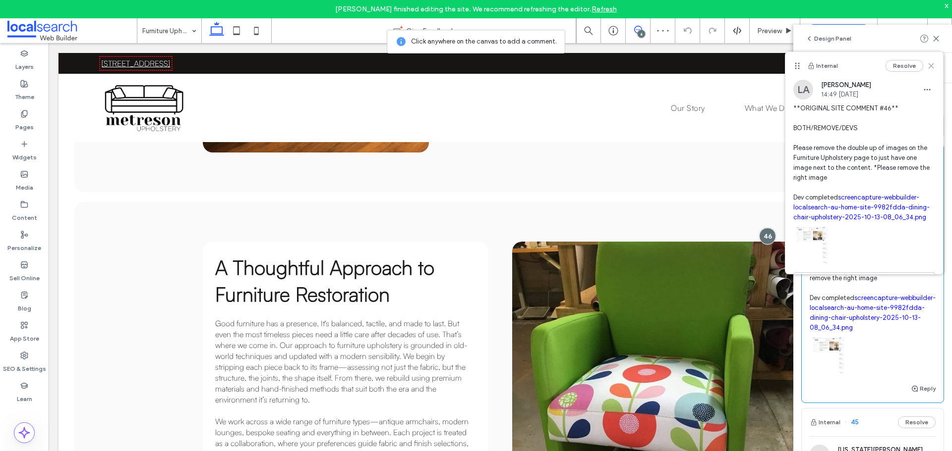
click at [927, 65] on icon at bounding box center [931, 66] width 8 height 8
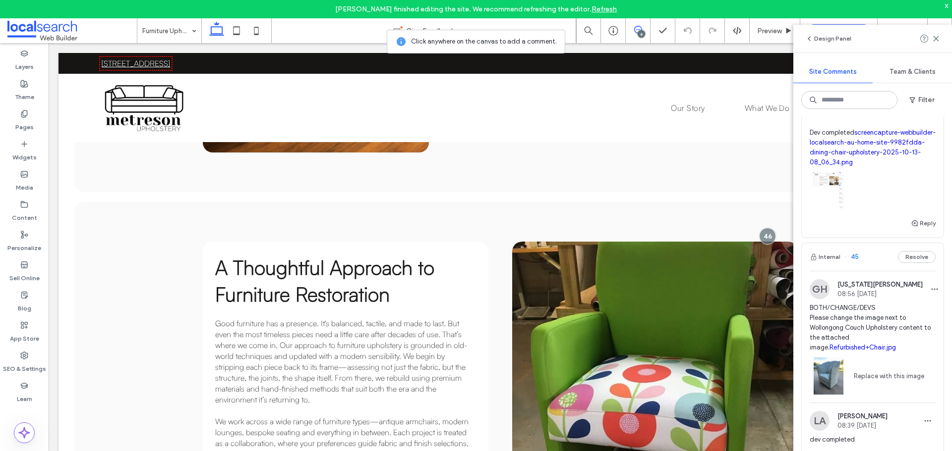
scroll to position [545, 0]
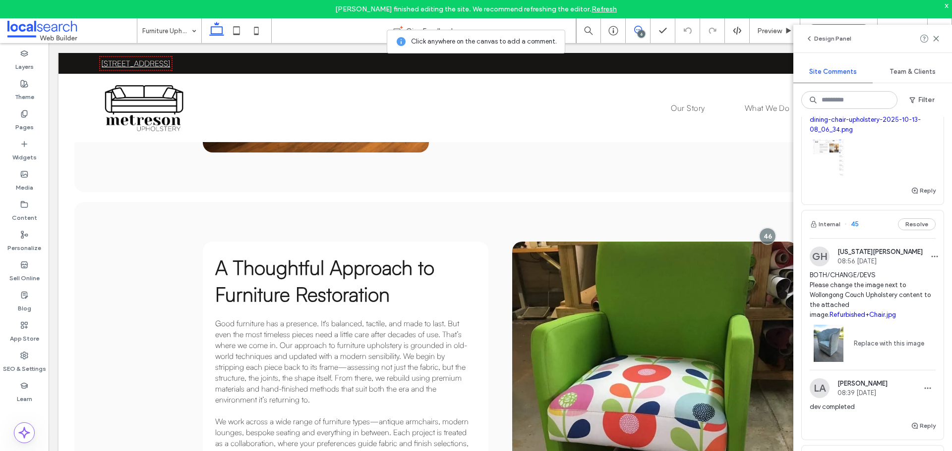
click at [852, 303] on span "BOTH/CHANGE/DEVS Please change the image next to Wollongong Couch Upholstery co…" at bounding box center [872, 296] width 126 height 50
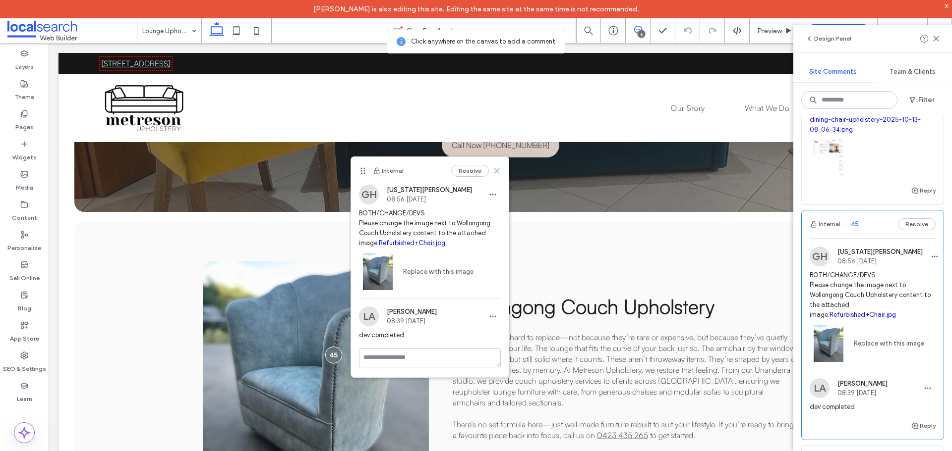
click at [493, 170] on icon at bounding box center [497, 171] width 8 height 8
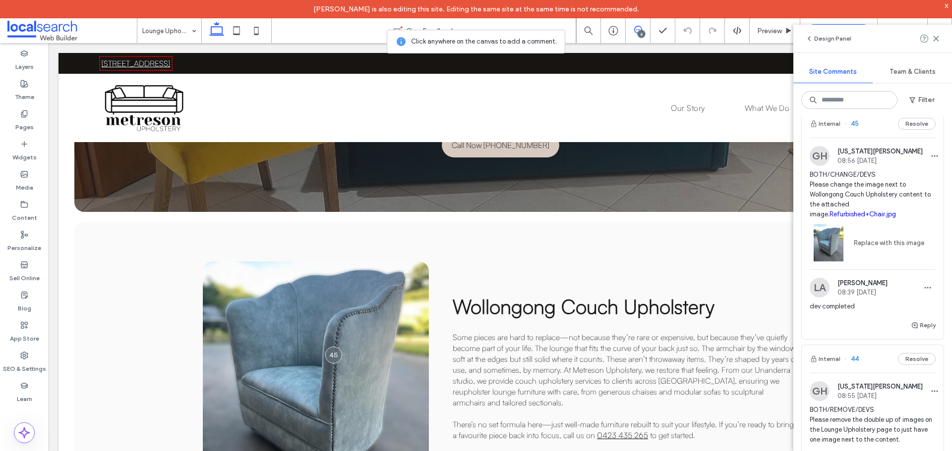
scroll to position [793, 0]
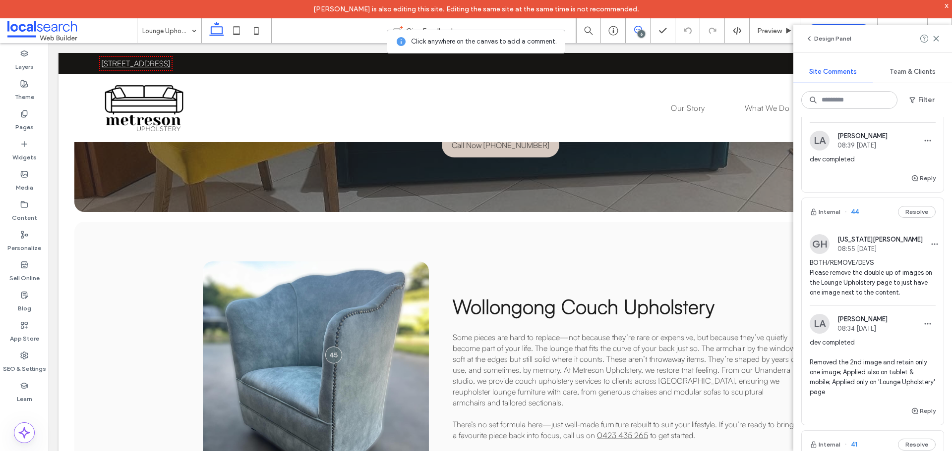
click at [868, 285] on span "BOTH/REMOVE/DEVS Please remove the double up of images on the Lounge Upholstery…" at bounding box center [872, 278] width 126 height 40
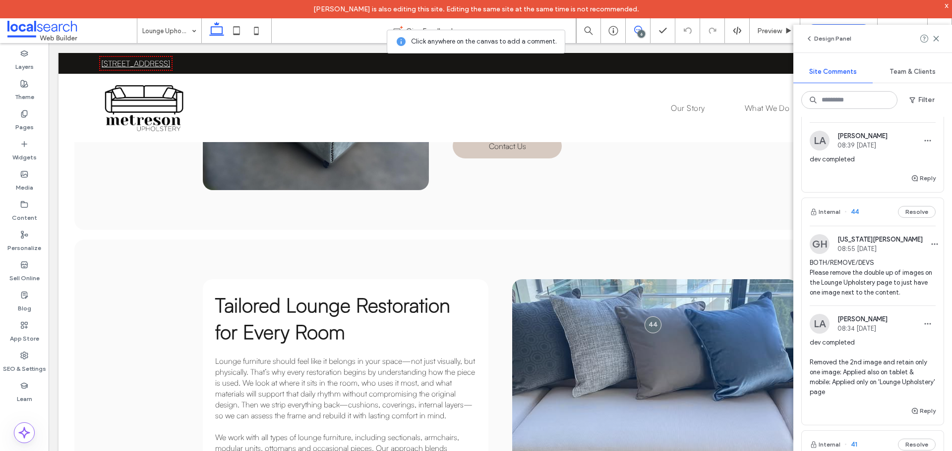
scroll to position [618, 0]
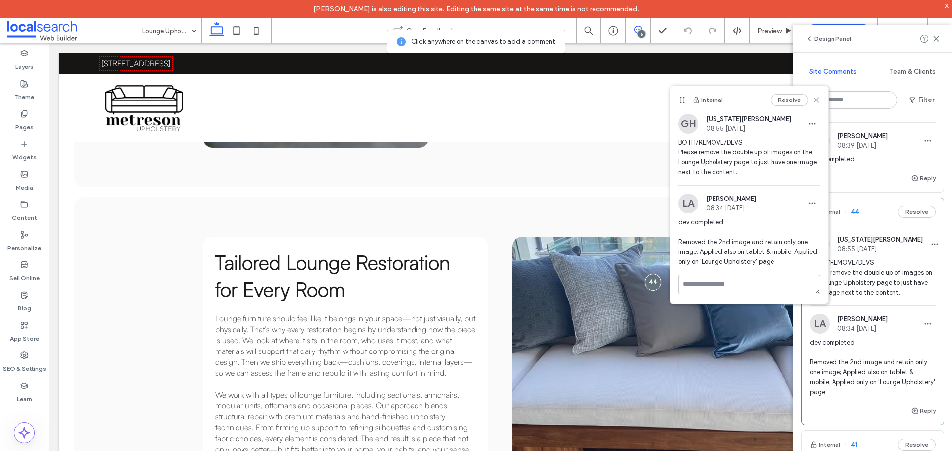
click at [819, 97] on icon at bounding box center [816, 100] width 8 height 8
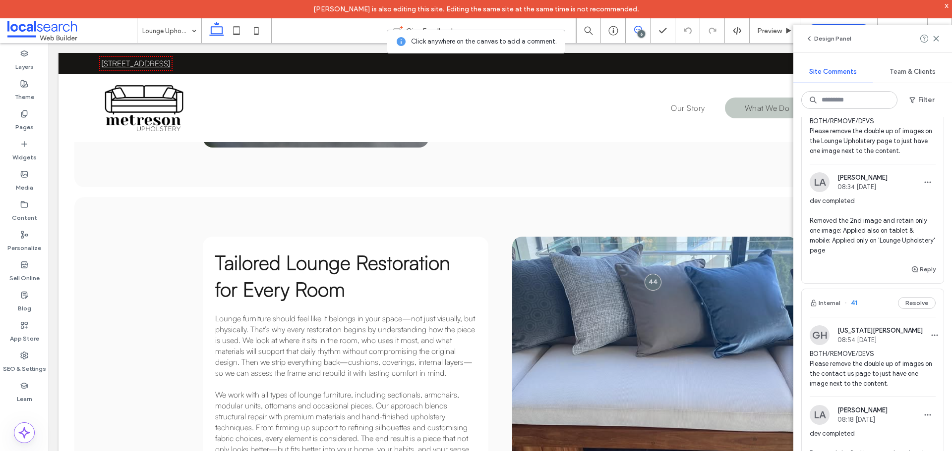
scroll to position [1041, 0]
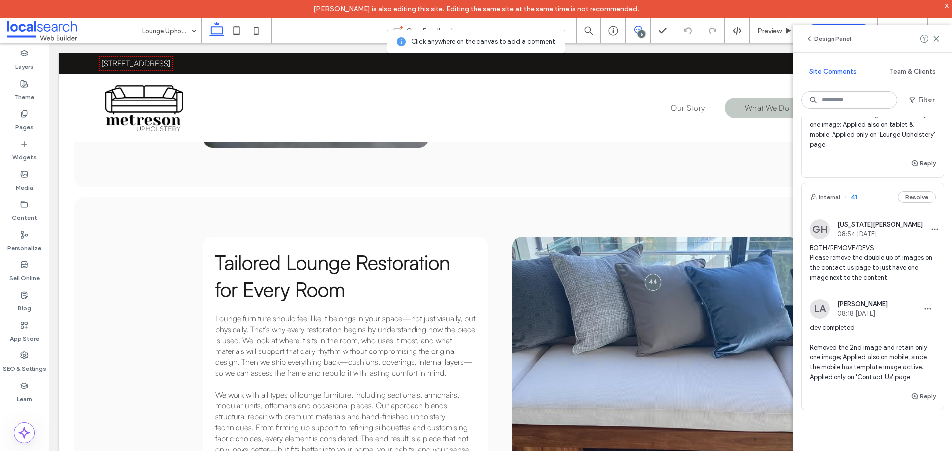
click at [844, 275] on span "BOTH/REMOVE/DEVS Please remove the double up of images on the contact us page t…" at bounding box center [872, 263] width 126 height 40
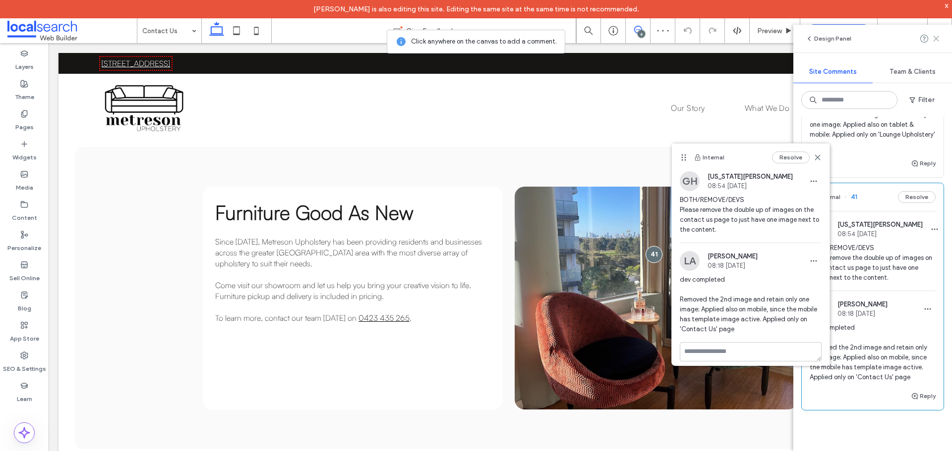
click at [936, 41] on icon at bounding box center [936, 39] width 8 height 8
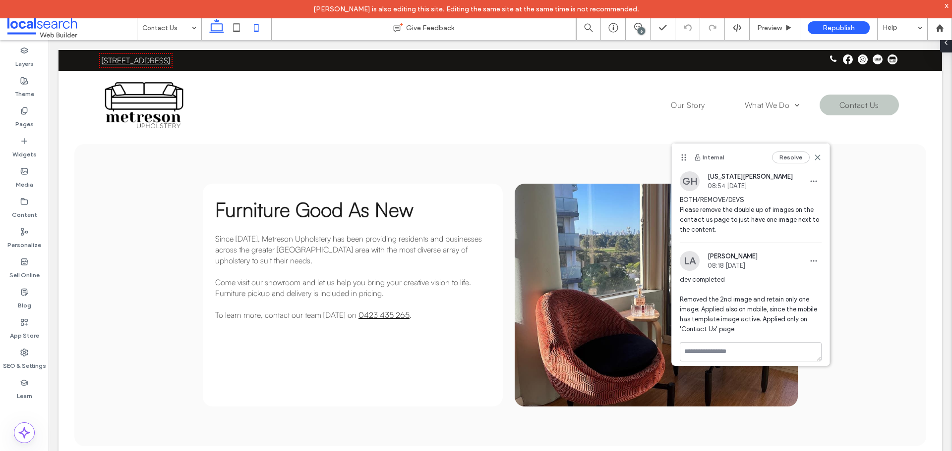
click at [253, 30] on icon at bounding box center [256, 28] width 20 height 20
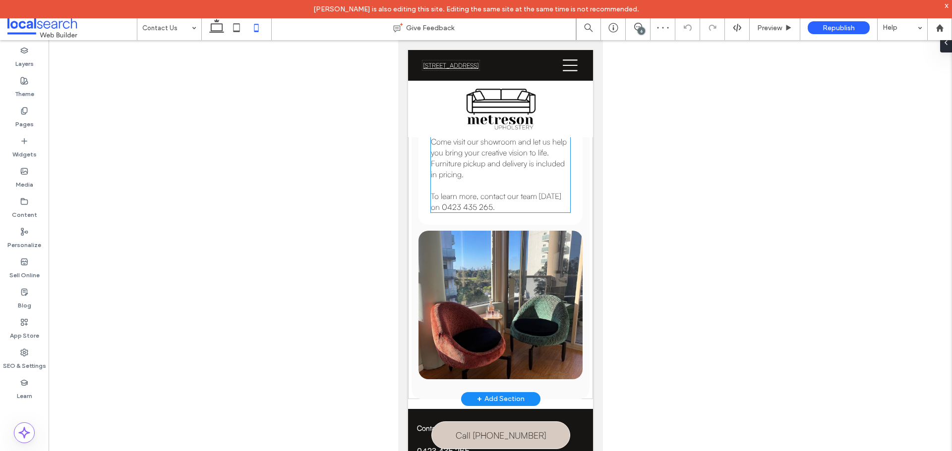
scroll to position [970, 0]
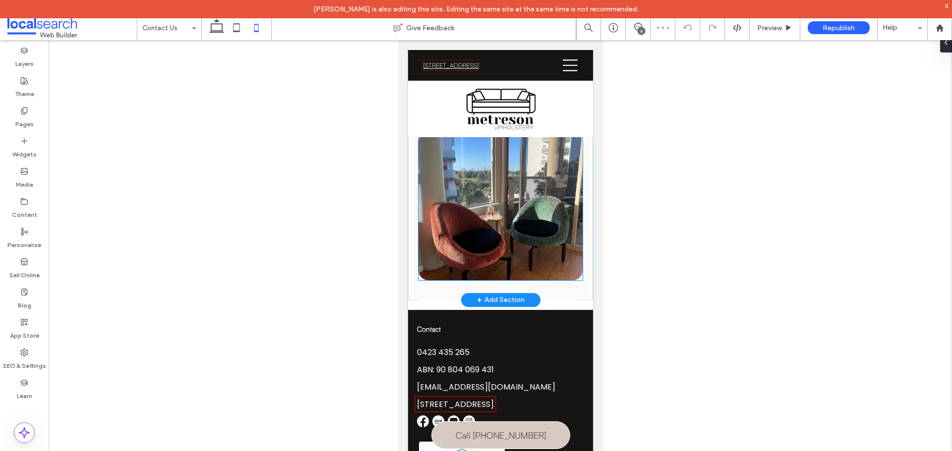
click at [496, 236] on link at bounding box center [500, 206] width 164 height 149
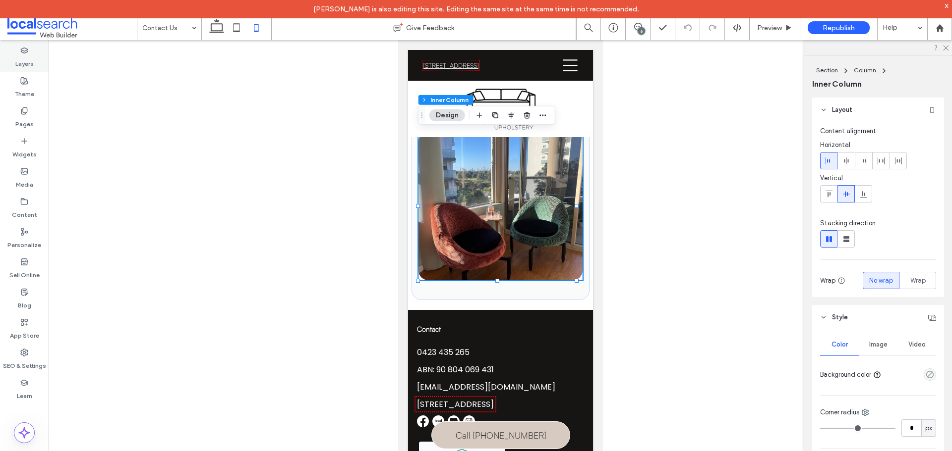
click at [32, 60] on label "Layers" at bounding box center [24, 62] width 18 height 14
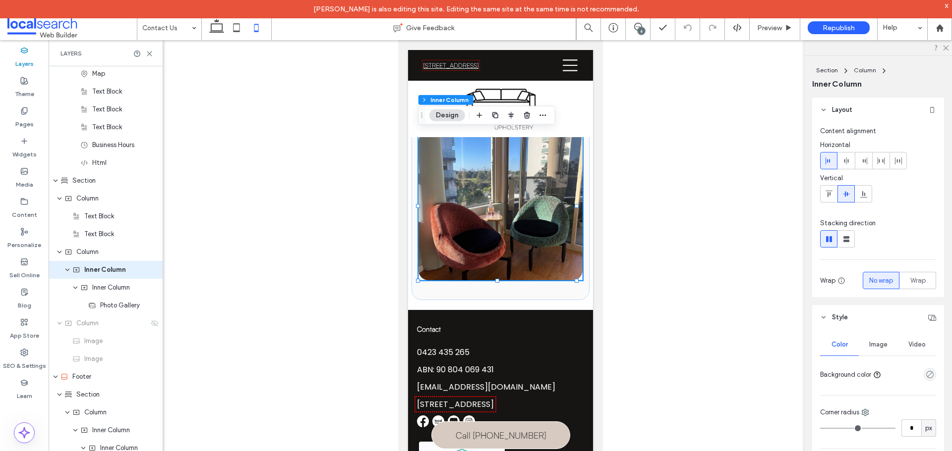
scroll to position [522, 0]
click at [121, 305] on span "Photo Gallery" at bounding box center [120, 302] width 40 height 10
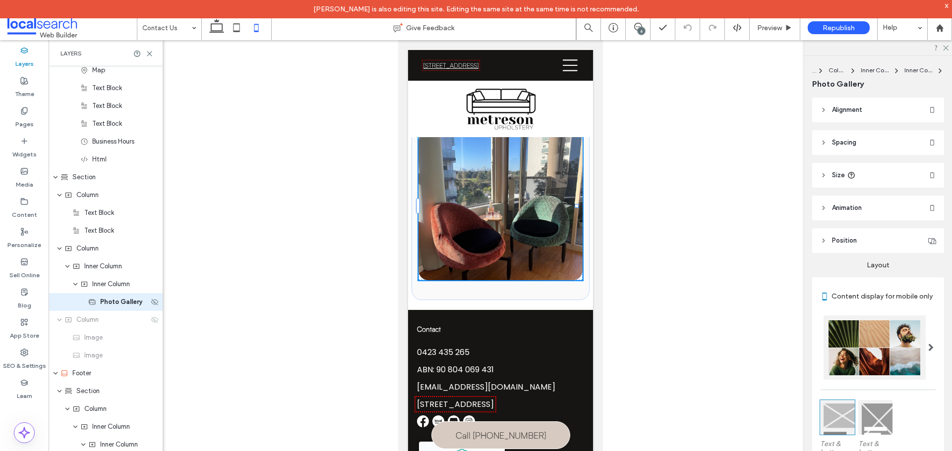
scroll to position [558, 0]
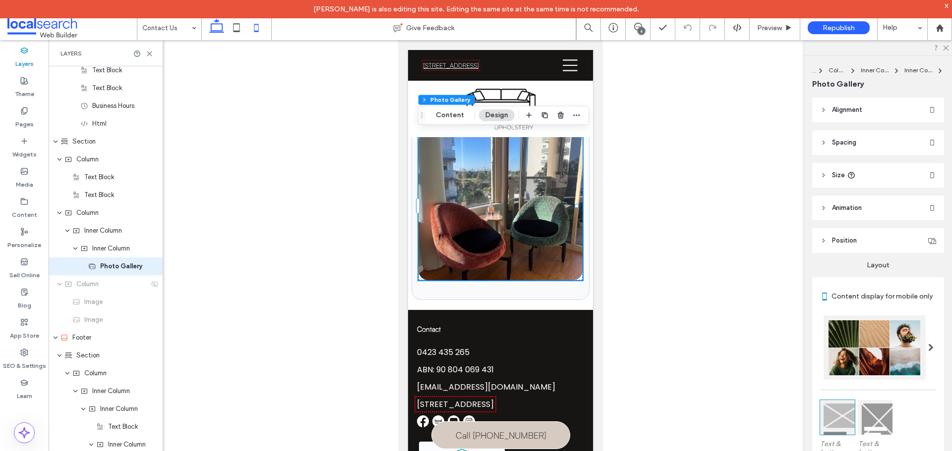
click at [219, 29] on icon at bounding box center [217, 28] width 20 height 20
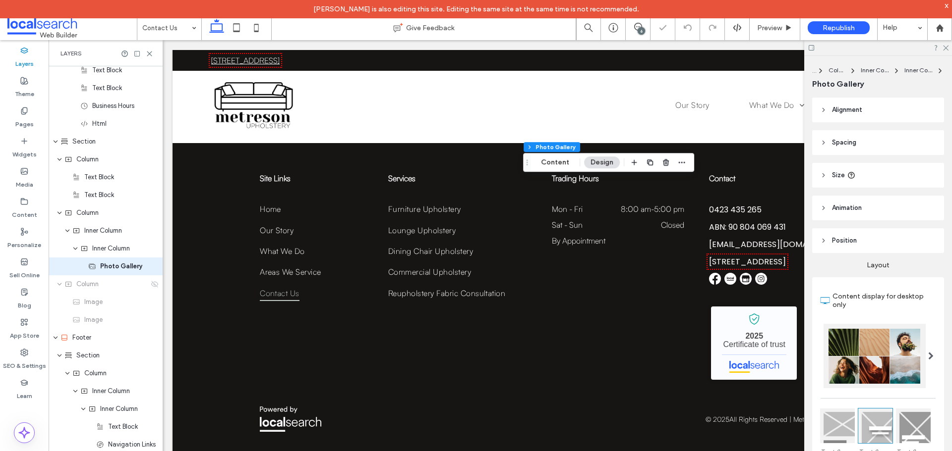
scroll to position [598, 0]
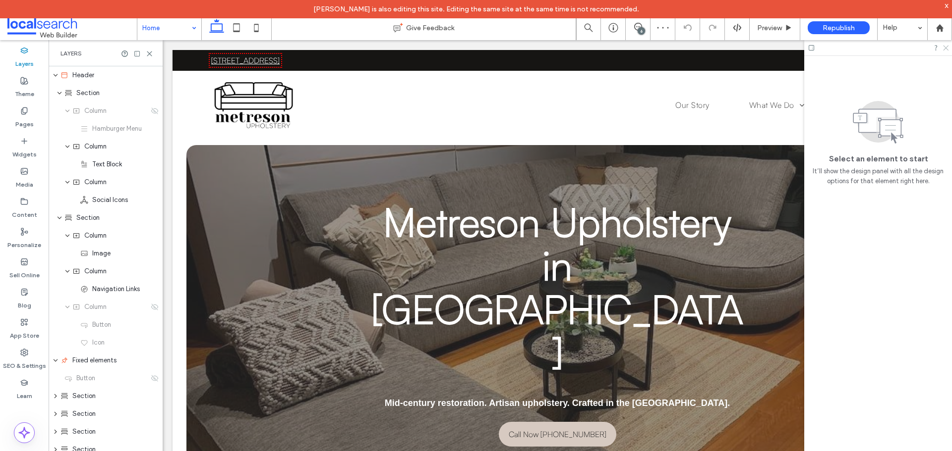
scroll to position [1090, 0]
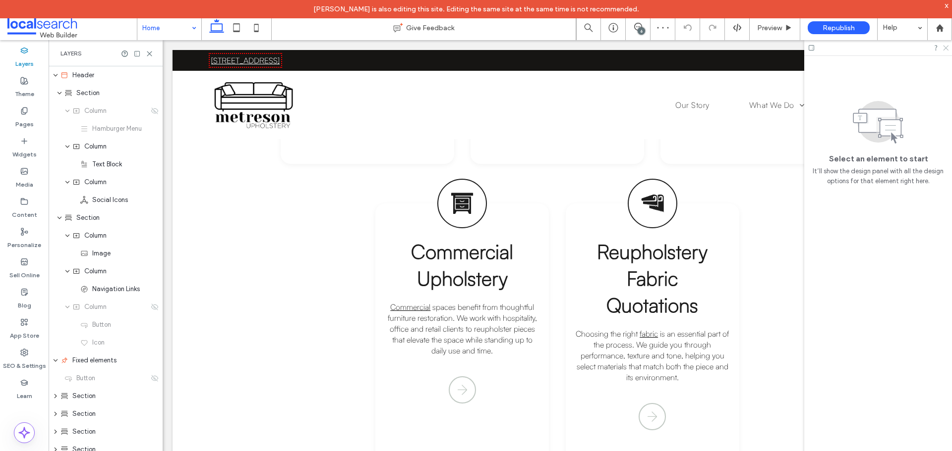
click at [944, 50] on use at bounding box center [945, 48] width 5 height 5
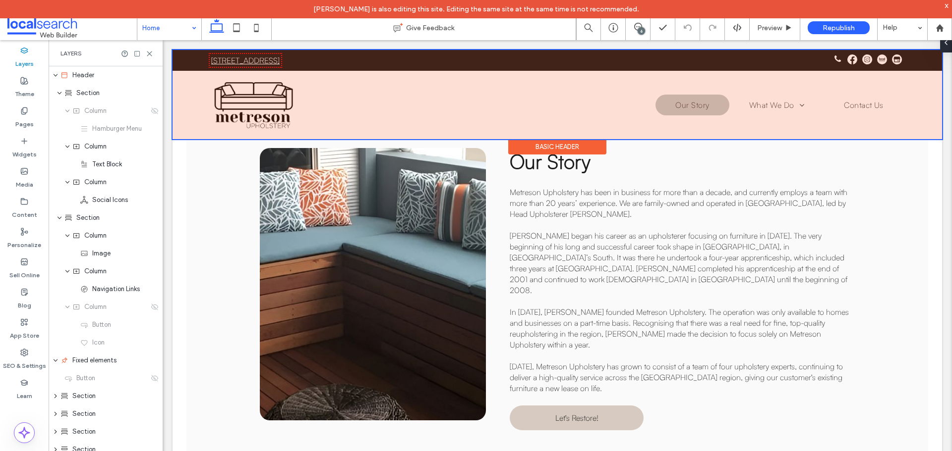
scroll to position [2081, 0]
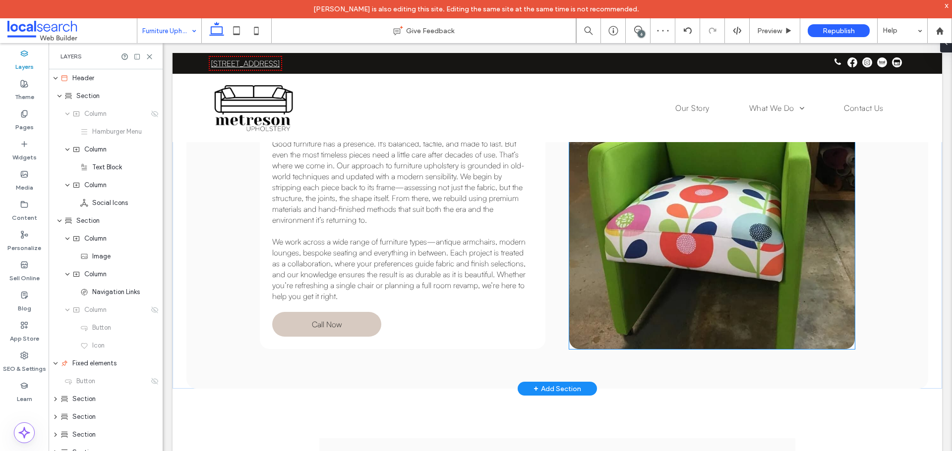
click at [677, 192] on link at bounding box center [711, 205] width 285 height 287
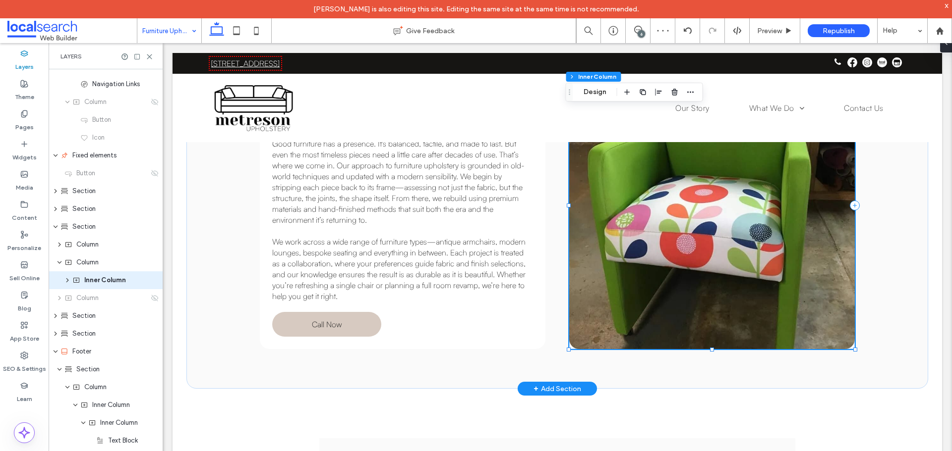
scroll to position [219, 0]
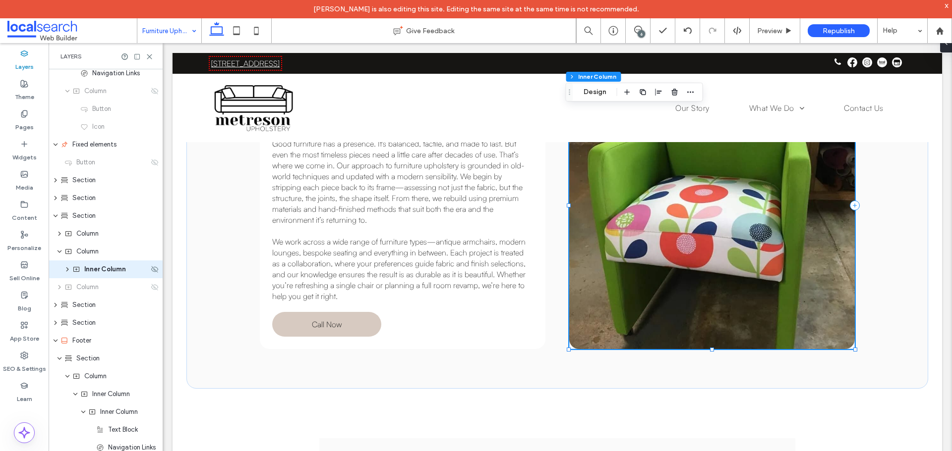
click at [66, 271] on use "expand Inner Column" at bounding box center [67, 270] width 2 height 4
click at [75, 287] on icon "expand Inner Column" at bounding box center [75, 287] width 8 height 6
click at [260, 30] on icon at bounding box center [256, 31] width 20 height 20
type input "*"
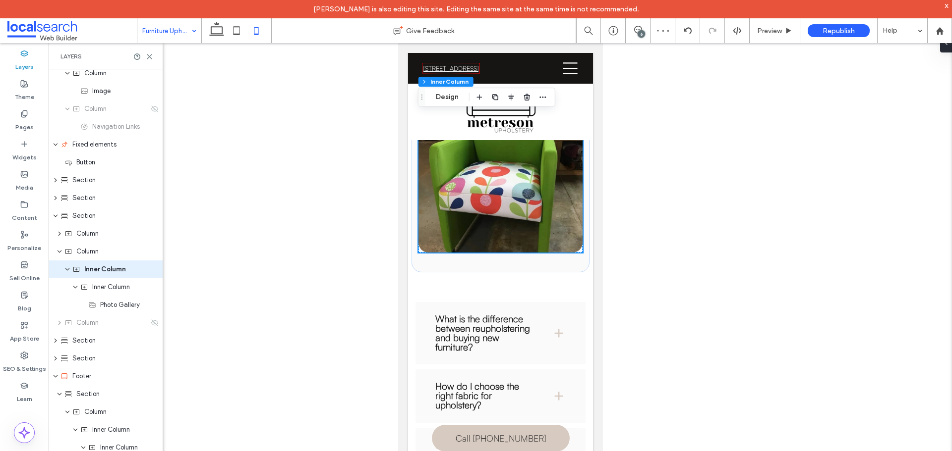
scroll to position [1279, 0]
click at [234, 31] on icon at bounding box center [236, 31] width 20 height 20
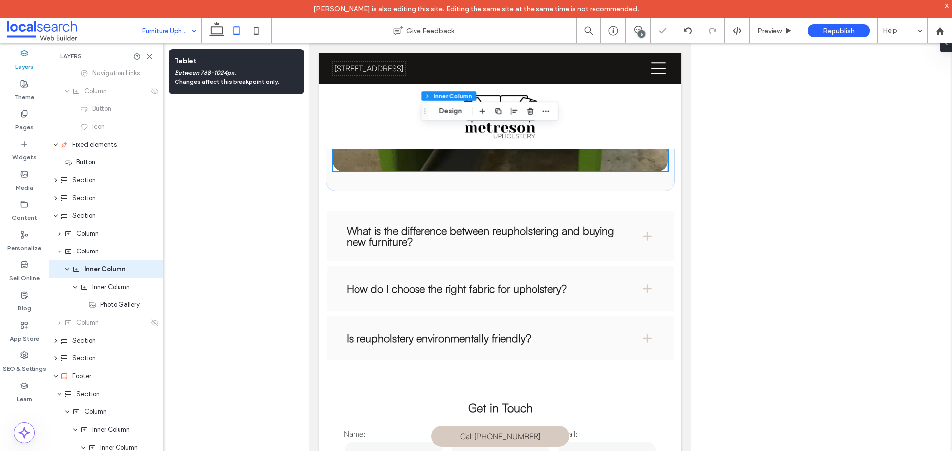
type input "*"
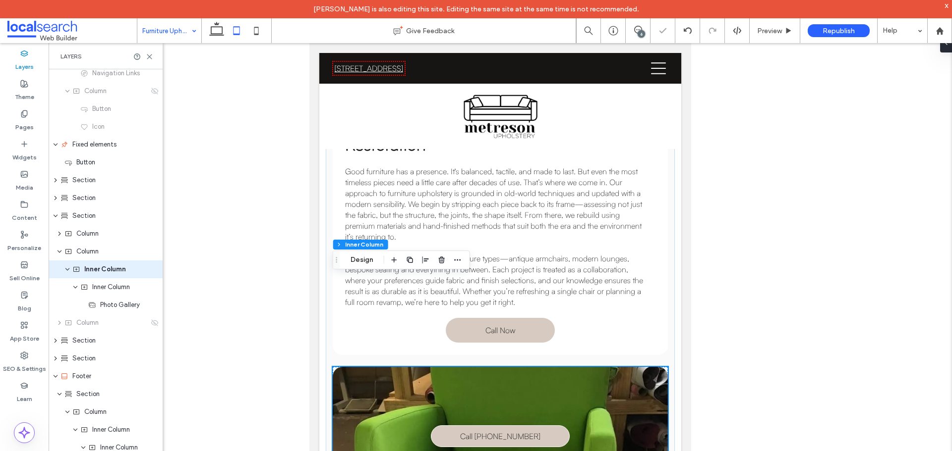
scroll to position [835, 0]
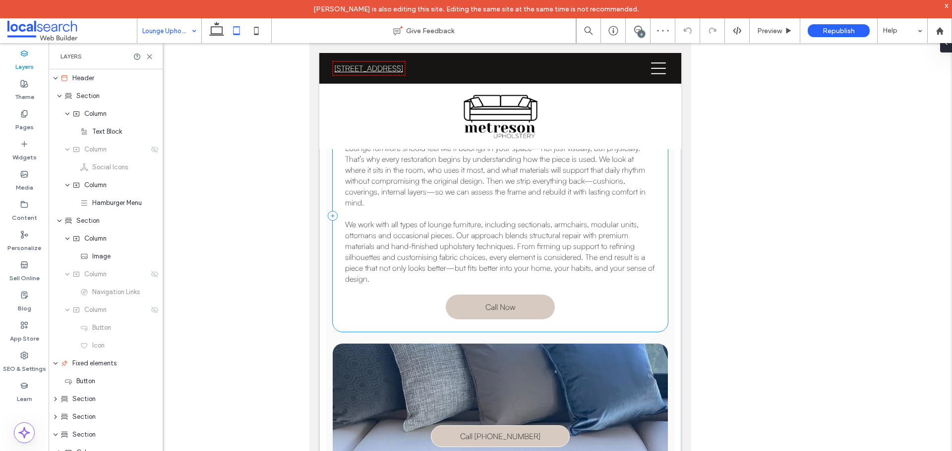
scroll to position [942, 0]
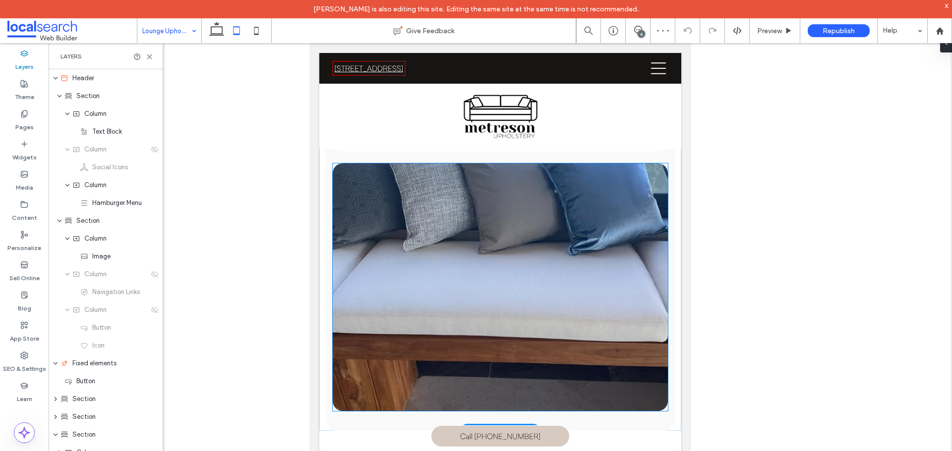
click at [472, 274] on link at bounding box center [500, 288] width 335 height 248
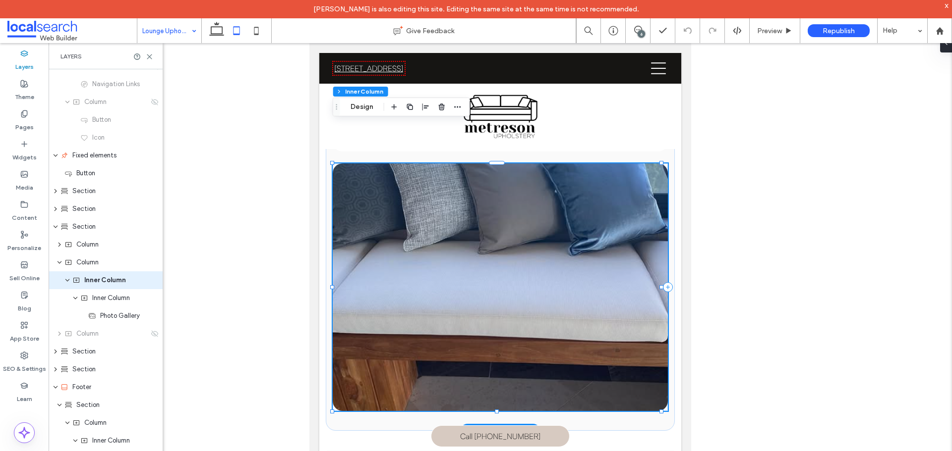
scroll to position [219, 0]
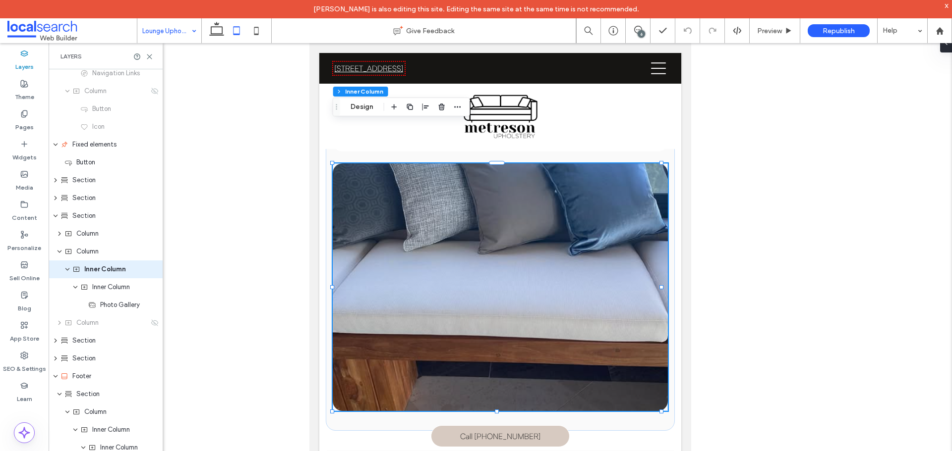
click at [174, 33] on input at bounding box center [166, 30] width 49 height 25
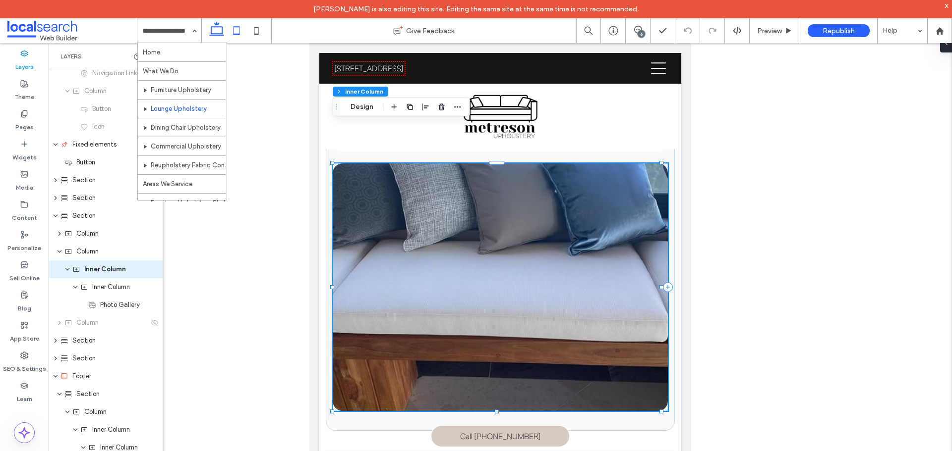
click at [216, 29] on icon at bounding box center [217, 31] width 20 height 20
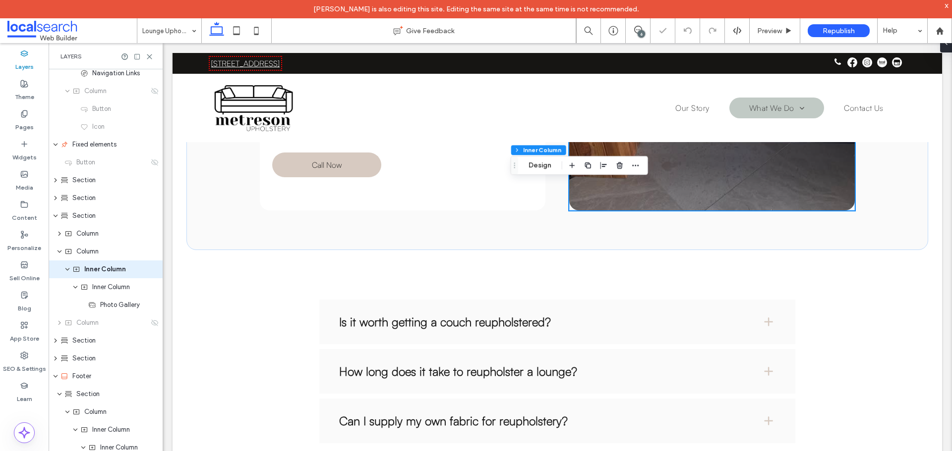
type input "*"
type input "***"
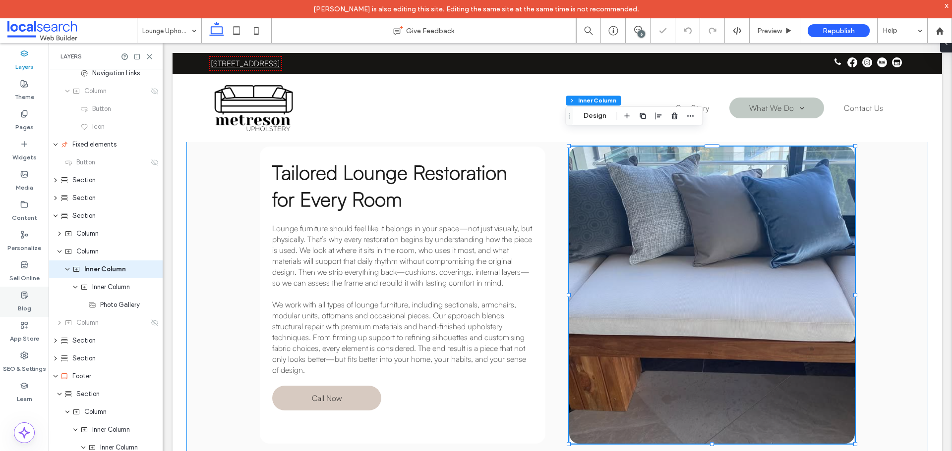
scroll to position [635, 0]
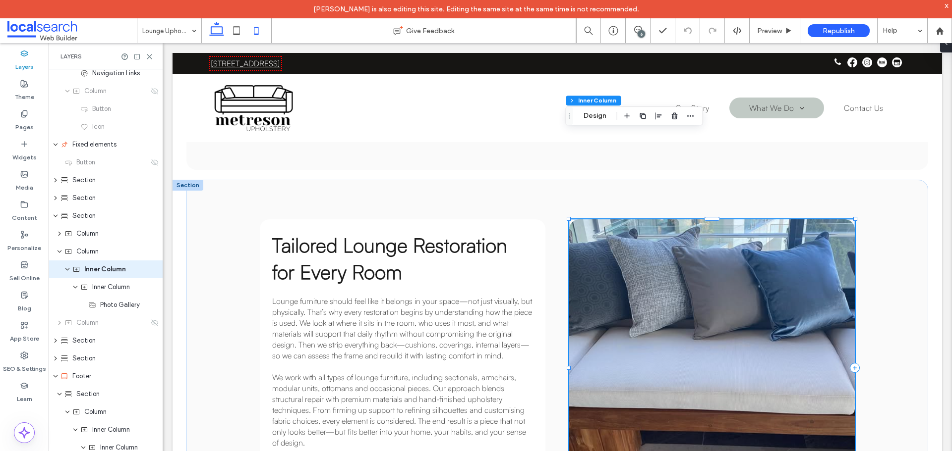
click at [262, 32] on icon at bounding box center [256, 31] width 20 height 20
type input "*"
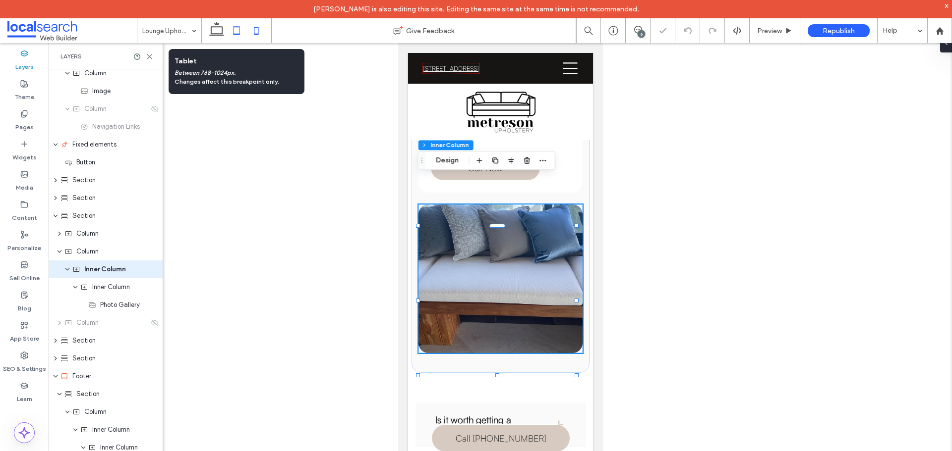
click at [236, 29] on icon at bounding box center [236, 31] width 20 height 20
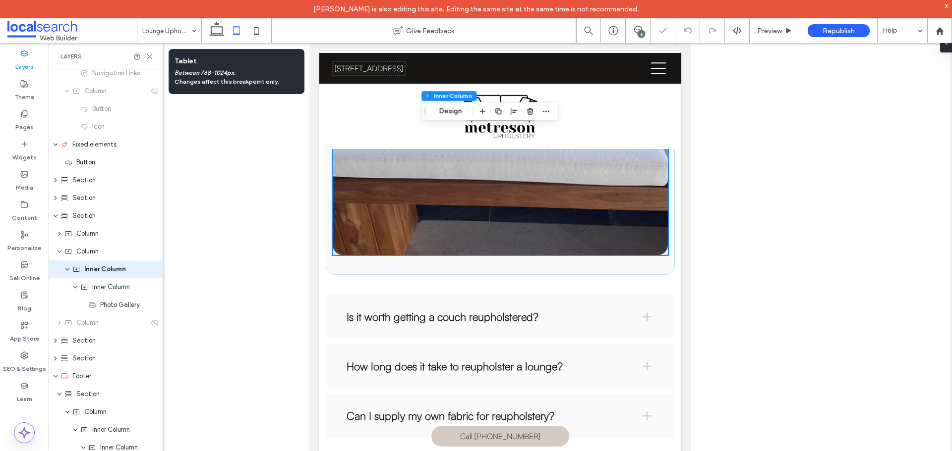
type input "*"
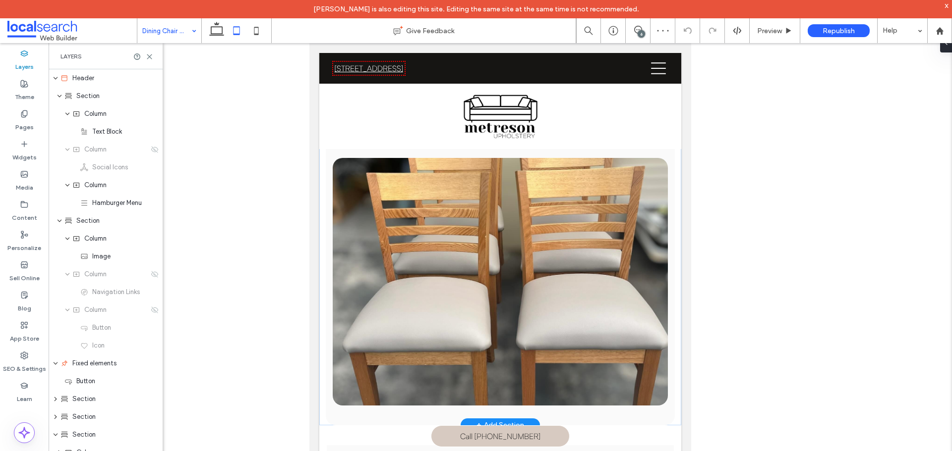
scroll to position [991, 0]
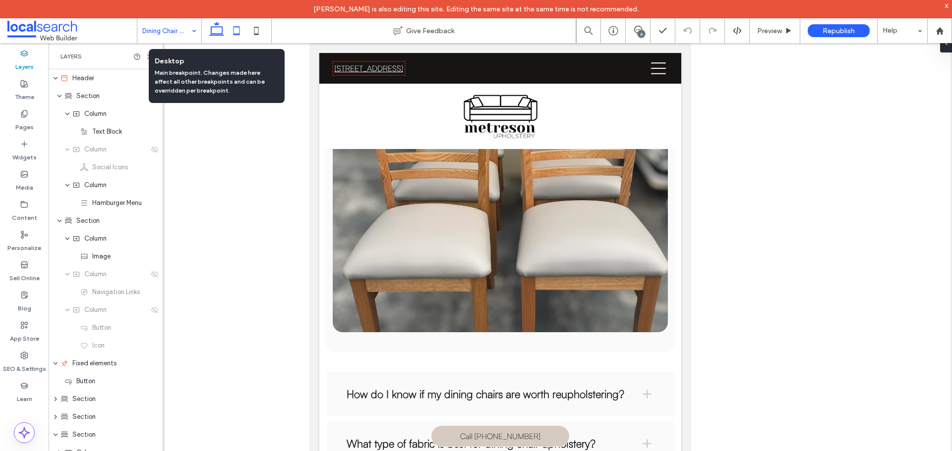
click at [218, 33] on icon at bounding box center [217, 31] width 20 height 20
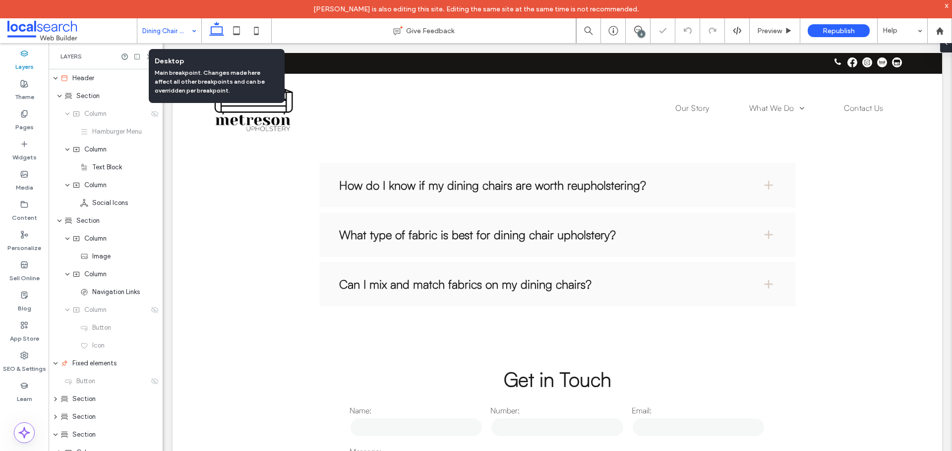
scroll to position [586, 0]
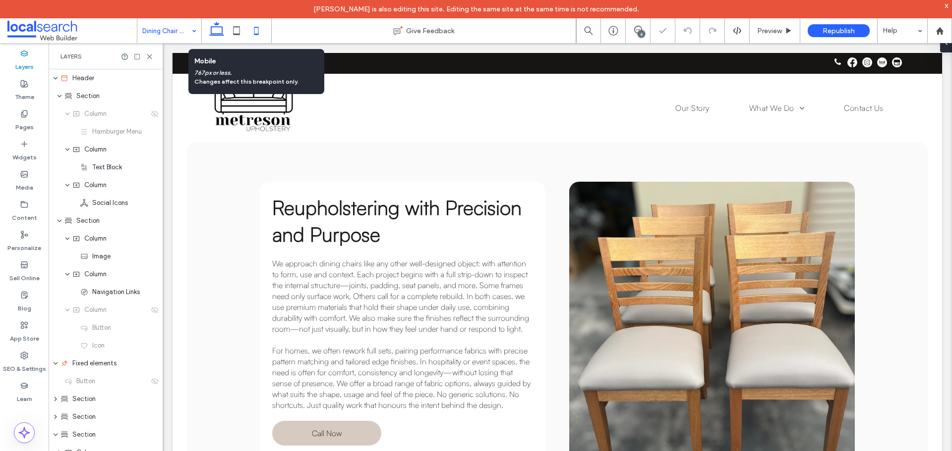
click at [253, 28] on icon at bounding box center [256, 31] width 20 height 20
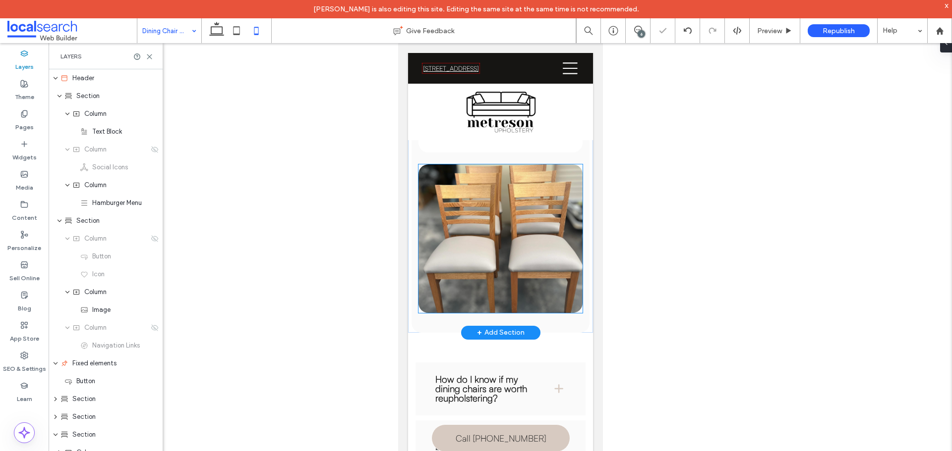
scroll to position [1268, 0]
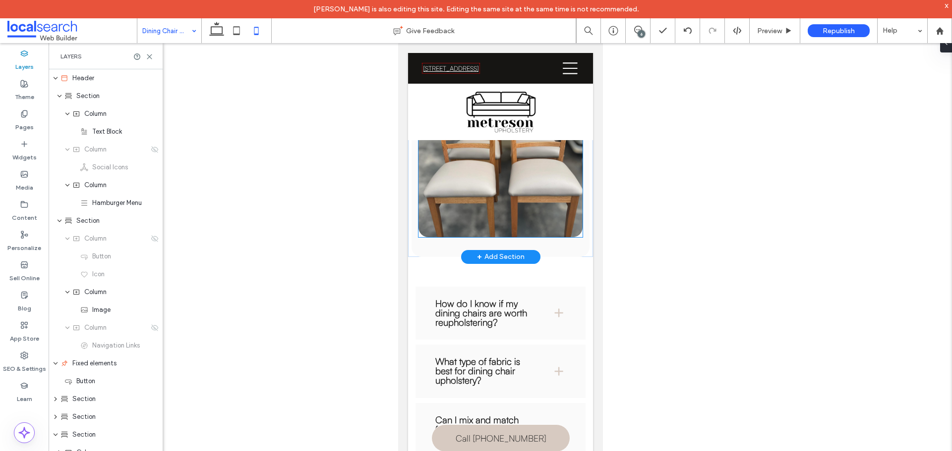
click at [487, 206] on img at bounding box center [500, 163] width 164 height 149
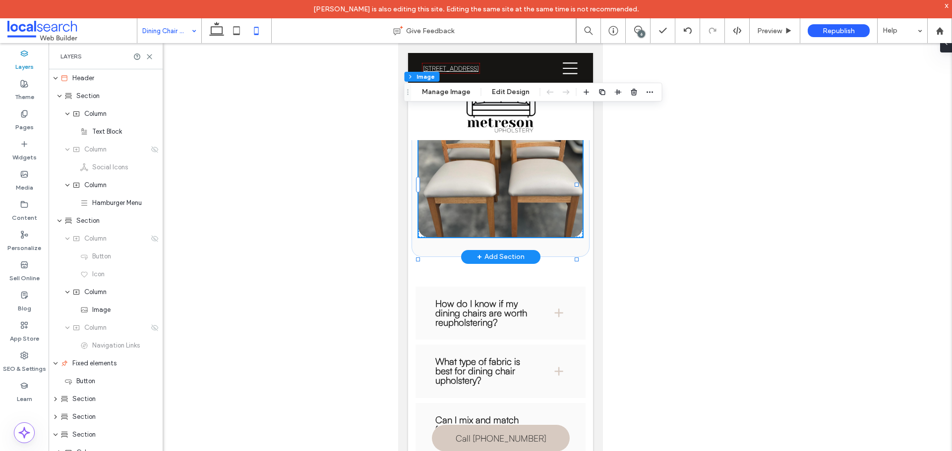
type input "**"
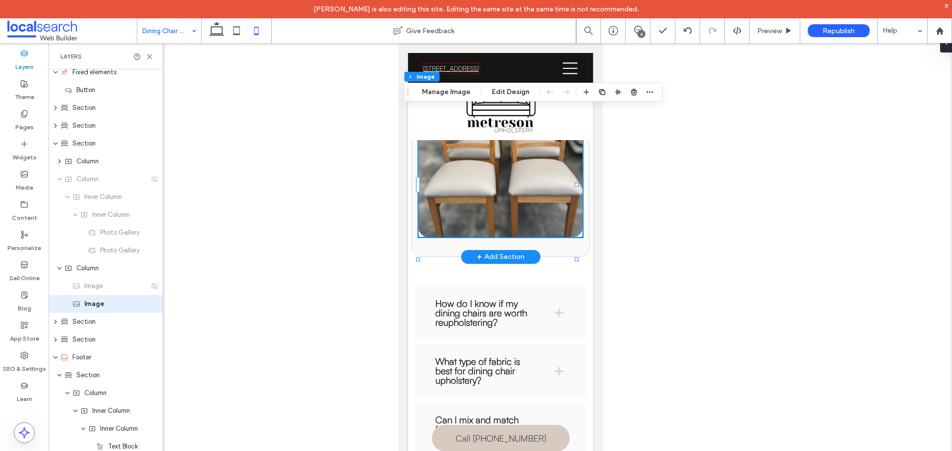
scroll to position [326, 0]
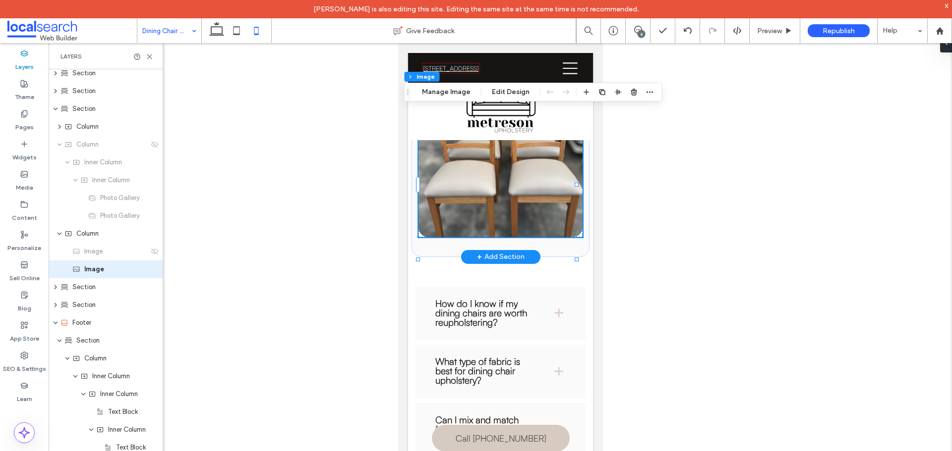
click at [487, 206] on img at bounding box center [500, 163] width 164 height 149
click at [481, 194] on img at bounding box center [500, 163] width 164 height 149
click at [237, 34] on use at bounding box center [236, 30] width 6 height 8
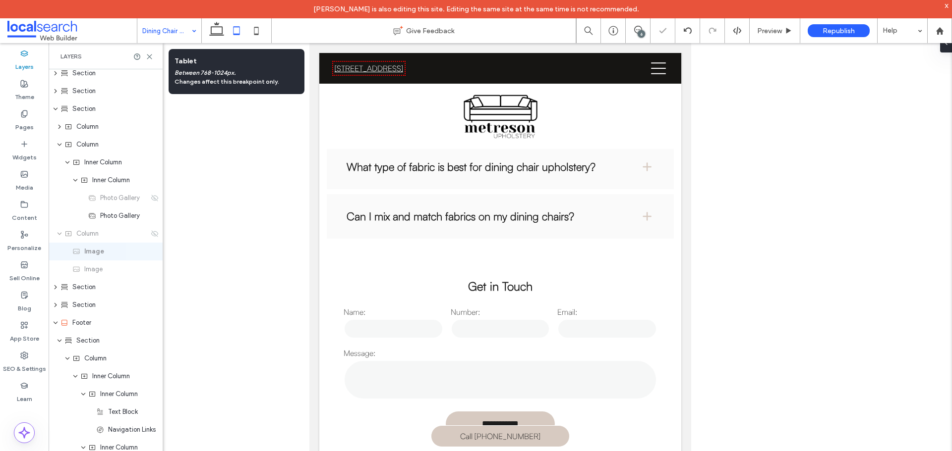
type input "***"
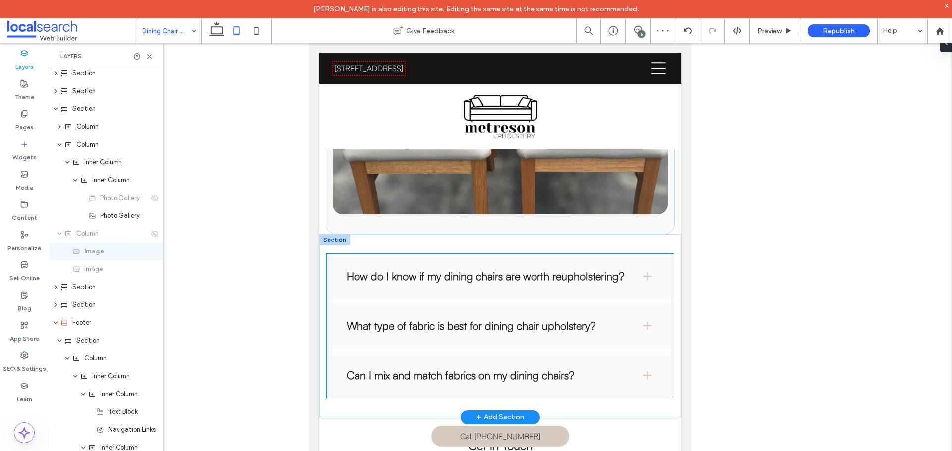
scroll to position [968, 0]
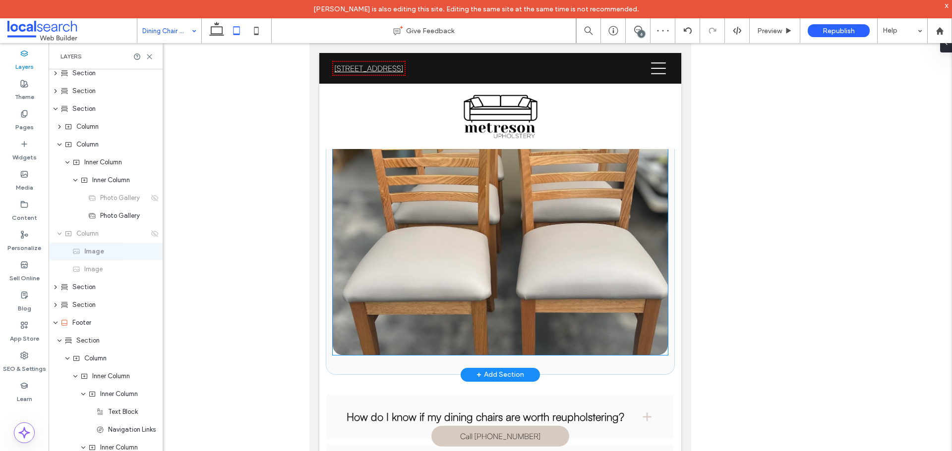
click at [477, 238] on link at bounding box center [500, 232] width 335 height 248
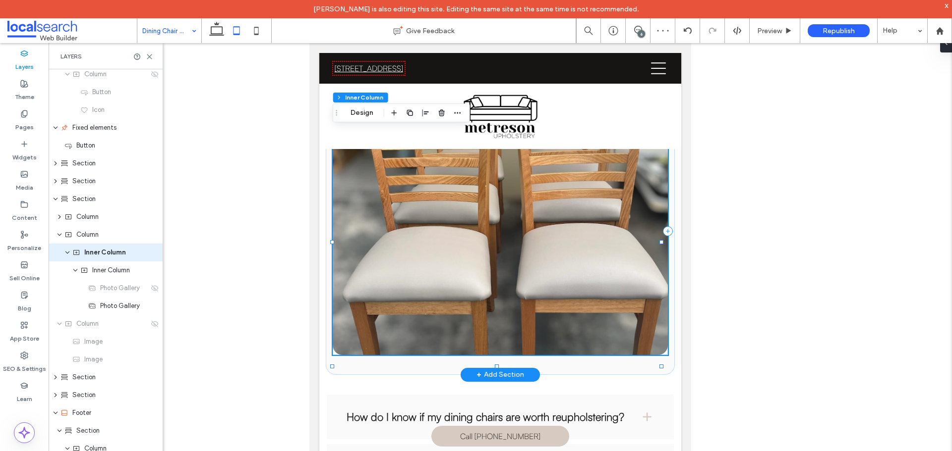
click at [477, 238] on link at bounding box center [500, 232] width 335 height 248
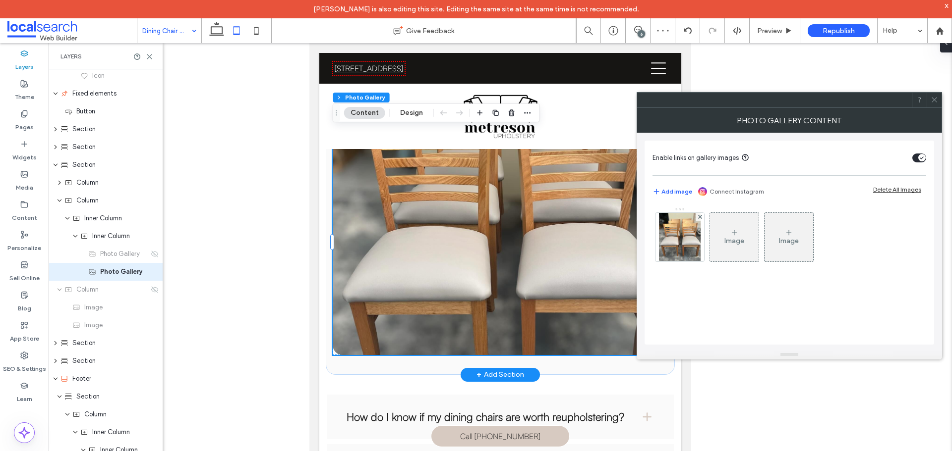
scroll to position [273, 0]
click at [932, 103] on icon at bounding box center [933, 99] width 7 height 7
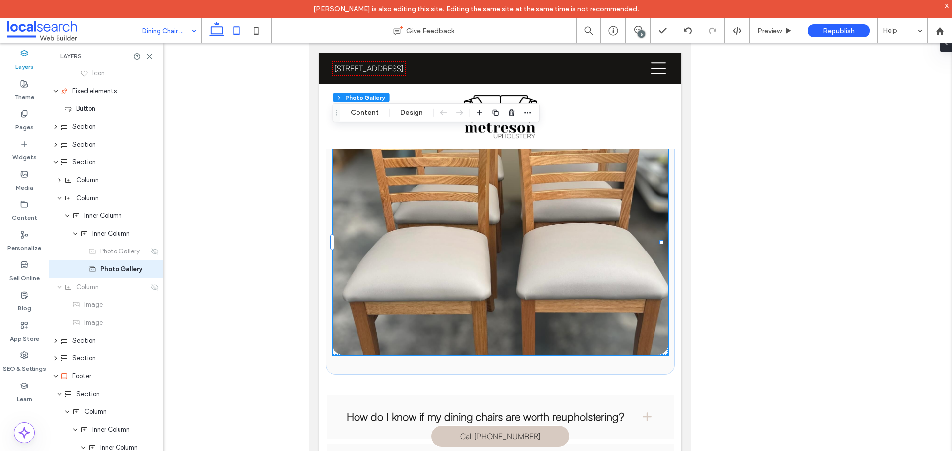
click at [210, 31] on icon at bounding box center [217, 31] width 20 height 20
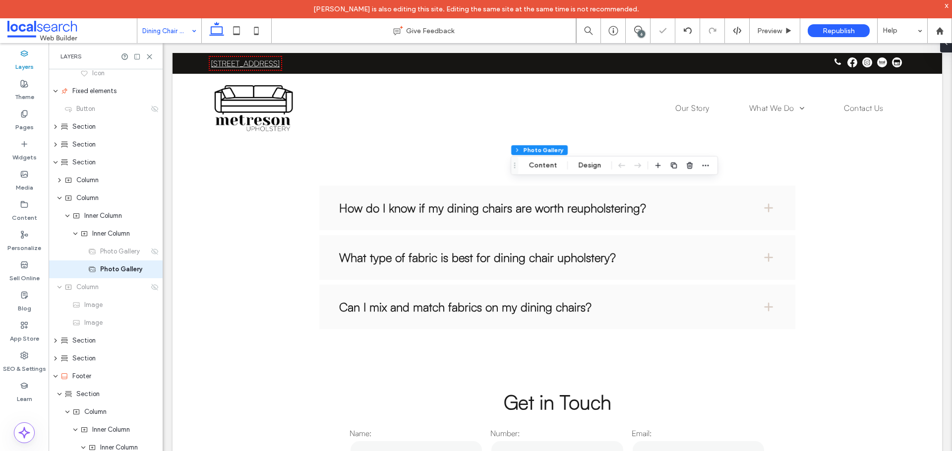
scroll to position [586, 0]
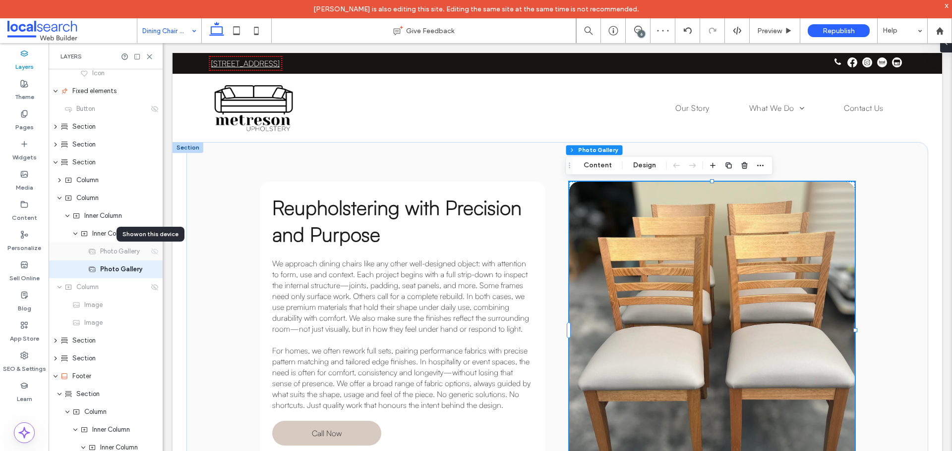
click at [151, 251] on use at bounding box center [154, 251] width 7 height 6
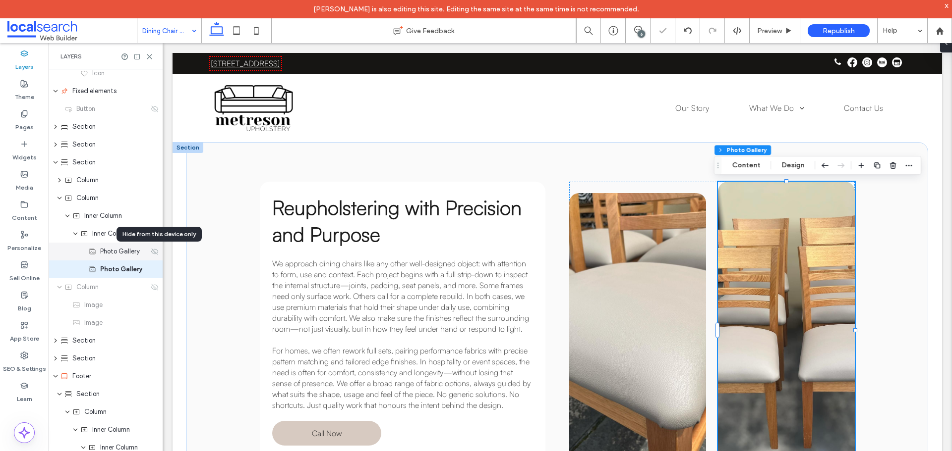
click at [151, 251] on use at bounding box center [154, 251] width 7 height 6
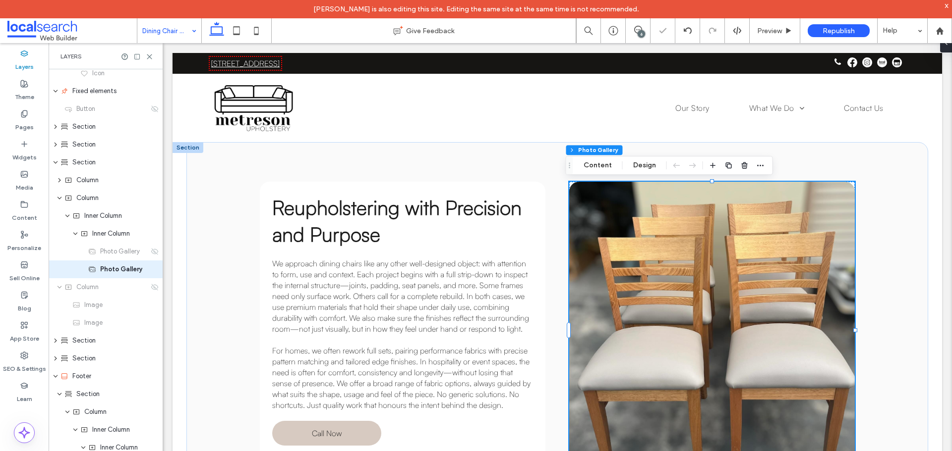
click at [643, 33] on div "6" at bounding box center [640, 33] width 7 height 7
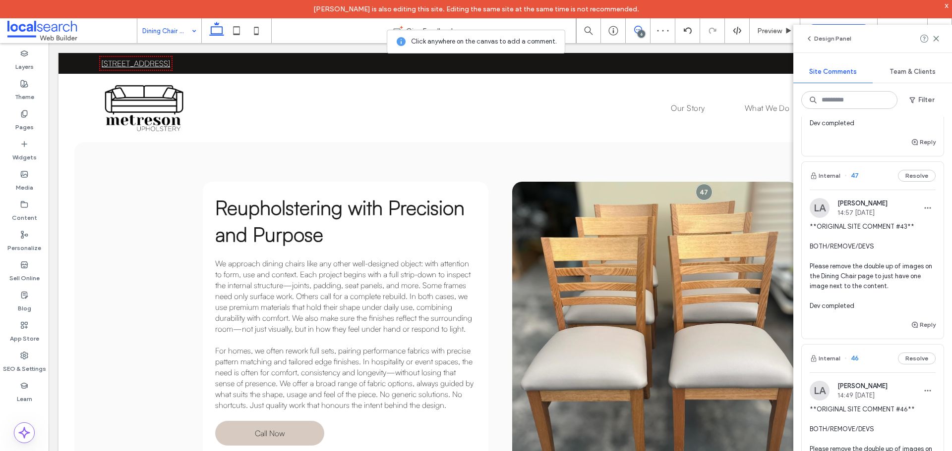
scroll to position [149, 0]
click at [864, 264] on span "**ORIGINAL SITE COMMENT #43** BOTH/REMOVE/DEVS Please remove the double up of i…" at bounding box center [872, 264] width 126 height 89
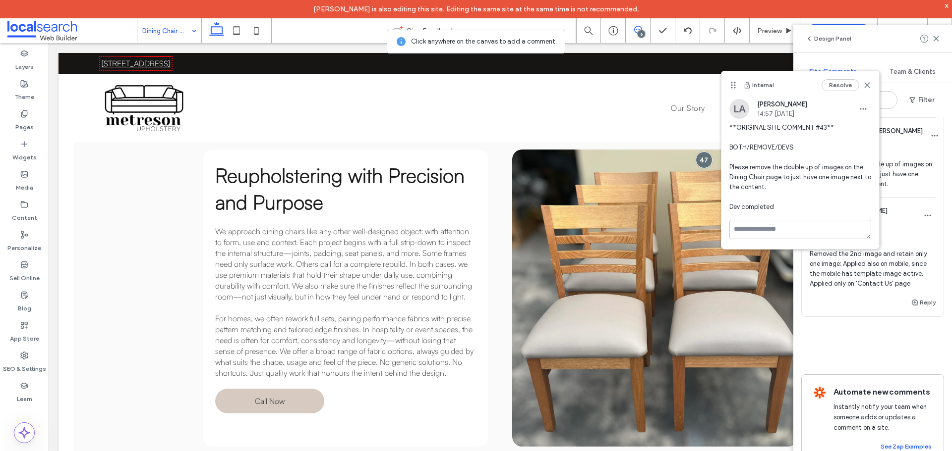
scroll to position [1140, 0]
click at [259, 32] on icon at bounding box center [256, 31] width 20 height 20
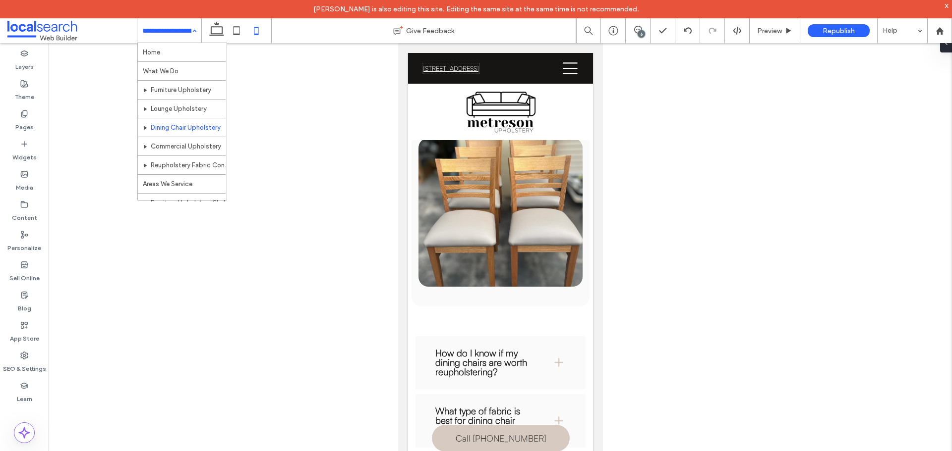
scroll to position [0, 0]
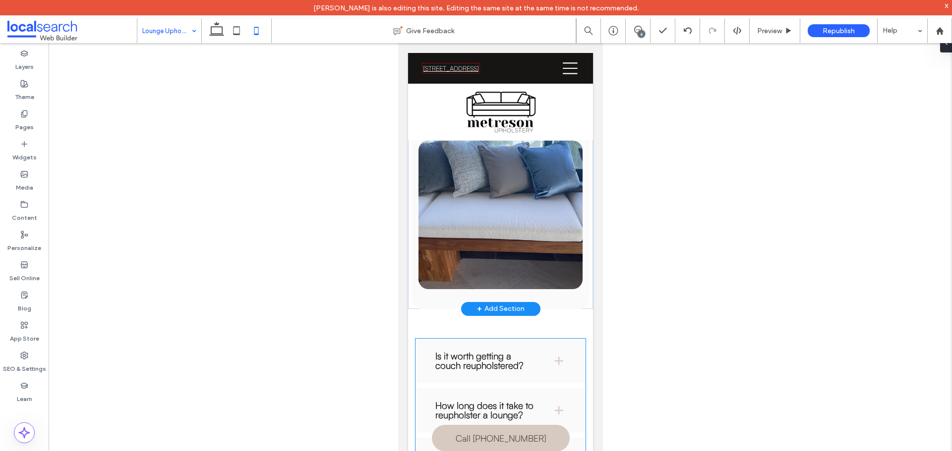
scroll to position [1090, 0]
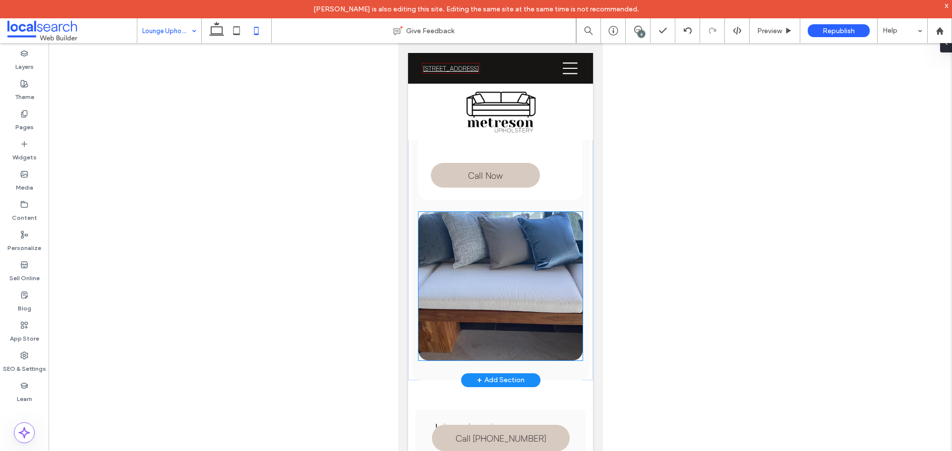
click at [544, 286] on link at bounding box center [500, 286] width 164 height 149
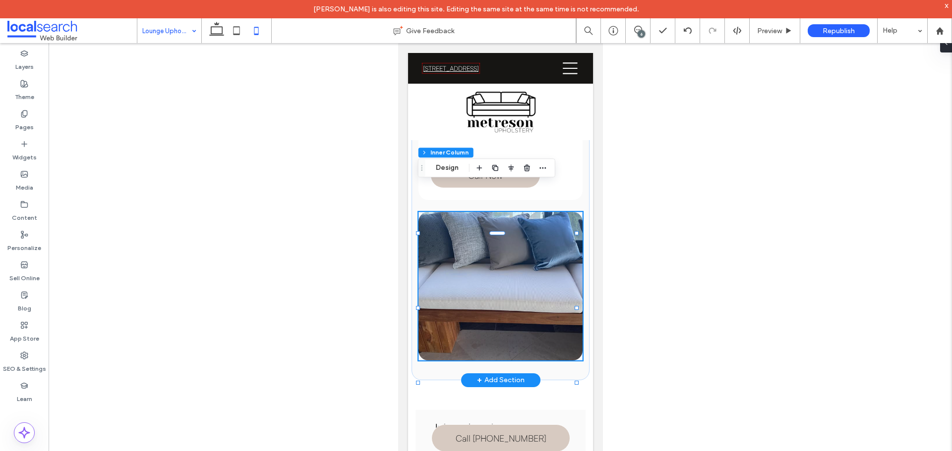
click at [528, 283] on link at bounding box center [500, 286] width 164 height 149
click at [37, 53] on div "Layers" at bounding box center [24, 60] width 49 height 30
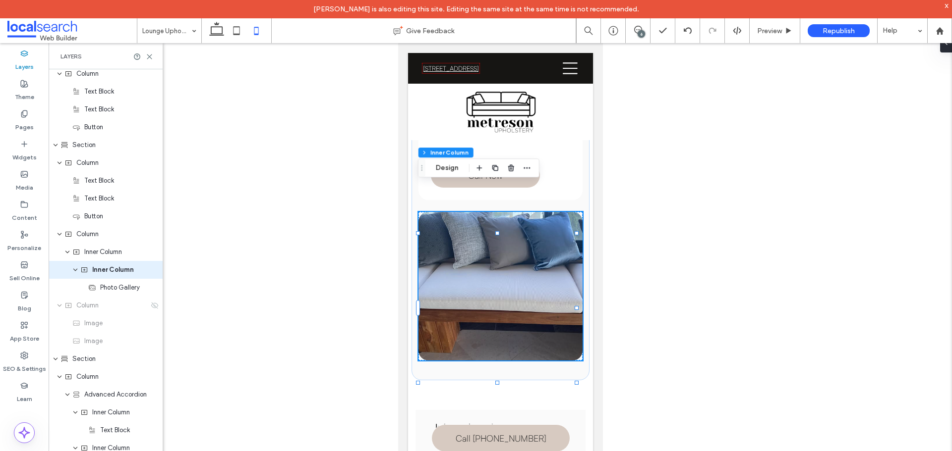
scroll to position [469, 0]
click at [106, 277] on div "Inner Column" at bounding box center [106, 270] width 114 height 18
click at [96, 310] on div "Column" at bounding box center [106, 305] width 114 height 18
click at [106, 289] on span "Photo Gallery" at bounding box center [120, 287] width 40 height 10
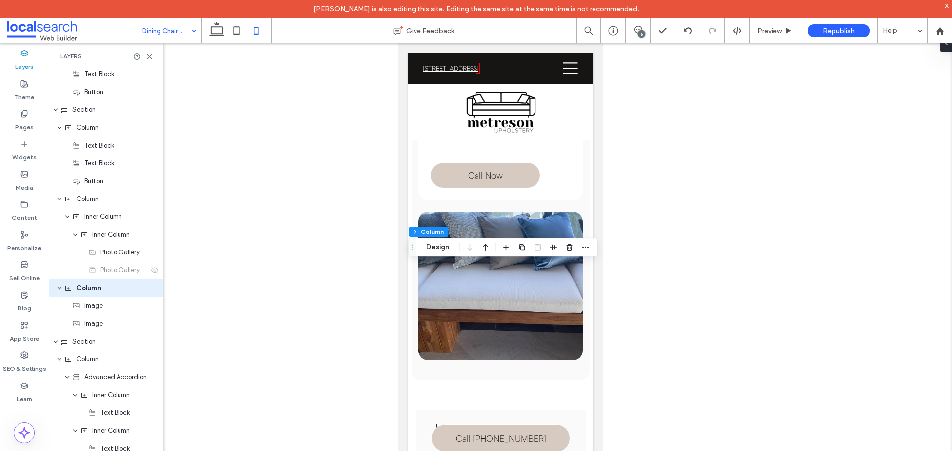
scroll to position [522, 0]
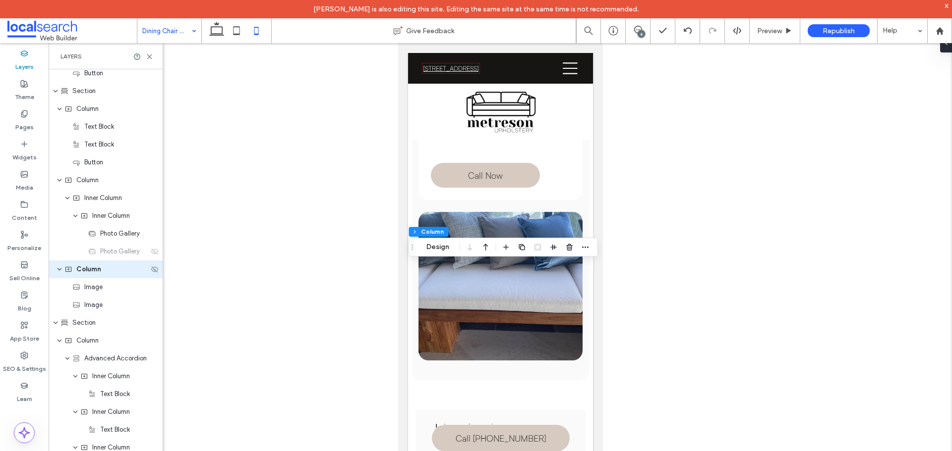
click at [153, 274] on div "Column" at bounding box center [106, 270] width 114 height 18
click at [151, 273] on icon at bounding box center [155, 270] width 8 height 8
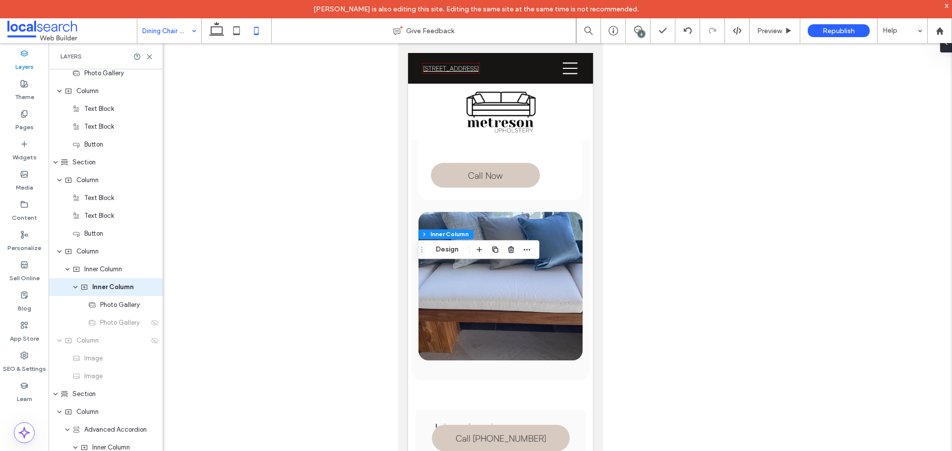
scroll to position [469, 0]
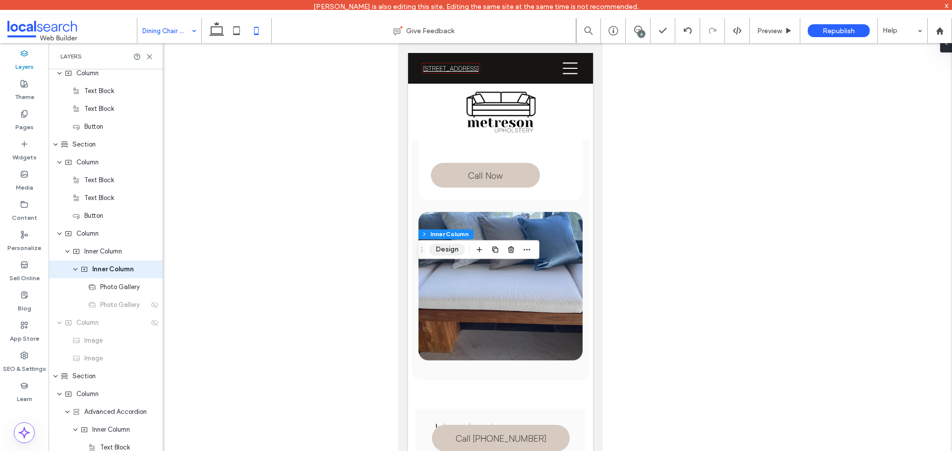
click at [444, 253] on button "Design" at bounding box center [447, 250] width 36 height 12
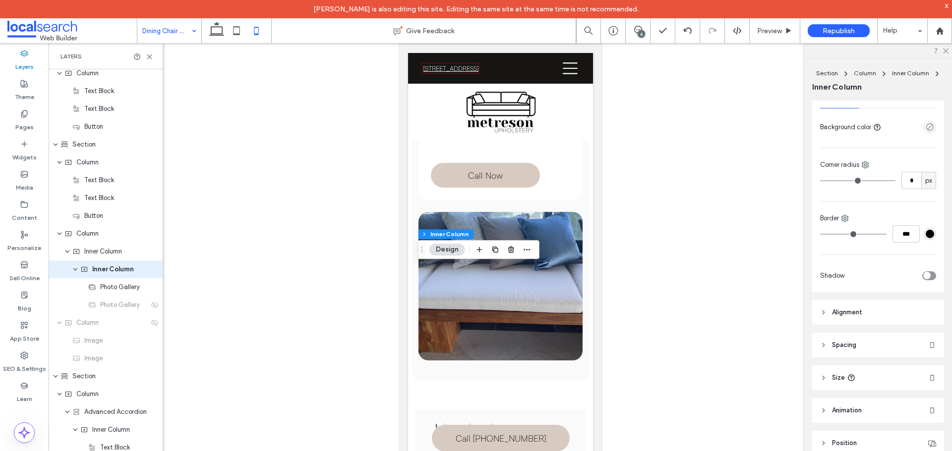
scroll to position [280, 0]
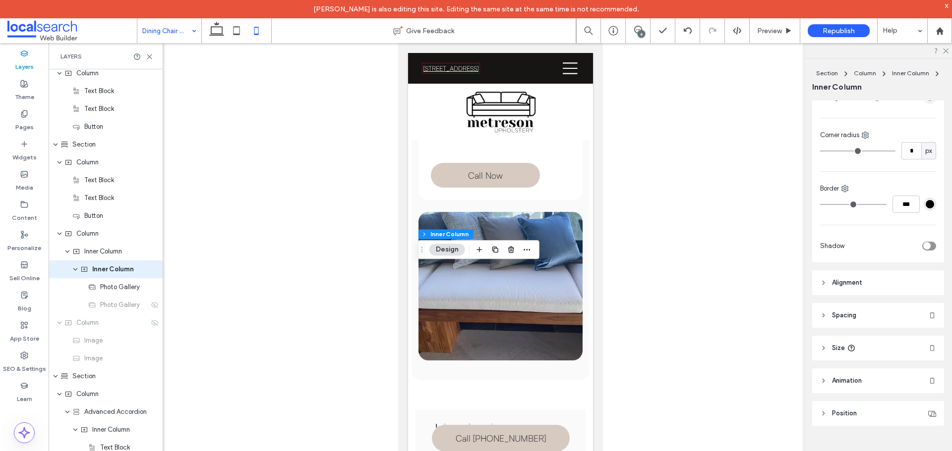
click at [850, 285] on span "Alignment" at bounding box center [847, 283] width 30 height 10
drag, startPoint x: 860, startPoint y: 346, endPoint x: 889, endPoint y: 345, distance: 28.3
click at [860, 346] on header "Size" at bounding box center [878, 348] width 132 height 25
click at [907, 405] on input "***" at bounding box center [911, 402] width 20 height 17
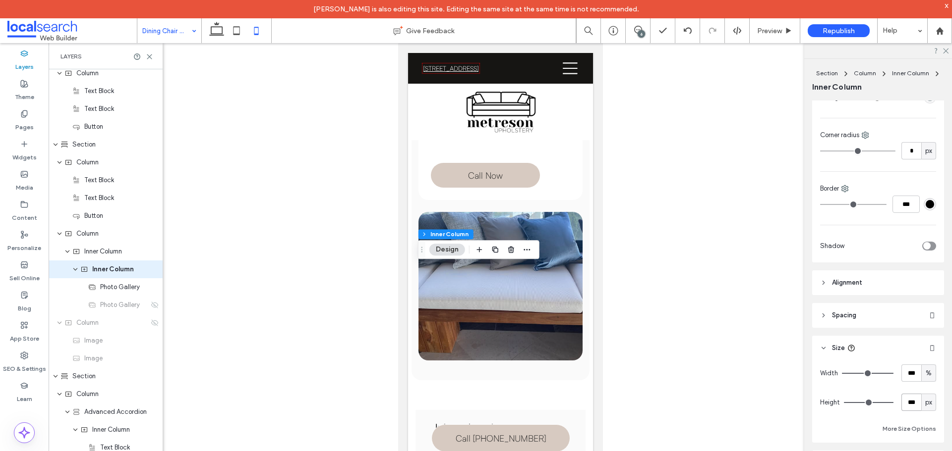
click at [907, 405] on input "***" at bounding box center [911, 402] width 20 height 17
click at [925, 404] on span "px" at bounding box center [928, 403] width 7 height 10
click at [928, 381] on div "A" at bounding box center [923, 385] width 14 height 17
type input "*"
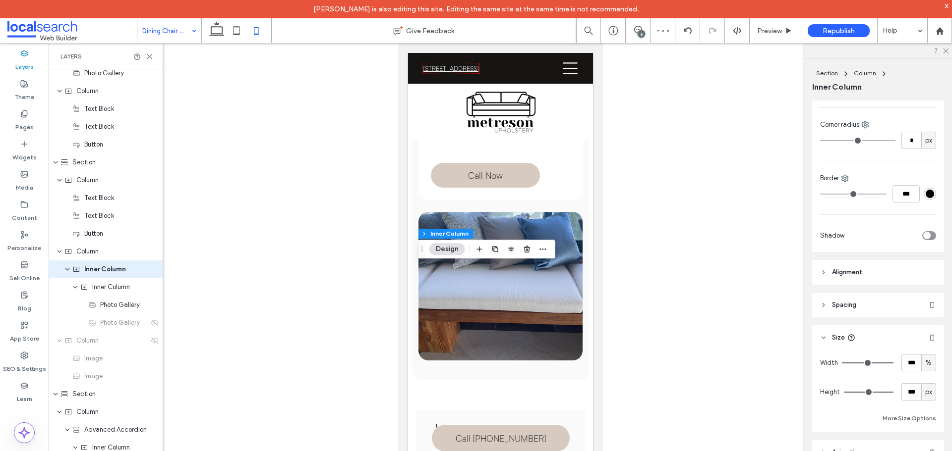
scroll to position [297, 0]
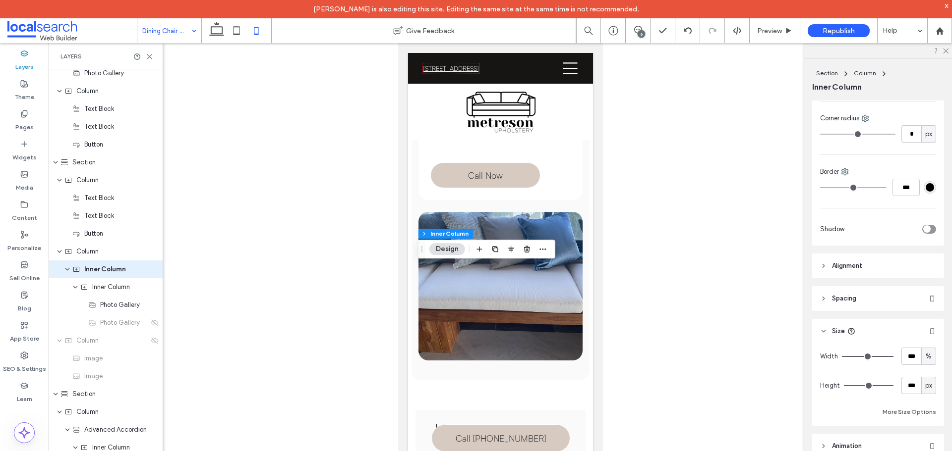
click at [925, 388] on span "px" at bounding box center [928, 386] width 7 height 10
click at [924, 369] on span "A" at bounding box center [923, 369] width 4 height 10
type input "*"
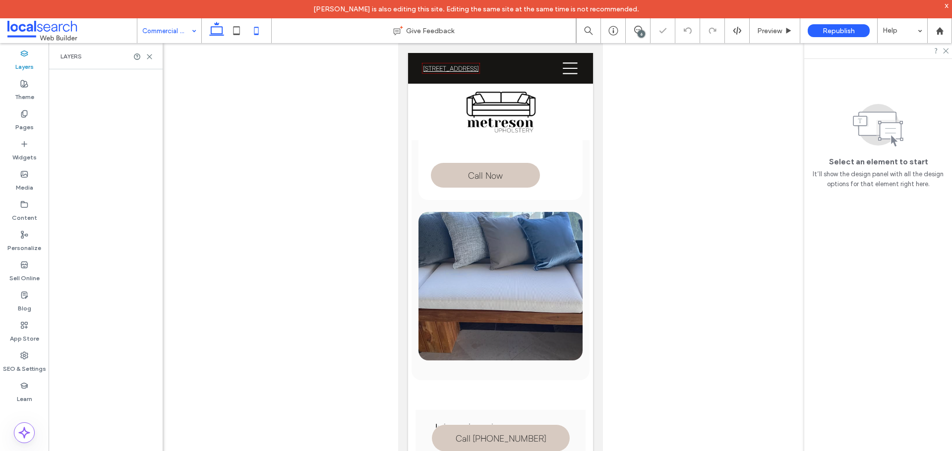
click at [217, 32] on icon at bounding box center [217, 31] width 20 height 20
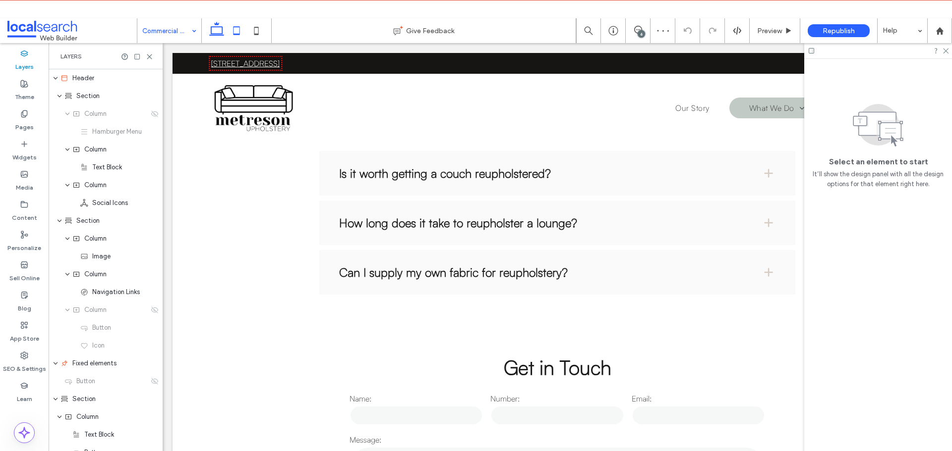
click at [237, 37] on icon at bounding box center [236, 31] width 20 height 20
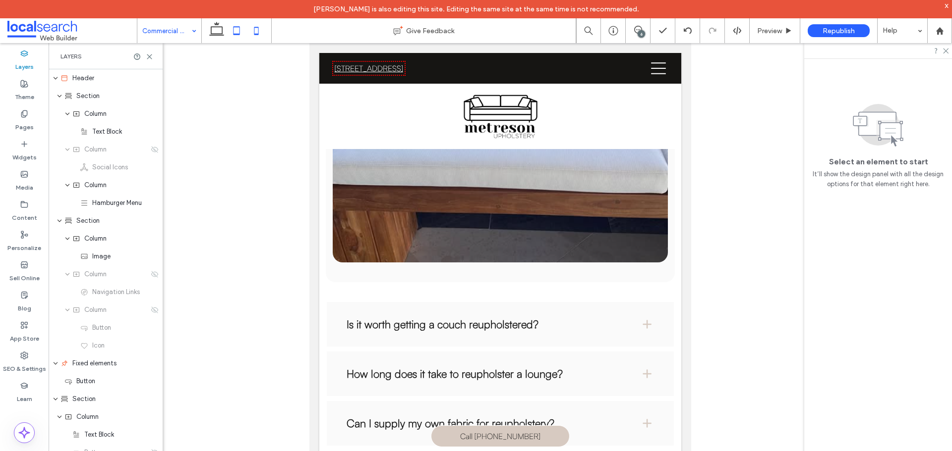
click at [257, 28] on icon at bounding box center [256, 31] width 20 height 20
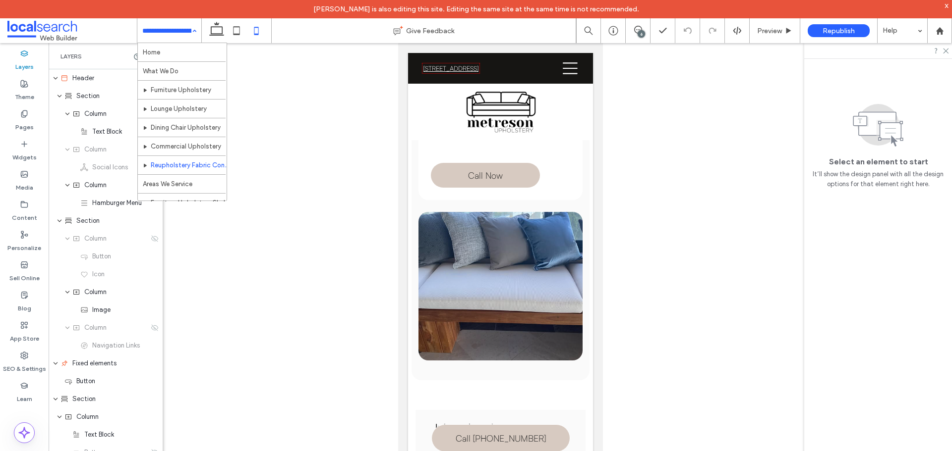
click at [177, 30] on input at bounding box center [166, 30] width 49 height 25
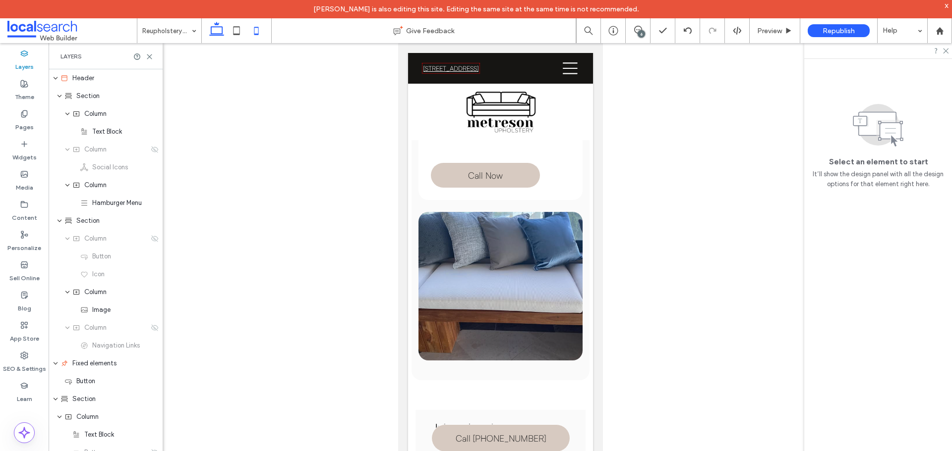
click at [212, 27] on use at bounding box center [216, 29] width 15 height 14
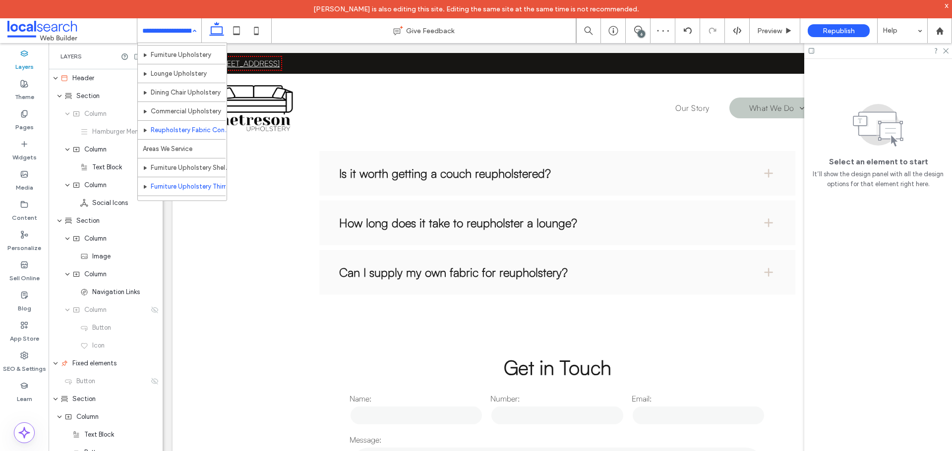
scroll to position [67, 0]
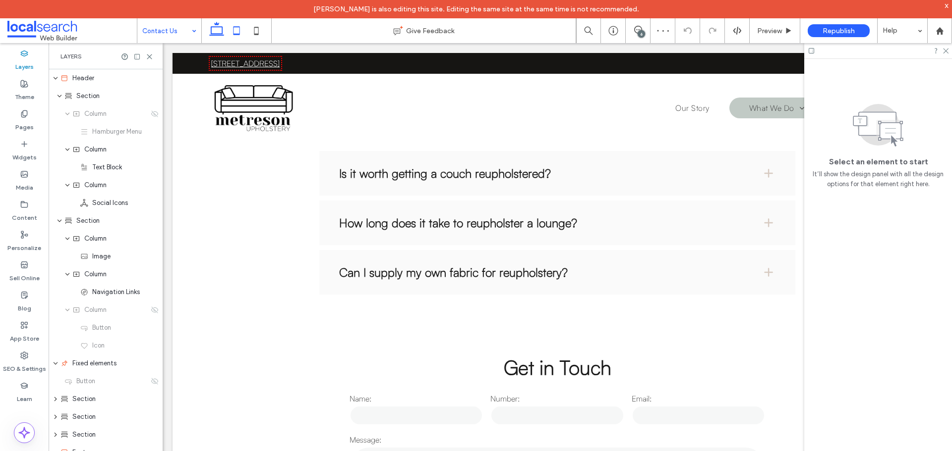
click at [233, 30] on use at bounding box center [236, 30] width 6 height 8
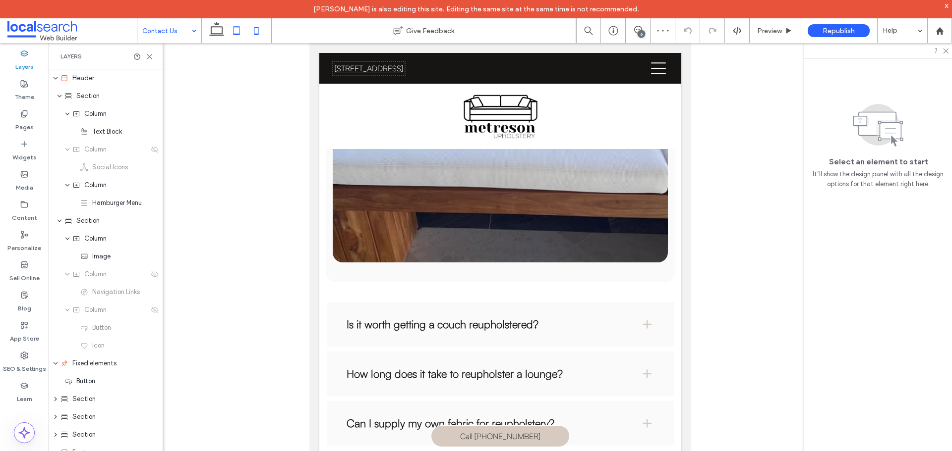
click at [260, 29] on icon at bounding box center [256, 31] width 20 height 20
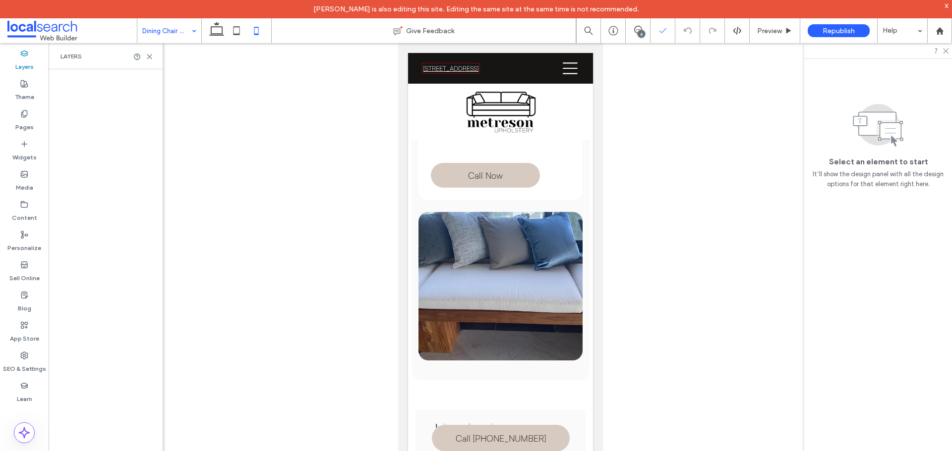
click at [217, 28] on icon at bounding box center [217, 31] width 20 height 20
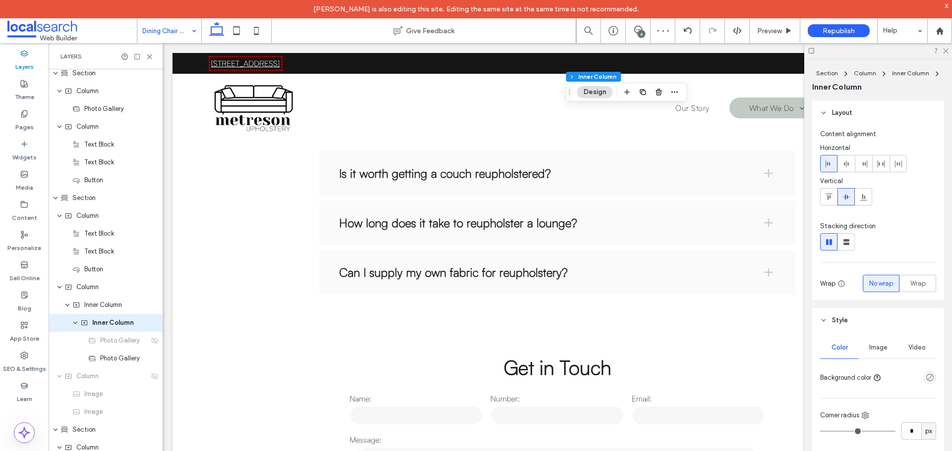
scroll to position [469, 0]
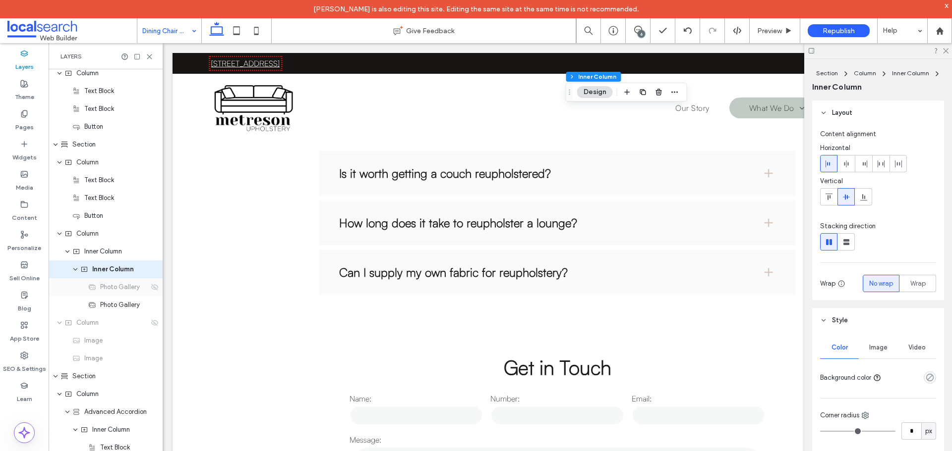
click at [129, 286] on span "Photo Gallery" at bounding box center [120, 287] width 40 height 10
click at [151, 289] on icon at bounding box center [155, 287] width 8 height 8
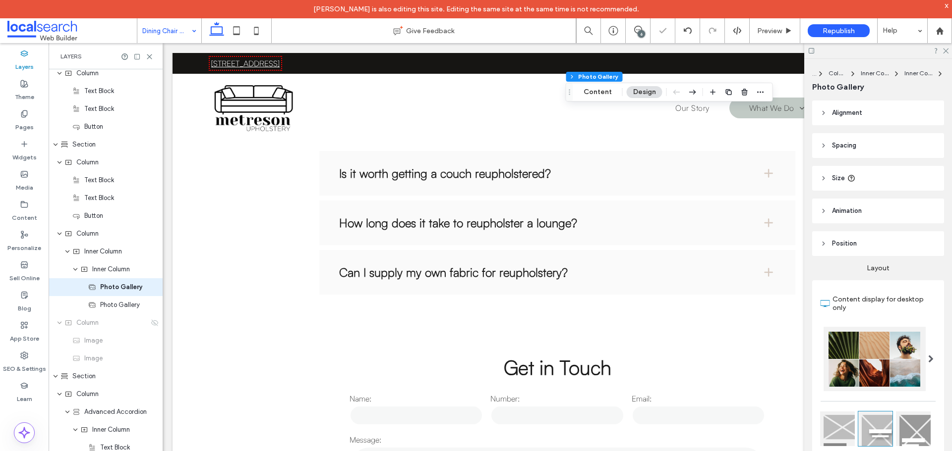
scroll to position [487, 0]
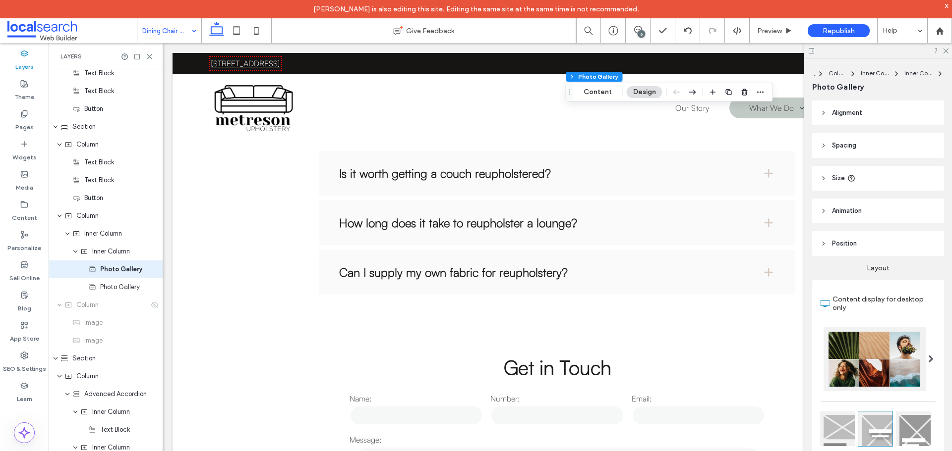
click at [639, 37] on div "6" at bounding box center [640, 33] width 7 height 7
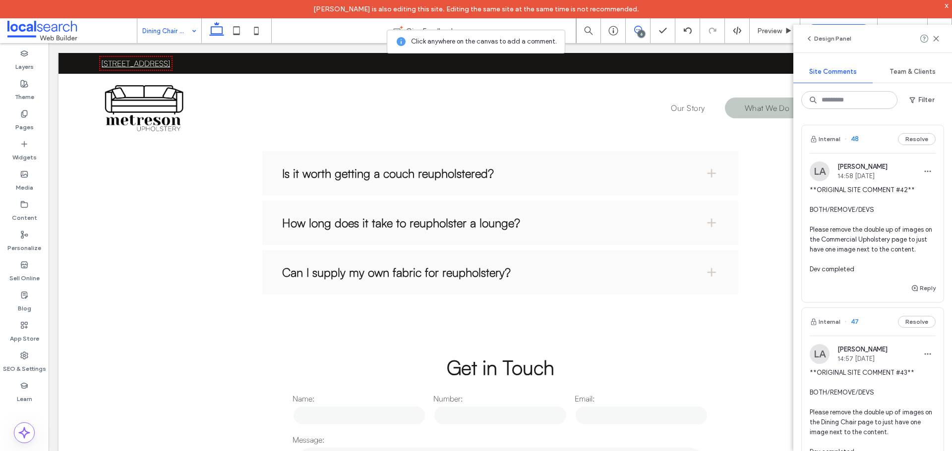
click at [857, 375] on span "**ORIGINAL SITE COMMENT #43** BOTH/REMOVE/DEVS Please remove the double up of i…" at bounding box center [872, 412] width 126 height 89
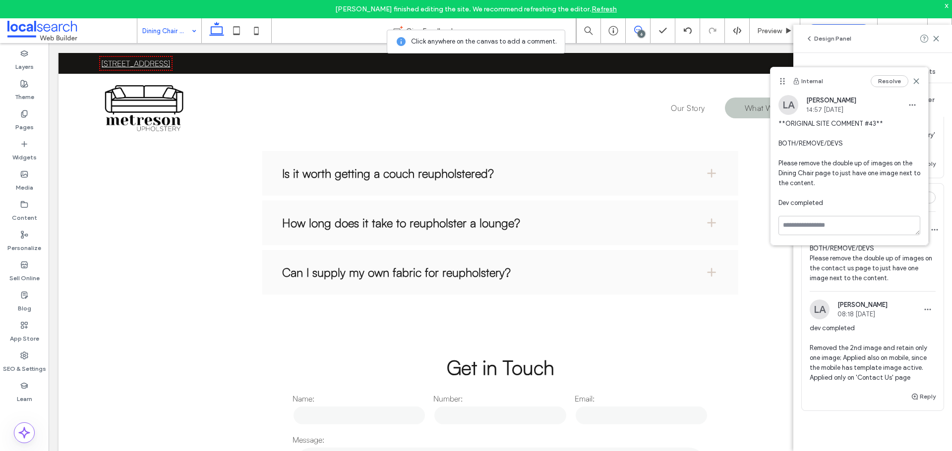
scroll to position [1041, 0]
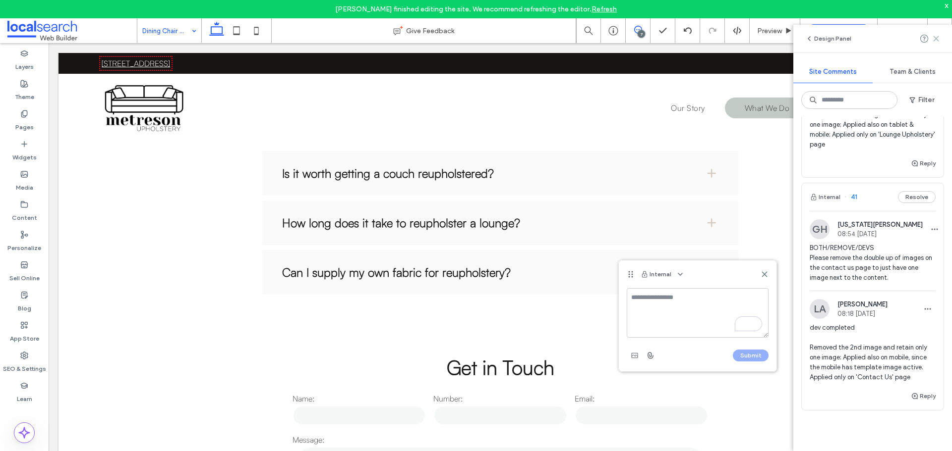
click at [936, 36] on icon at bounding box center [936, 39] width 8 height 8
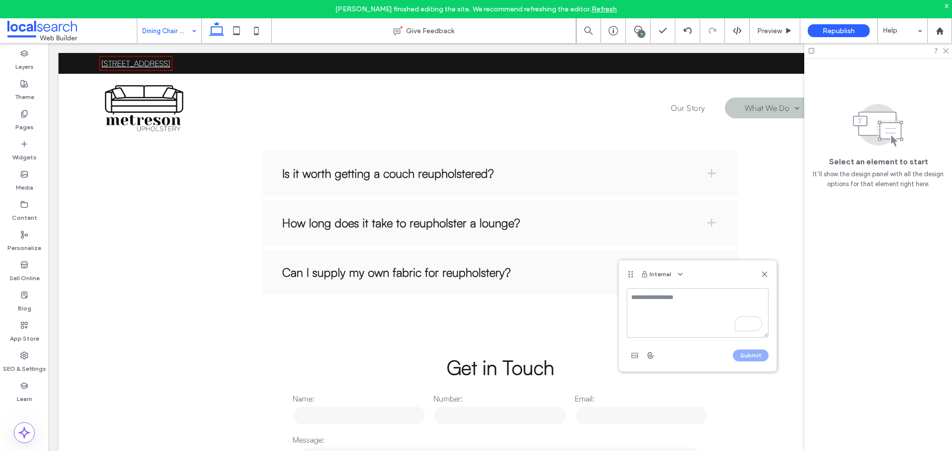
scroll to position [0, 0]
click at [763, 275] on icon at bounding box center [764, 275] width 8 height 8
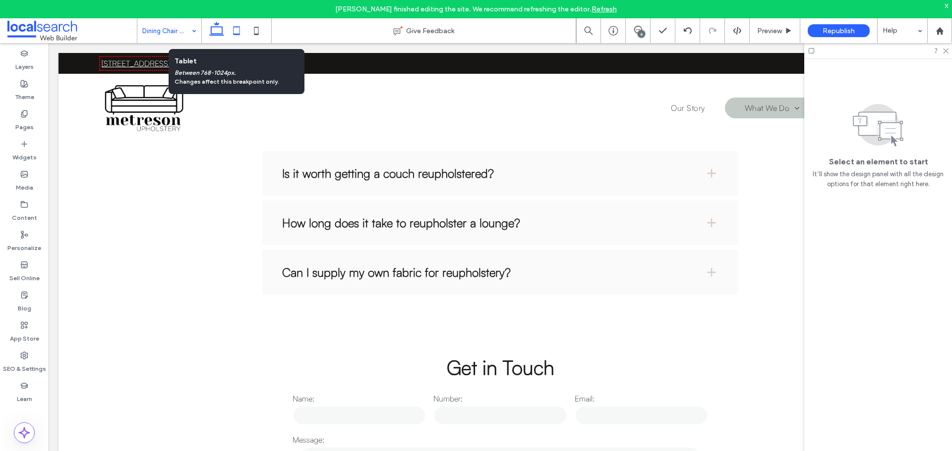
click at [238, 29] on icon at bounding box center [236, 31] width 20 height 20
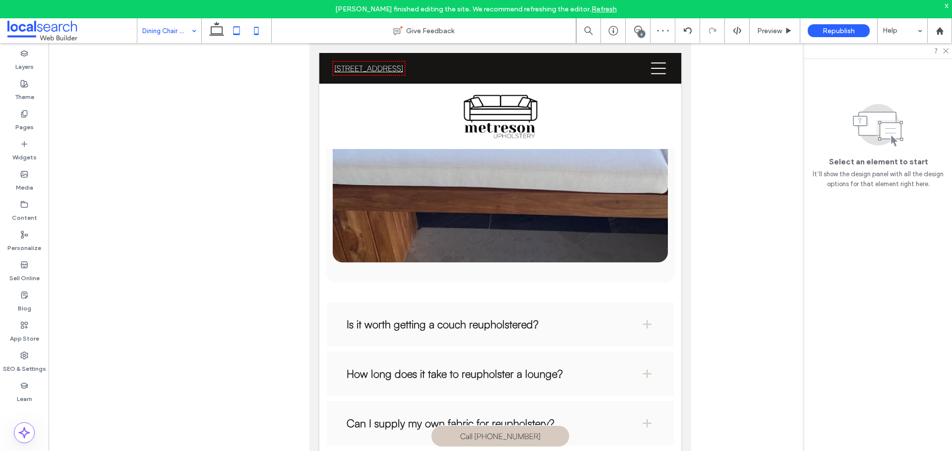
click at [260, 30] on icon at bounding box center [256, 31] width 20 height 20
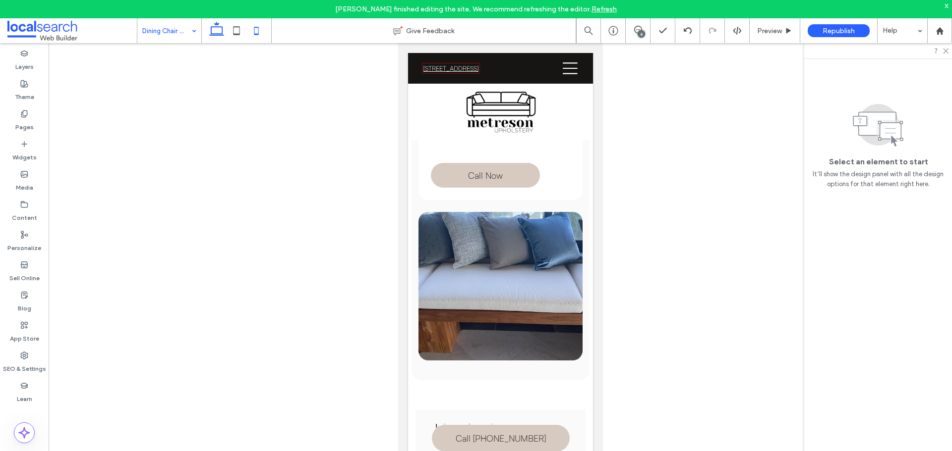
click at [215, 36] on icon at bounding box center [217, 31] width 20 height 20
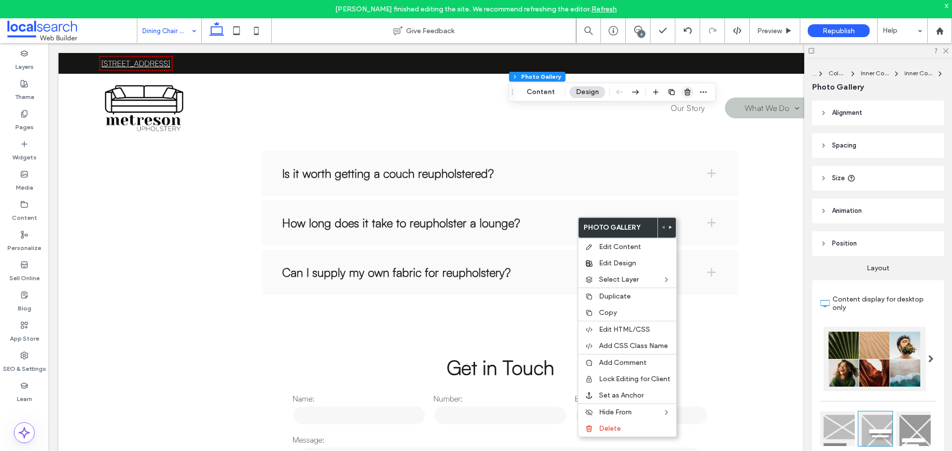
click at [685, 93] on use "button" at bounding box center [687, 92] width 6 height 6
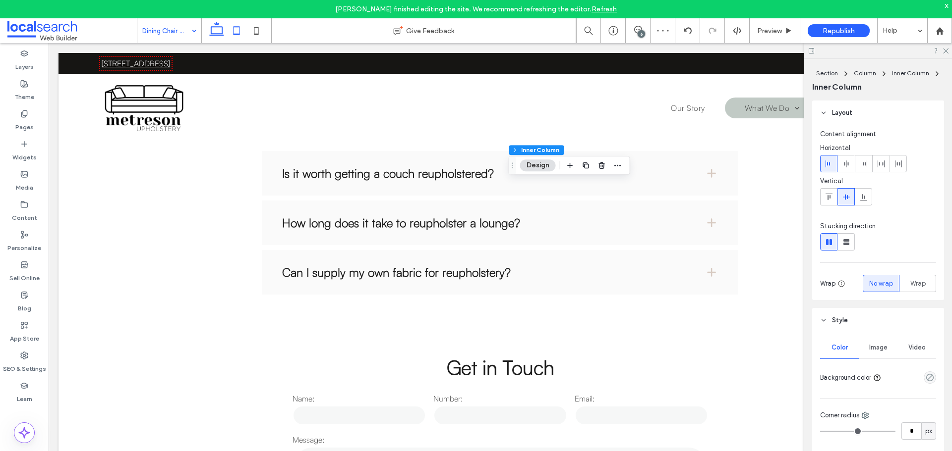
click at [236, 31] on icon at bounding box center [236, 31] width 20 height 20
type input "*"
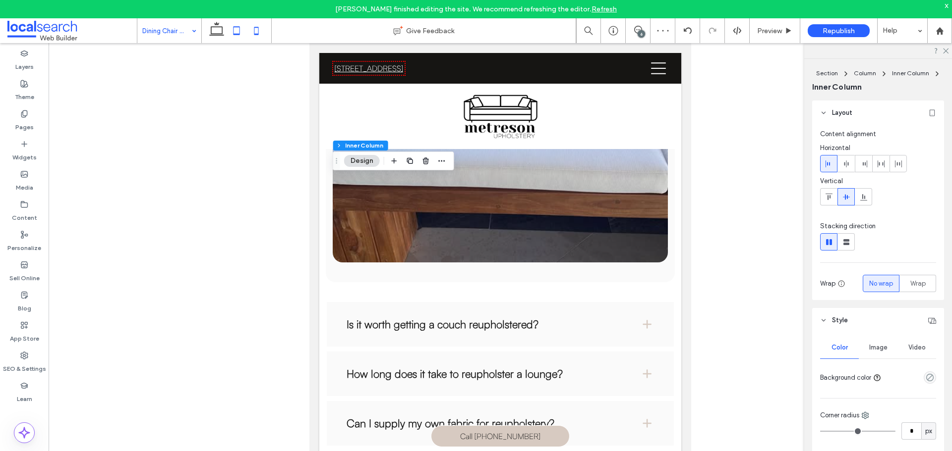
click at [261, 37] on icon at bounding box center [256, 31] width 20 height 20
type input "*"
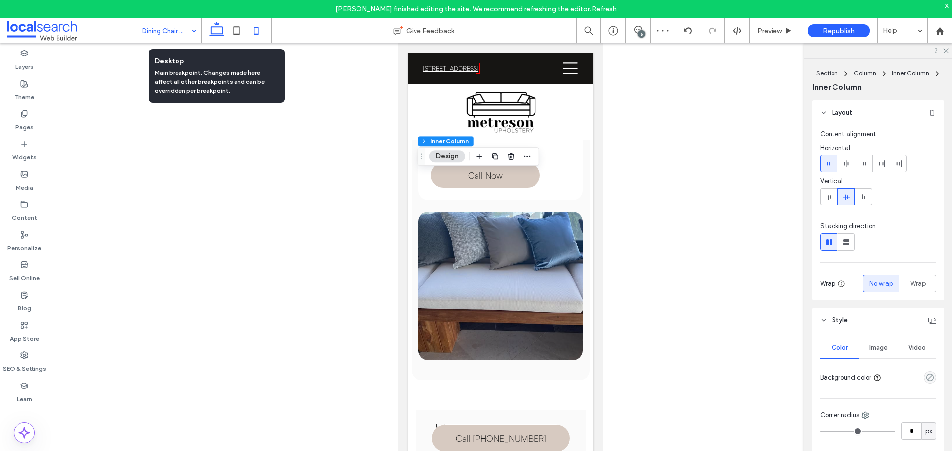
click at [211, 33] on use at bounding box center [216, 29] width 15 height 14
type input "***"
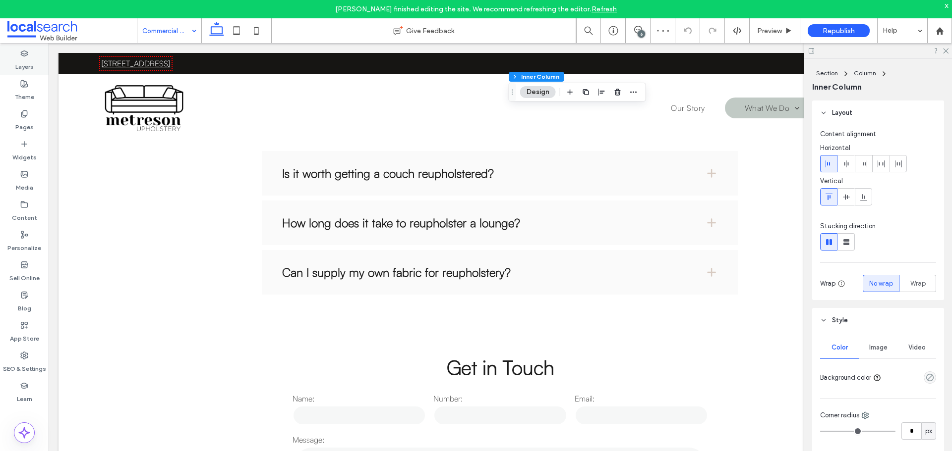
click at [24, 57] on icon at bounding box center [24, 54] width 8 height 8
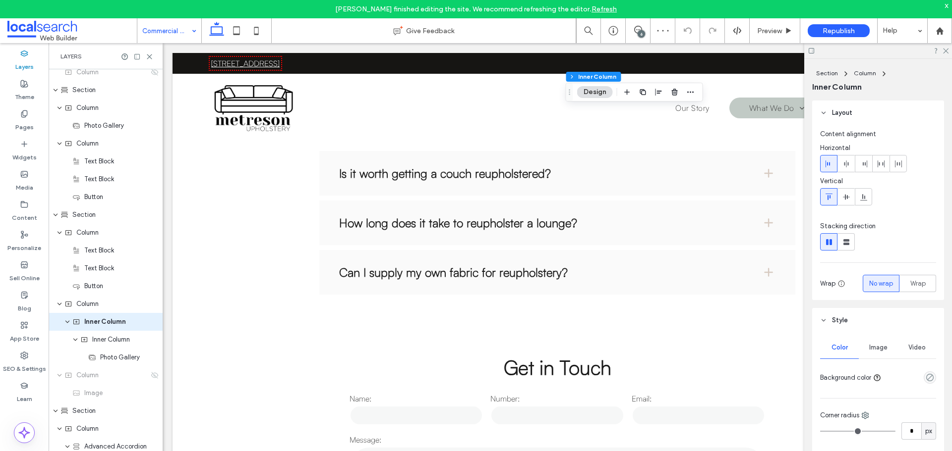
scroll to position [451, 0]
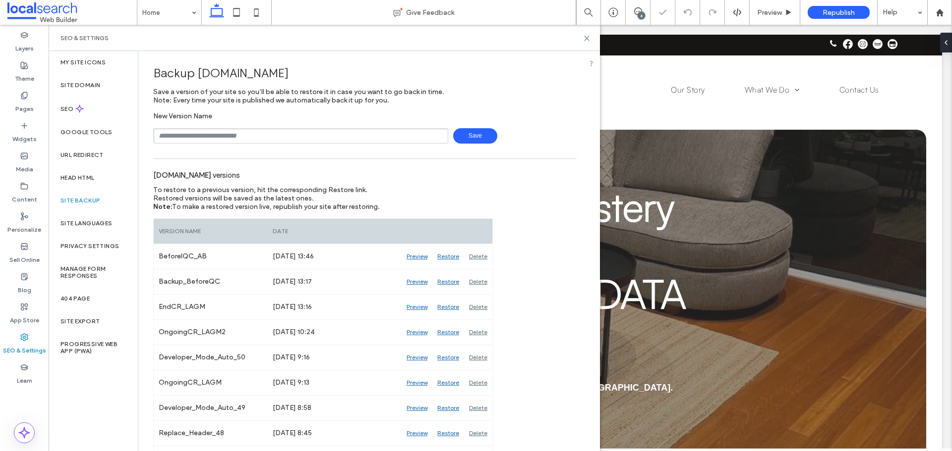
click at [200, 133] on input "text" at bounding box center [300, 135] width 295 height 15
type input "**********"
click at [462, 133] on span "Save" at bounding box center [475, 135] width 44 height 15
click at [585, 37] on icon at bounding box center [586, 38] width 7 height 7
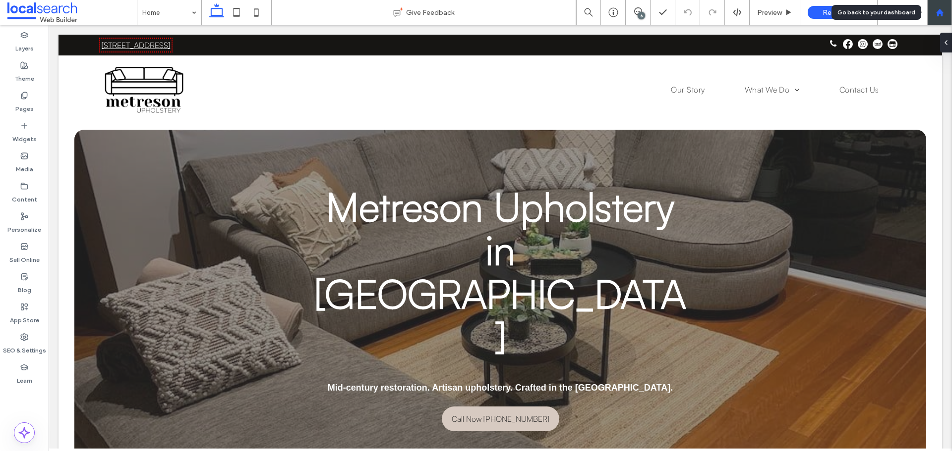
click at [931, 14] on div at bounding box center [939, 12] width 24 height 8
